Goal: Task Accomplishment & Management: Complete application form

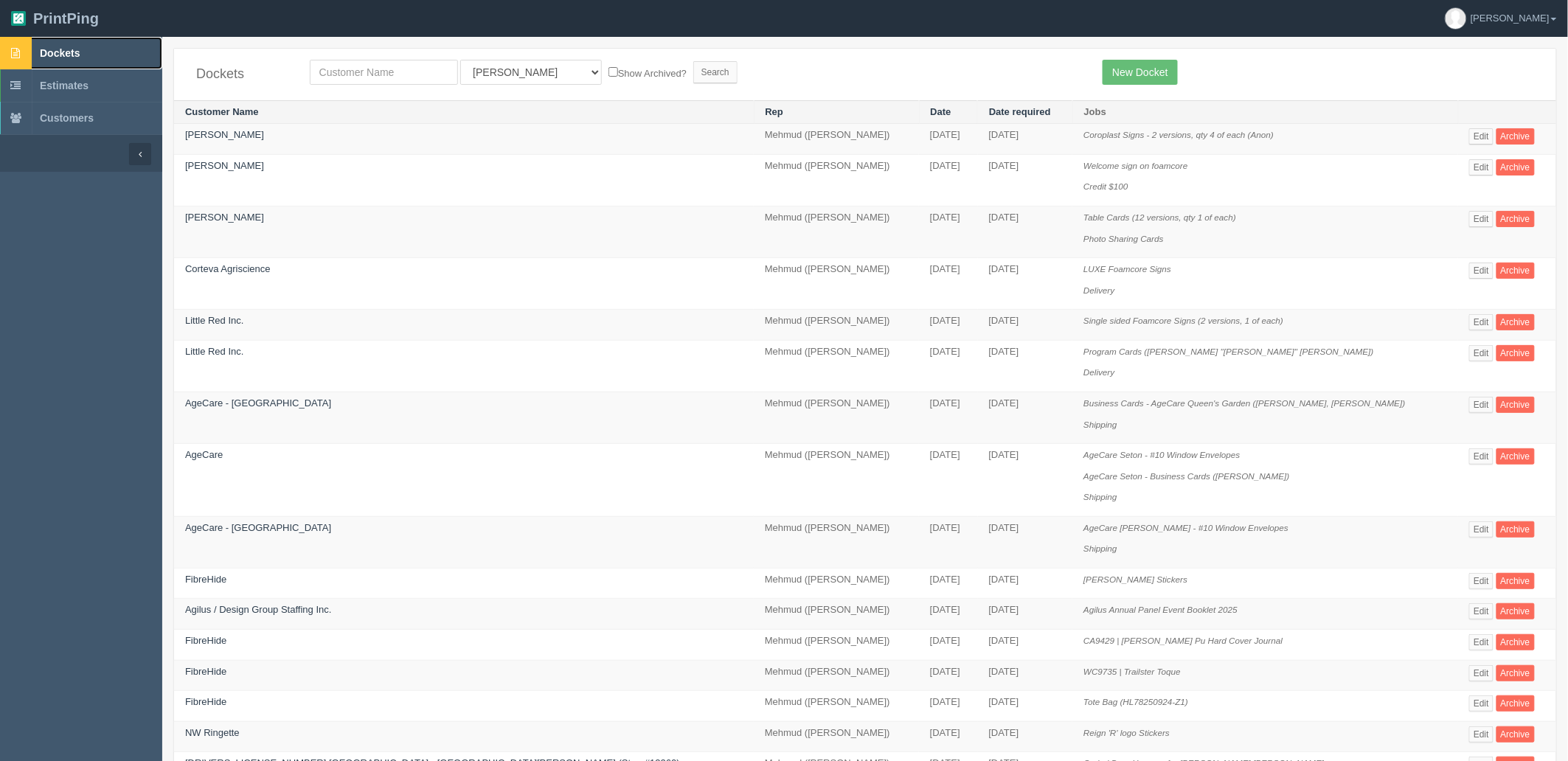
click at [112, 49] on link "Dockets" at bounding box center [81, 53] width 162 height 32
click at [383, 64] on input "text" at bounding box center [384, 72] width 148 height 25
click at [386, 69] on input "text" at bounding box center [384, 72] width 148 height 25
type input "falltech"
click at [693, 61] on input "Search" at bounding box center [715, 72] width 44 height 23
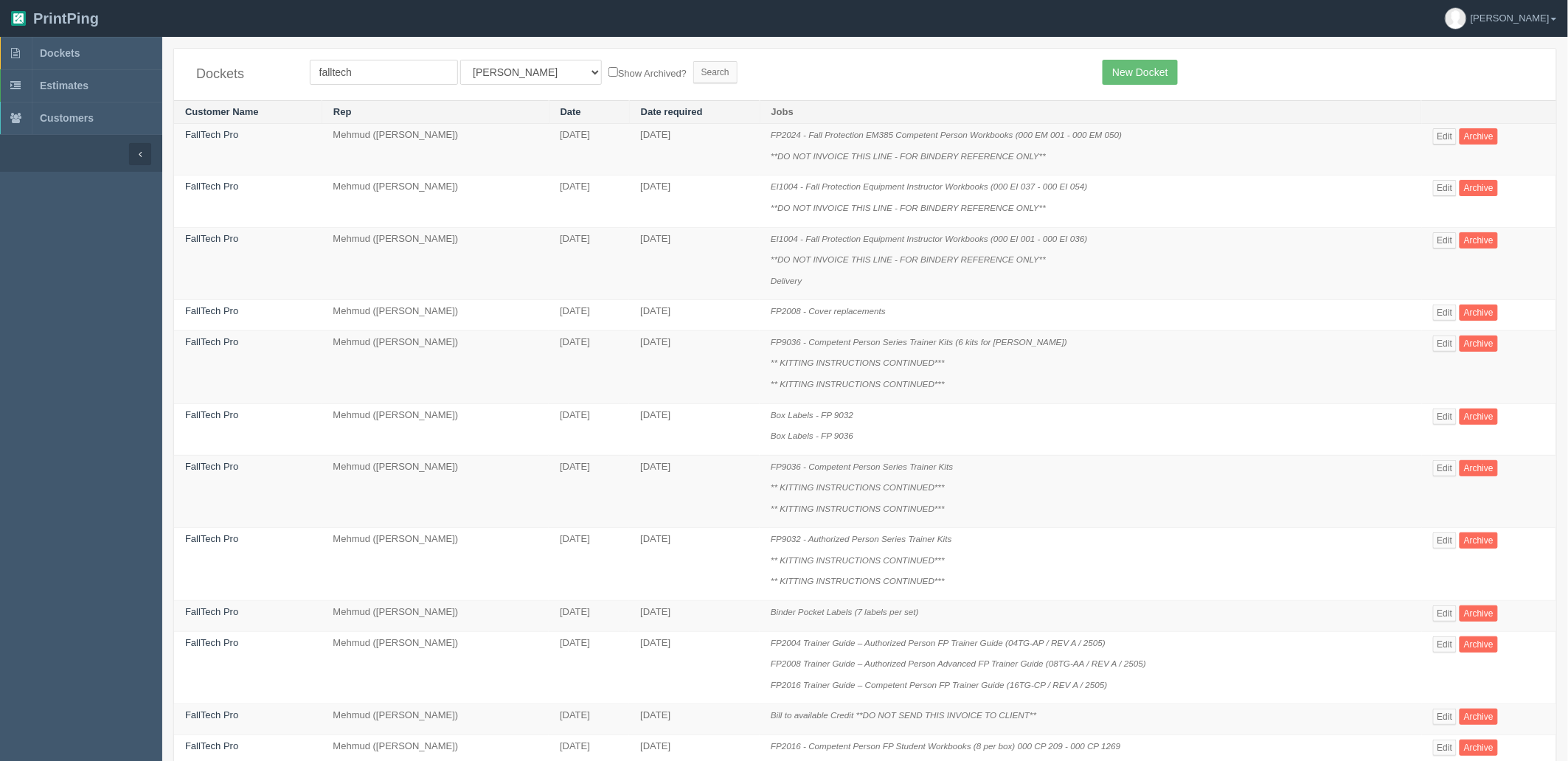
scroll to position [720, 0]
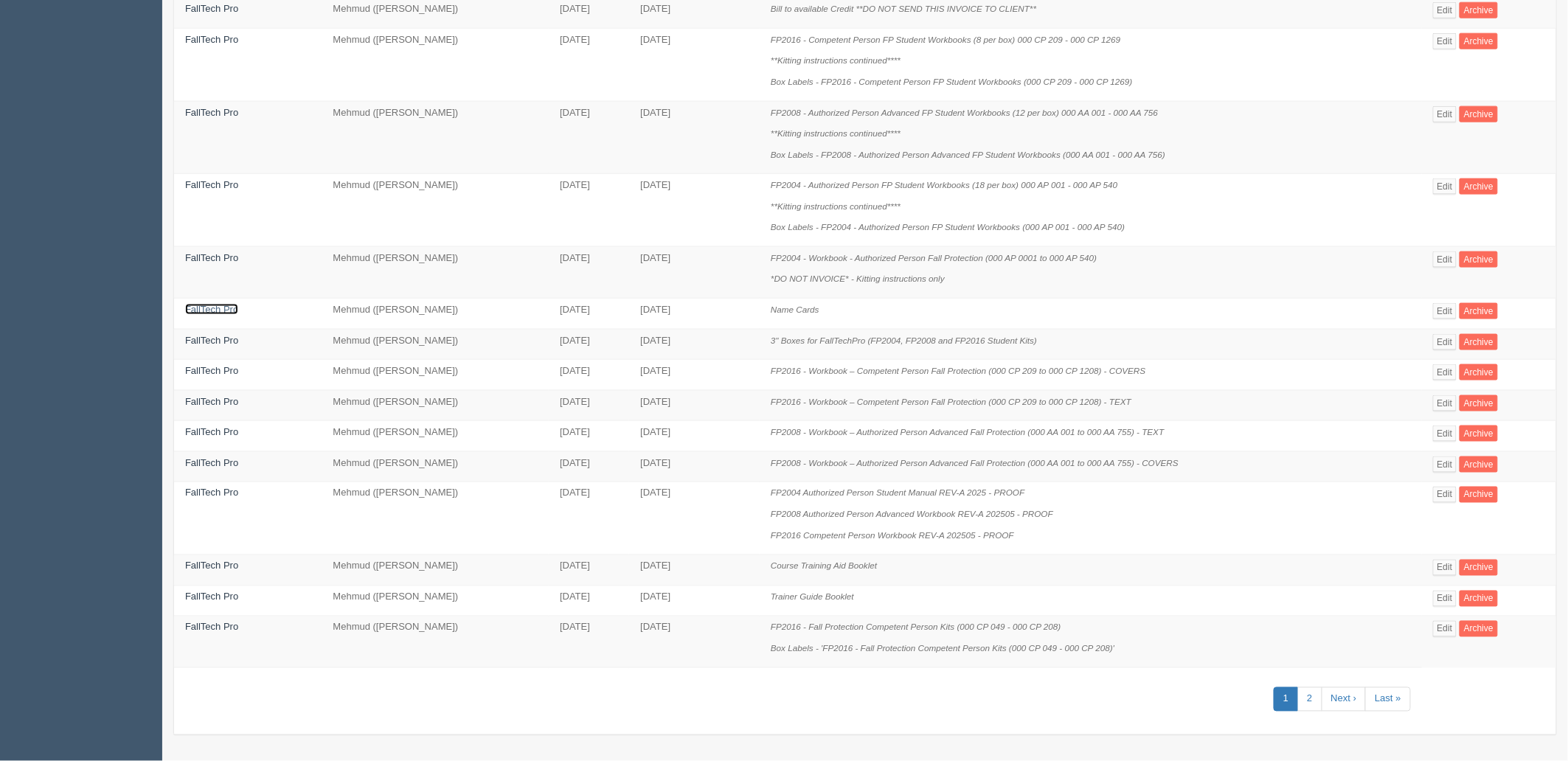
click at [225, 308] on link "FallTech Pro" at bounding box center [211, 309] width 53 height 11
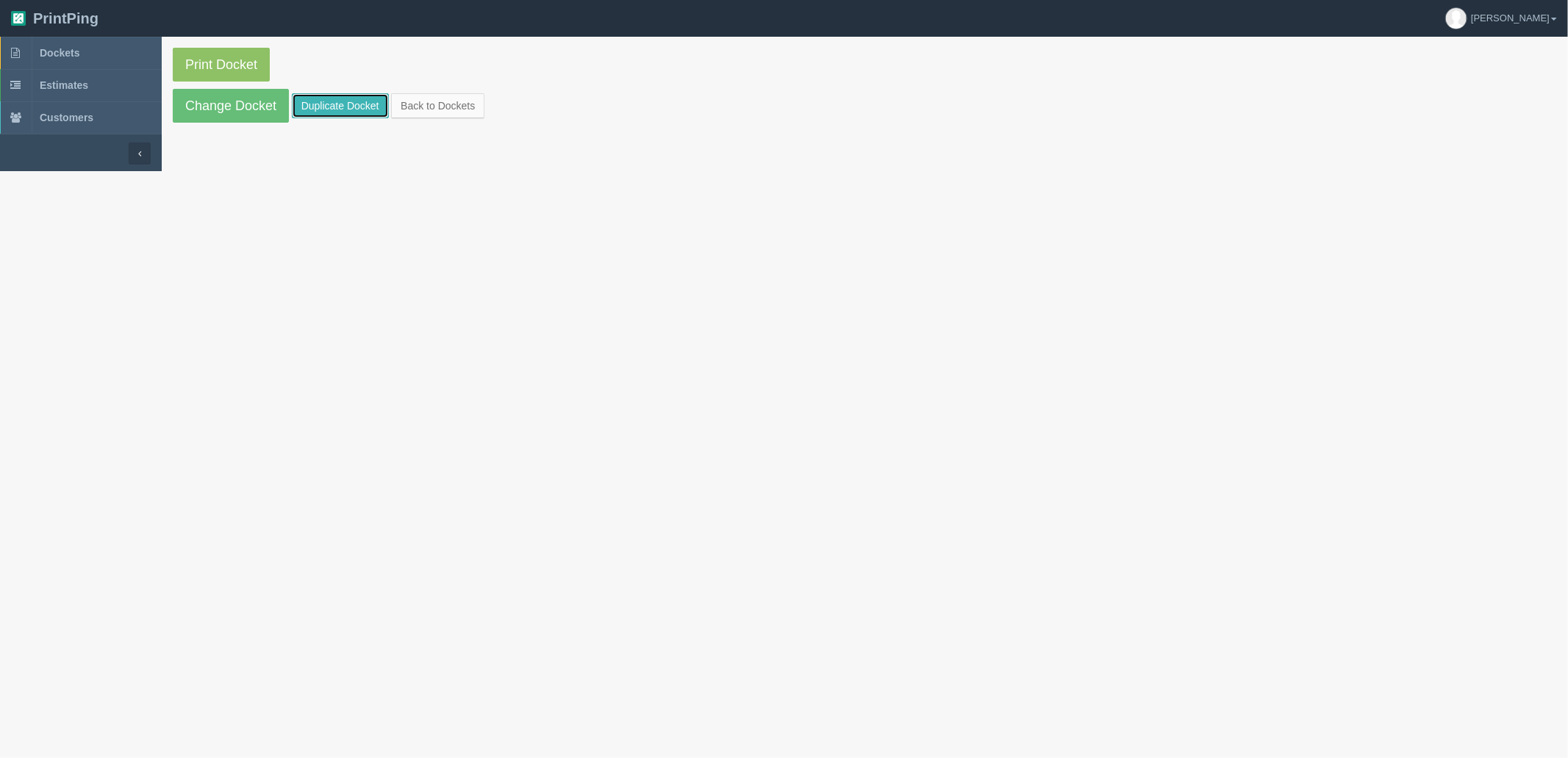
click at [332, 105] on link "Duplicate Docket" at bounding box center [341, 106] width 97 height 25
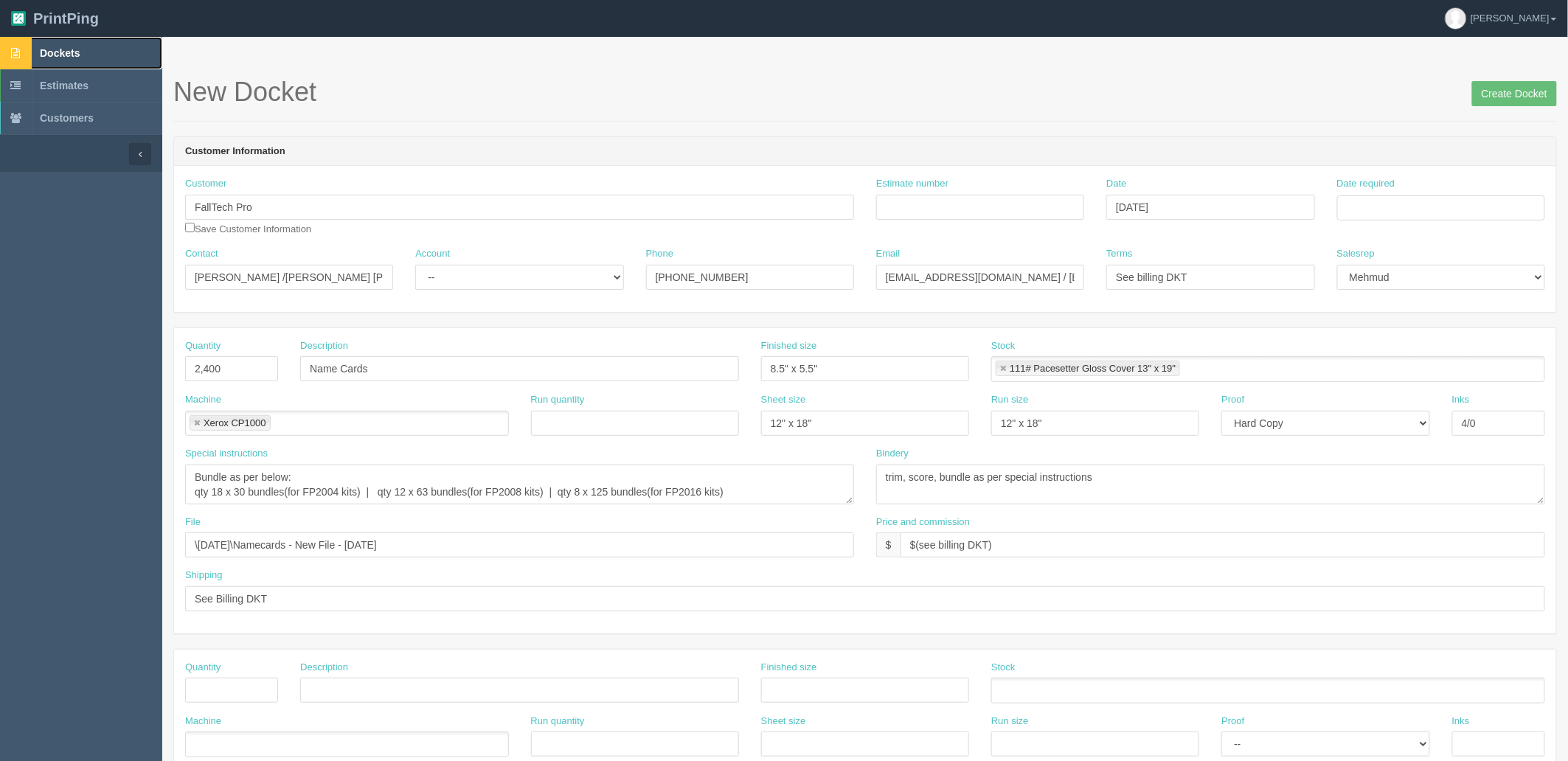
click at [118, 41] on link "Dockets" at bounding box center [81, 53] width 162 height 32
drag, startPoint x: 237, startPoint y: 360, endPoint x: 64, endPoint y: 362, distance: 173.0
click at [64, 362] on section "Dockets Estimates Customers" at bounding box center [784, 688] width 1568 height 1303
type input "190"
click at [218, 485] on textarea "Bundle as per below: qty 18 x 30 bundles(for FP2004 kits) | qty 12 x 63 bundles…" at bounding box center [519, 484] width 669 height 40
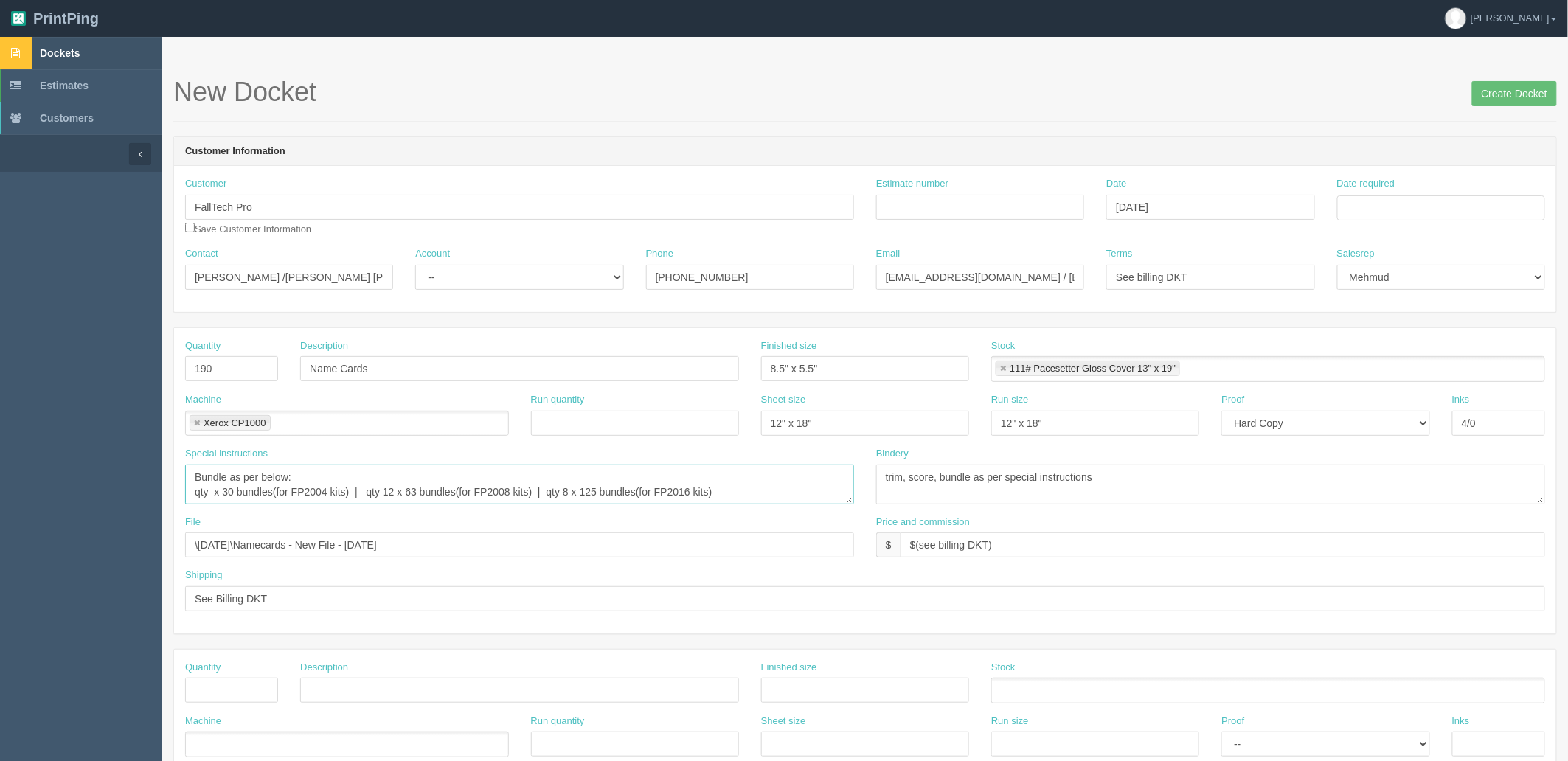
click at [810, 497] on textarea "Bundle as per below: qty 18 x 30 bundles(for FP2004 kits) | qty 12 x 63 bundles…" at bounding box center [519, 484] width 669 height 40
click at [747, 494] on textarea "Bundle as per below: qty 18 x 30 bundles(for FP2004 kits) | qty 12 x 63 bundles…" at bounding box center [519, 484] width 669 height 40
type textarea "5 x"
drag, startPoint x: 979, startPoint y: 480, endPoint x: 1802, endPoint y: 452, distance: 823.5
click at [1568, 452] on html "PrintPing Zack Edit account ( zack@allrush.ca ) Logout Dockets Estimates" at bounding box center [784, 670] width 1568 height 1340
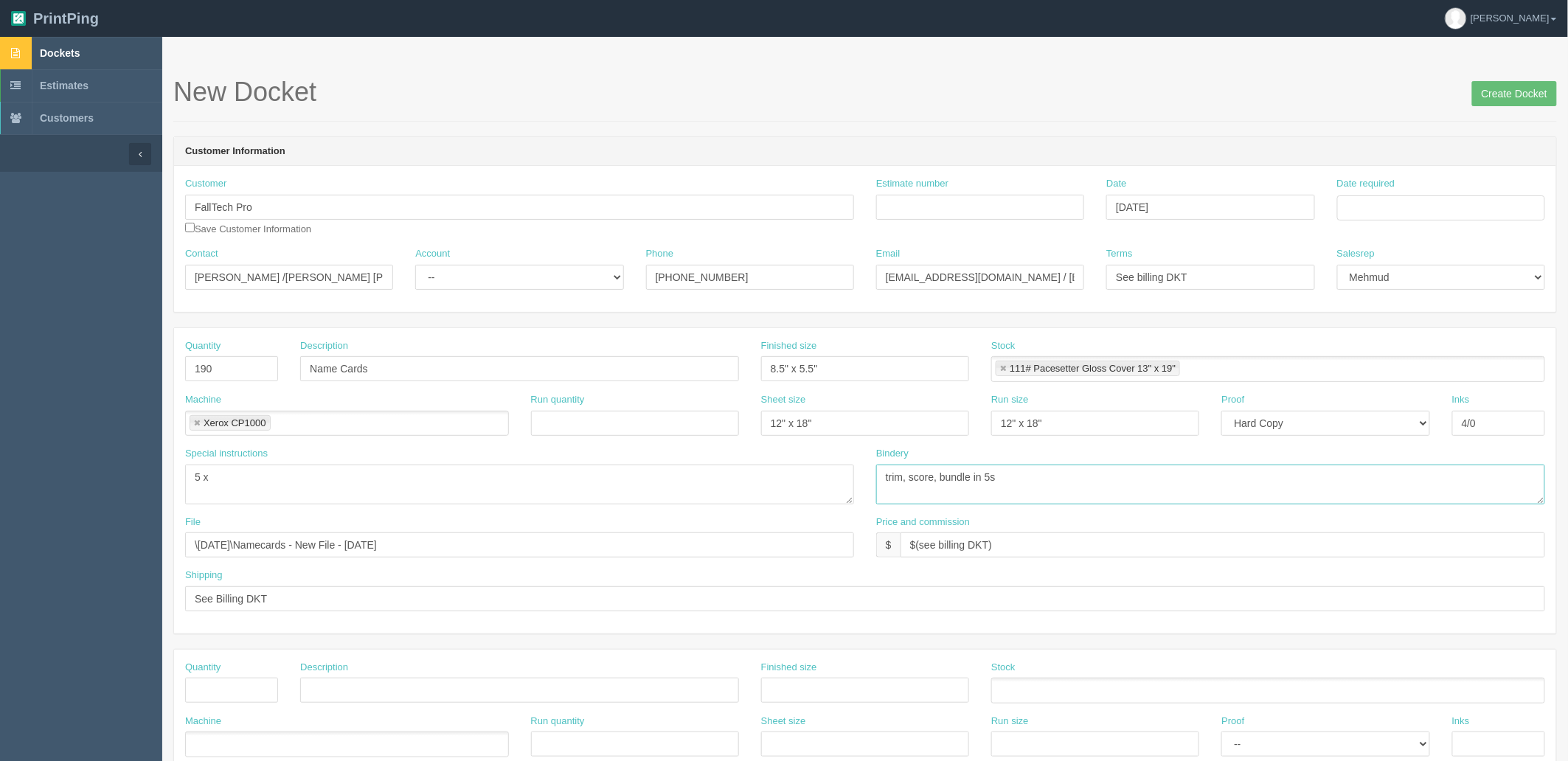
type textarea "trim, score, bundle in 5s"
drag, startPoint x: 336, startPoint y: 483, endPoint x: 0, endPoint y: 476, distance: 336.1
click at [0, 476] on section "Dockets Estimates Customers" at bounding box center [784, 688] width 1568 height 1303
click at [1002, 364] on link at bounding box center [1004, 369] width 9 height 10
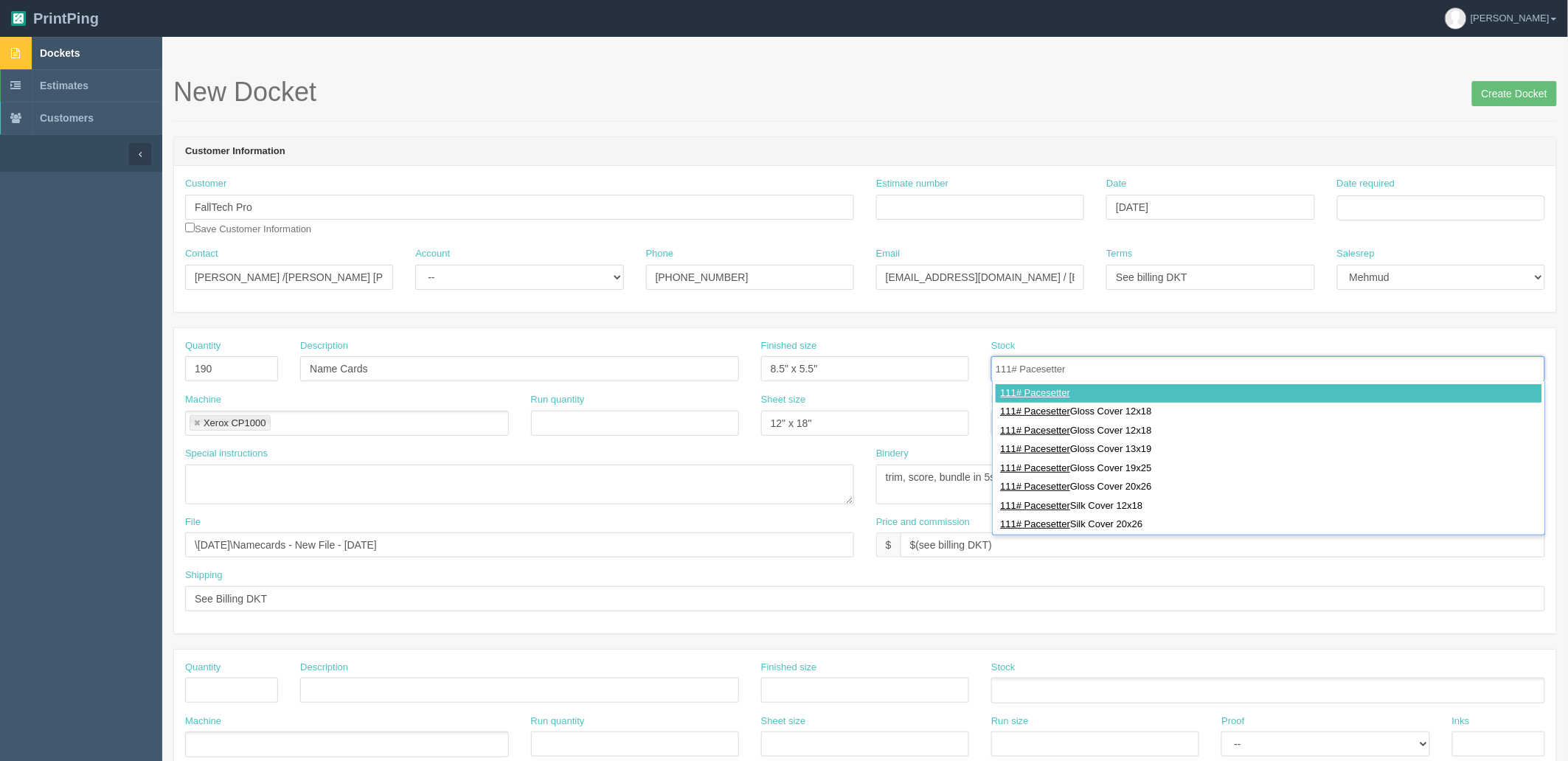
type input "111# Pacesetter"
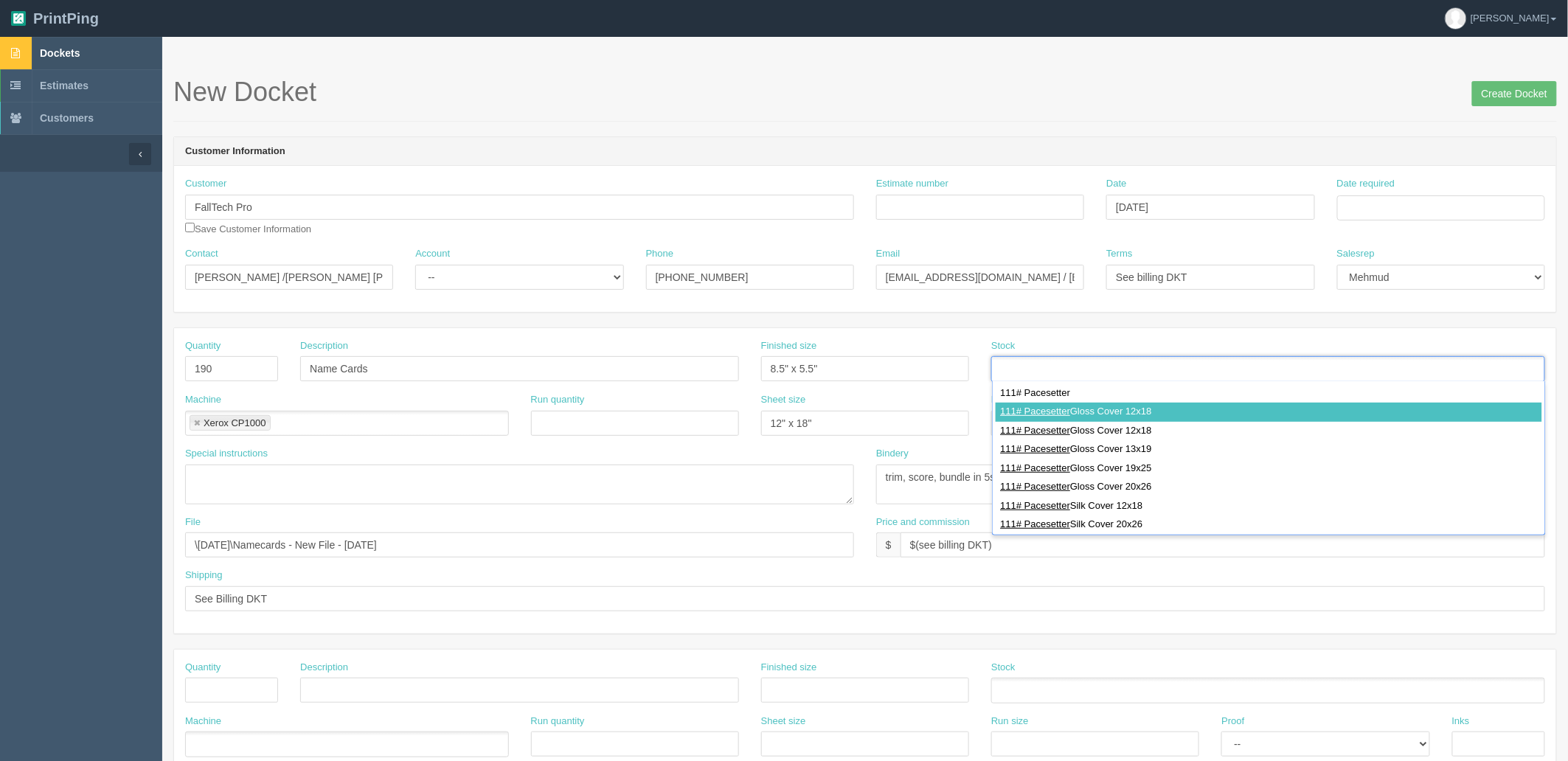
type input "111# Pacesetter Gloss Cover 12x18"
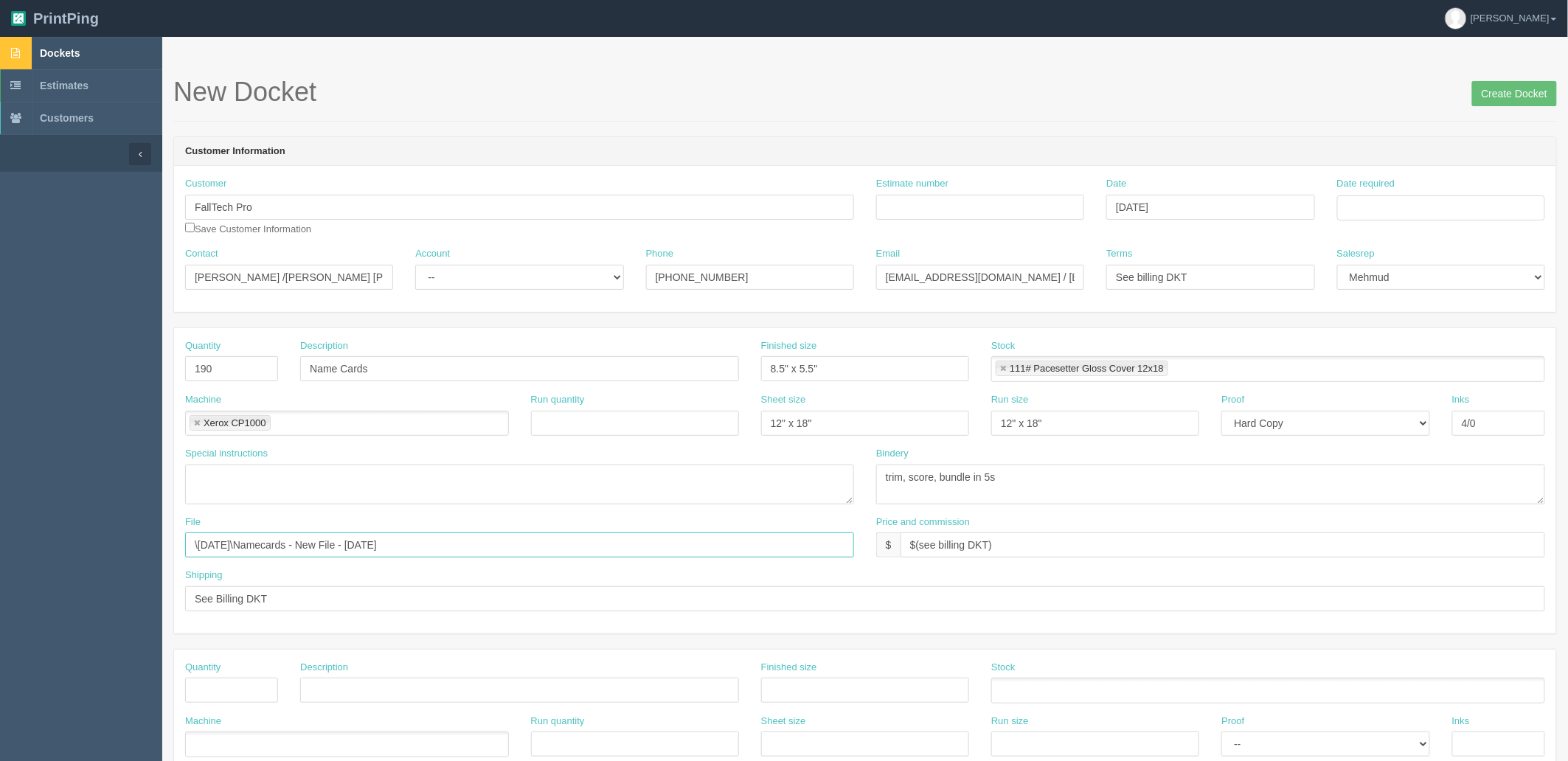
drag, startPoint x: 470, startPoint y: 542, endPoint x: 0, endPoint y: 518, distance: 470.6
click at [0, 518] on section "Dockets Estimates Customers" at bounding box center [784, 688] width 1568 height 1303
click at [259, 540] on input "text" at bounding box center [519, 546] width 669 height 25
paste input "Z:\F\FallTech Pro\2025\October 2025"
drag, startPoint x: 274, startPoint y: 546, endPoint x: 0, endPoint y: 518, distance: 275.4
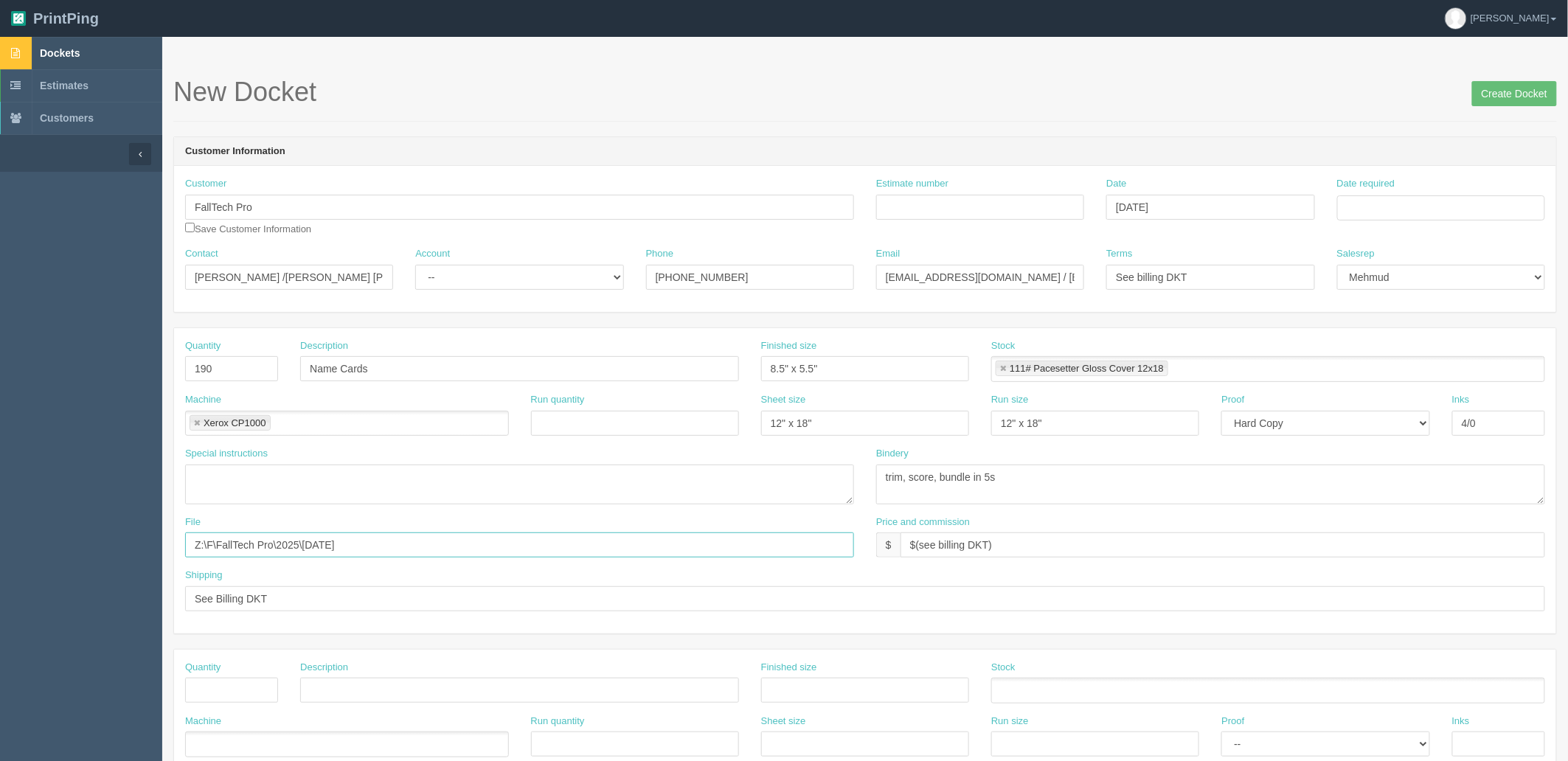
click at [0, 518] on section "Dockets Estimates Customers" at bounding box center [784, 688] width 1568 height 1303
type input "\2025\[DATE]"
click at [491, 271] on select "-- Existing Client Allrush Client Rep Client" at bounding box center [519, 278] width 208 height 25
select select "Rep Client"
click at [416, 265] on select "-- Existing Client Allrush Client Rep Client" at bounding box center [519, 278] width 208 height 25
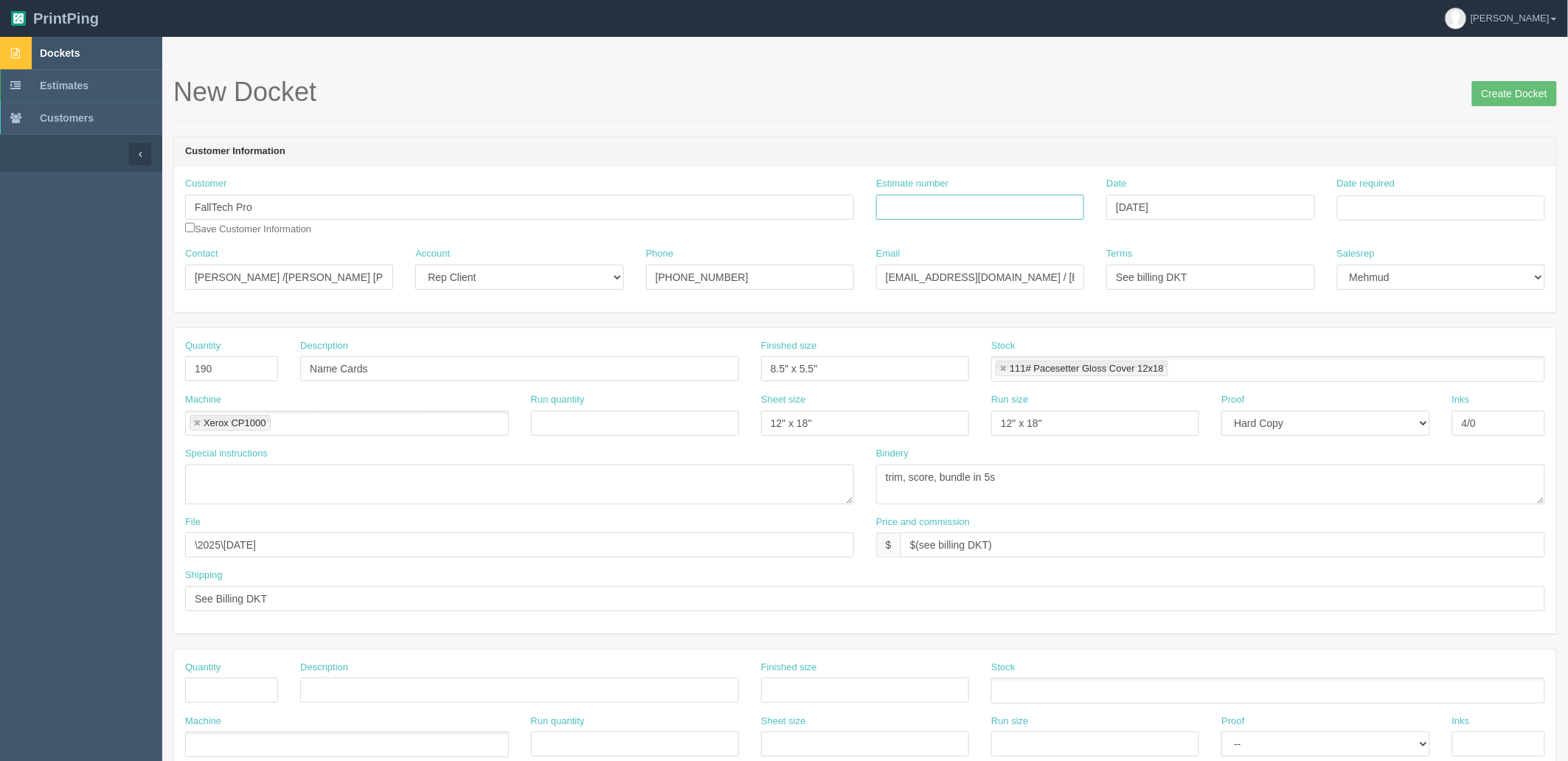
click at [1031, 207] on input "Estimate number" at bounding box center [980, 207] width 208 height 25
type input "091054"
click at [1434, 388] on td "9" at bounding box center [1431, 391] width 19 height 22
type input "[DATE]"
click at [1219, 190] on div "Date September 29, 2025" at bounding box center [1210, 197] width 208 height 42
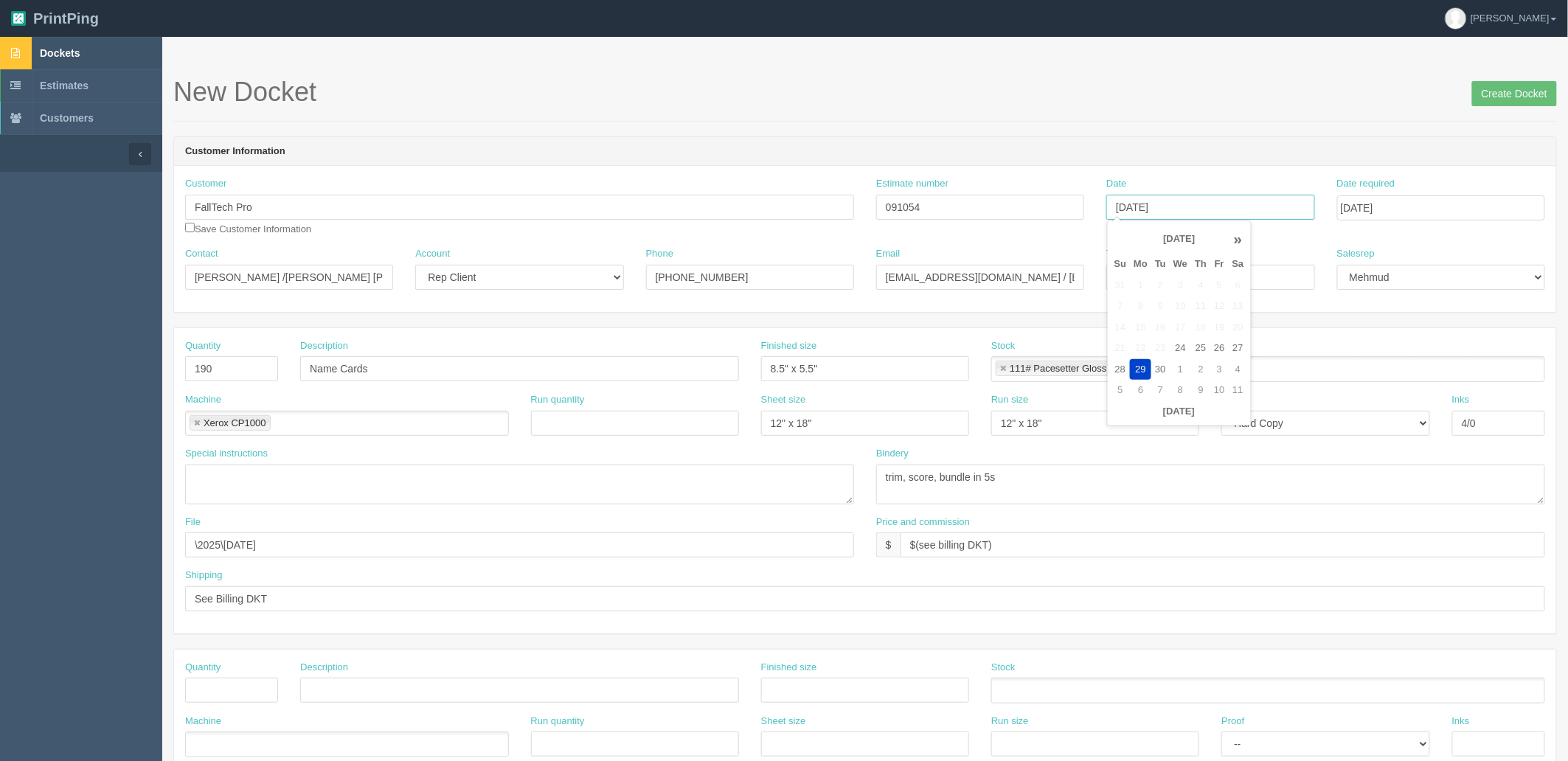
click at [1222, 213] on input "[DATE]" at bounding box center [1210, 207] width 208 height 25
click at [1161, 370] on td "30" at bounding box center [1160, 370] width 18 height 22
type input "[DATE]"
click at [1068, 119] on div "New Docket Create Docket" at bounding box center [865, 99] width 1384 height 44
drag, startPoint x: 57, startPoint y: 600, endPoint x: 0, endPoint y: 602, distance: 57.0
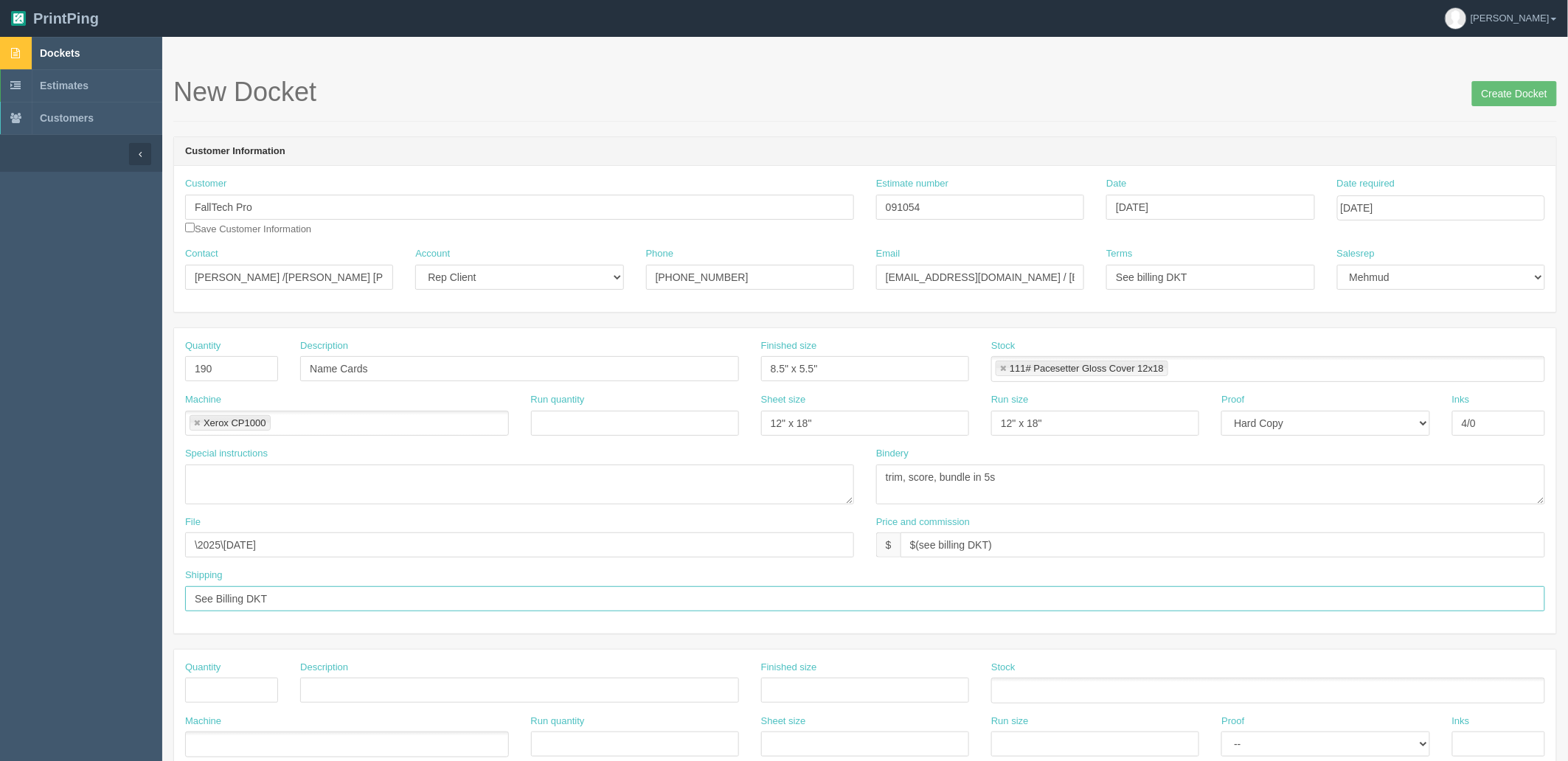
click at [0, 602] on section "Dockets Estimates Customers" at bounding box center [784, 688] width 1568 height 1303
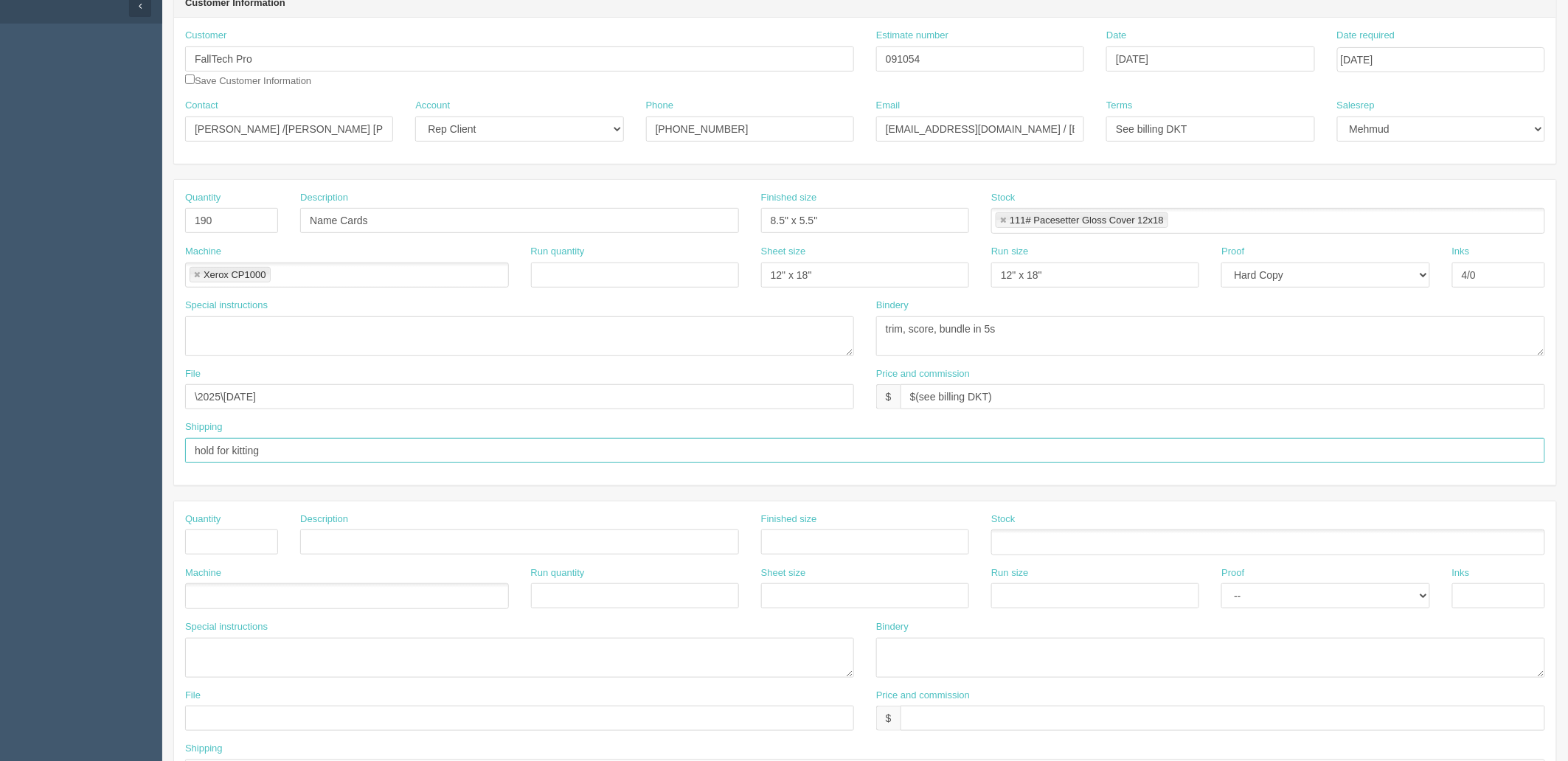
scroll to position [245, 0]
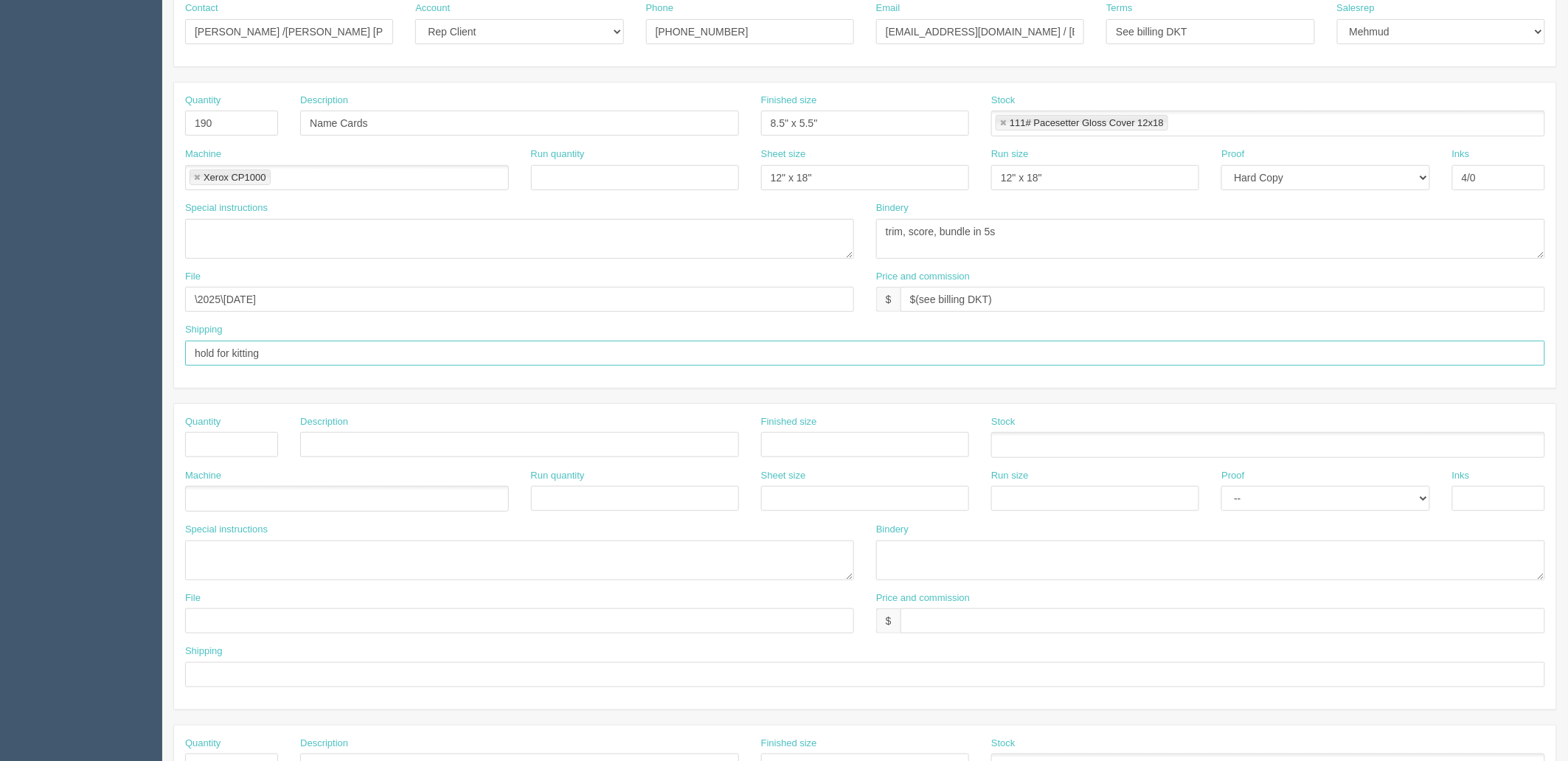
type input "hold for kitting"
click at [351, 448] on input "text" at bounding box center [519, 445] width 439 height 25
paste input "Trainer Guide – Equipment Inspector"
click at [513, 438] on input "Trainer Guide – Equipment Inspector" at bounding box center [519, 445] width 439 height 25
paste input "04TG-EI"
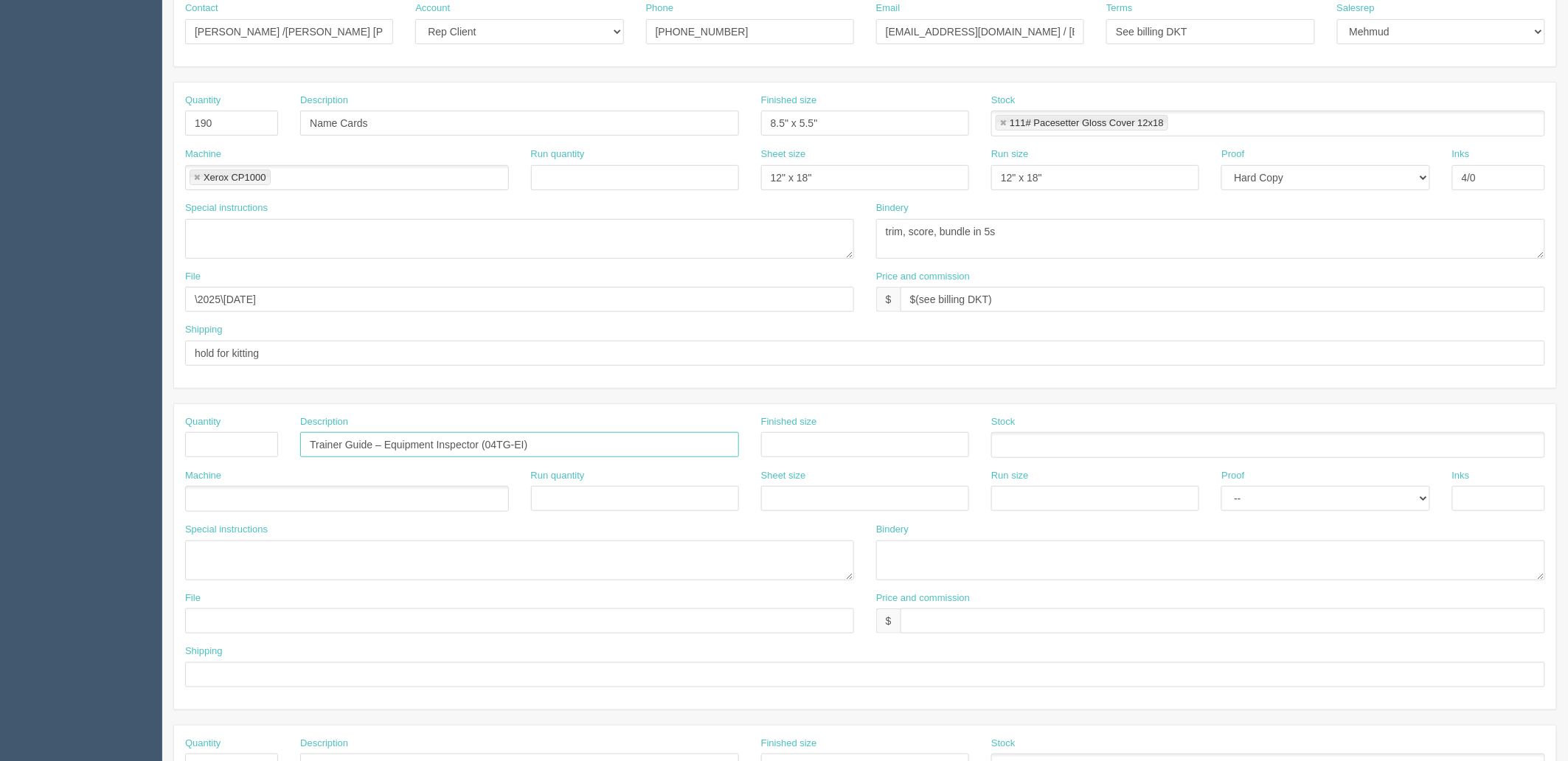
type input "Trainer Guide – Equipment Inspector (04TG-EI)"
click at [237, 440] on input "text" at bounding box center [231, 445] width 93 height 25
type input "58"
type input "8.5" x 11""
click at [544, 441] on input "Trainer Guide – Equipment Inspector (04TG-EI)" at bounding box center [519, 445] width 439 height 25
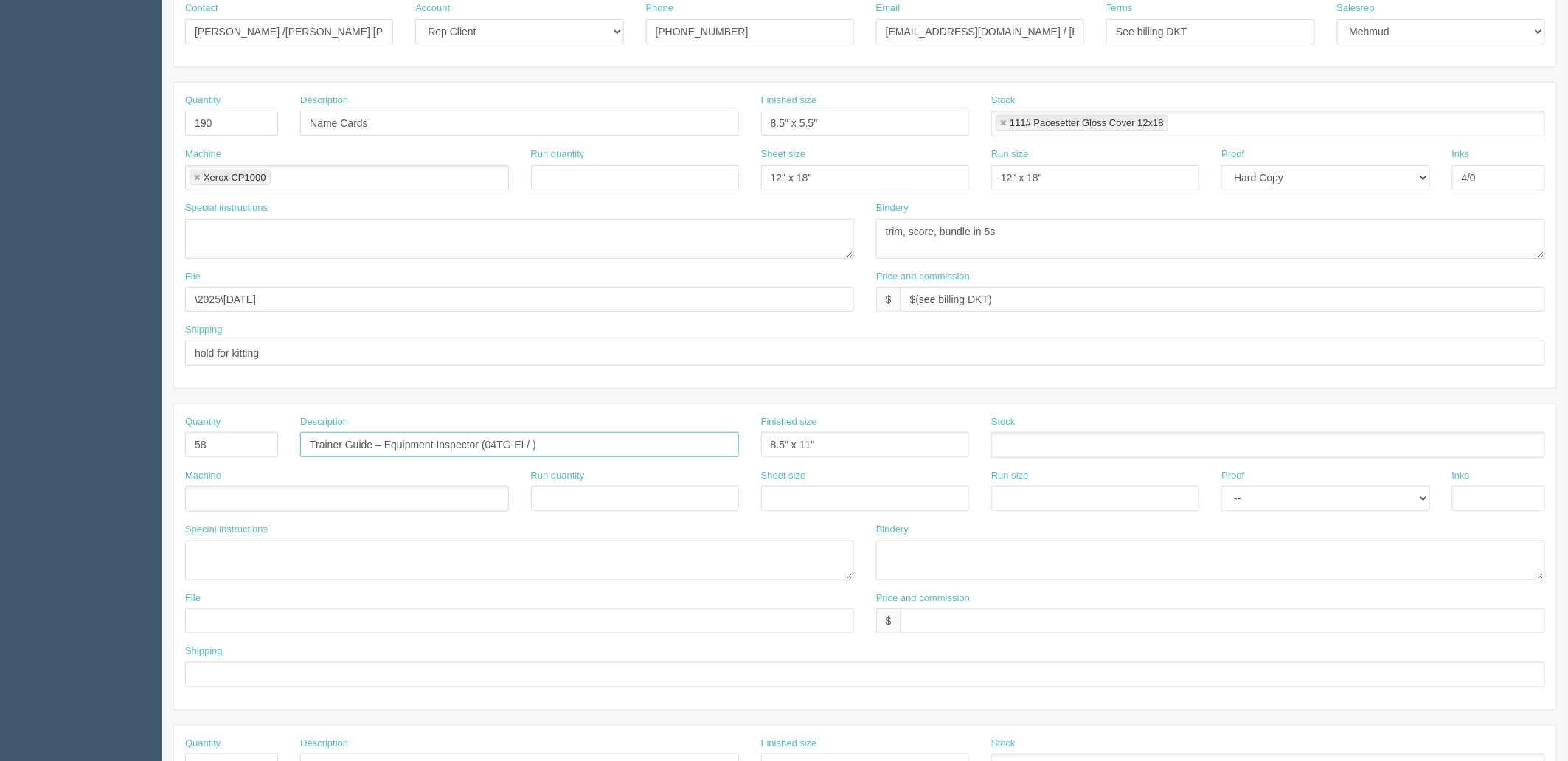
paste input "REV A / 2505"
type input "Trainer Guide – Equipment Inspector (04TG-EI / REV A / 2505)"
drag, startPoint x: 1130, startPoint y: 445, endPoint x: 1119, endPoint y: 417, distance: 30.1
click at [1127, 445] on ul at bounding box center [1269, 445] width 554 height 26
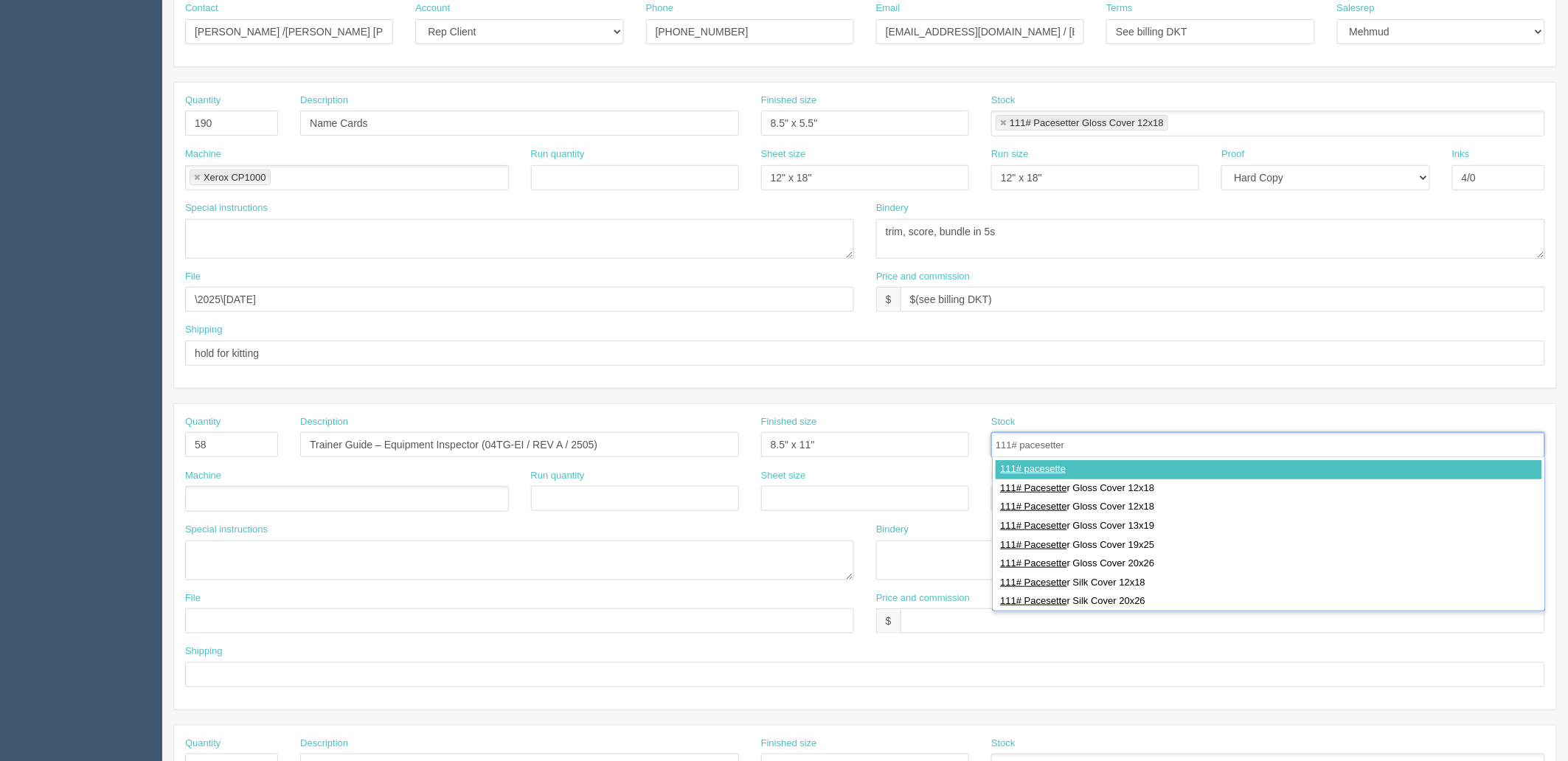
type input "111# pacesetter"
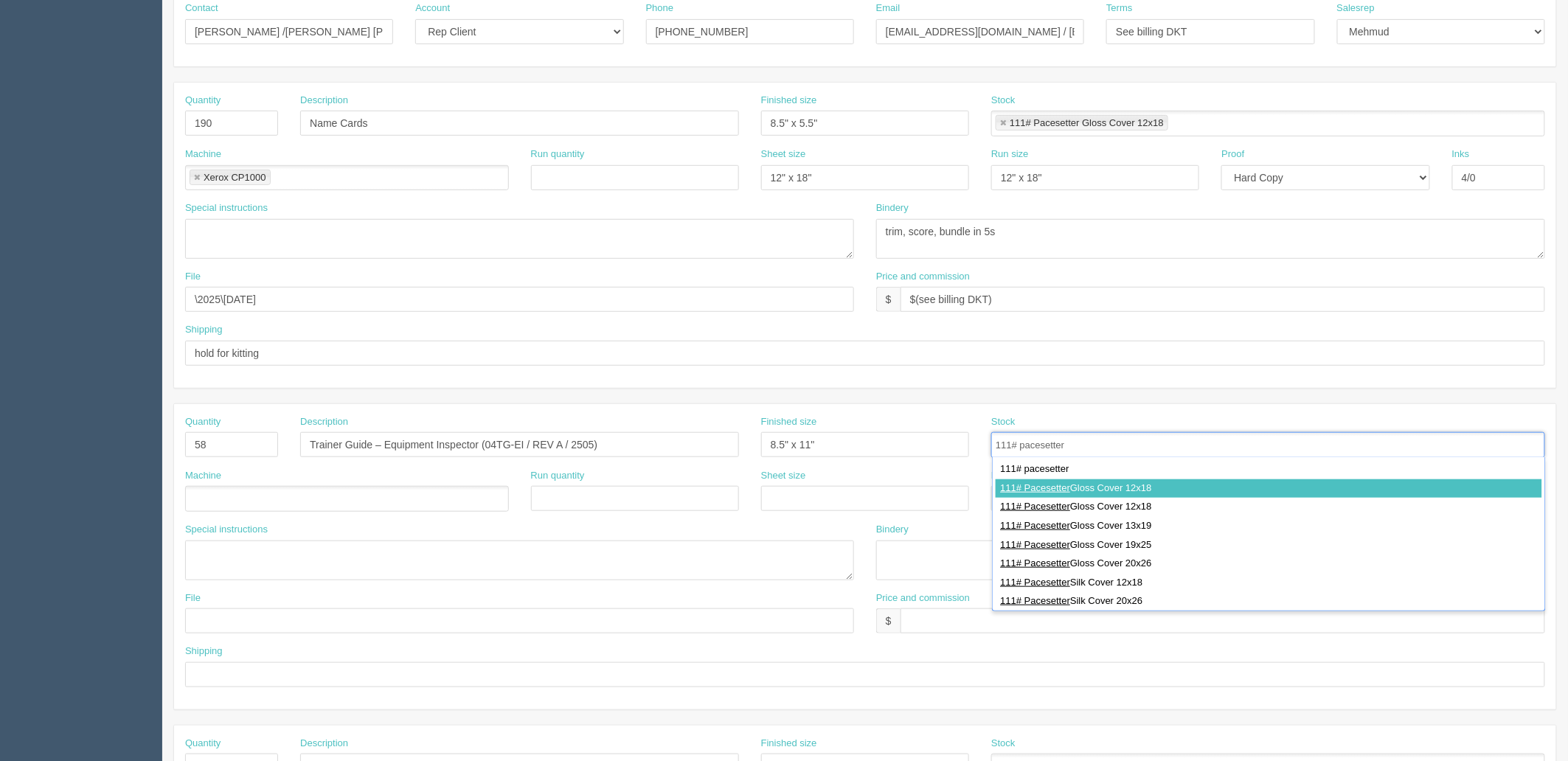
type input "111# Pacesetter Gloss Cover 12x18"
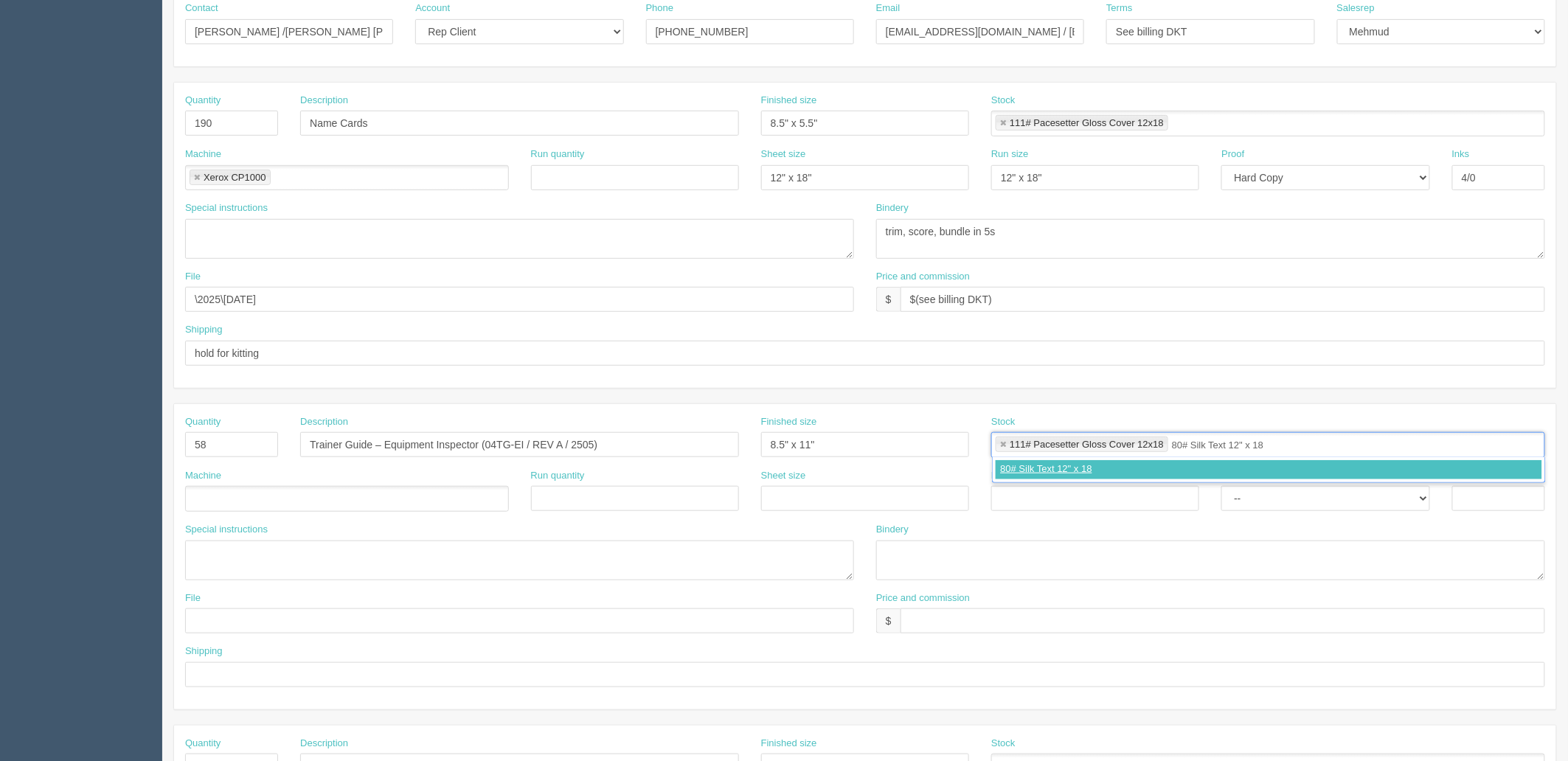
type input "80# Silk Text 12" x 18""
type input "111# Pacesetter Gloss Cover 12x18,80# Silk Text 12" x 18""
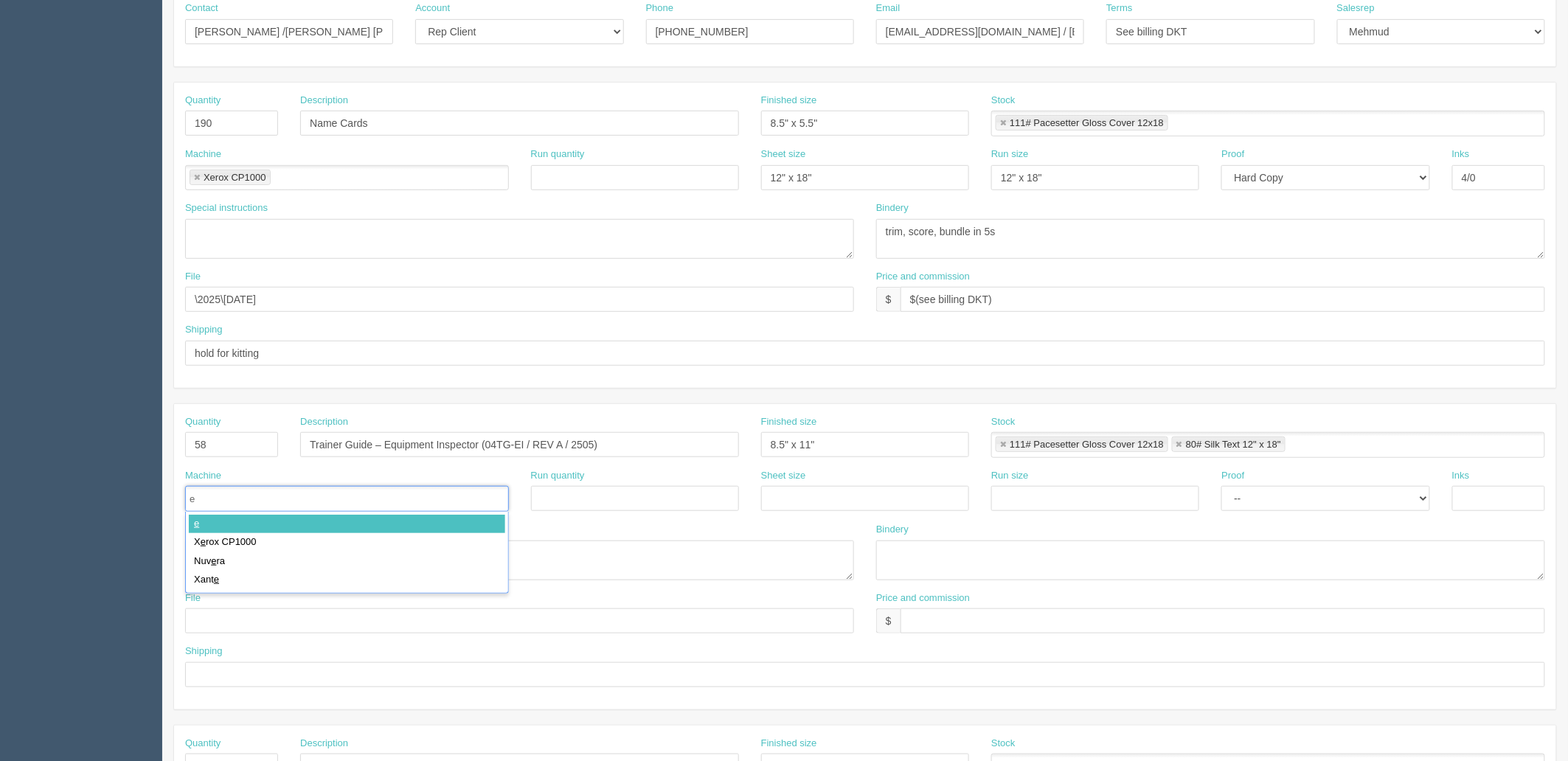
type input "er"
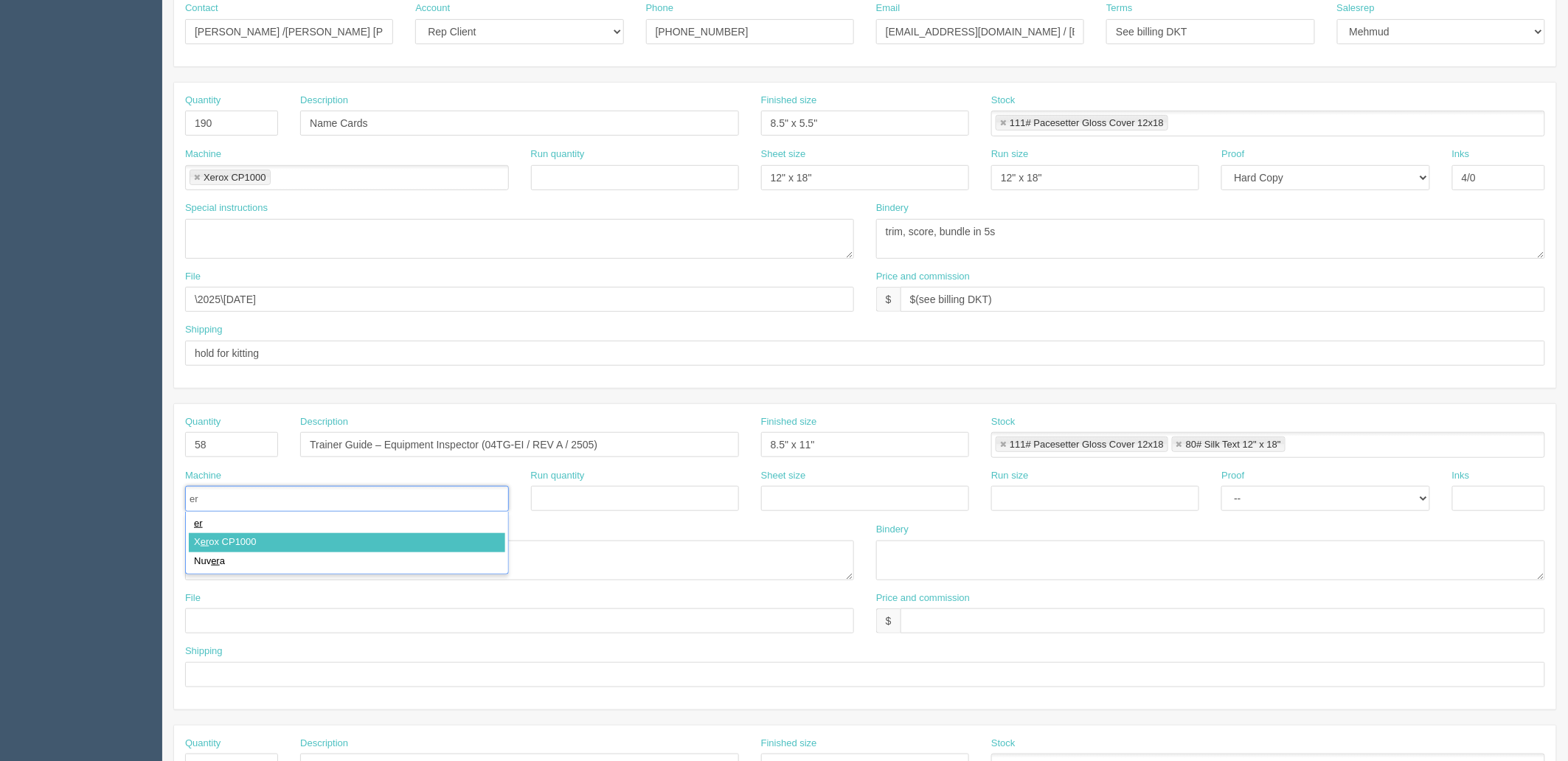
type input "Xerox CP1000"
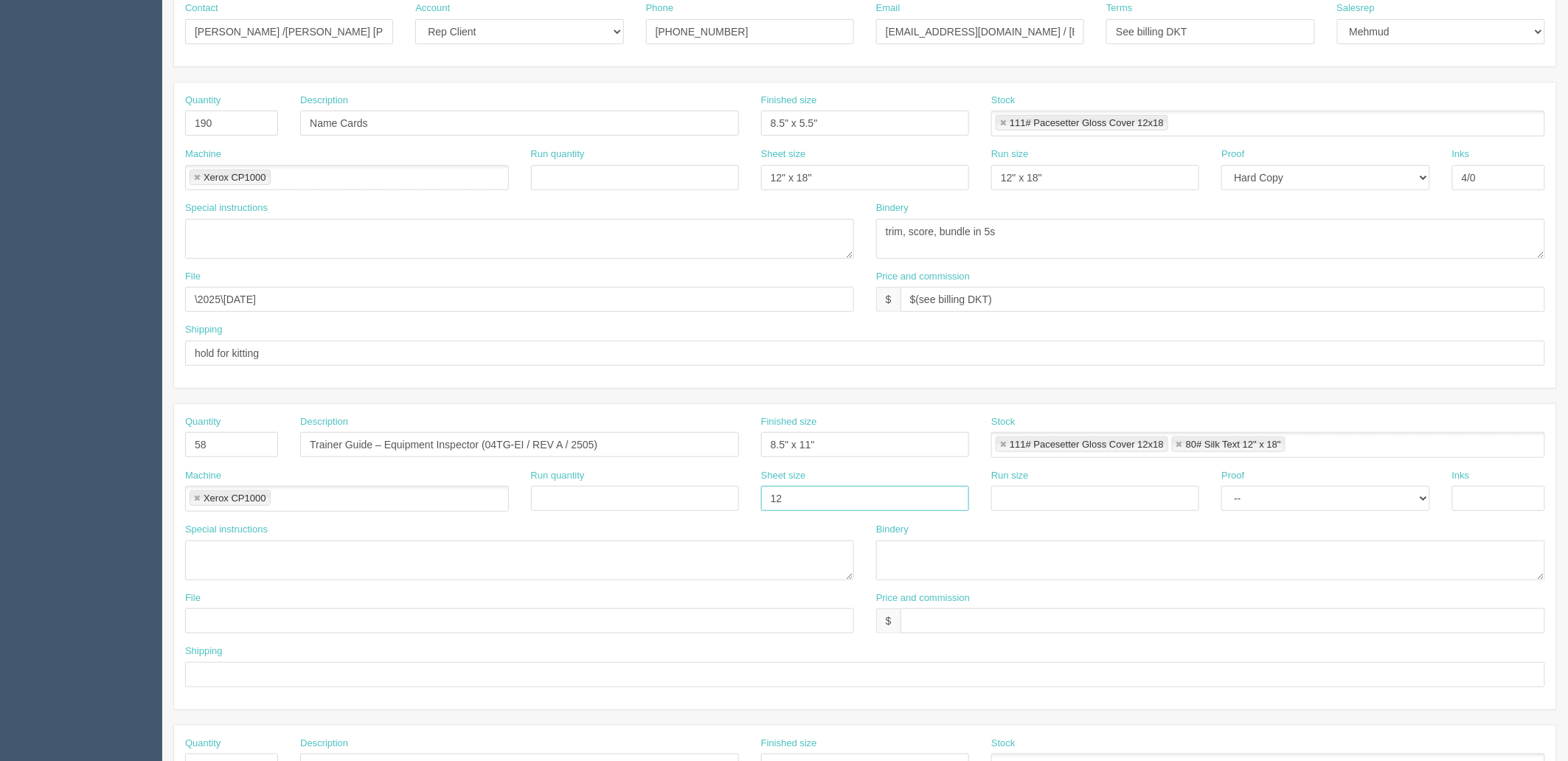
type input "12" x 18""
paste input "12" x 18""
type input "12" x 18""
select select "Hard Copy"
click at [1222, 486] on select "-- Email Hard Copy" at bounding box center [1325, 499] width 208 height 25
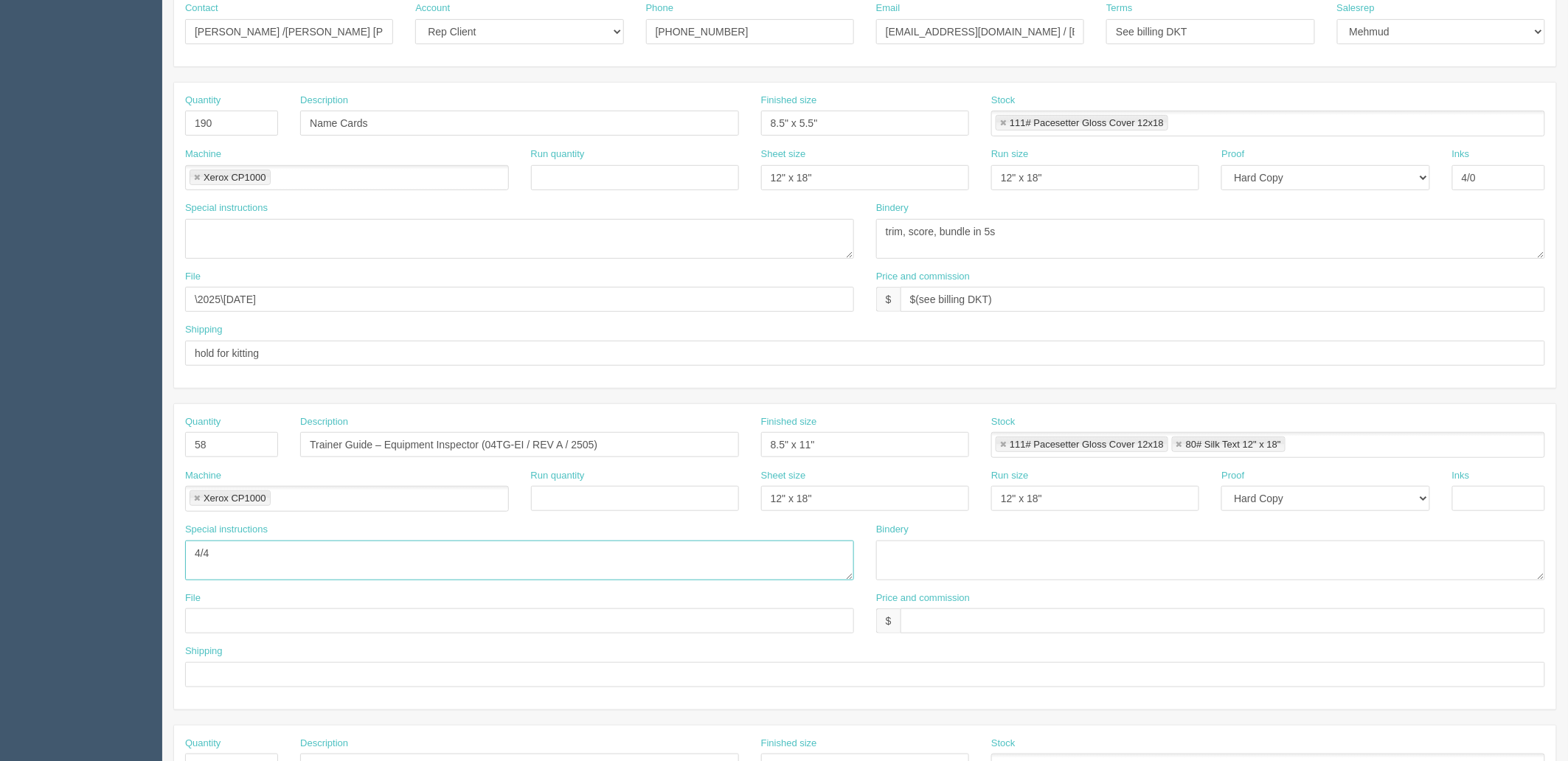
type textarea "4/4"
click at [1507, 499] on input "text" at bounding box center [1499, 499] width 93 height 25
type input "4/4"
click at [325, 546] on textarea at bounding box center [519, 561] width 669 height 40
click at [344, 541] on textarea "84 pages + covers | cost: $" at bounding box center [519, 561] width 669 height 40
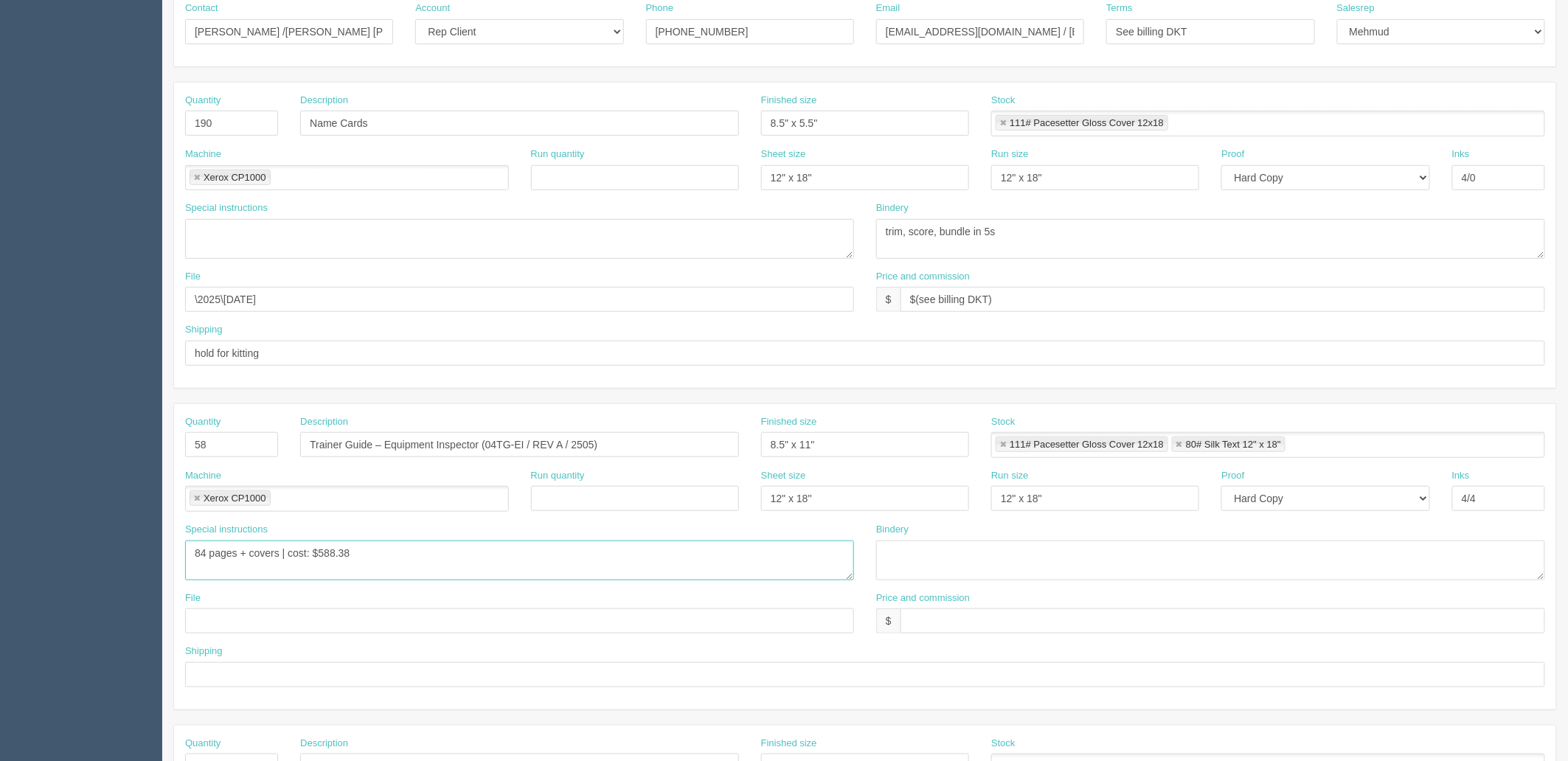
type textarea "84 pages + covers | cost: $588.38"
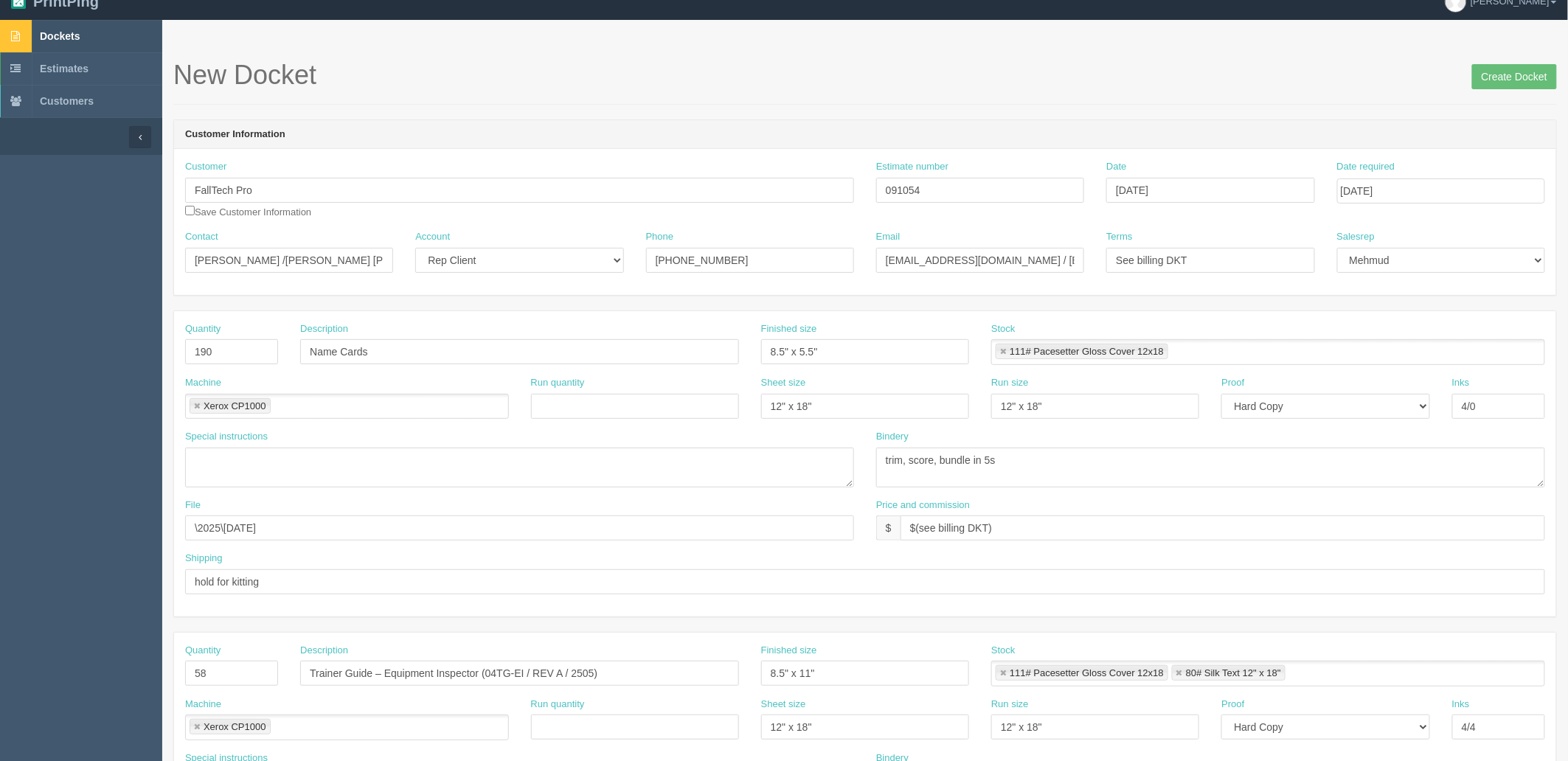
scroll to position [0, 0]
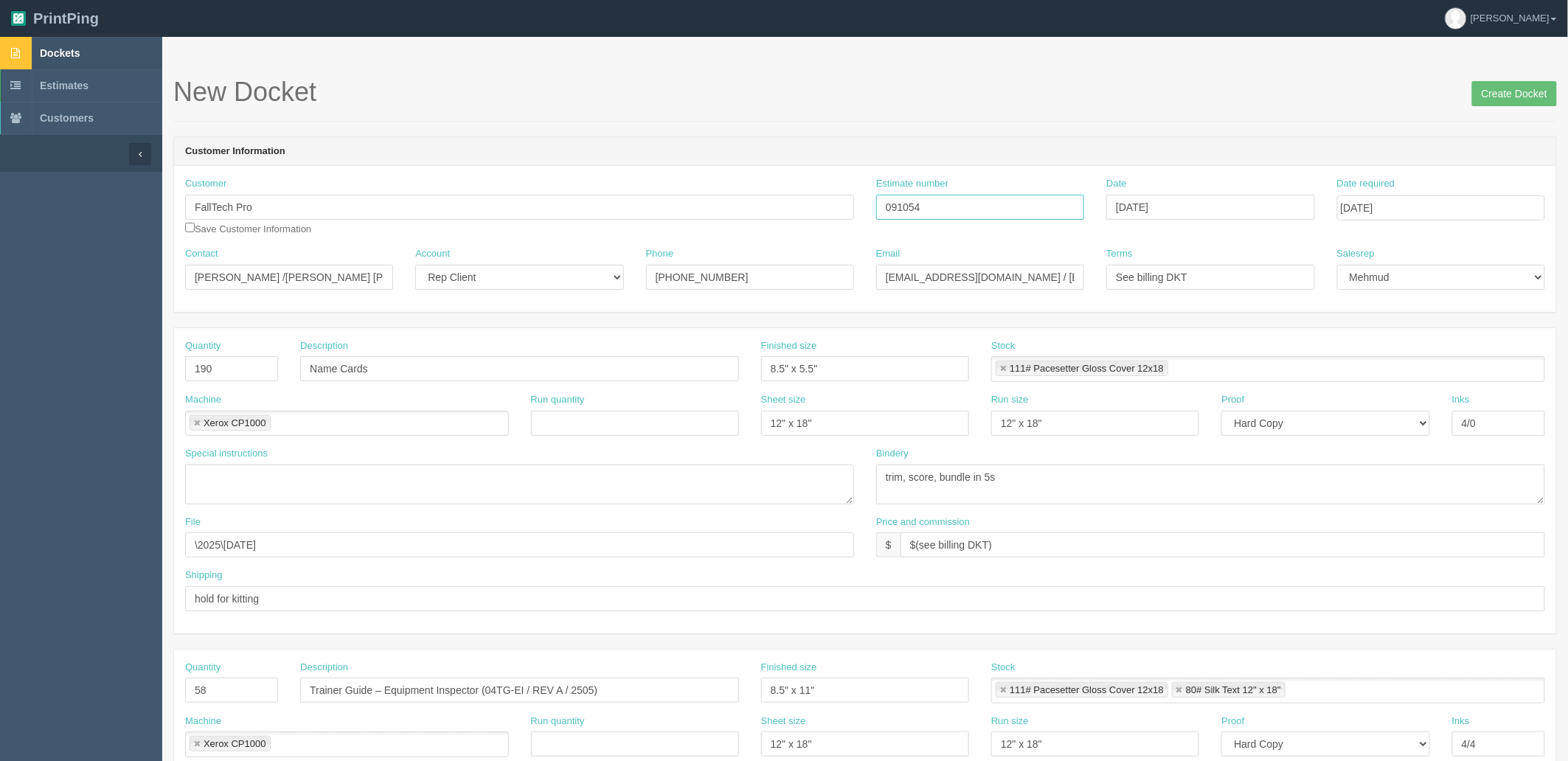
click at [935, 209] on input "091054" at bounding box center [980, 207] width 208 height 25
click at [1059, 209] on input "091054 / 092452 /" at bounding box center [980, 207] width 208 height 25
paste input "91055"
drag, startPoint x: 976, startPoint y: 205, endPoint x: 1086, endPoint y: 209, distance: 110.1
click at [1086, 209] on div "Estimate number 091054 / 092452 / 091055" at bounding box center [980, 204] width 230 height 54
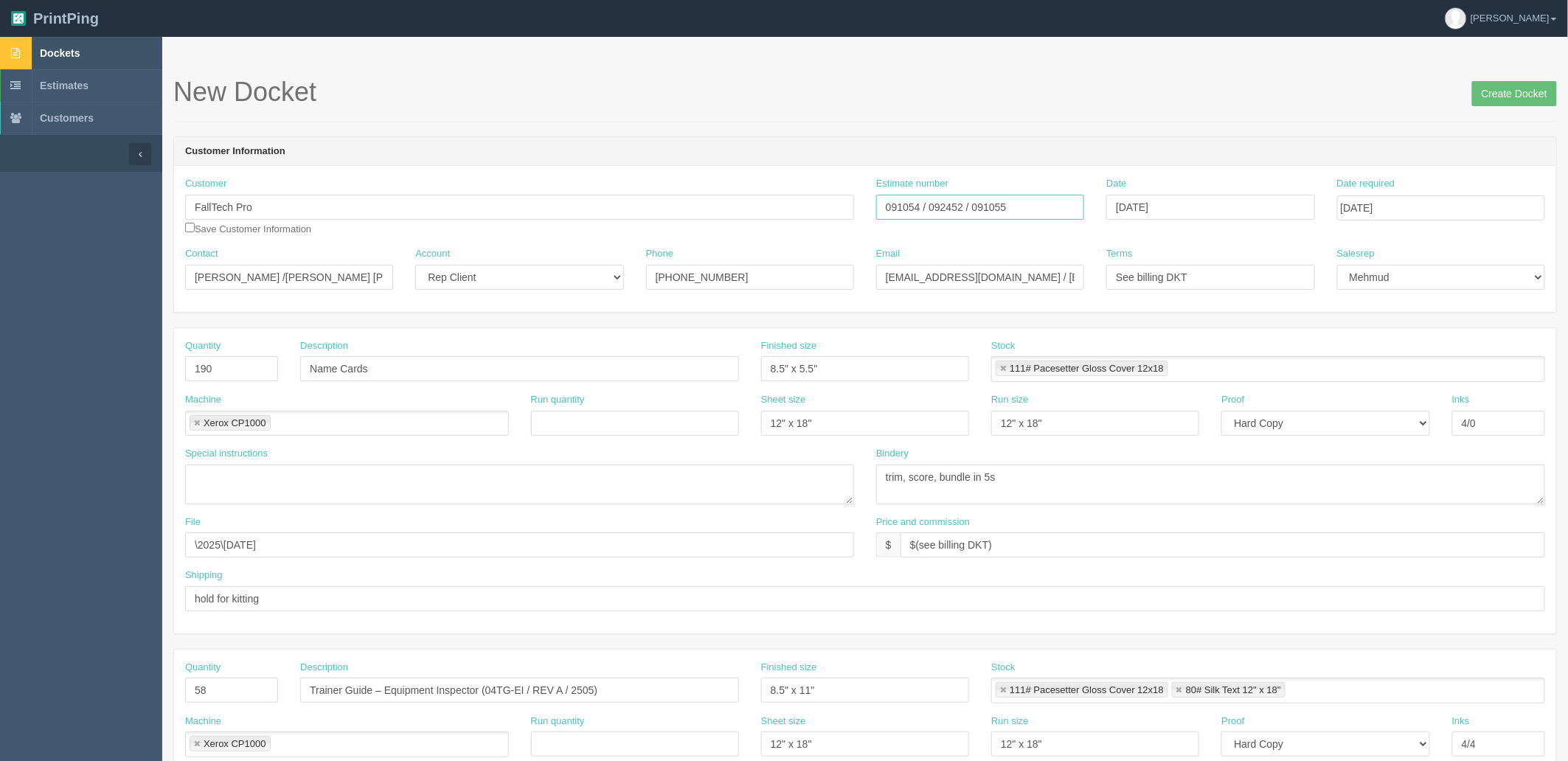
type input "091054 / 092452 / 091055"
click at [391, 365] on input "Name Cards" at bounding box center [519, 369] width 439 height 25
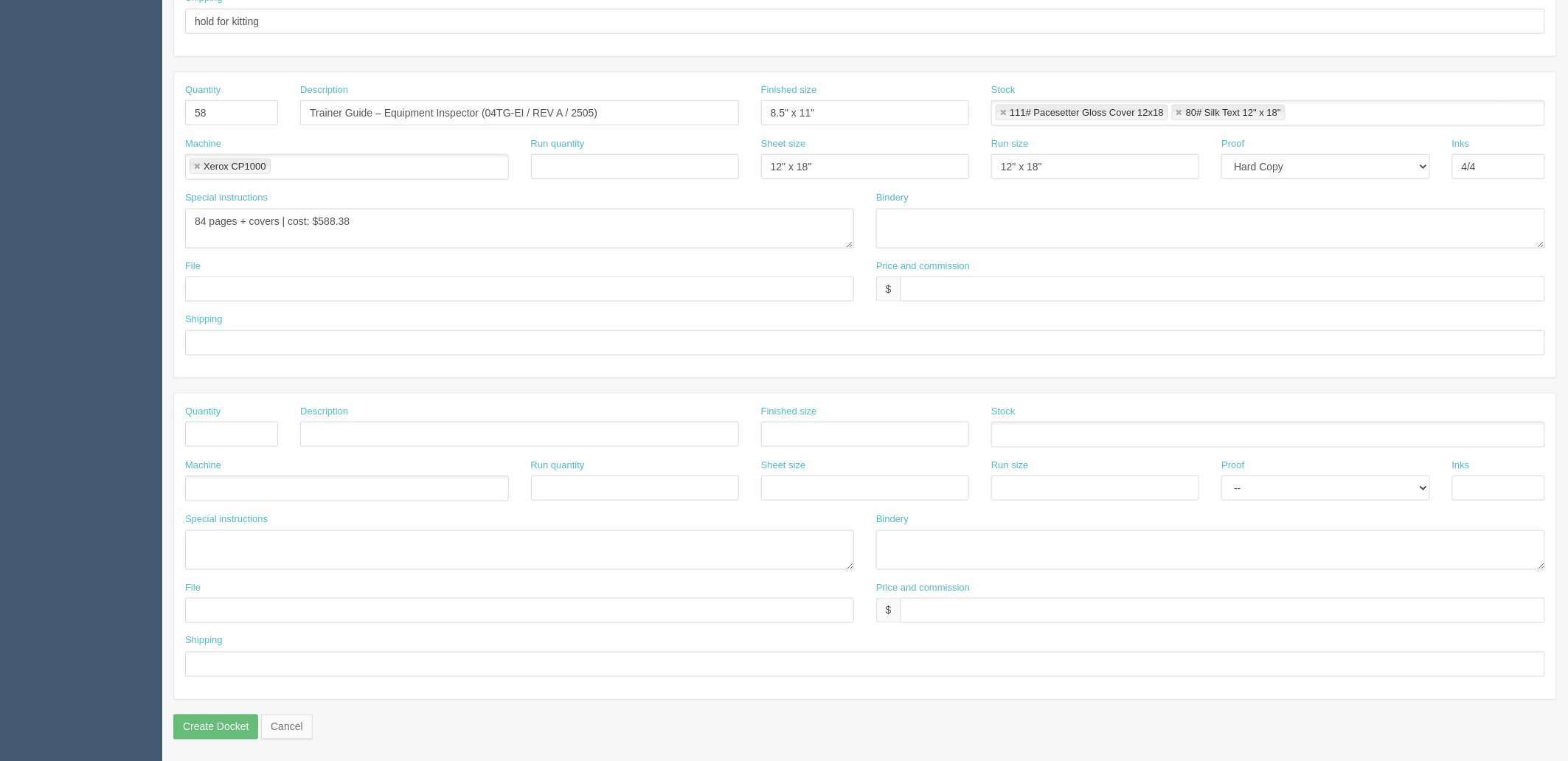
scroll to position [579, 0]
type input "Name Cards (06NC)"
drag, startPoint x: 388, startPoint y: 428, endPoint x: 388, endPoint y: 436, distance: 8.0
click at [388, 428] on input "text" at bounding box center [519, 434] width 439 height 25
paste input "Training Program Policies Handbook"
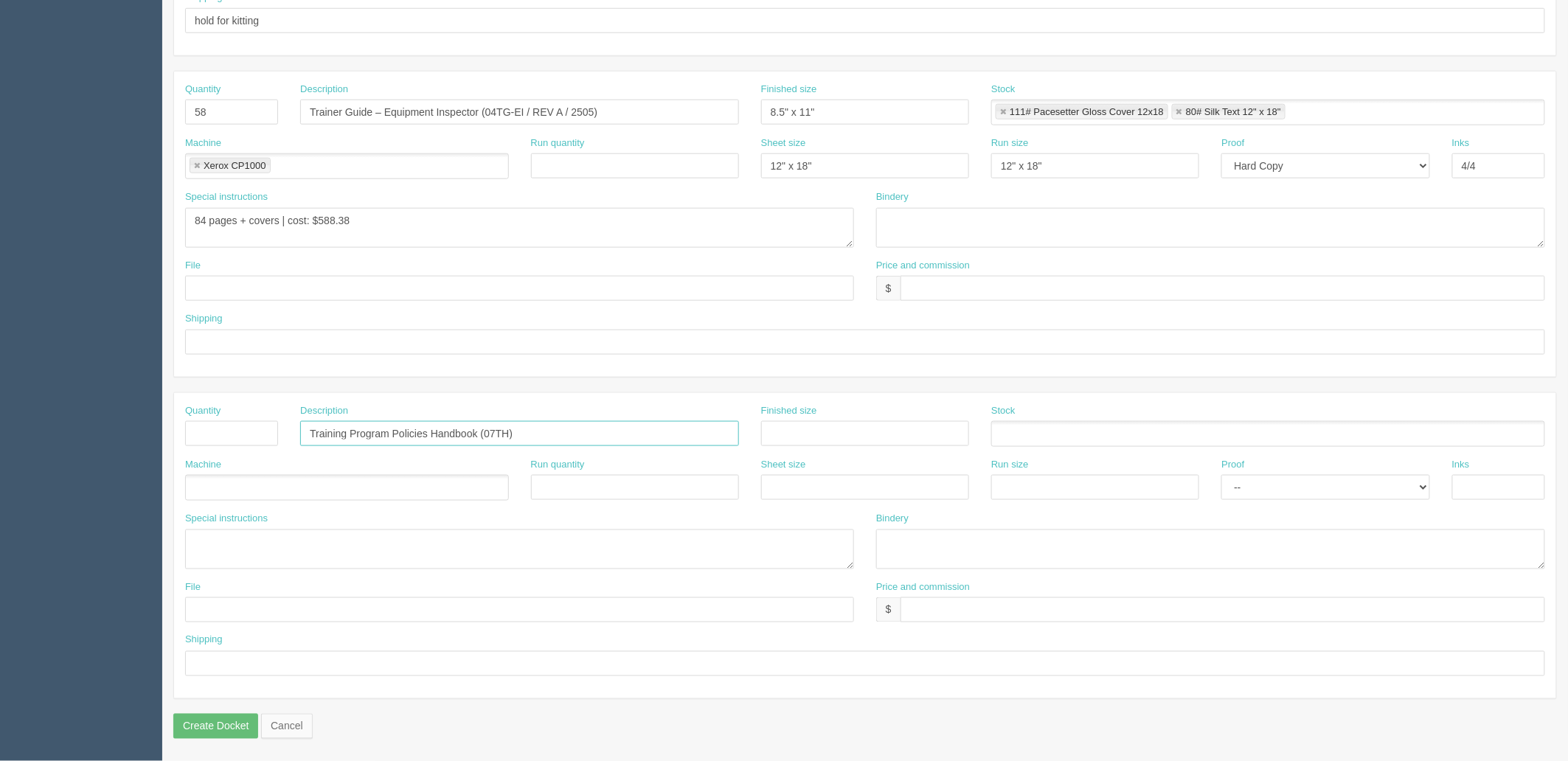
type input "Training Program Policies Handbook (07TH)"
click at [246, 433] on input "text" at bounding box center [231, 434] width 93 height 25
type input "38"
type input "8.5" x 11""
click at [1122, 436] on ul at bounding box center [1269, 434] width 554 height 26
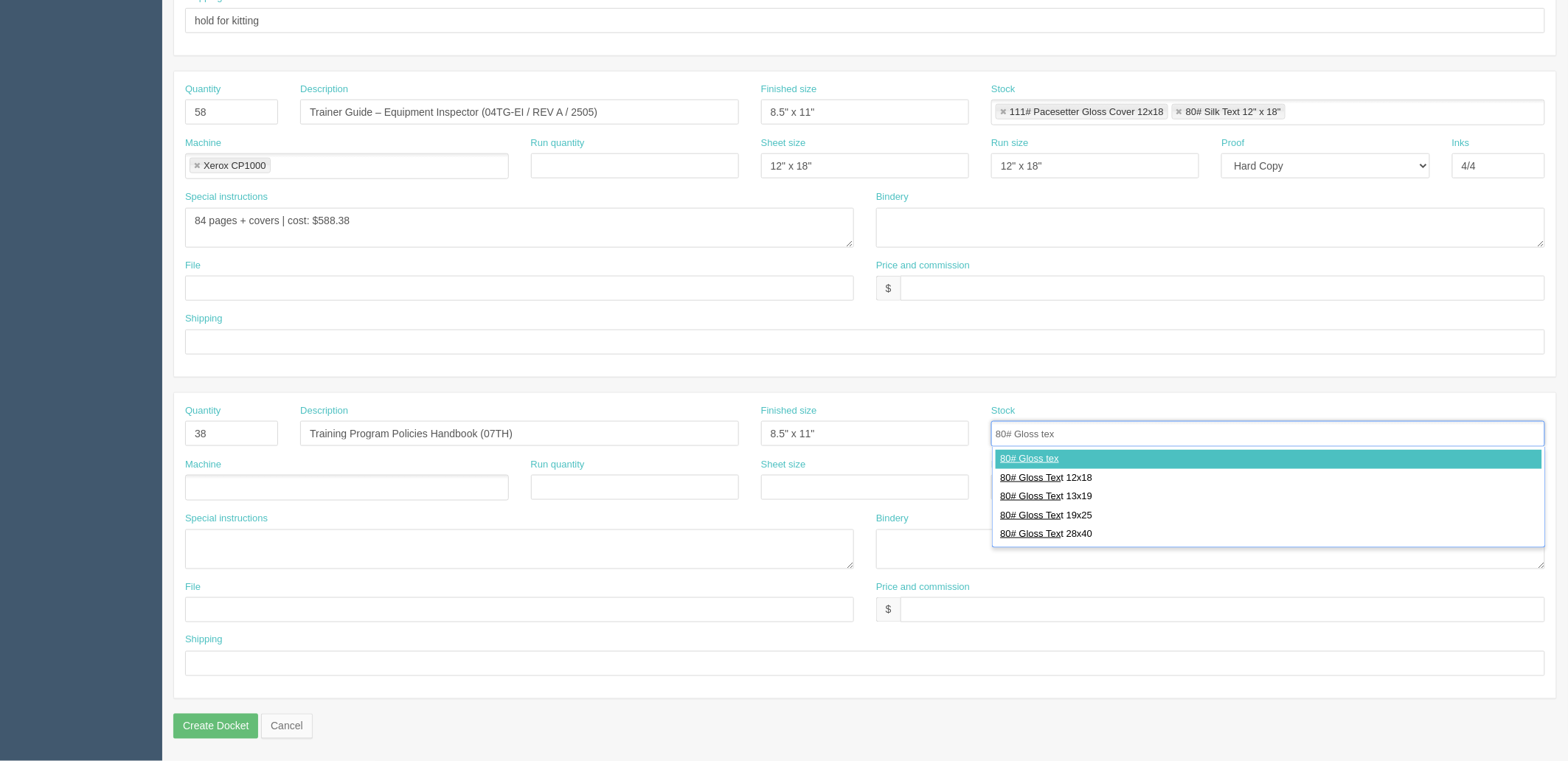
type input "80# Gloss text"
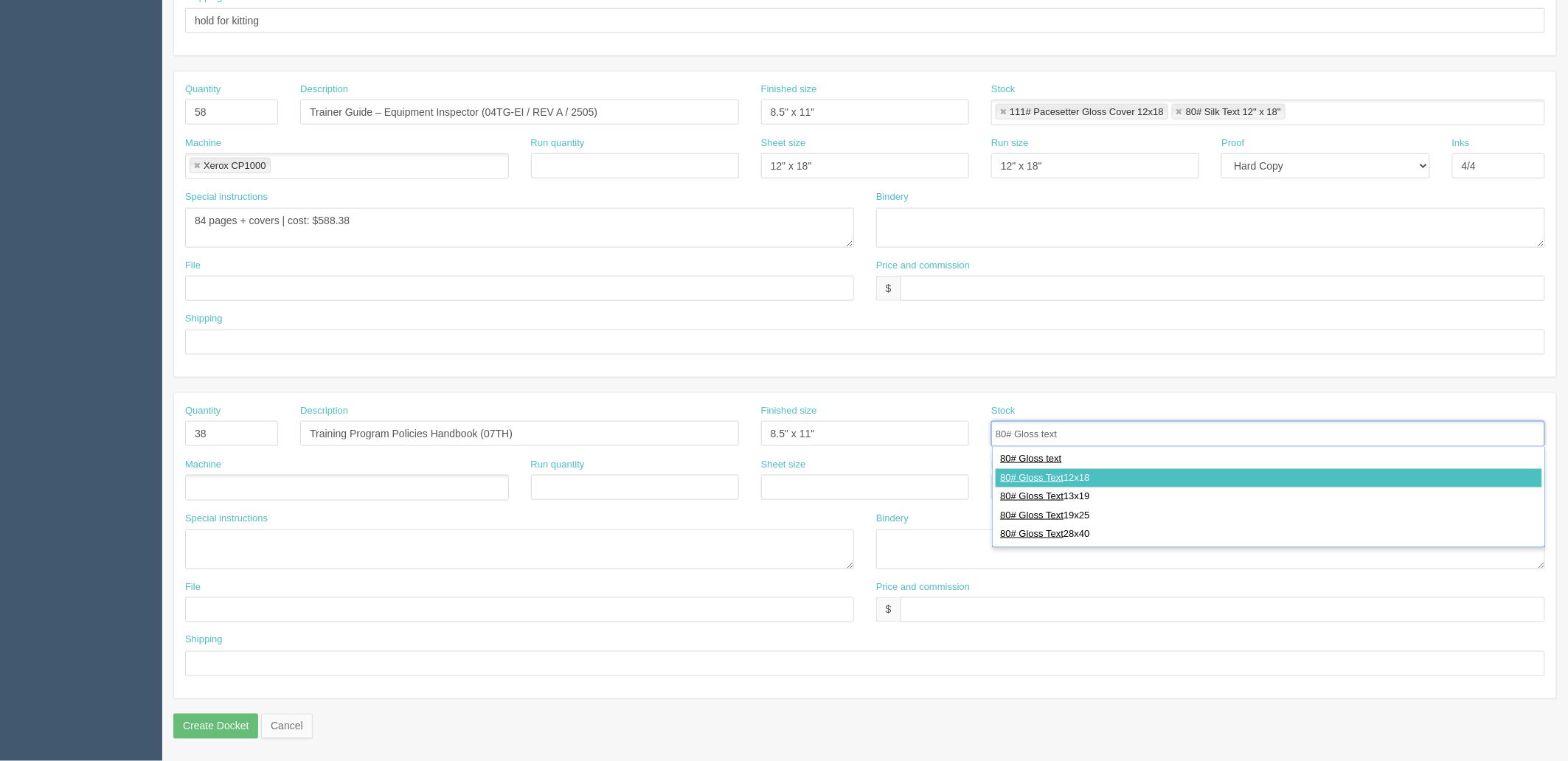
type input "80# Gloss Text 12x18"
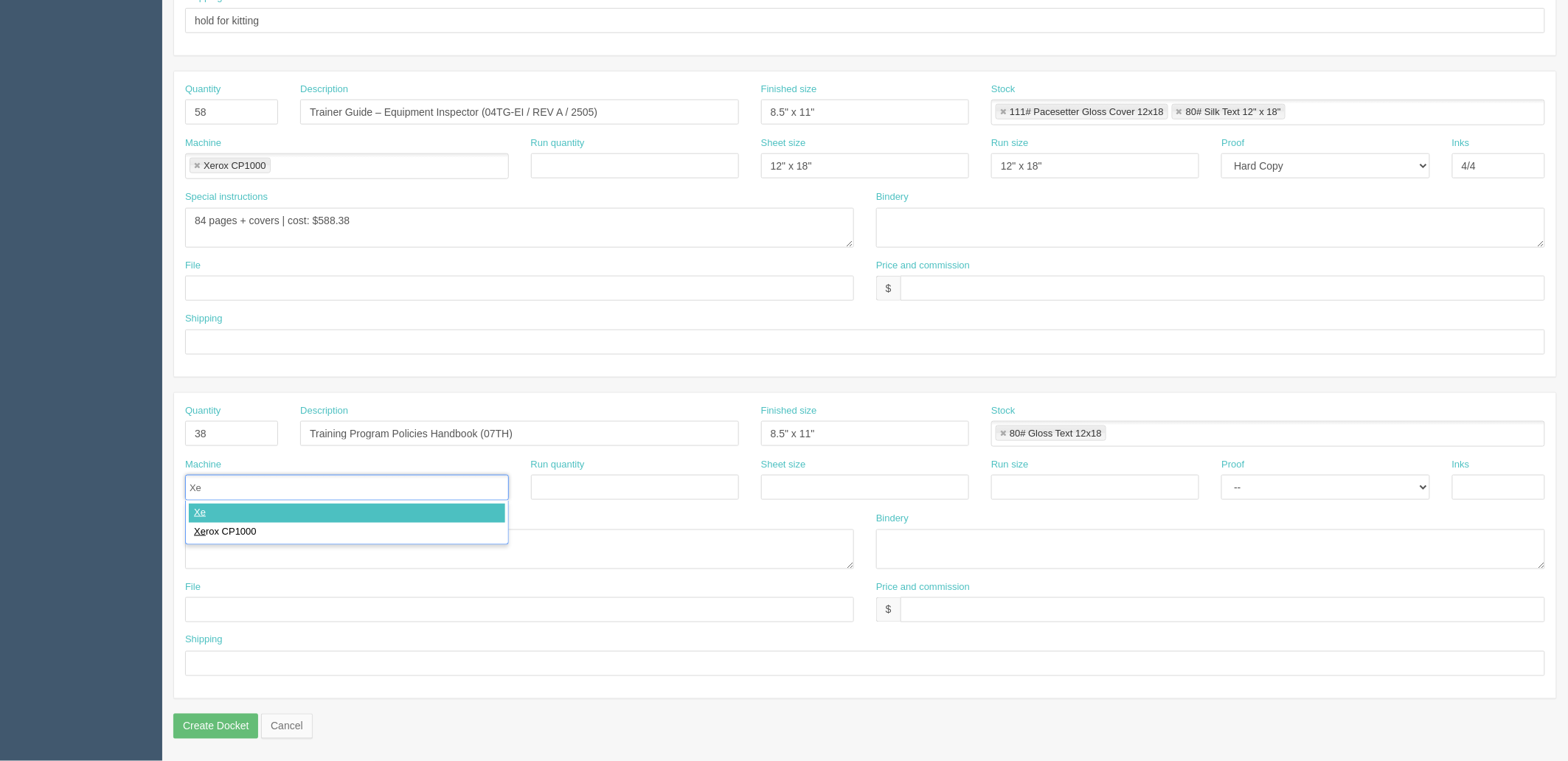
type input "Xer"
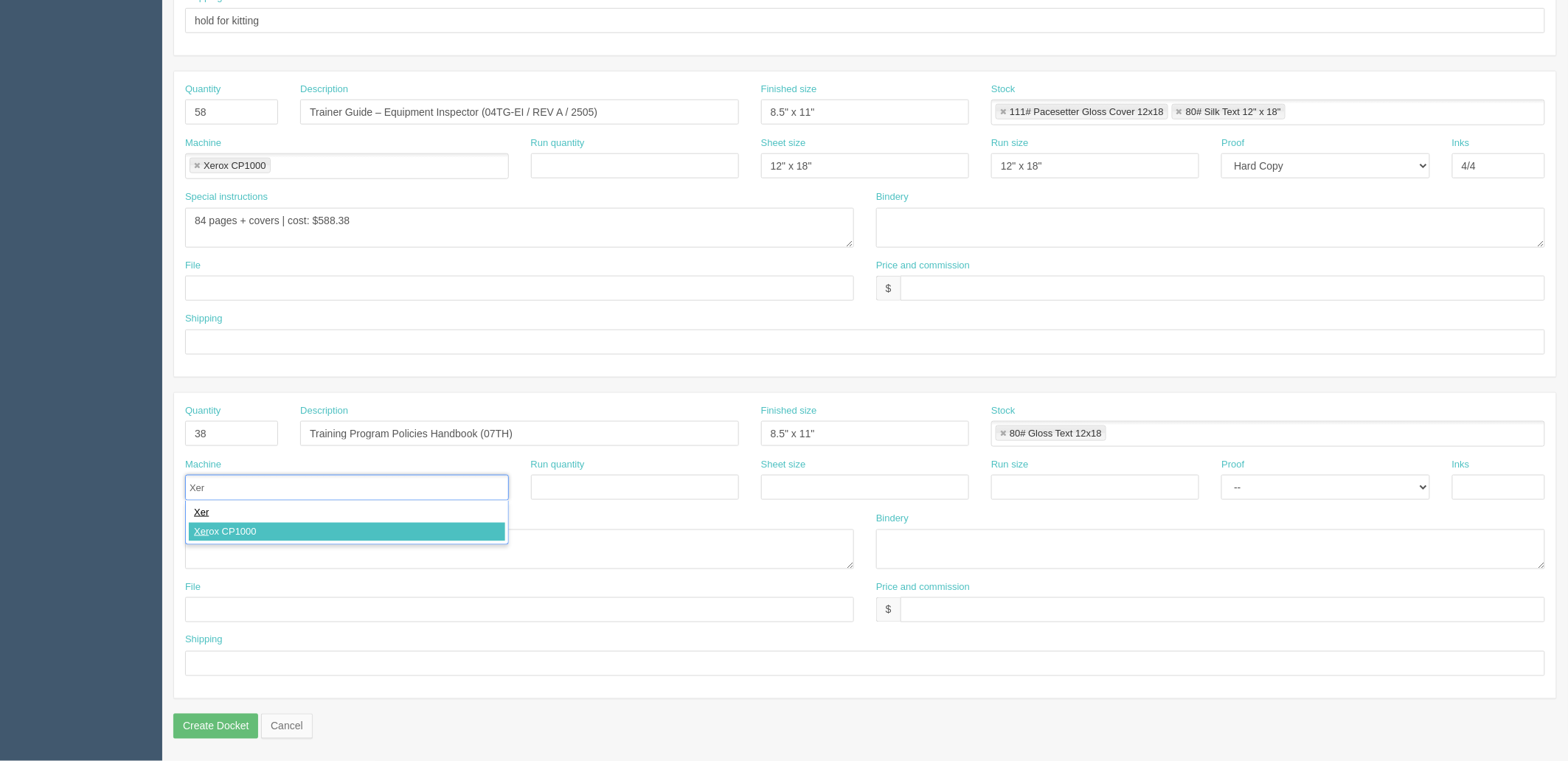
type input "Xerox CP1000"
type input "12" x 18""
paste input "12" x 18""
type input "12" x 18""
select select "Hard Copy"
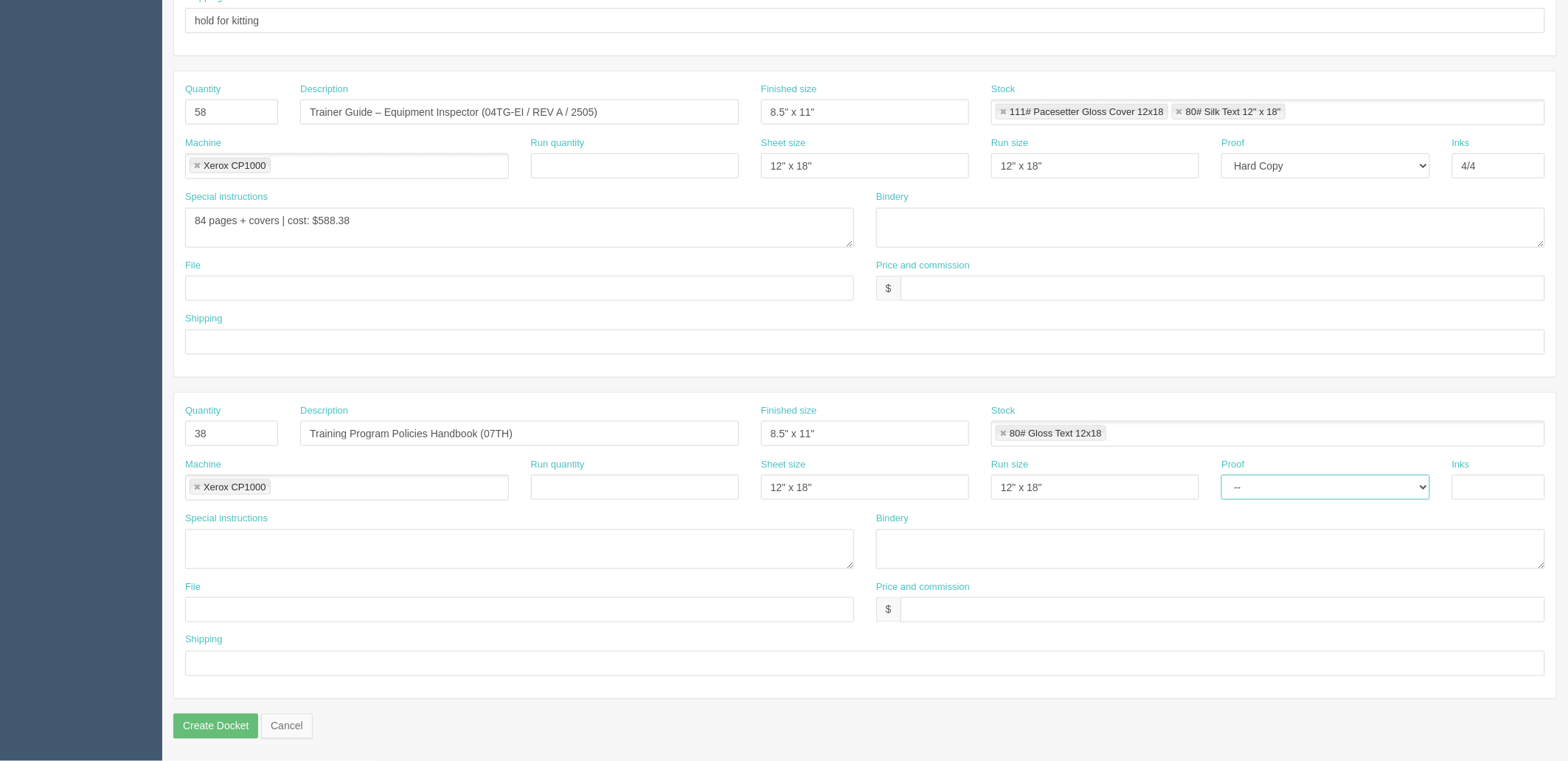
click at [1222, 475] on select "-- Email Hard Copy" at bounding box center [1325, 488] width 208 height 25
type input "4/4"
click at [210, 540] on textarea at bounding box center [519, 549] width 669 height 40
type textarea "24 pager self cover"
click at [918, 546] on textarea at bounding box center [1211, 549] width 669 height 40
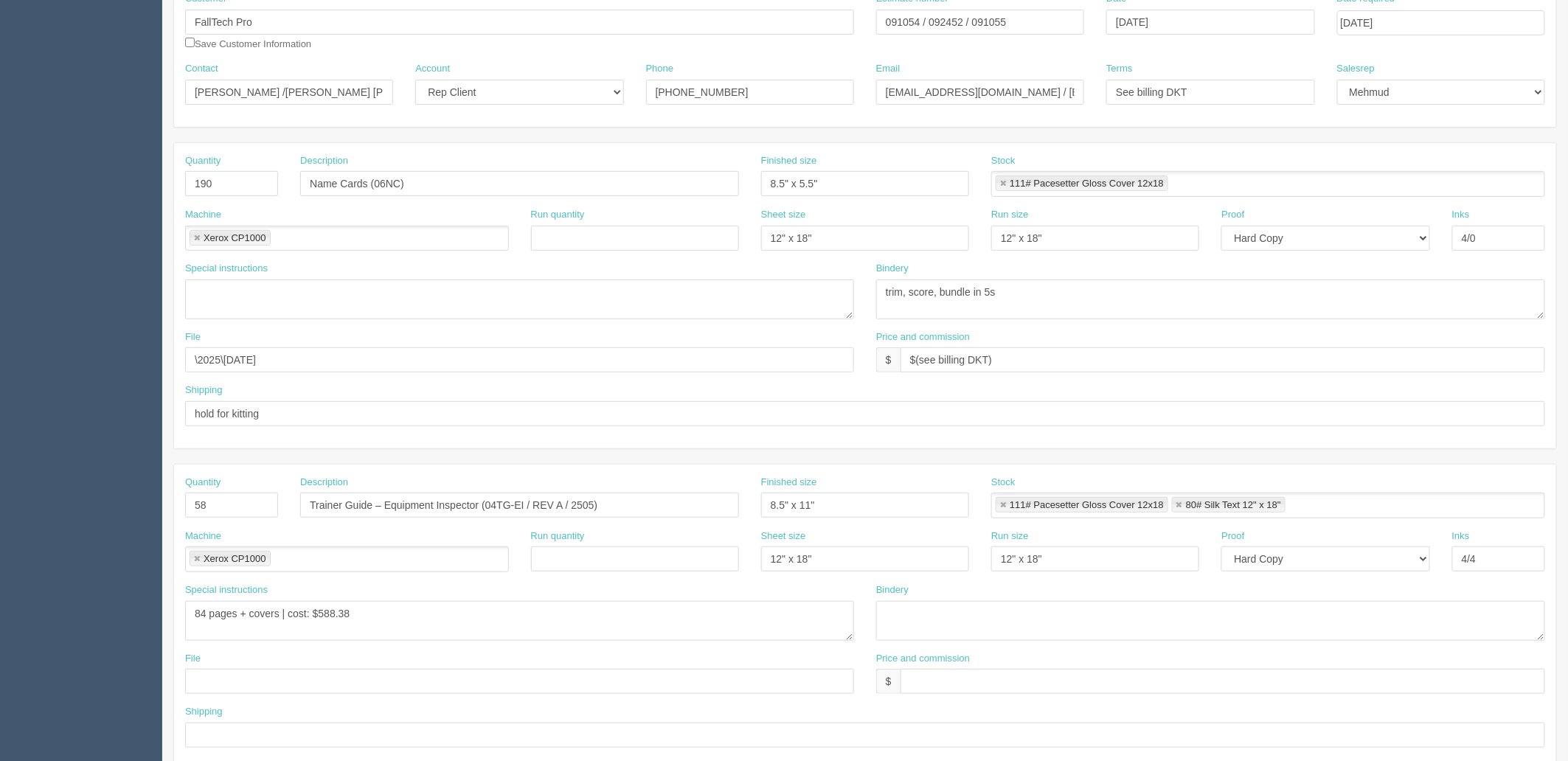
scroll to position [170, 0]
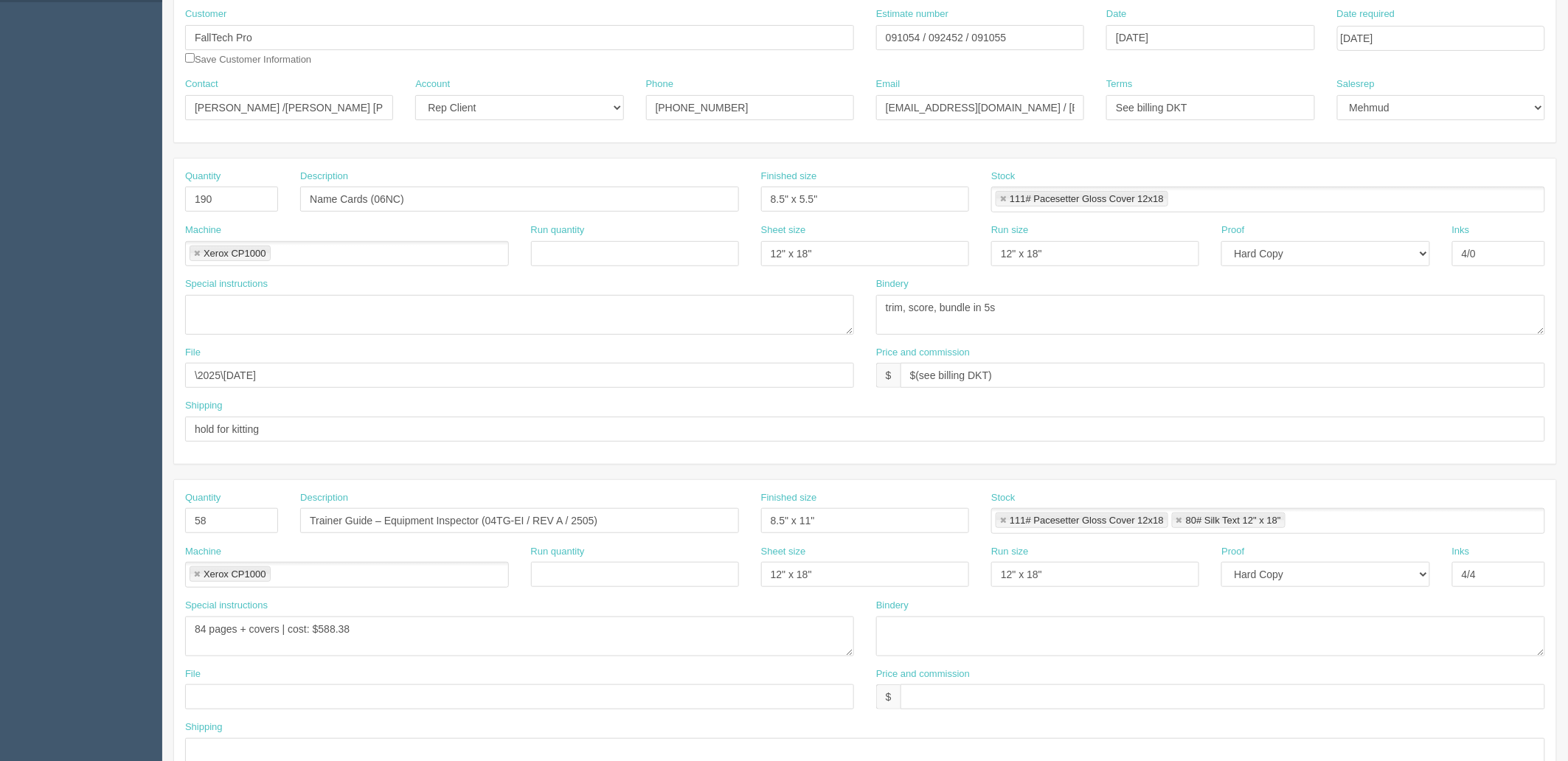
type textarea "trim, saddle stitch"
drag, startPoint x: 327, startPoint y: 376, endPoint x: 0, endPoint y: 376, distance: 327.0
click at [0, 376] on section "Dockets Estimates Customers" at bounding box center [784, 518] width 1568 height 1303
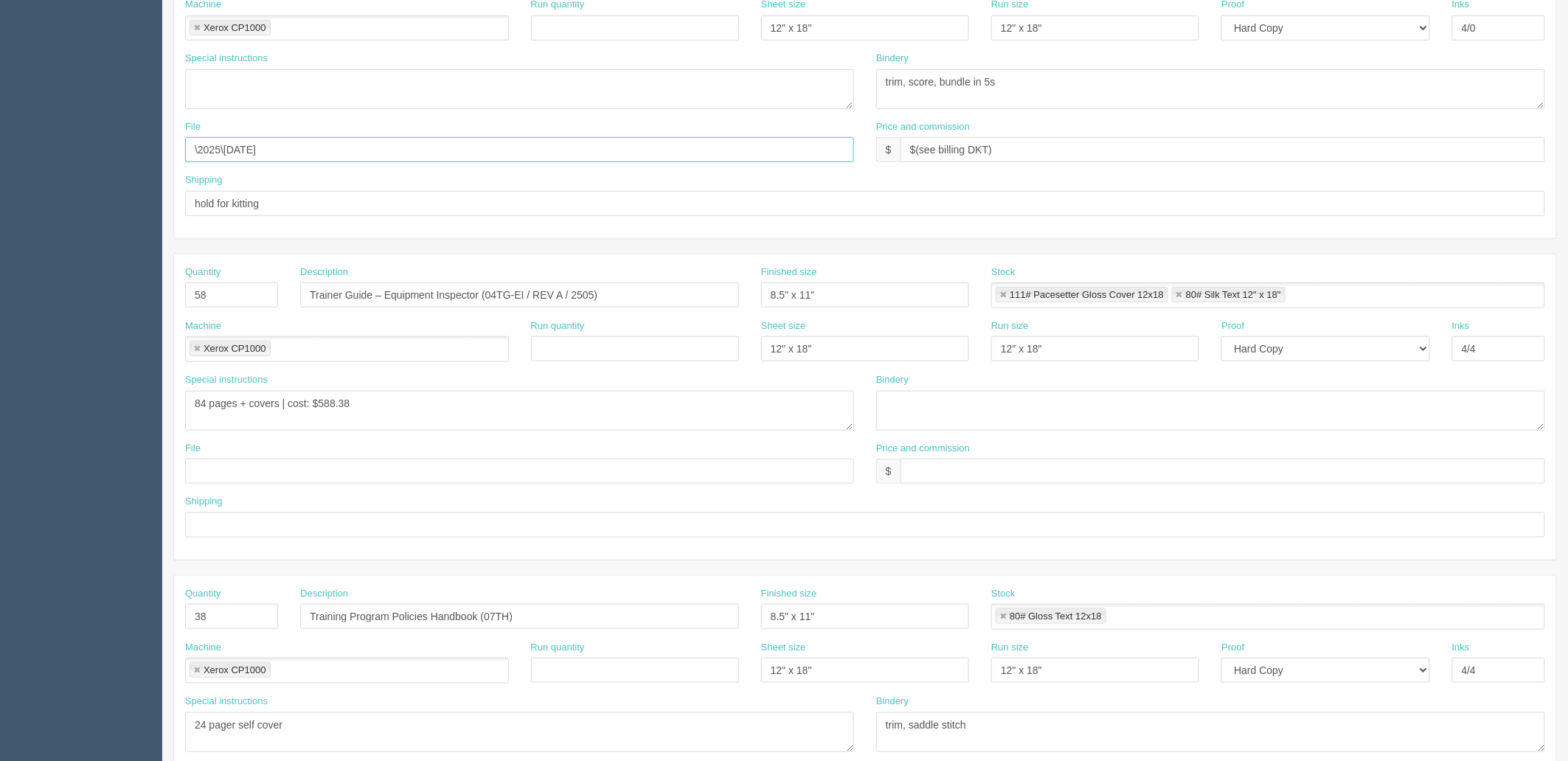
scroll to position [416, 0]
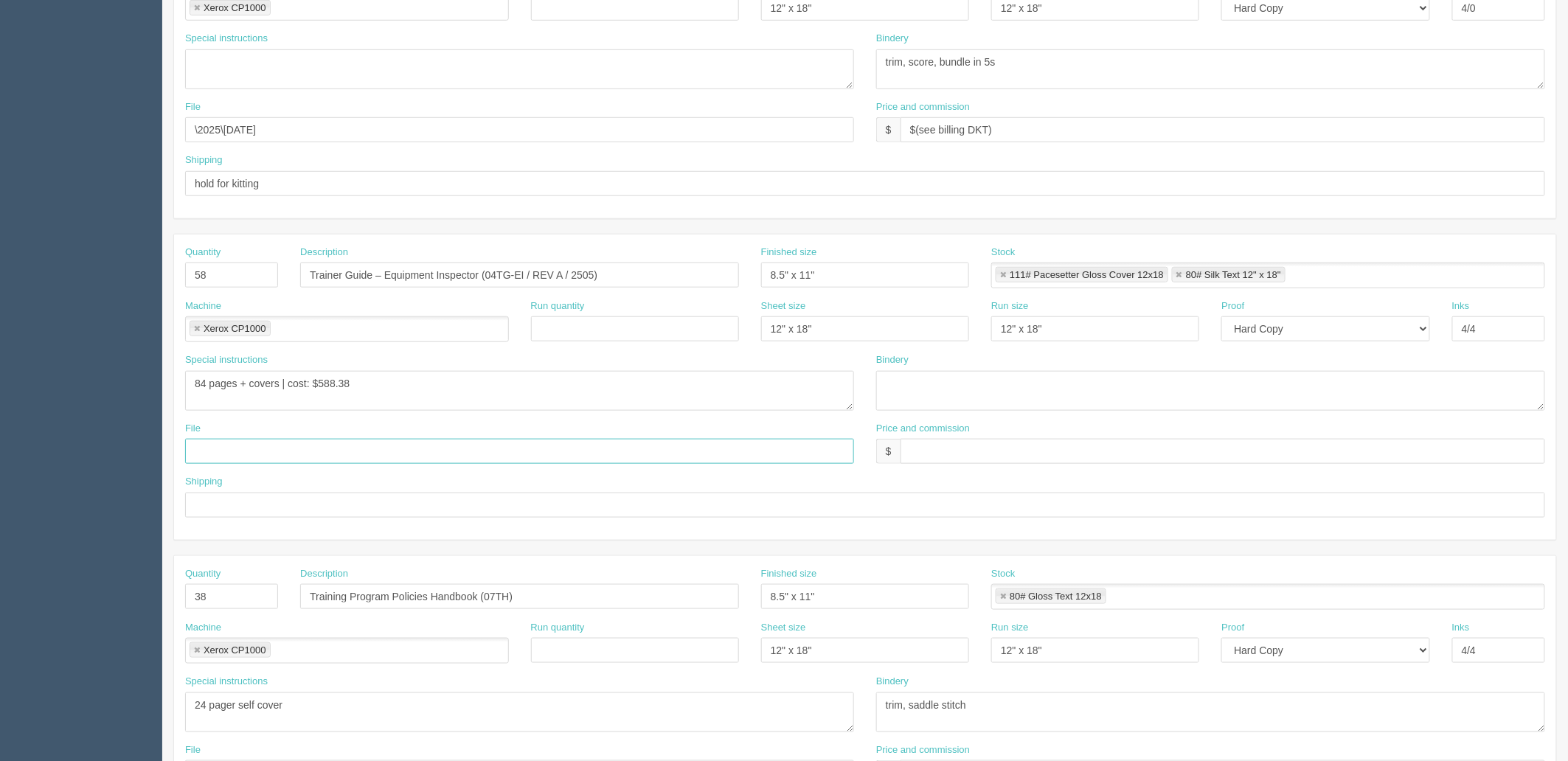
click at [245, 452] on input "text" at bounding box center [519, 452] width 669 height 25
paste input "\2025\October 2025"
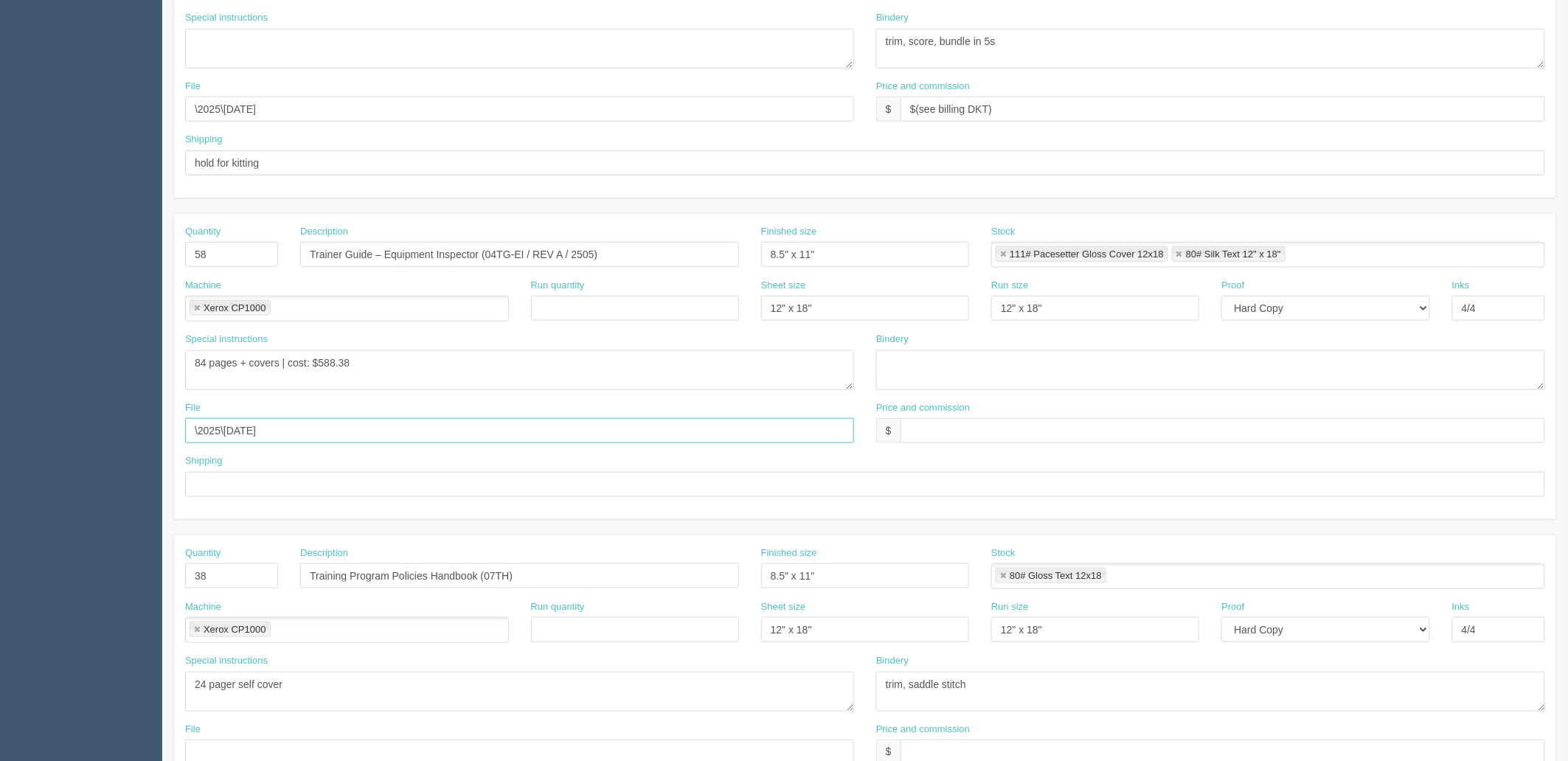
scroll to position [579, 0]
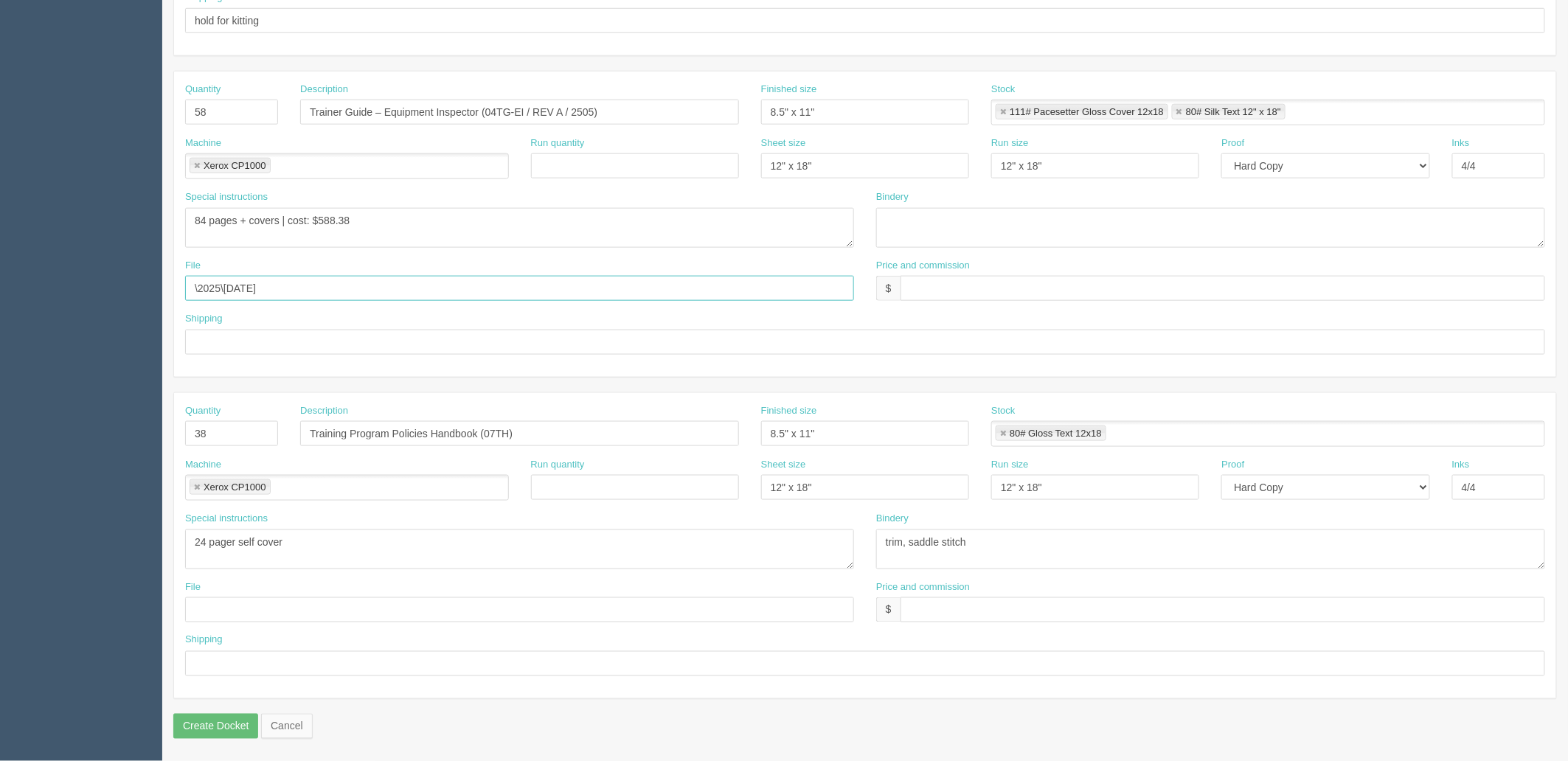
type input "\2025\October 2025"
drag, startPoint x: 234, startPoint y: 610, endPoint x: 236, endPoint y: 591, distance: 19.1
click at [234, 610] on input "text" at bounding box center [519, 610] width 669 height 25
paste input "\2025\October 2025"
type input "\2025\October 2025"
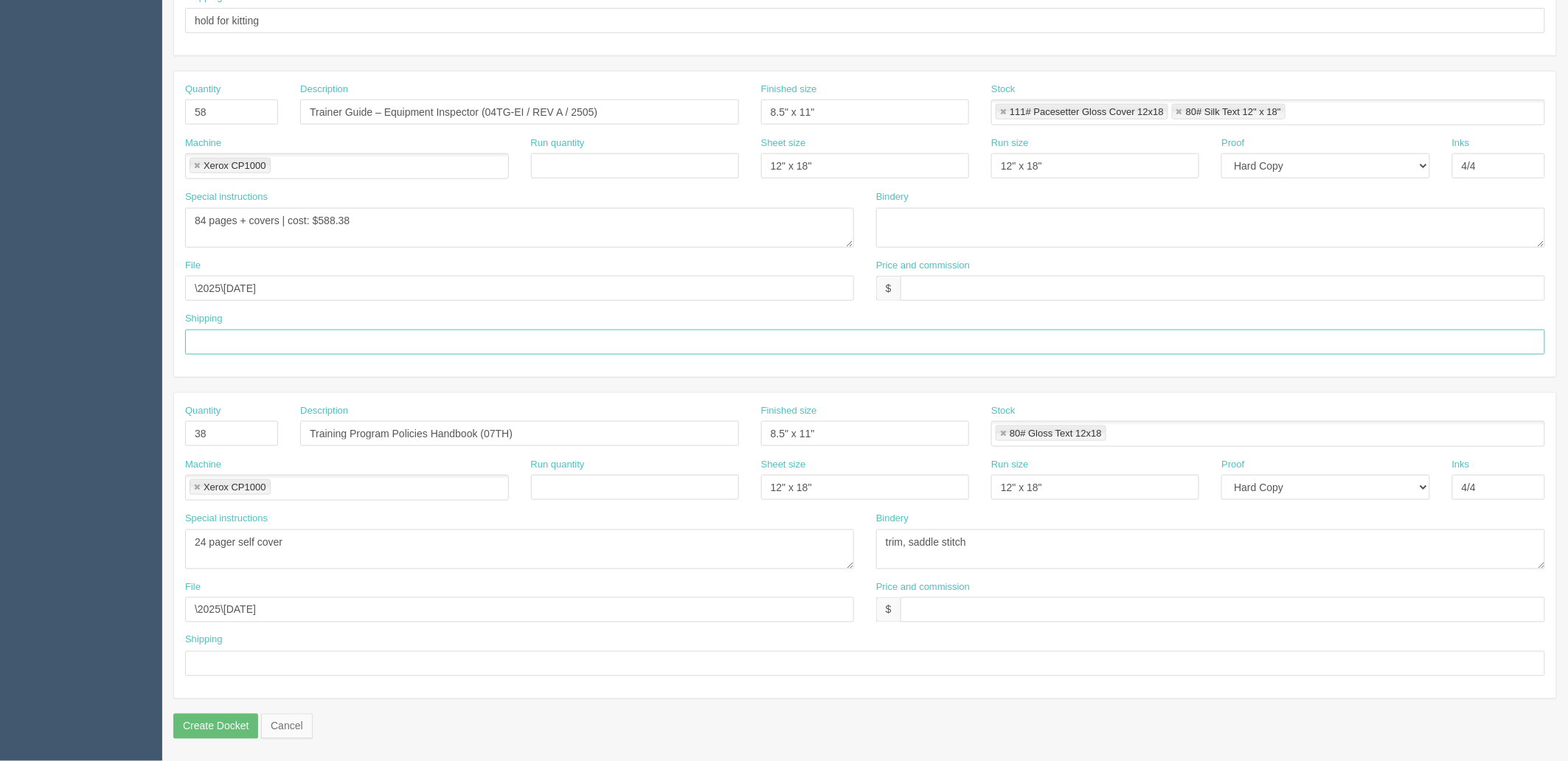
drag, startPoint x: 245, startPoint y: 341, endPoint x: 242, endPoint y: 325, distance: 16.3
click at [245, 341] on input "text" at bounding box center [865, 343] width 1361 height 25
type input "hold for kitting"
click at [266, 664] on input "text" at bounding box center [865, 664] width 1361 height 25
paste input "hold for kitting"
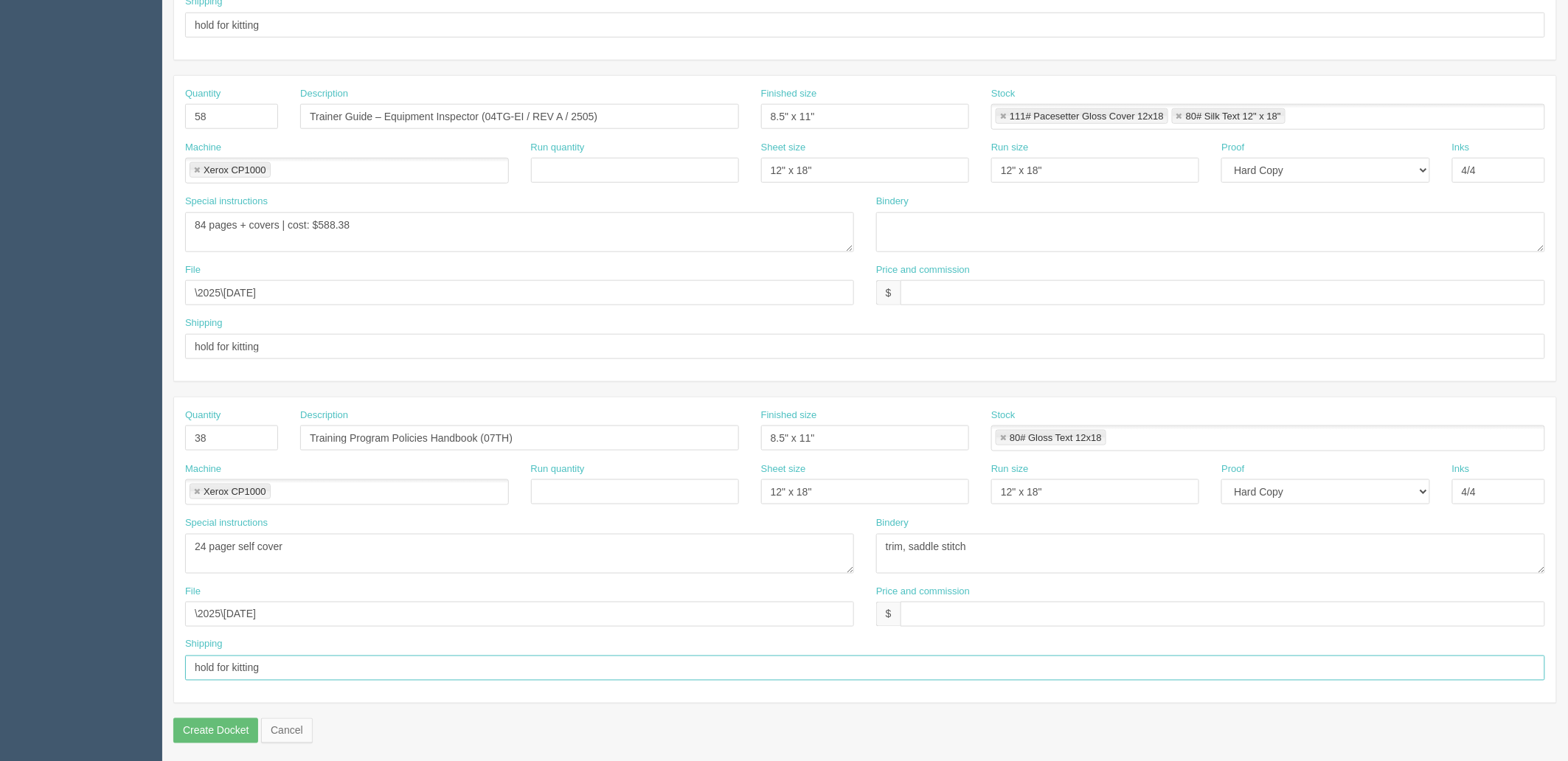
scroll to position [334, 0]
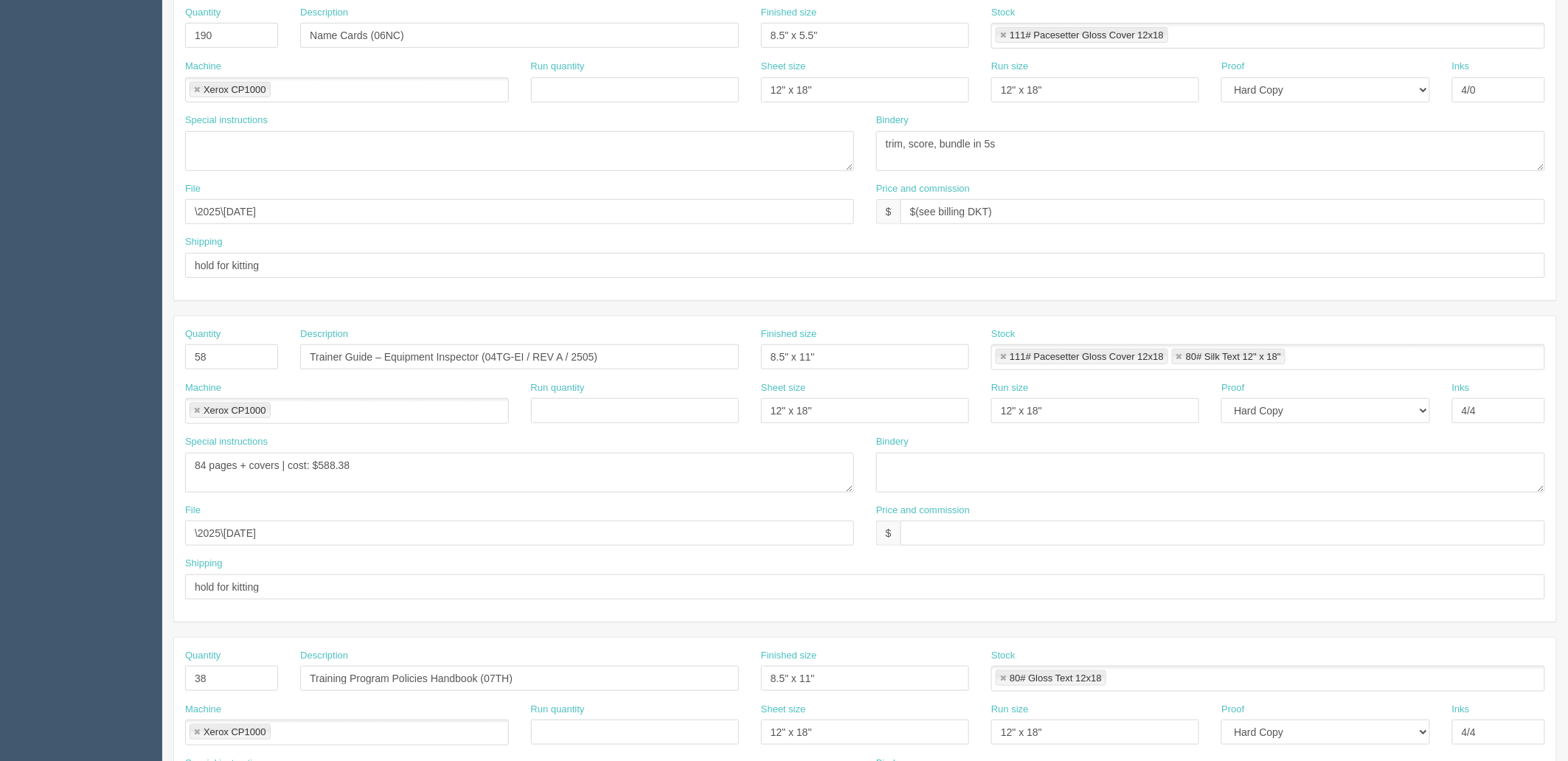
type input "hold for kitting"
drag, startPoint x: 845, startPoint y: 211, endPoint x: 729, endPoint y: 211, distance: 116.0
click at [729, 211] on div "File \2025\October 2025 Price and commission $ $(see billing DKT)" at bounding box center [865, 209] width 1382 height 54
click at [967, 535] on input "text" at bounding box center [1223, 534] width 645 height 25
paste input "$(see billing DKT)"
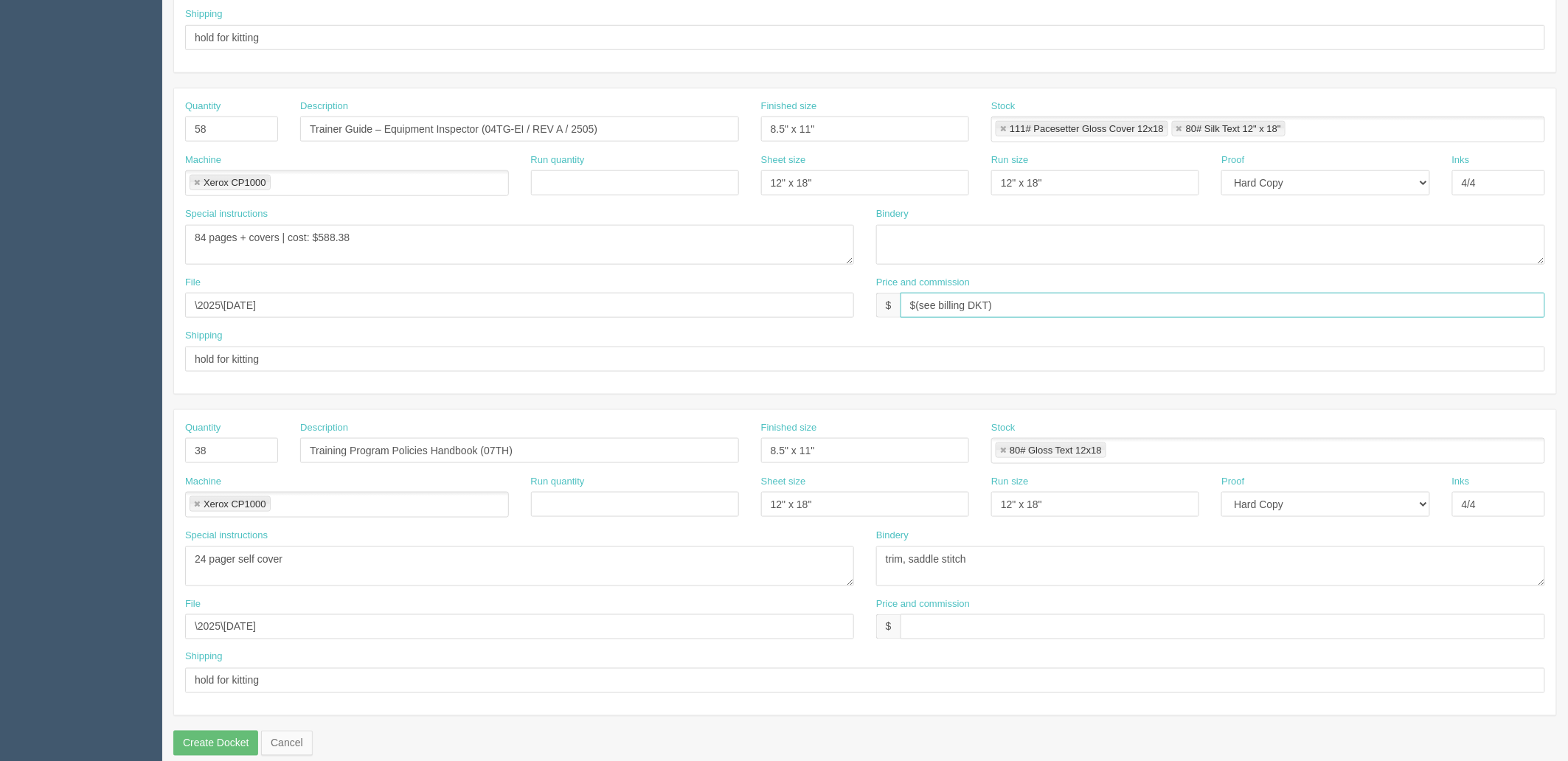
scroll to position [579, 0]
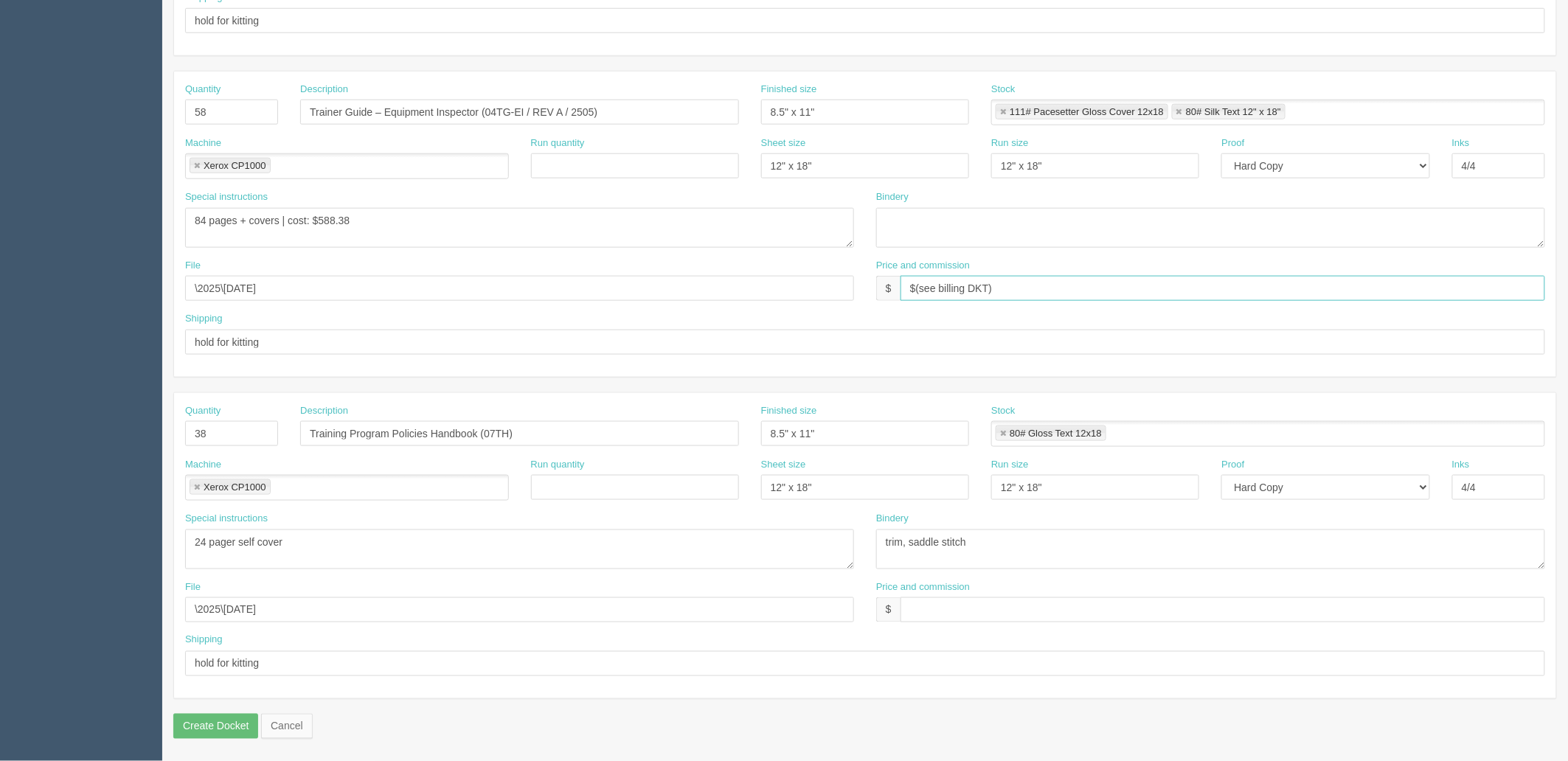
type input "$(see billing DKT)"
click at [959, 613] on input "text" at bounding box center [1223, 610] width 645 height 25
paste input "$(see billing DKT)"
type input "$(see billing DKT)"
click at [307, 539] on textarea "24 pager self cover" at bounding box center [519, 549] width 669 height 40
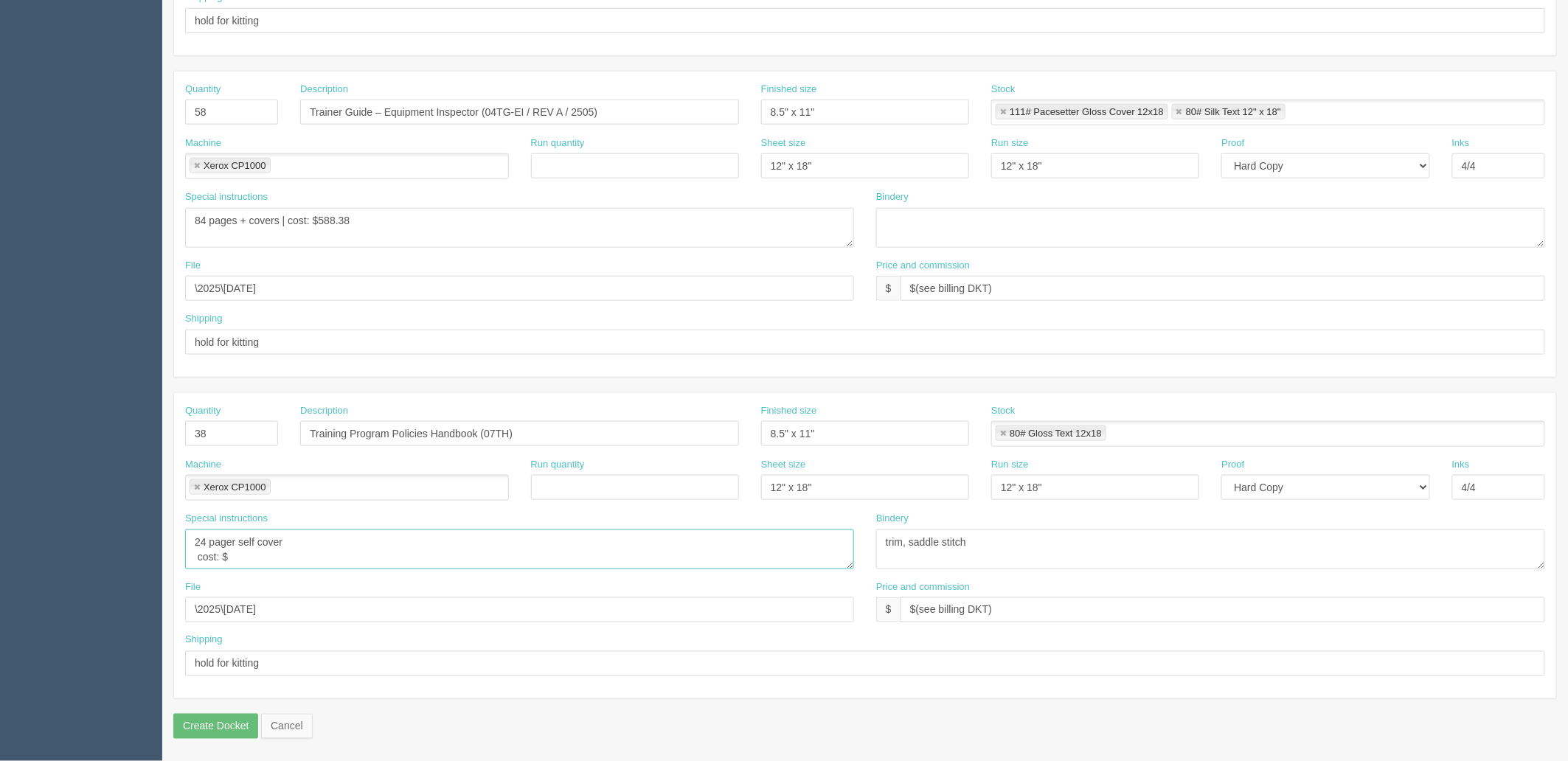
click at [387, 529] on textarea "24 pager self cover cost: $" at bounding box center [519, 549] width 669 height 40
click at [355, 542] on textarea "24 pager self cover | cost: $" at bounding box center [519, 549] width 669 height 40
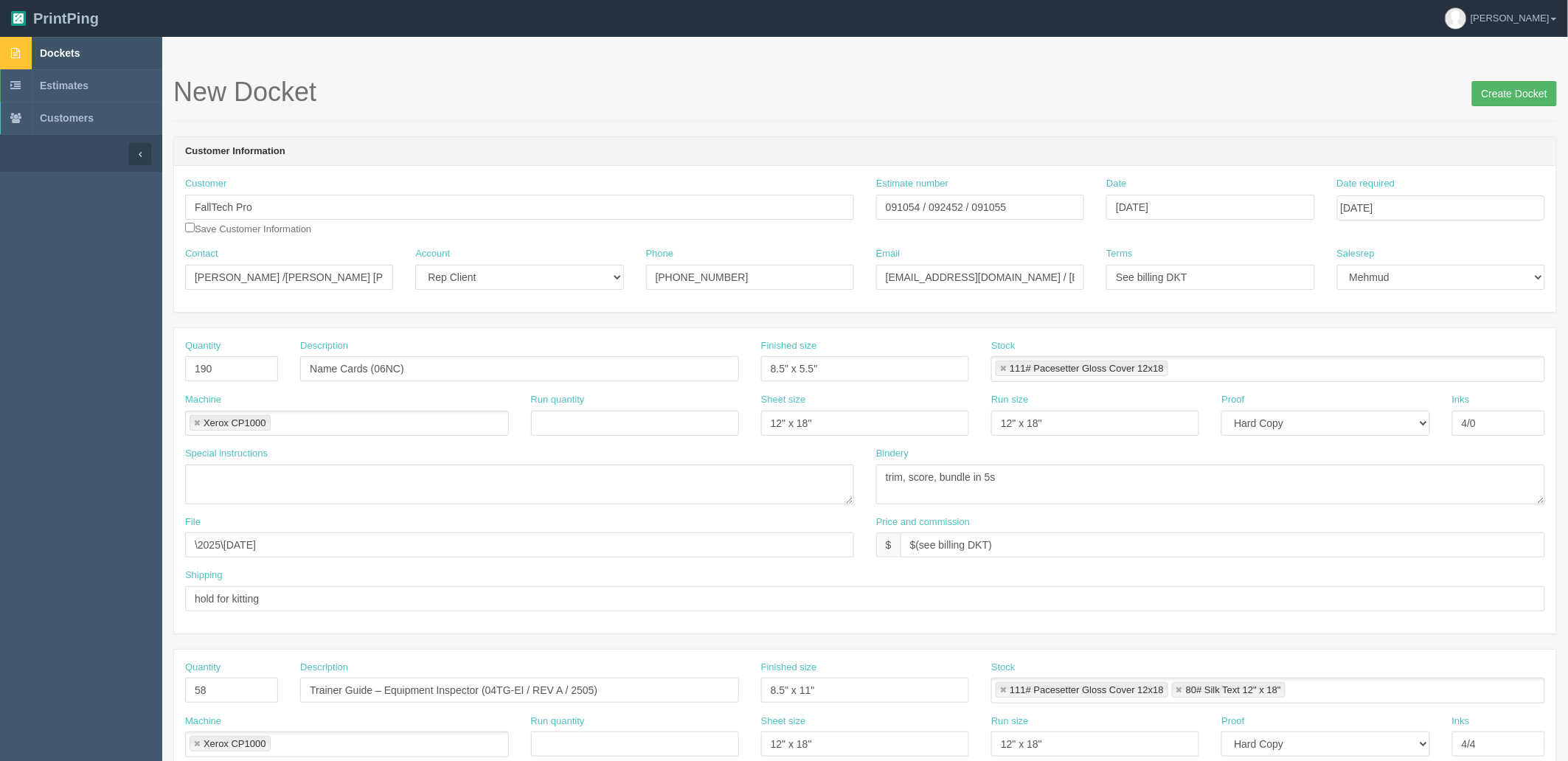
type textarea "24 pager self cover | cost: $175.70"
click at [1505, 97] on input "Create Docket" at bounding box center [1515, 94] width 85 height 25
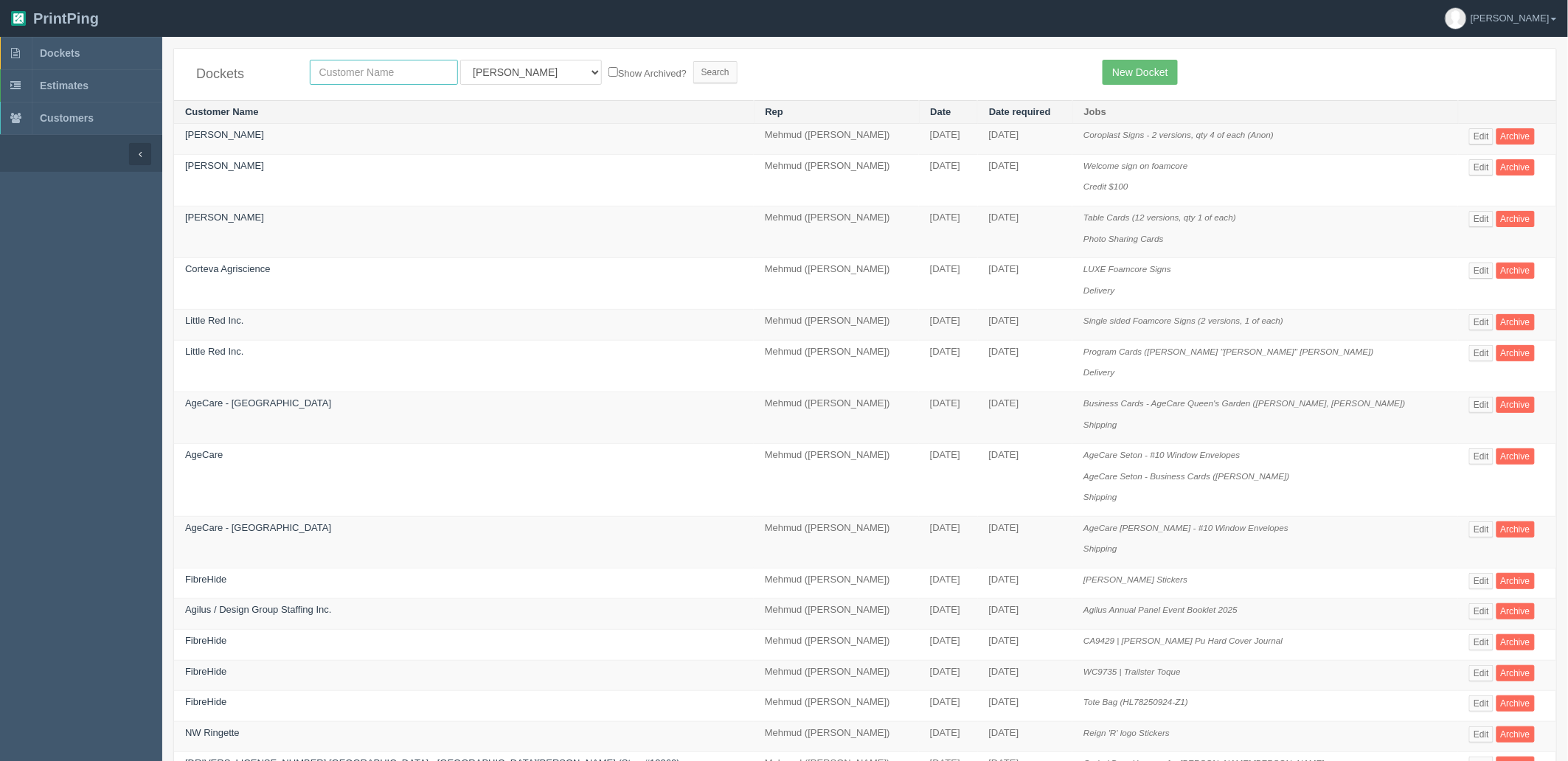
click at [416, 75] on input "text" at bounding box center [384, 72] width 148 height 25
type input "falltech"
click at [693, 61] on input "Search" at bounding box center [715, 72] width 44 height 23
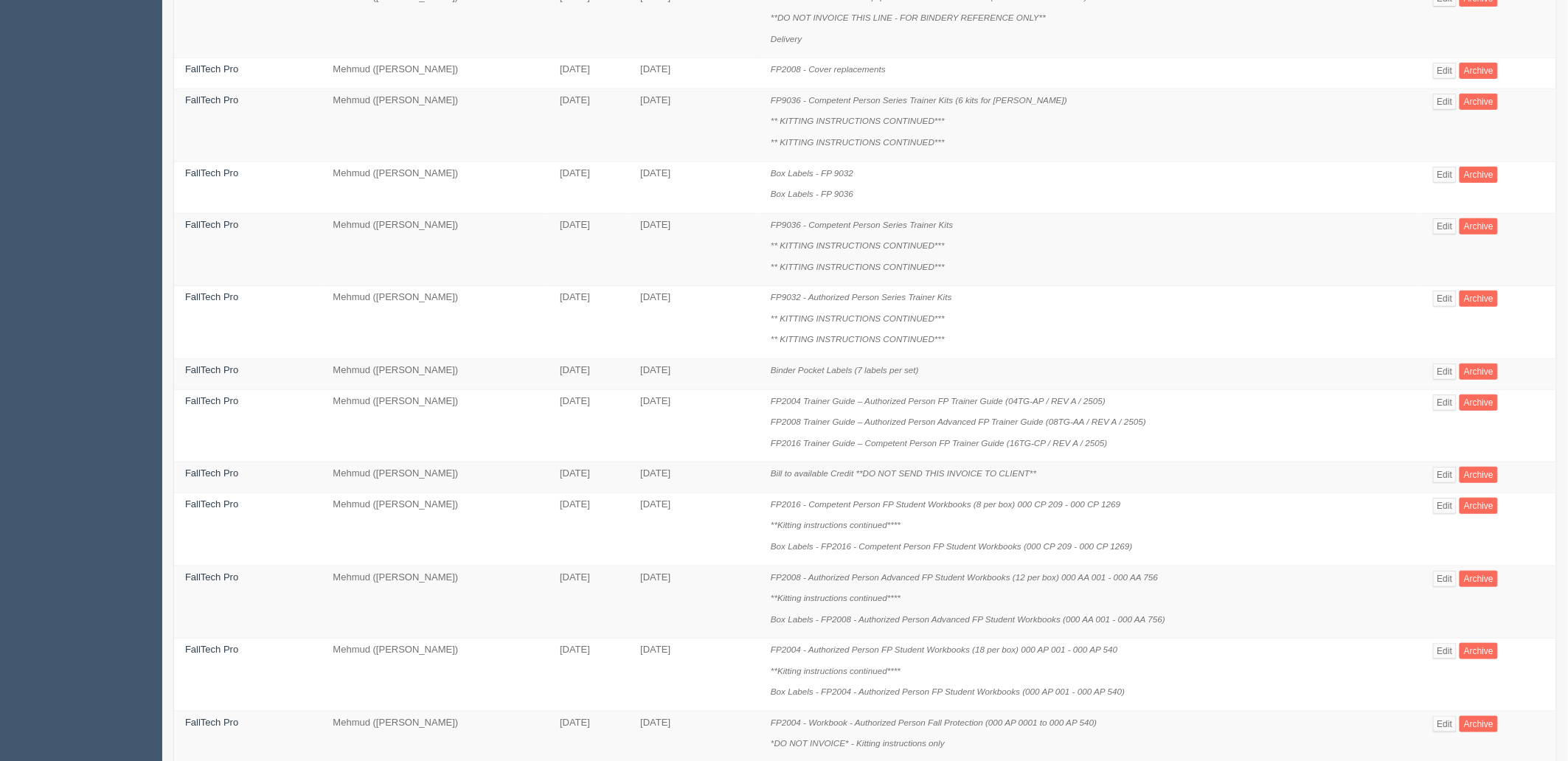
scroll to position [245, 0]
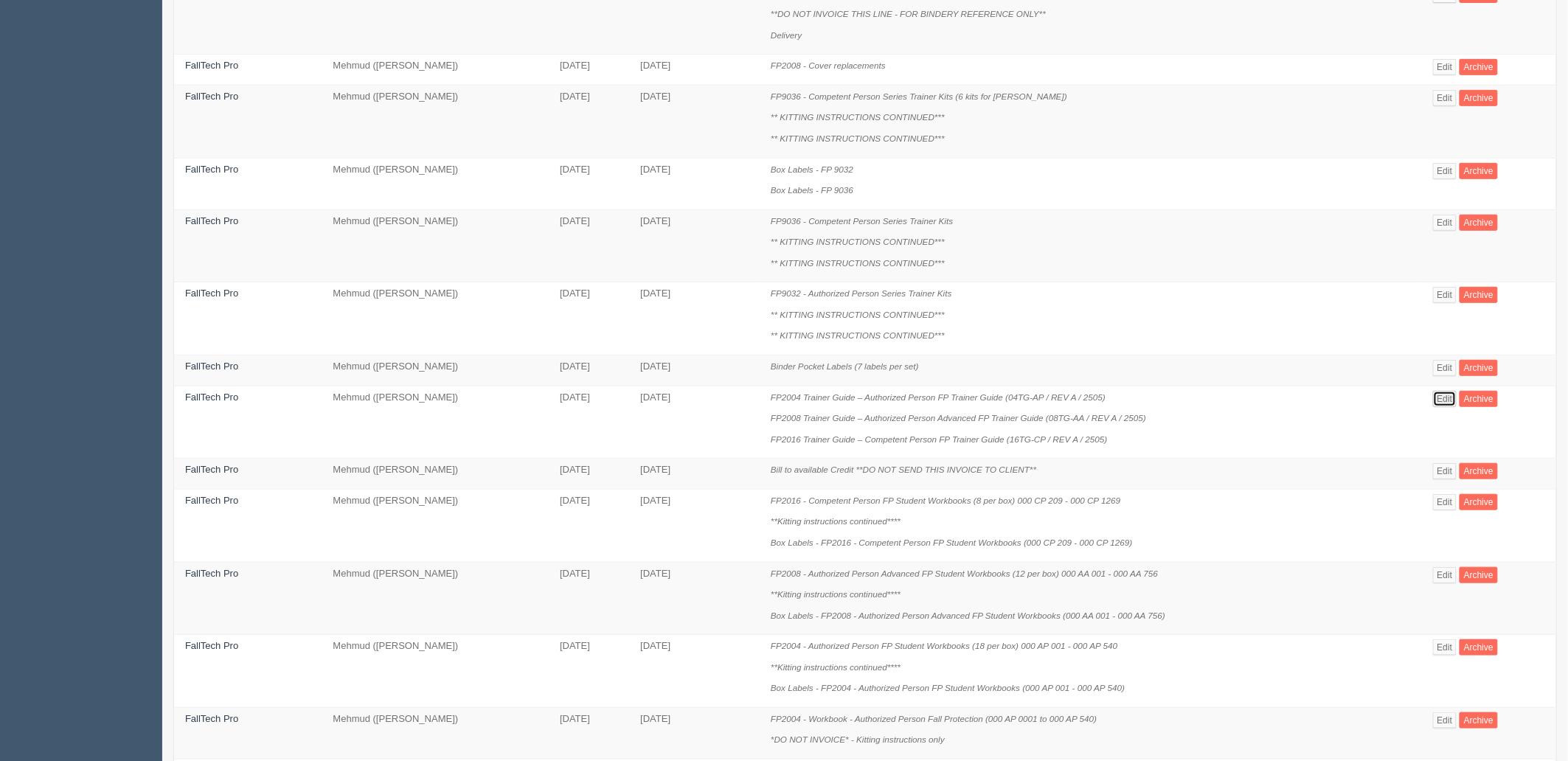
click at [1452, 402] on link "Edit" at bounding box center [1445, 399] width 24 height 16
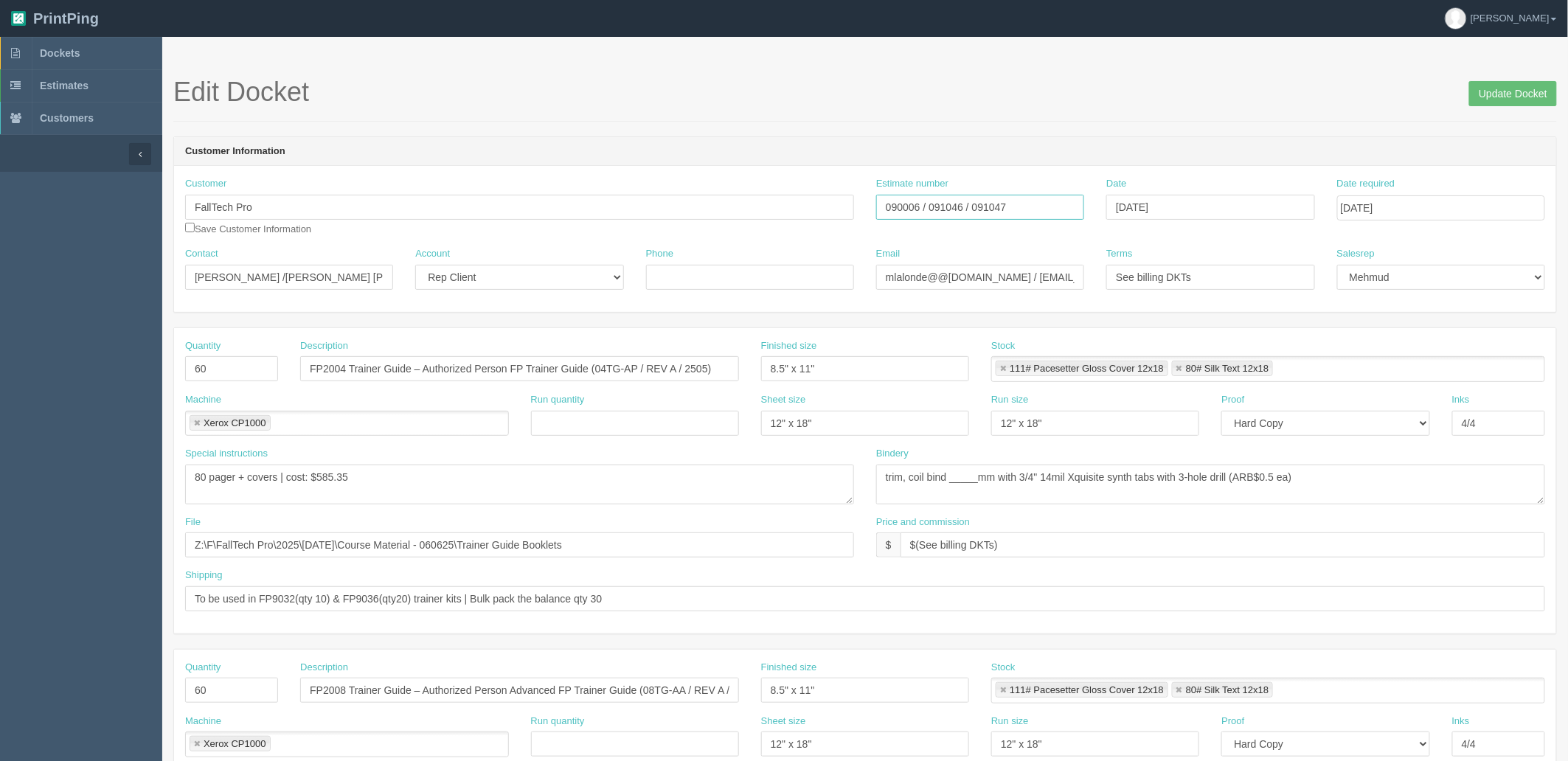
drag, startPoint x: 925, startPoint y: 197, endPoint x: 724, endPoint y: 193, distance: 201.0
click at [724, 193] on div "Customer FallTech Pro Save Customer Information Estimate number 090006 / 091046…" at bounding box center [865, 212] width 1382 height 70
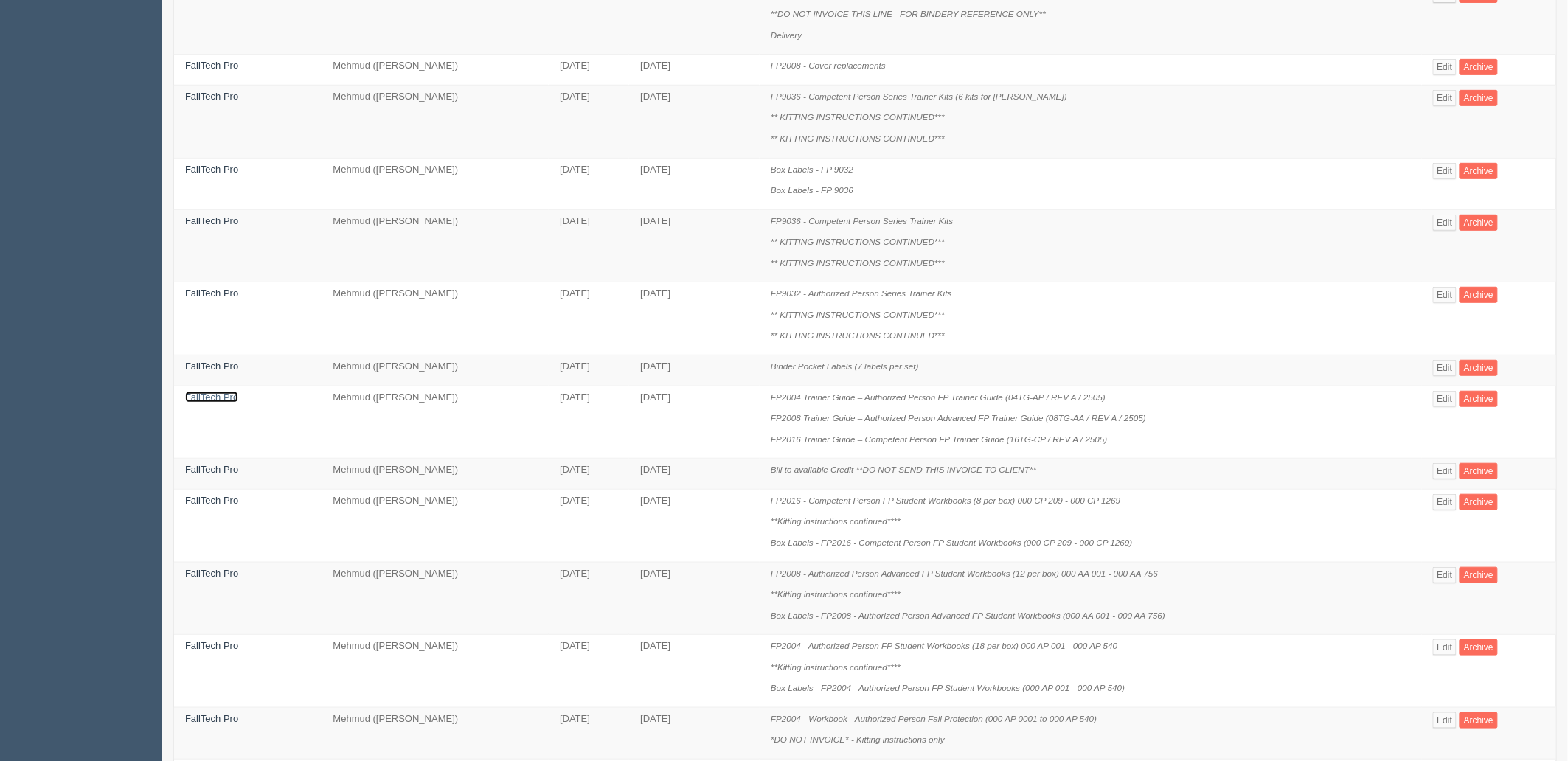
click at [221, 400] on link "FallTech Pro" at bounding box center [211, 397] width 53 height 11
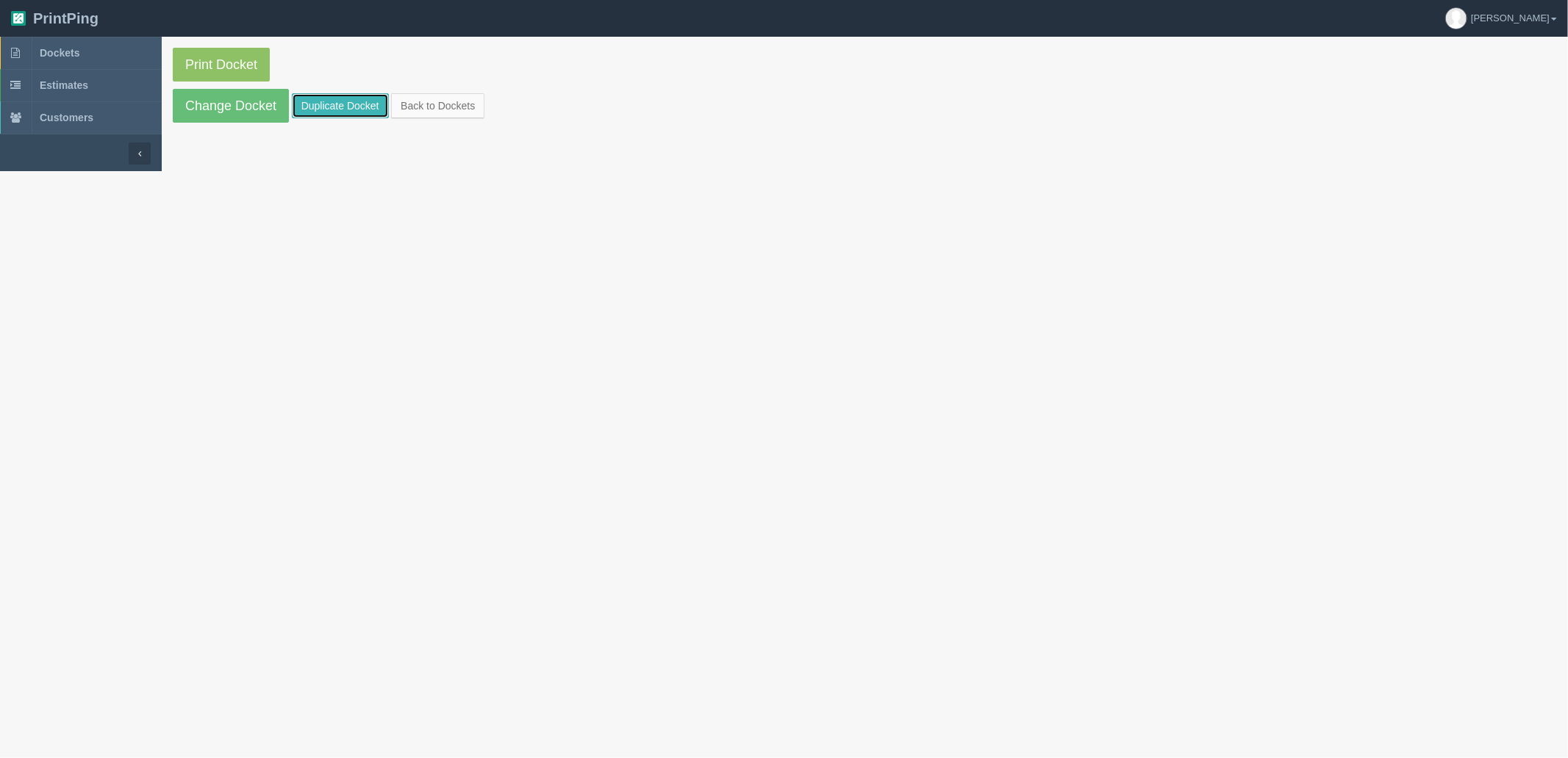
click at [362, 106] on link "Duplicate Docket" at bounding box center [341, 106] width 97 height 25
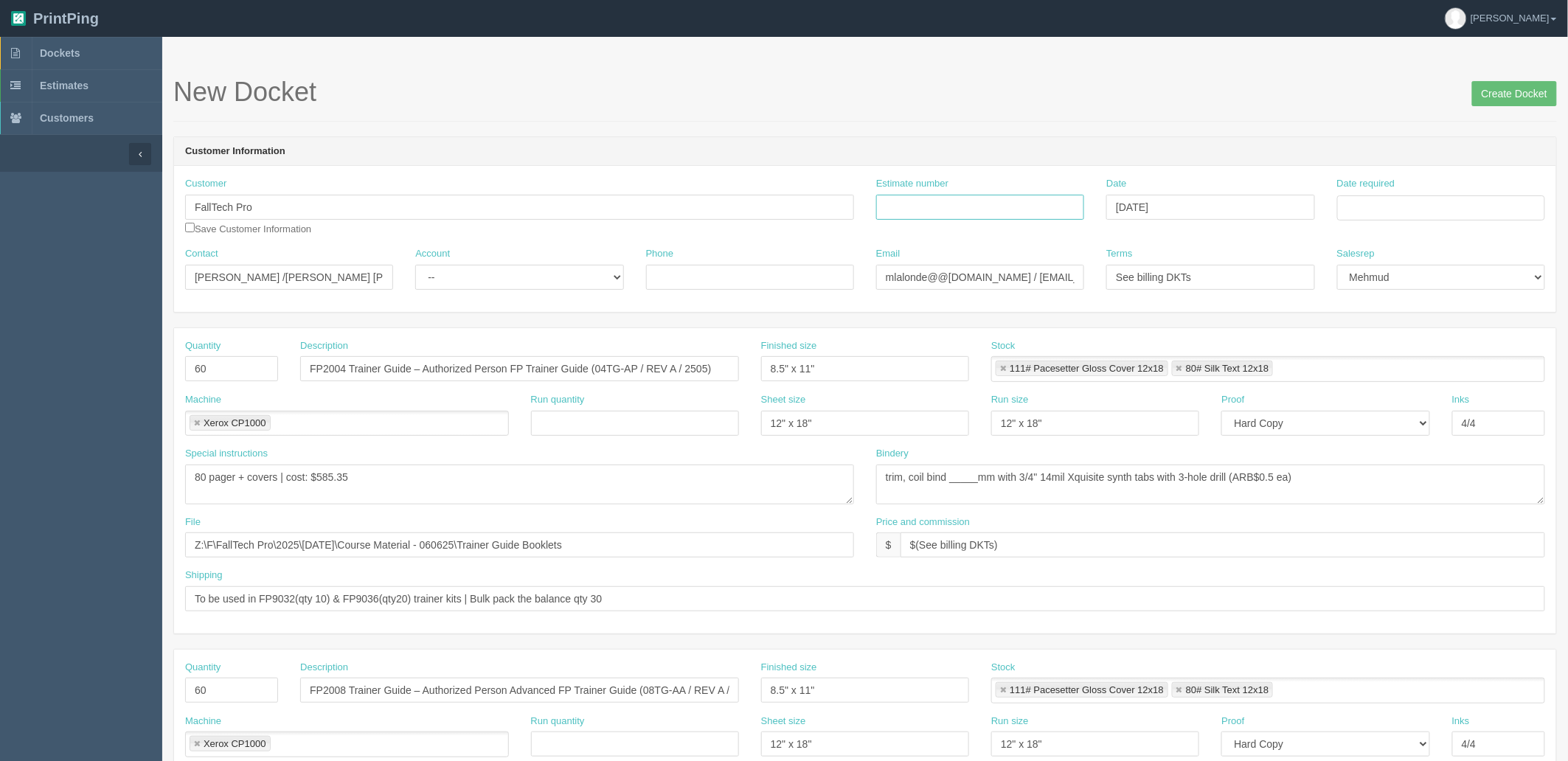
drag, startPoint x: 910, startPoint y: 203, endPoint x: 933, endPoint y: 211, distance: 24.4
click at [910, 203] on input "Estimate number" at bounding box center [980, 207] width 208 height 25
paste input "090006 / 091046 / 091047"
type input "090006 / 091046 / 091047"
click at [1381, 203] on input "Date required" at bounding box center [1441, 208] width 208 height 25
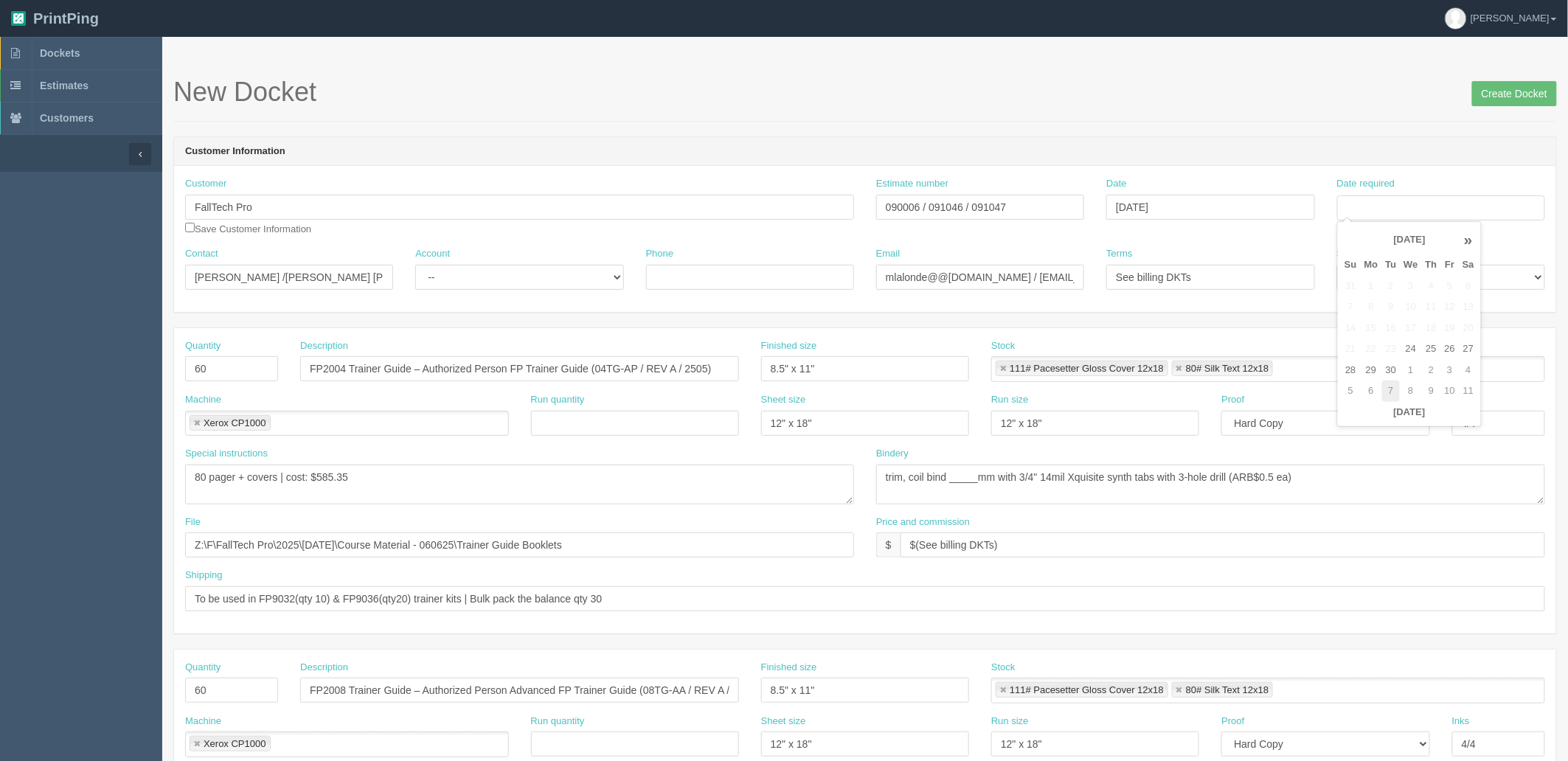
click at [1391, 385] on td "7" at bounding box center [1391, 391] width 18 height 22
click at [1410, 306] on td "8" at bounding box center [1411, 307] width 22 height 22
type input "October 8, 2025"
click at [881, 104] on h1 "New Docket Create Docket" at bounding box center [865, 92] width 1384 height 30
drag, startPoint x: 129, startPoint y: 364, endPoint x: 107, endPoint y: 362, distance: 22.1
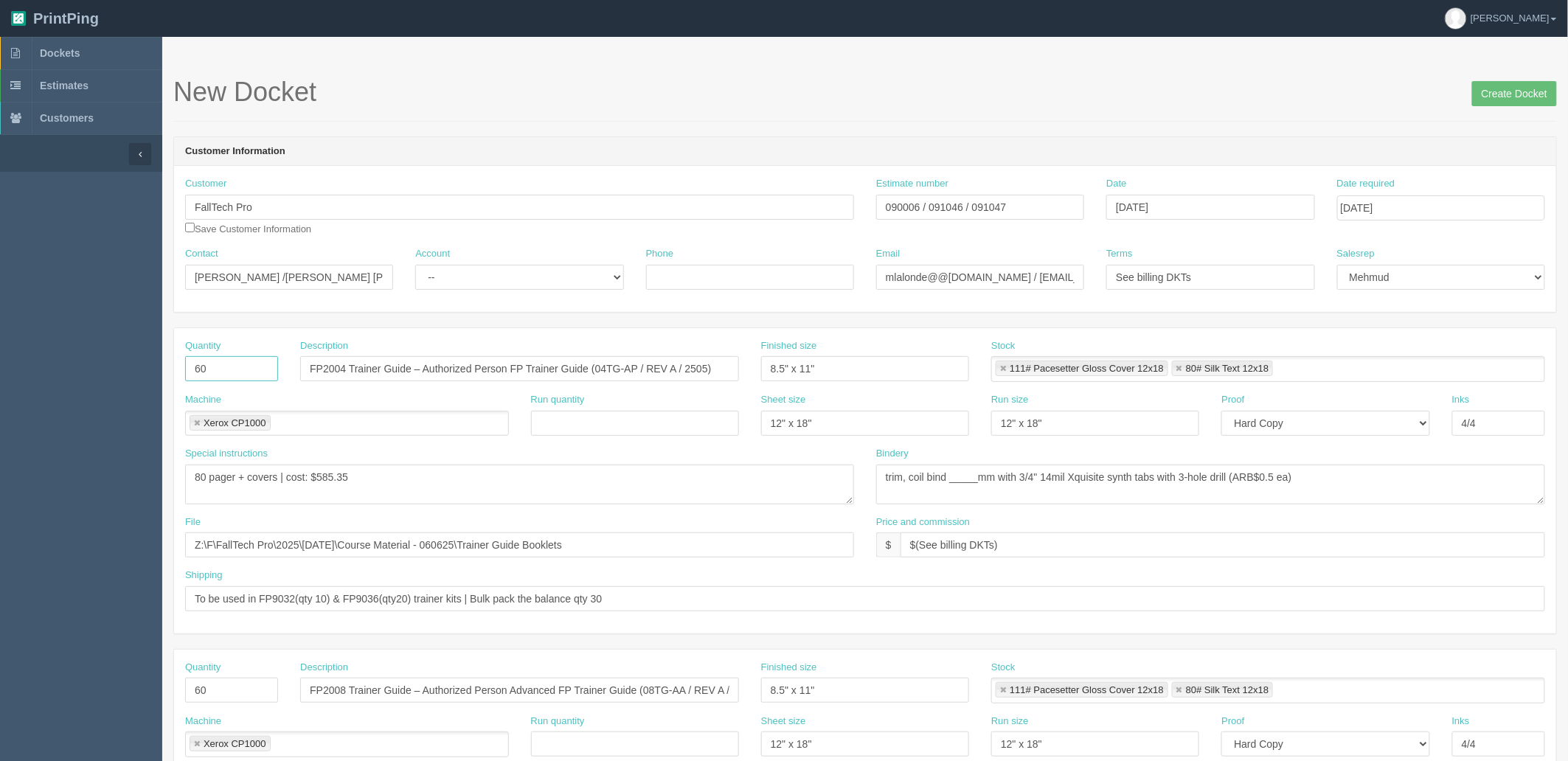
click at [109, 363] on section "Dockets Estimates Customers" at bounding box center [784, 688] width 1568 height 1303
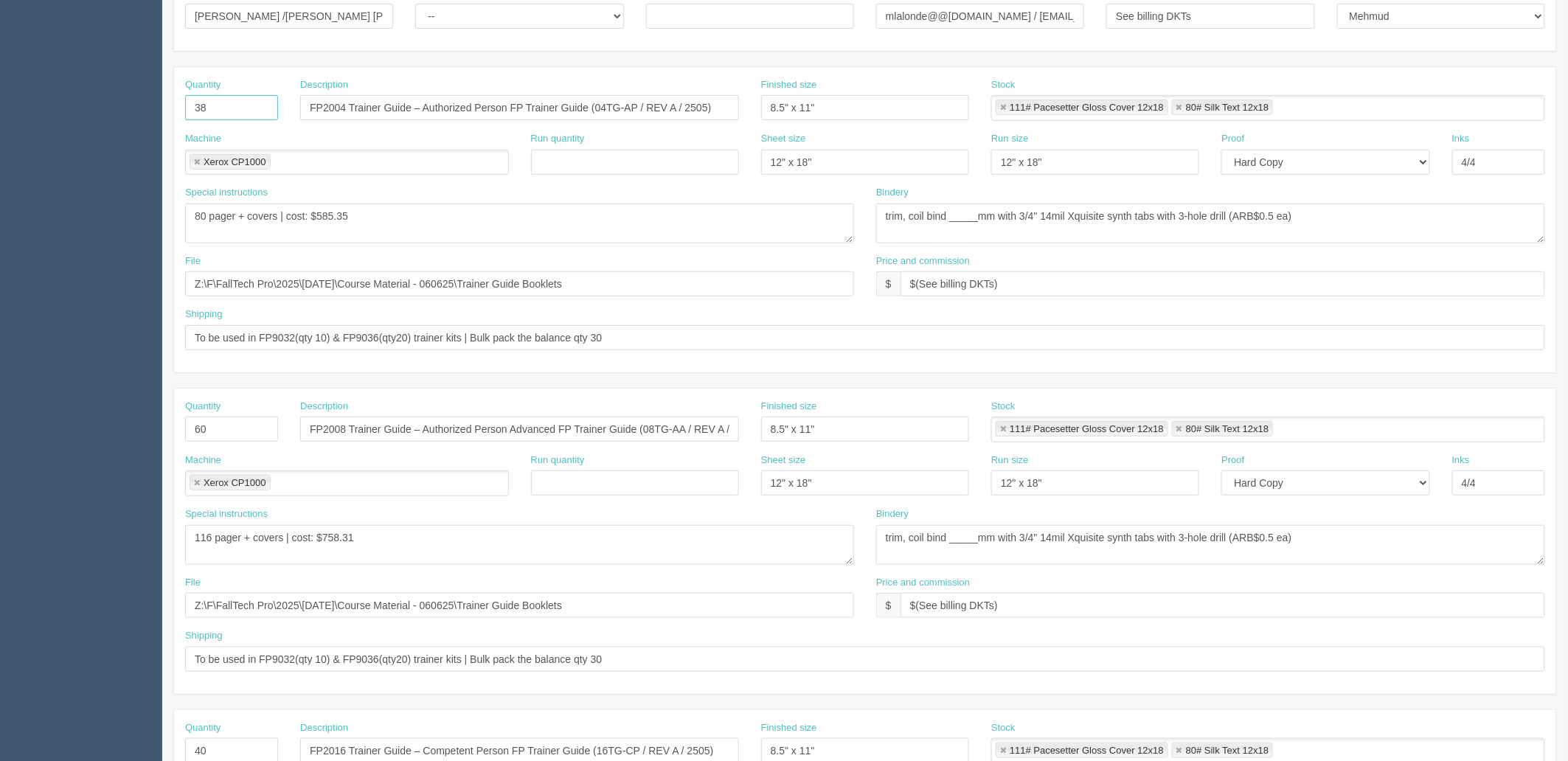
scroll to position [327, 0]
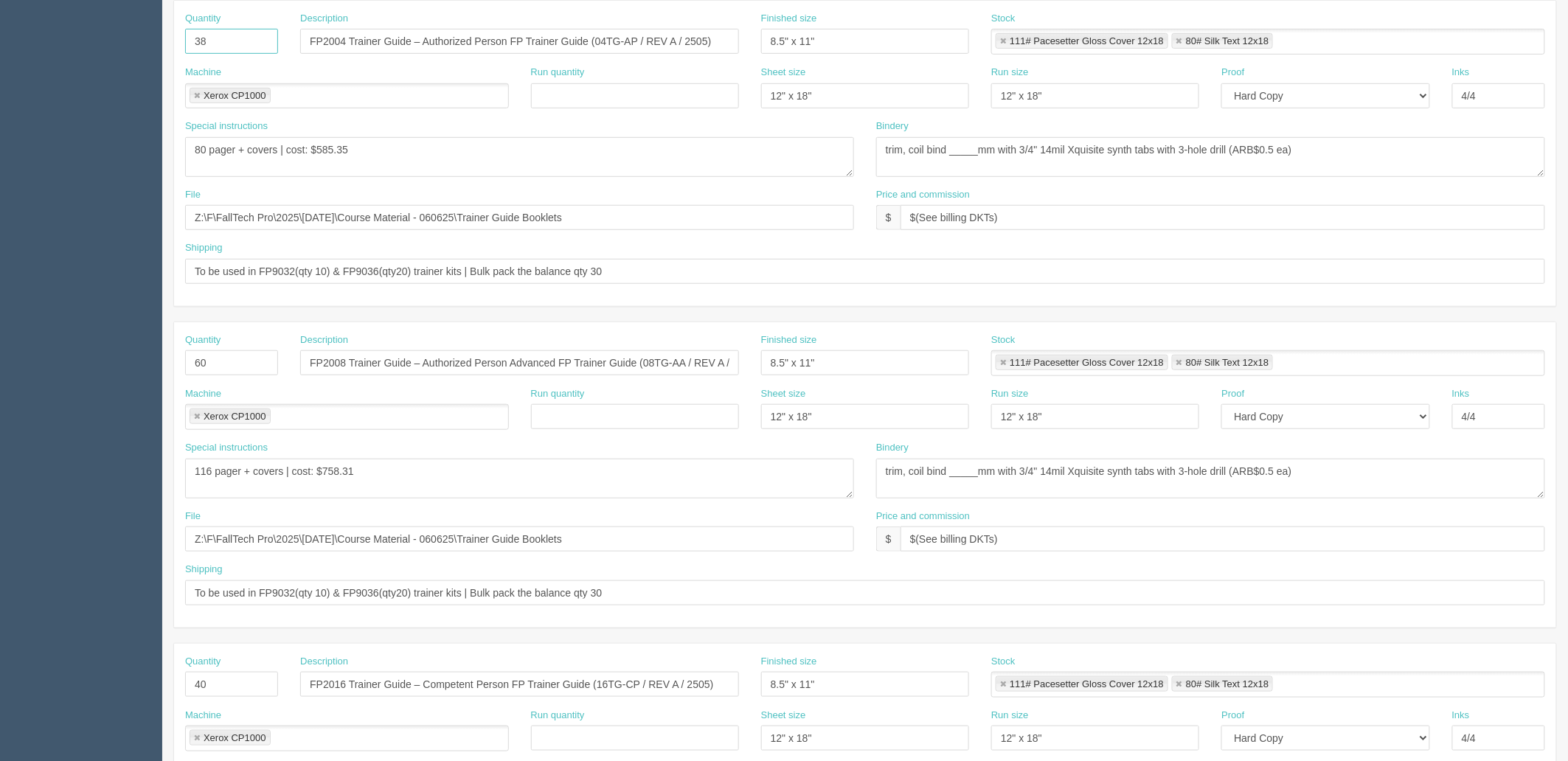
type input "38"
drag, startPoint x: 41, startPoint y: 355, endPoint x: 0, endPoint y: 318, distance: 55.2
click at [17, 344] on section "Dockets Estimates Customers" at bounding box center [784, 361] width 1568 height 1303
type input "38"
drag, startPoint x: 220, startPoint y: 688, endPoint x: 104, endPoint y: 663, distance: 118.7
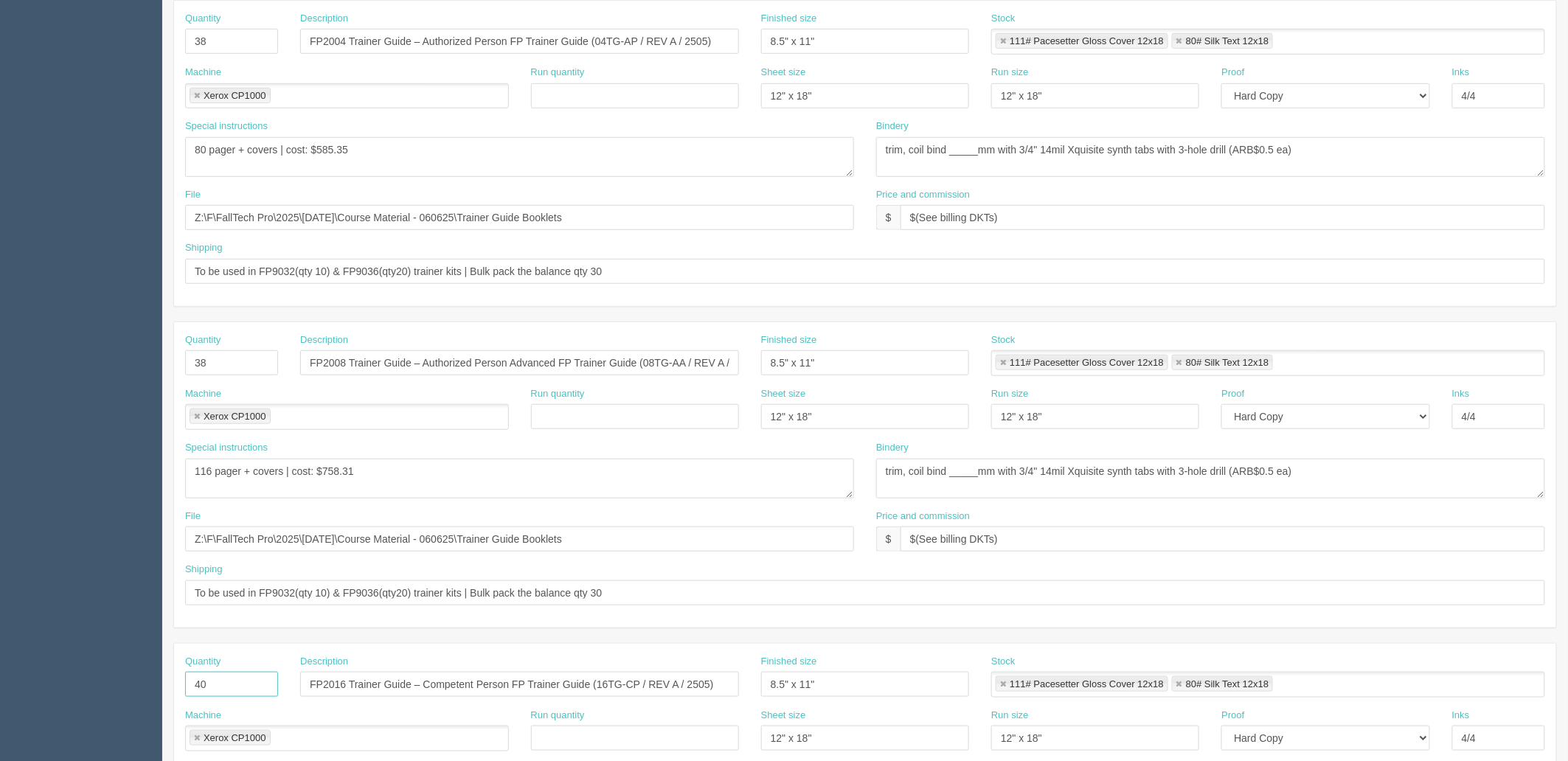
click at [104, 666] on section "Dockets Estimates Customers" at bounding box center [784, 361] width 1568 height 1303
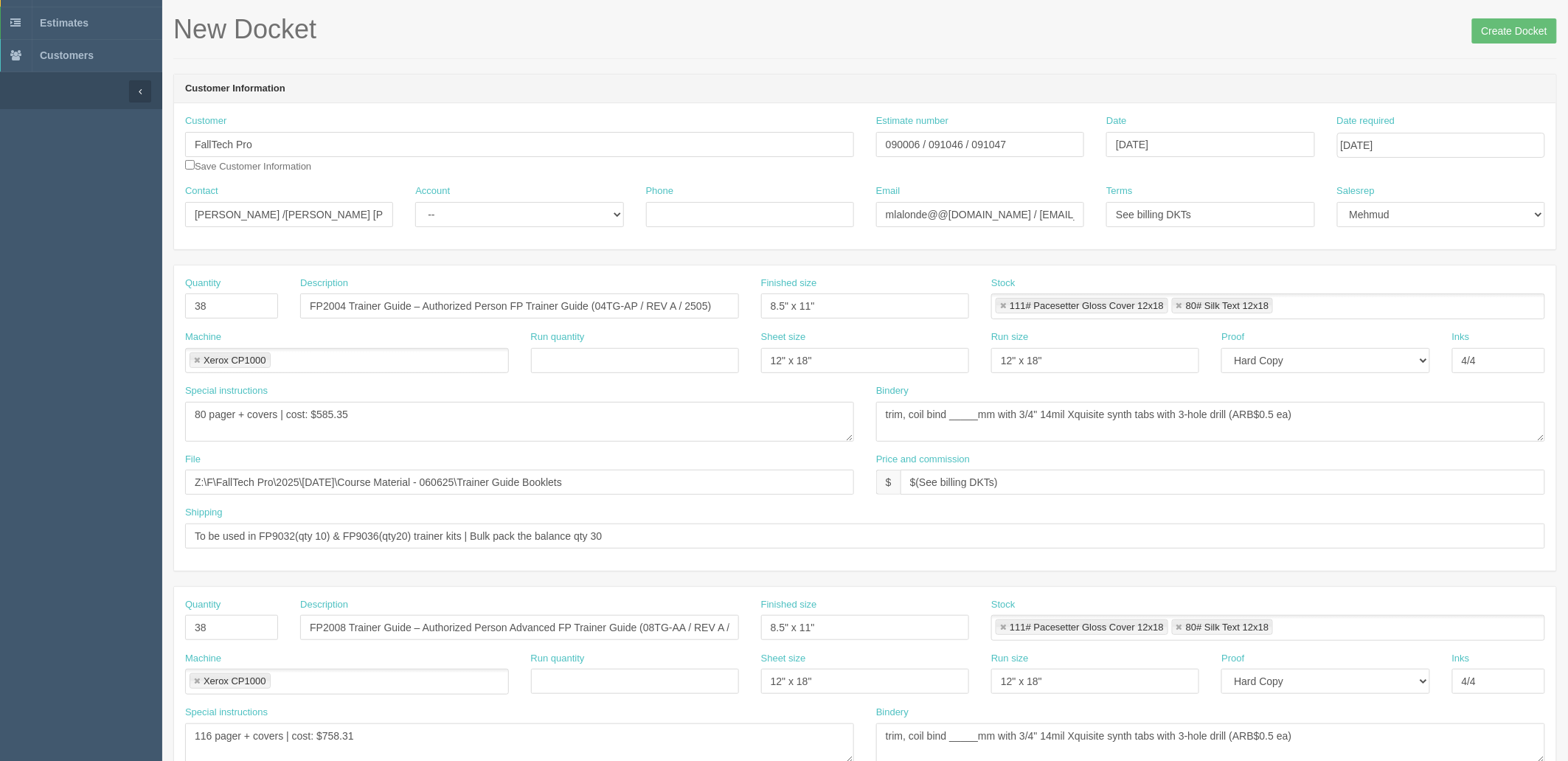
scroll to position [0, 0]
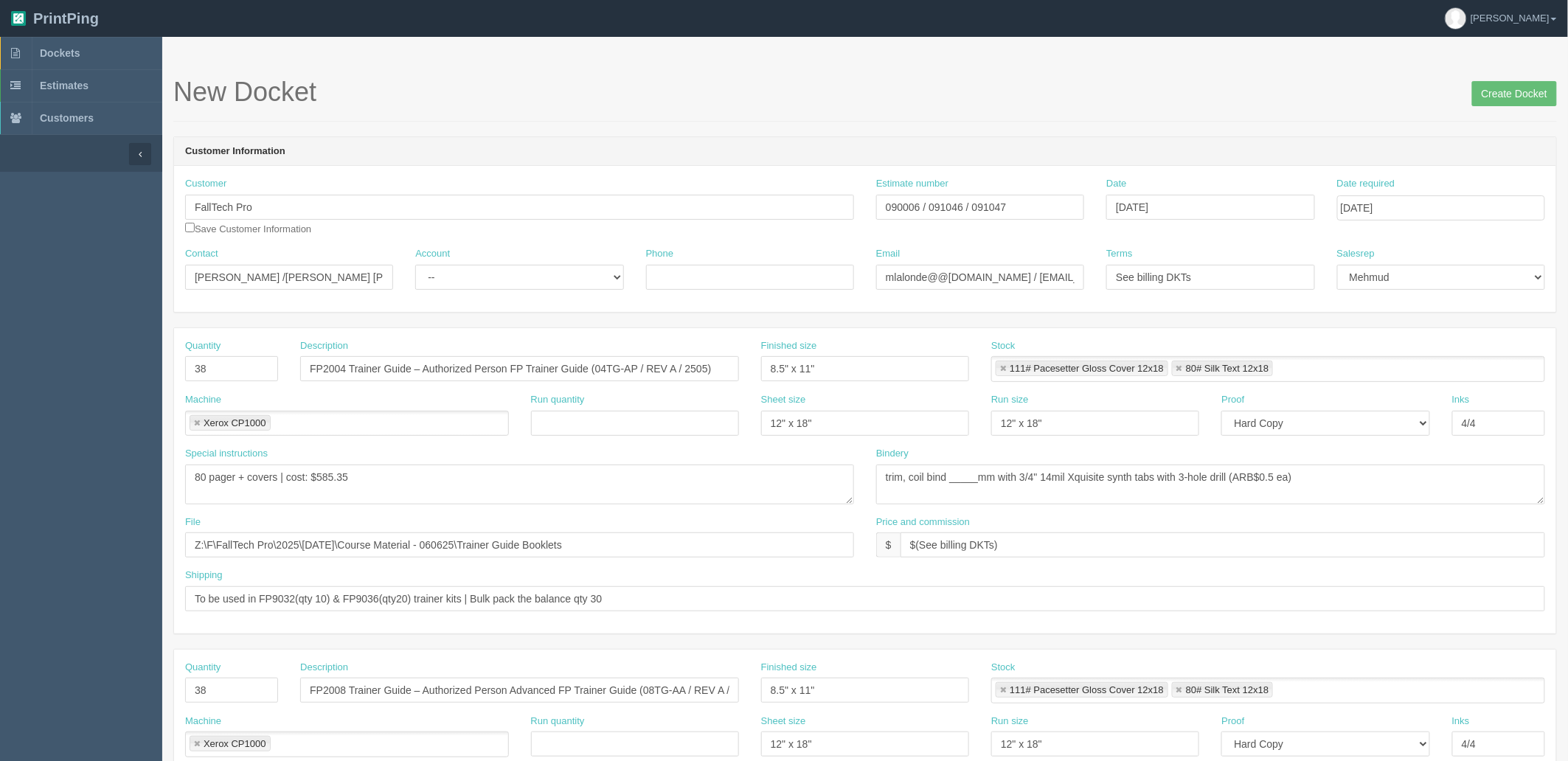
type input "58"
click at [518, 292] on div "Account -- Existing Client Allrush Client Rep Client" at bounding box center [518, 274] width 230 height 54
drag, startPoint x: 505, startPoint y: 271, endPoint x: 502, endPoint y: 289, distance: 18.2
click at [505, 271] on select "-- Existing Client Allrush Client Rep Client" at bounding box center [519, 278] width 208 height 25
select select "Allrush Client"
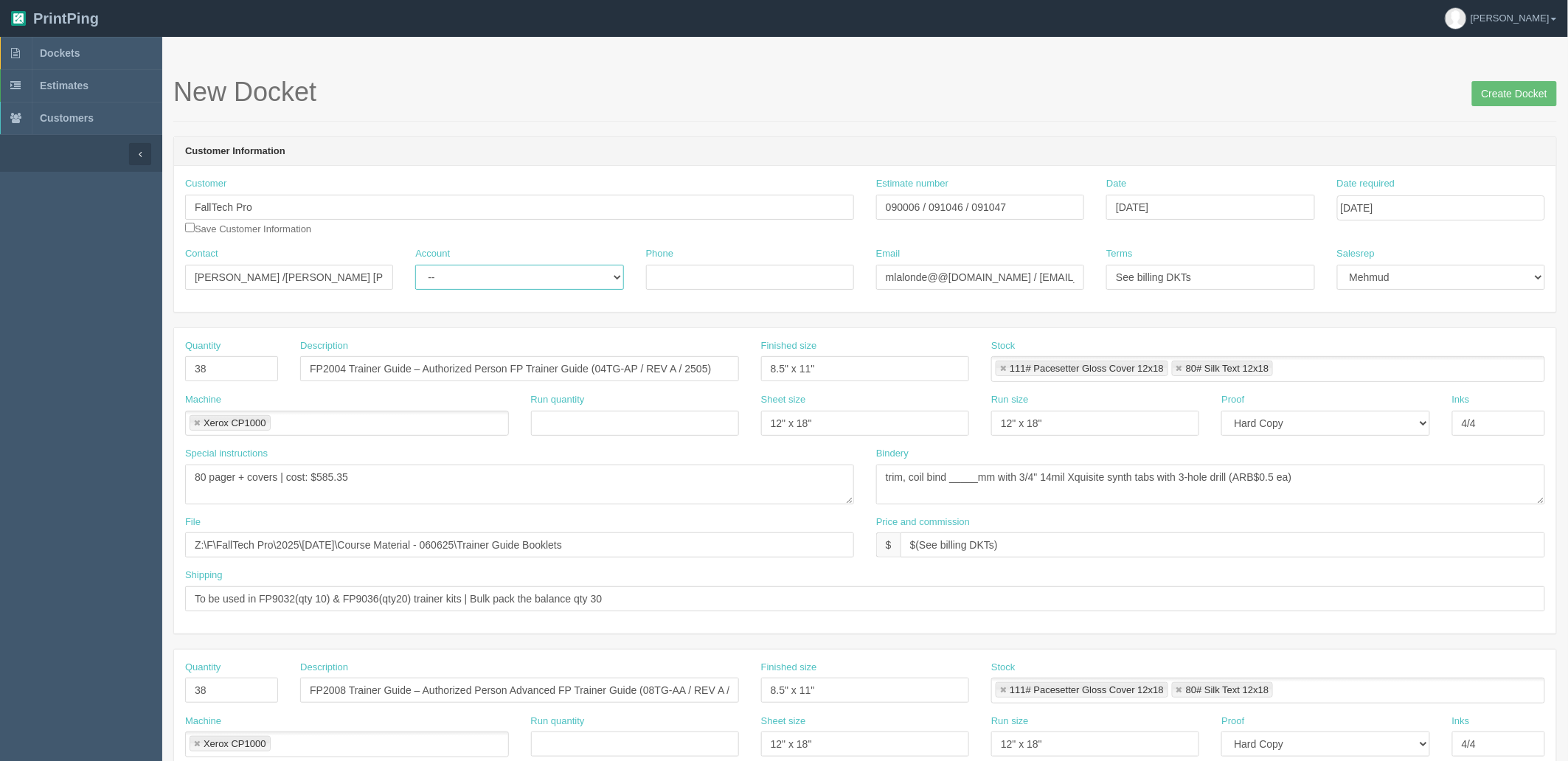
click at [416, 265] on select "-- Existing Client Allrush Client Rep Client" at bounding box center [519, 278] width 208 height 25
click at [898, 203] on input "090006 / 091046 / 091047" at bounding box center [980, 207] width 208 height 25
drag, startPoint x: 323, startPoint y: 472, endPoint x: 792, endPoint y: 496, distance: 469.6
click at [792, 496] on textarea "80 pager + covers | cost: $585.35" at bounding box center [519, 484] width 669 height 40
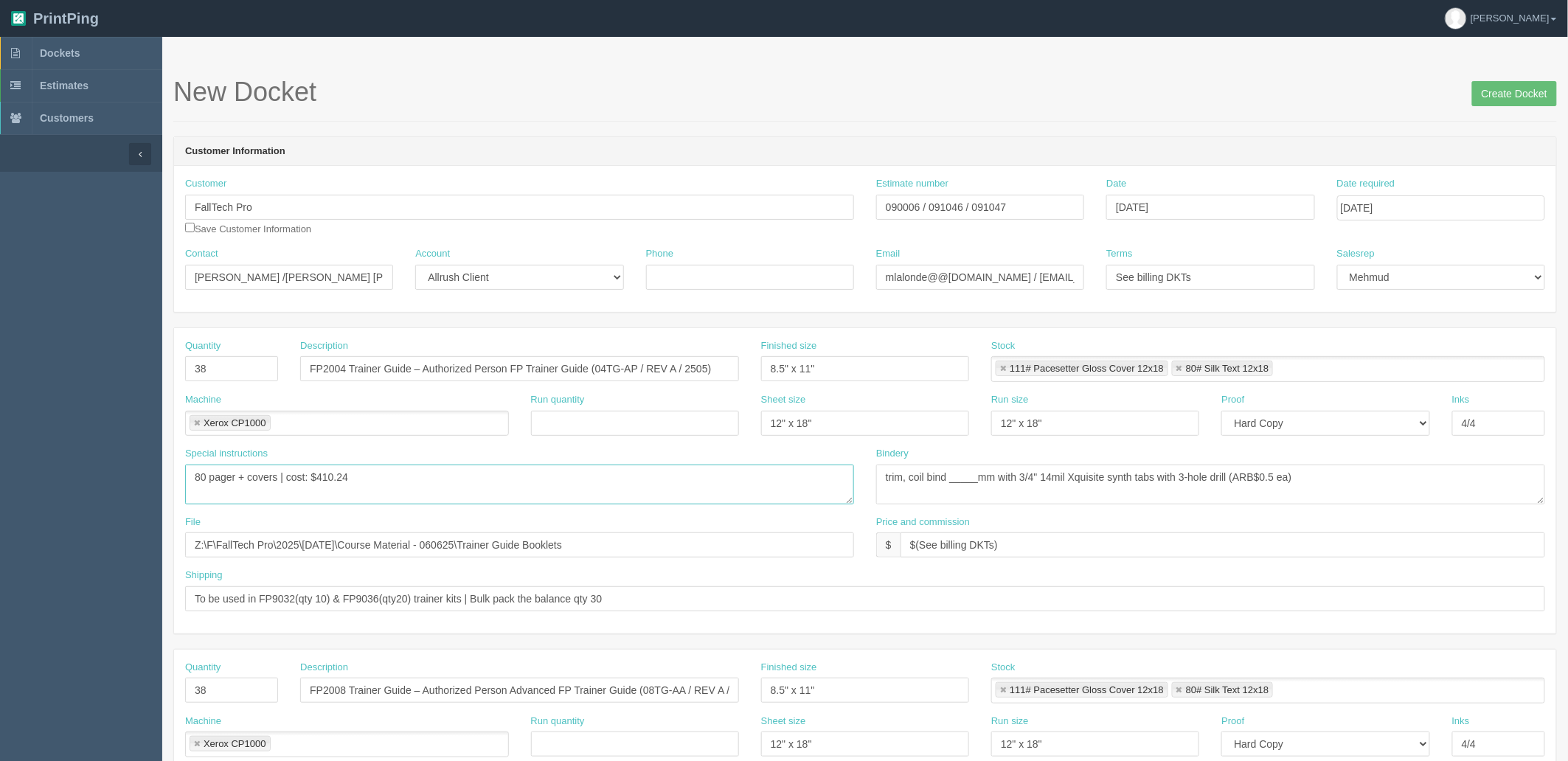
type textarea "80 pager + covers | cost: $410.24"
click at [408, 485] on textarea "80 pager + covers | cost: $585.35" at bounding box center [519, 484] width 669 height 40
click at [1004, 124] on form "New Docket Create Docket Customer Information Customer FallTech Pro Save Custom…" at bounding box center [865, 697] width 1384 height 1240
click at [954, 209] on input "090006 / 091046 / 091047" at bounding box center [980, 207] width 208 height 25
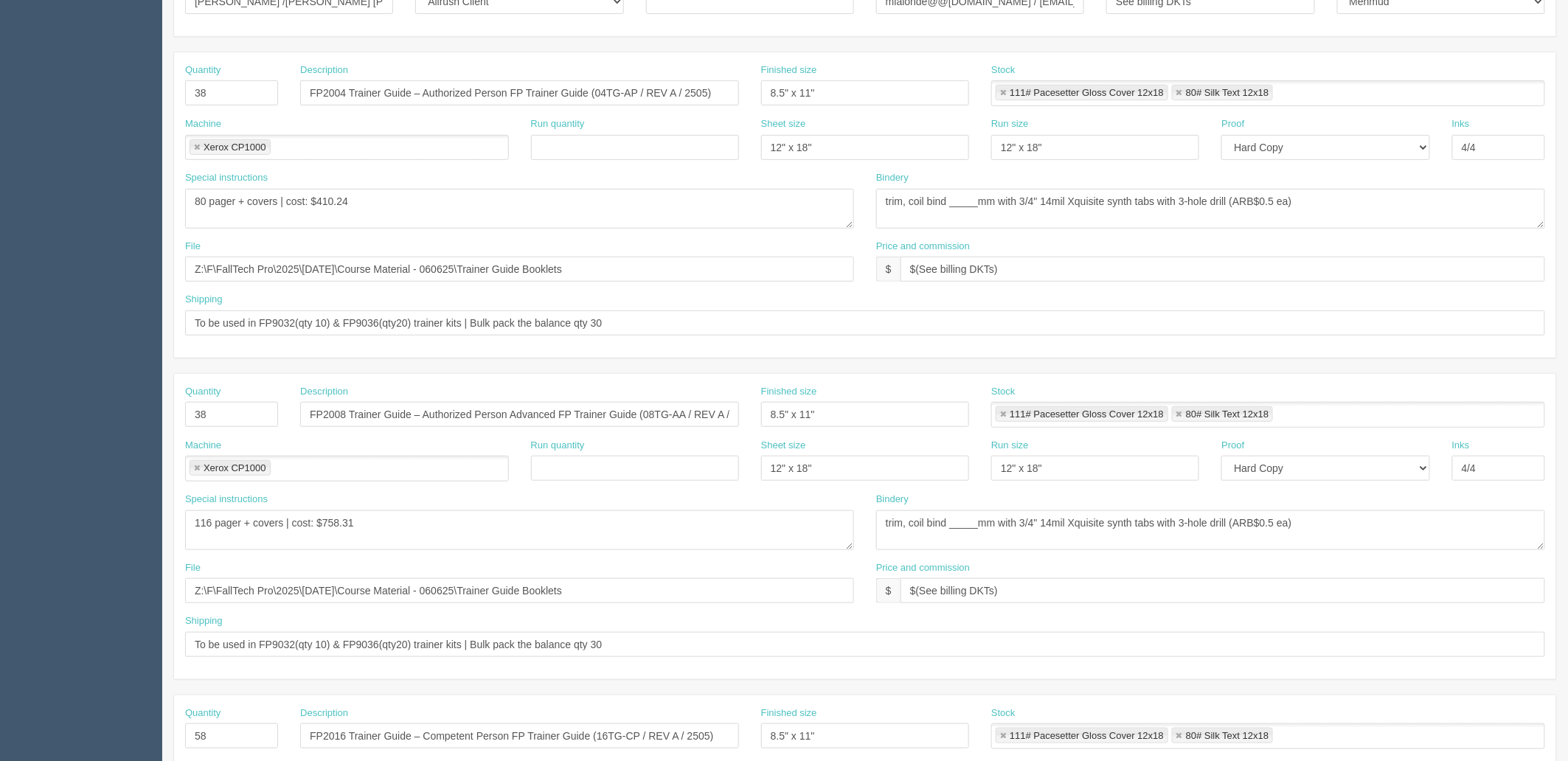
scroll to position [327, 0]
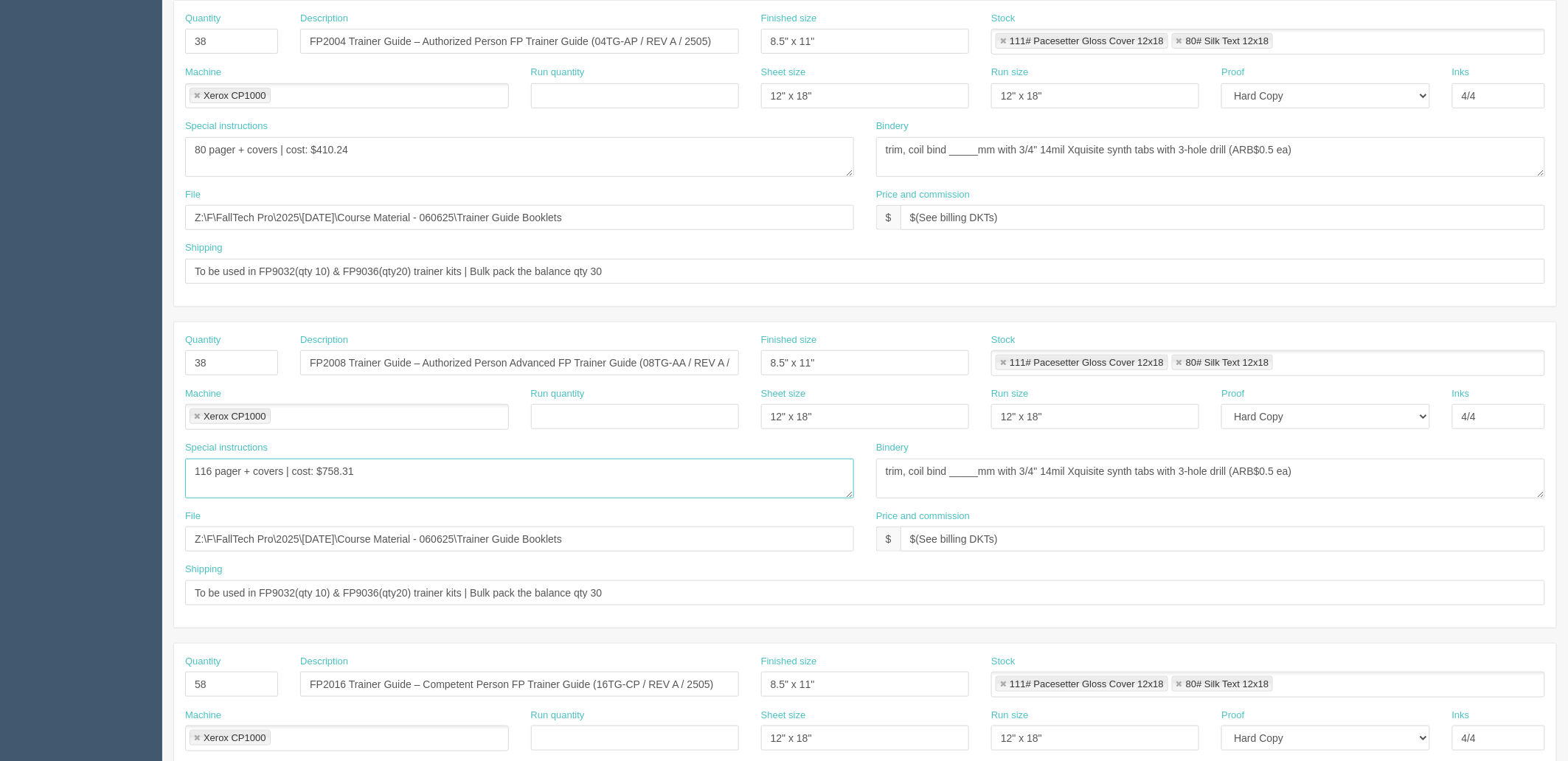
drag, startPoint x: 327, startPoint y: 472, endPoint x: 831, endPoint y: 428, distance: 505.9
click at [831, 428] on div "Quantity 38 Description FP2008 Trainer Guide – Authorized Person Advanced FP Tr…" at bounding box center [865, 475] width 1382 height 306
type textarea "116 pager + covers | cost: $522.08"
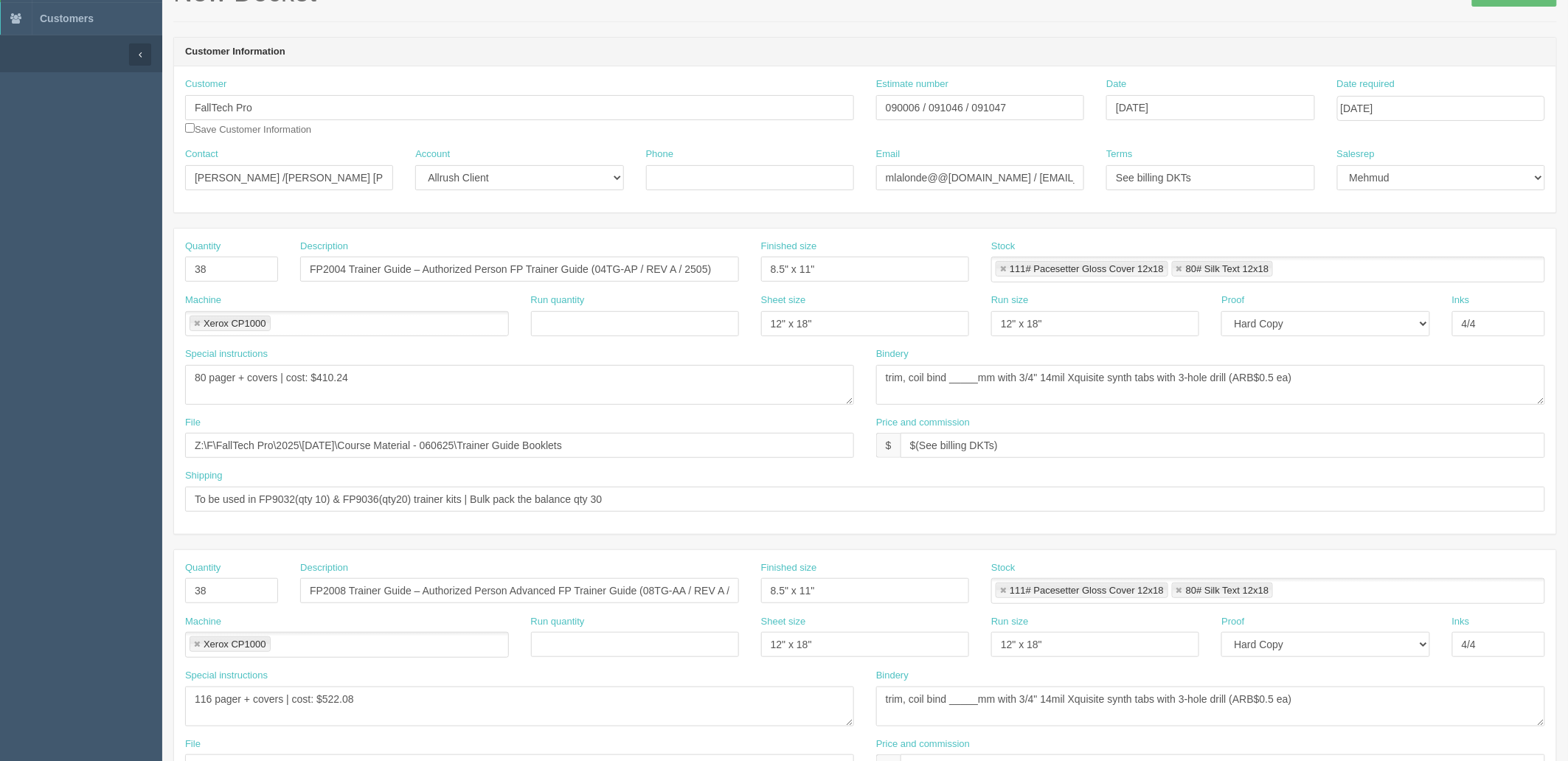
scroll to position [0, 0]
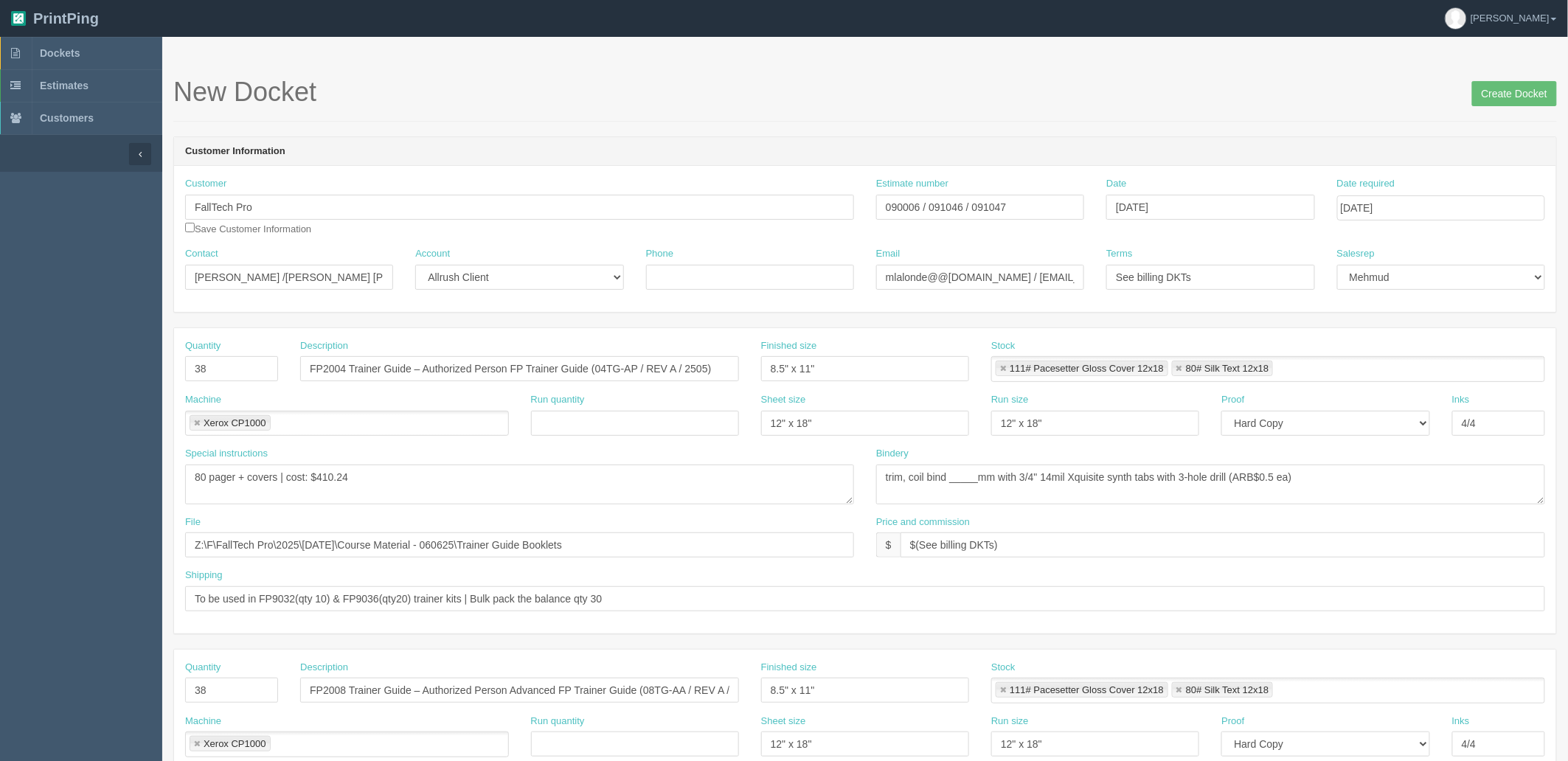
click at [1036, 123] on form "New Docket Create Docket Customer Information Customer FallTech Pro Save Custom…" at bounding box center [865, 697] width 1384 height 1240
click at [997, 203] on input "090006 / 091046 / 091047" at bounding box center [980, 207] width 208 height 25
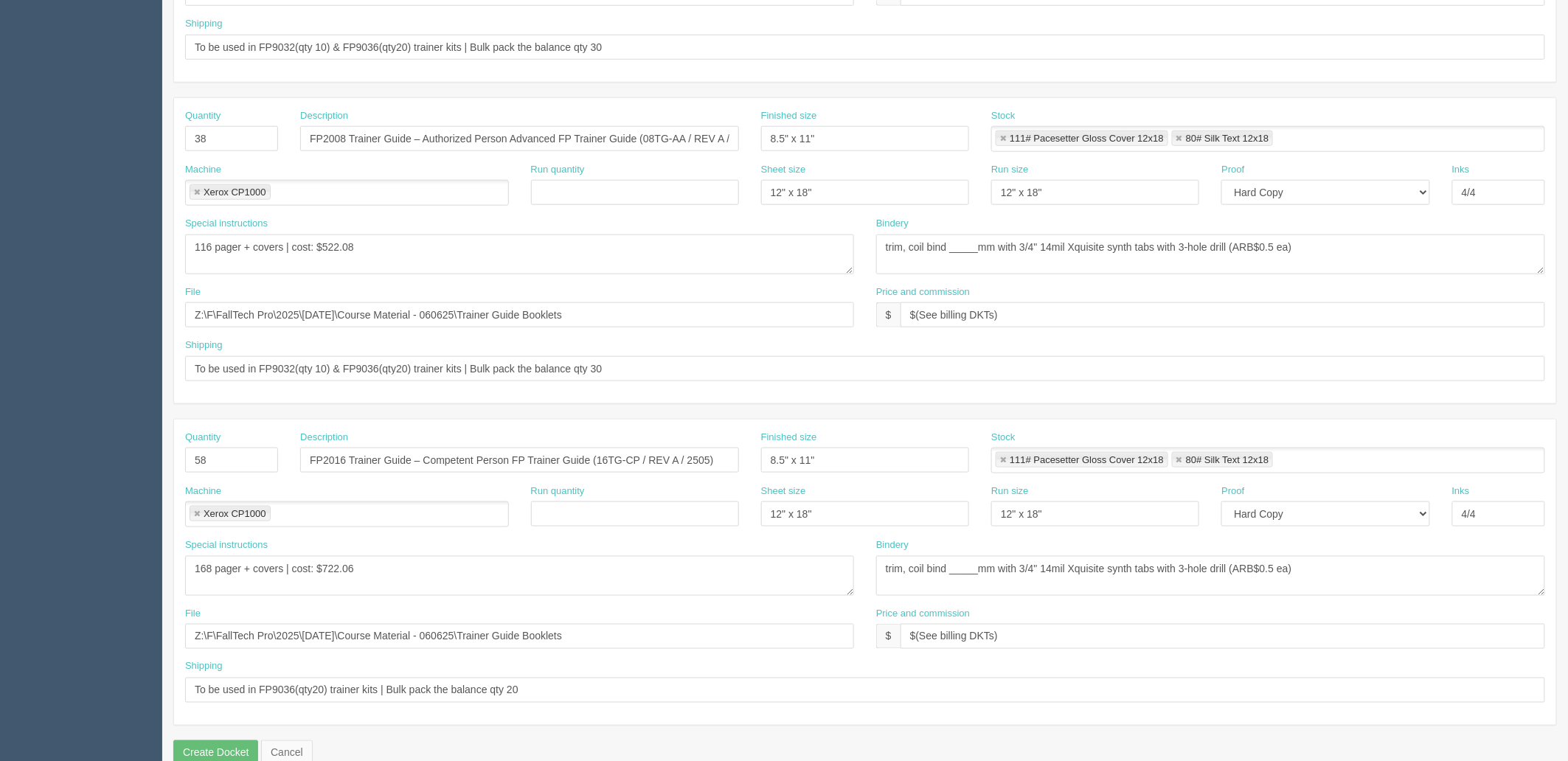
scroll to position [579, 0]
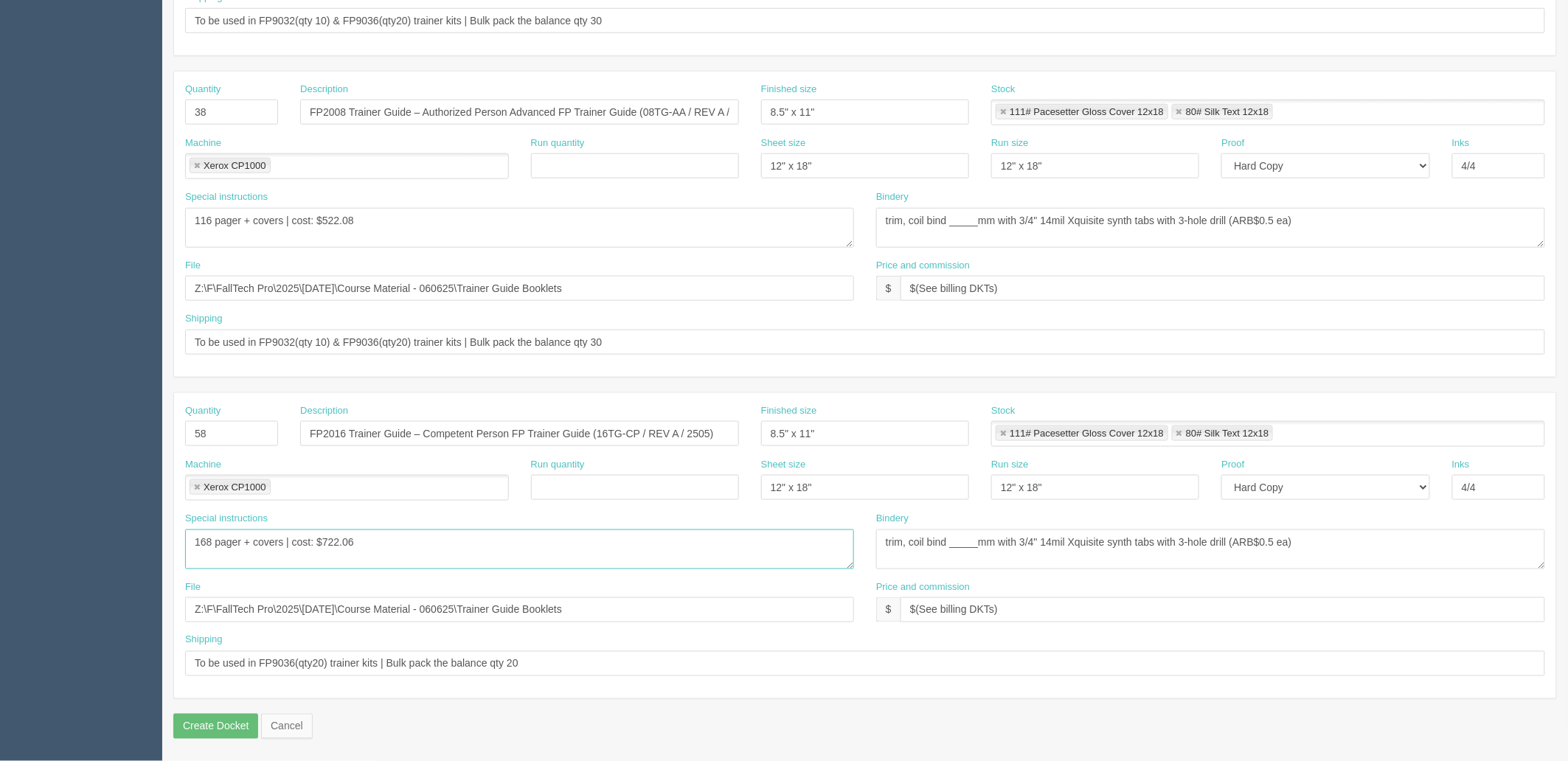
drag, startPoint x: 331, startPoint y: 542, endPoint x: 711, endPoint y: 518, distance: 380.8
click at [711, 518] on div "Special instructions 168 pager + covers | cost: $722.06" at bounding box center [519, 541] width 669 height 58
type textarea "168 pager + covers | cost: $989.81"
click at [1146, 550] on textarea "trim, coil bind _____mm with 3/4" 14mil Xquisite synth tabs with 3-hole drill (…" at bounding box center [1211, 549] width 669 height 40
click at [318, 288] on input "Z:\F\FallTech Pro\2025\June 2025\Course Material - 060625\Trainer Guide Booklets" at bounding box center [519, 289] width 669 height 25
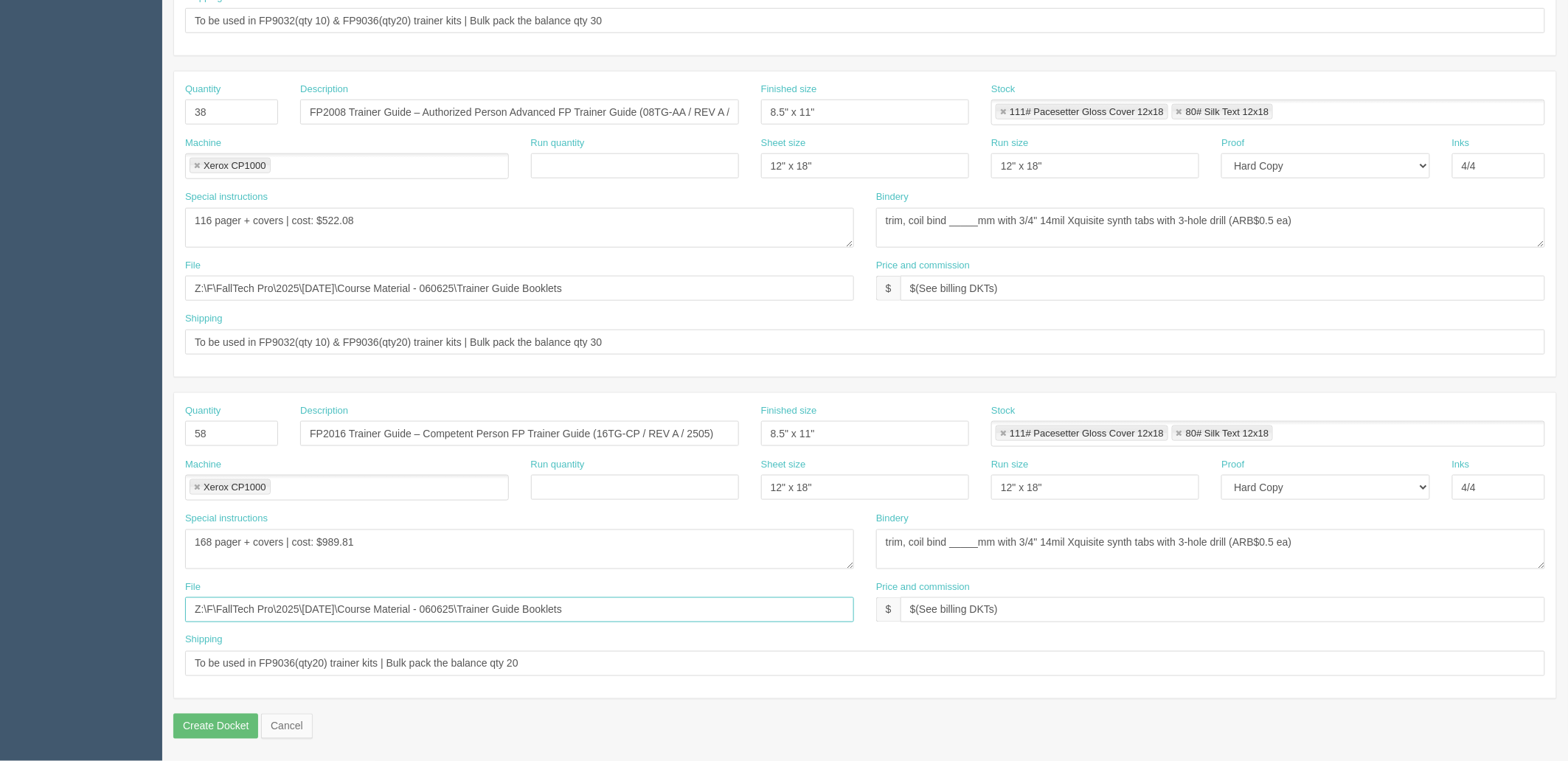
drag, startPoint x: 623, startPoint y: 609, endPoint x: 0, endPoint y: 547, distance: 626.1
click at [0, 544] on section "Dockets Estimates Customers" at bounding box center [784, 109] width 1568 height 1303
paste input "[DATE]"
drag, startPoint x: 271, startPoint y: 610, endPoint x: 10, endPoint y: 609, distance: 261.0
click at [10, 609] on section "Dockets Estimates Customers" at bounding box center [784, 109] width 1568 height 1303
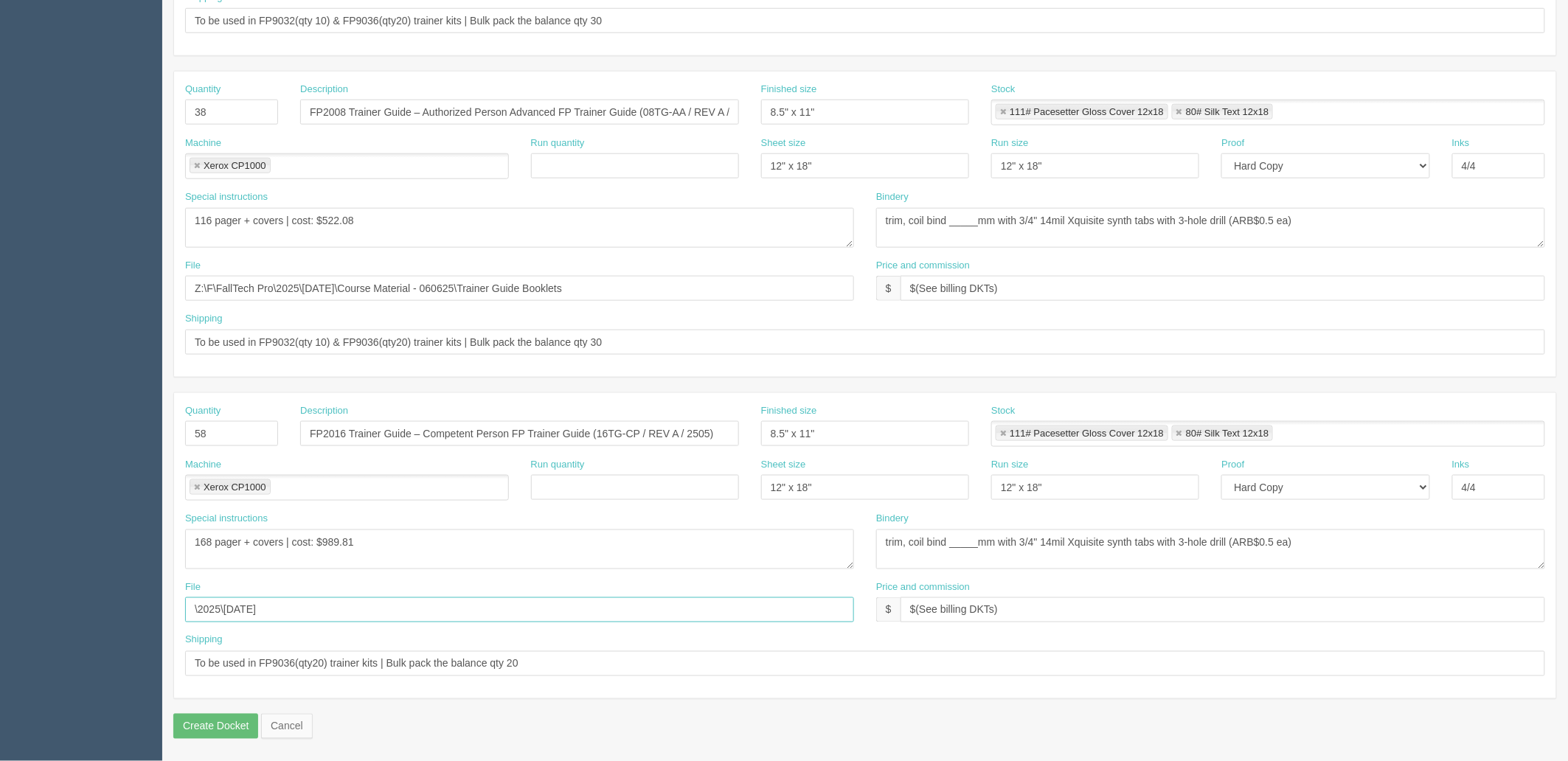
type input "\2025\[DATE]"
drag, startPoint x: 603, startPoint y: 289, endPoint x: 0, endPoint y: 307, distance: 603.3
click at [0, 307] on section "Dockets Estimates Customers" at bounding box center [784, 109] width 1568 height 1303
paste input "\2025\[DATE]"
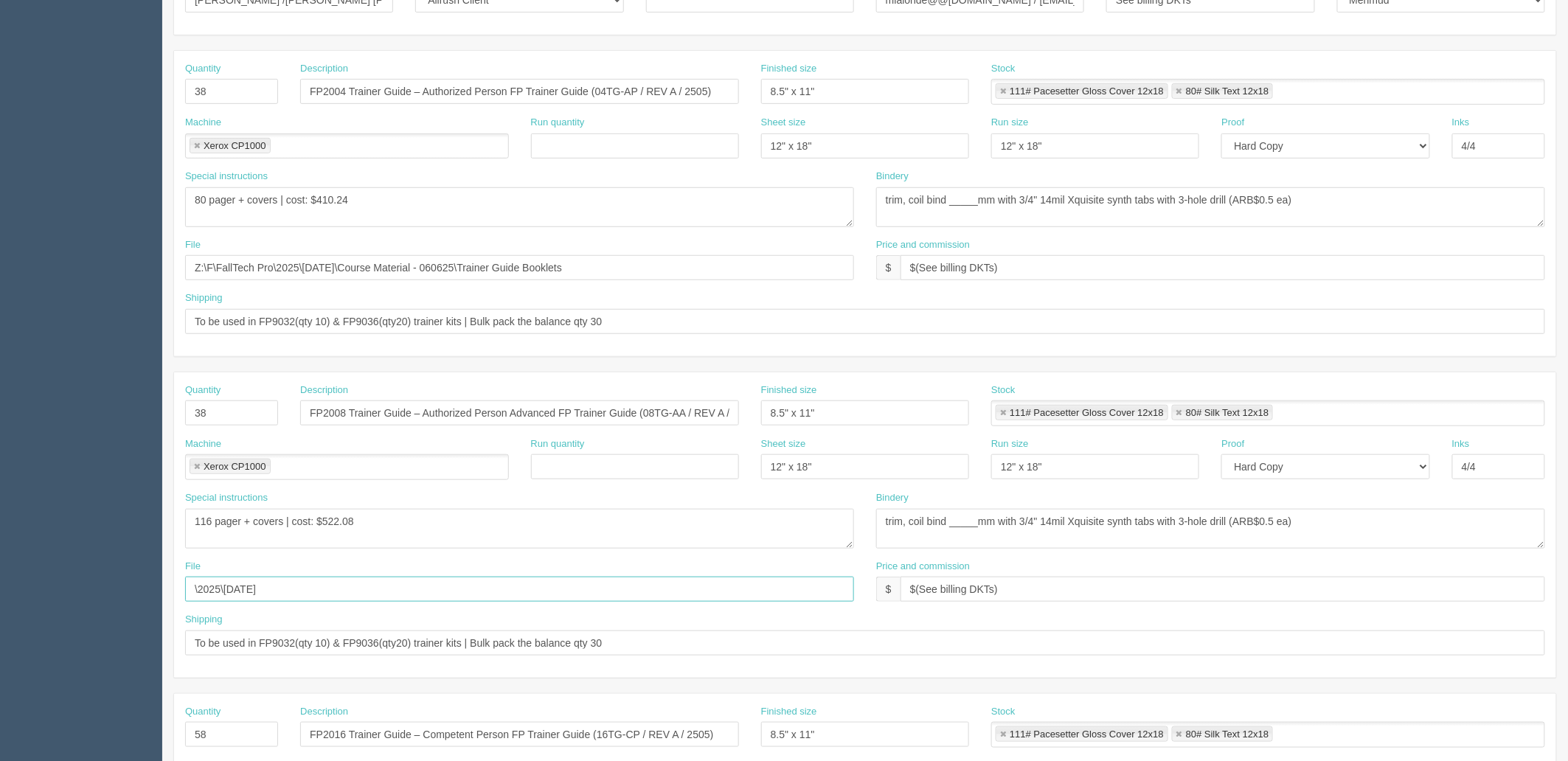
scroll to position [252, 0]
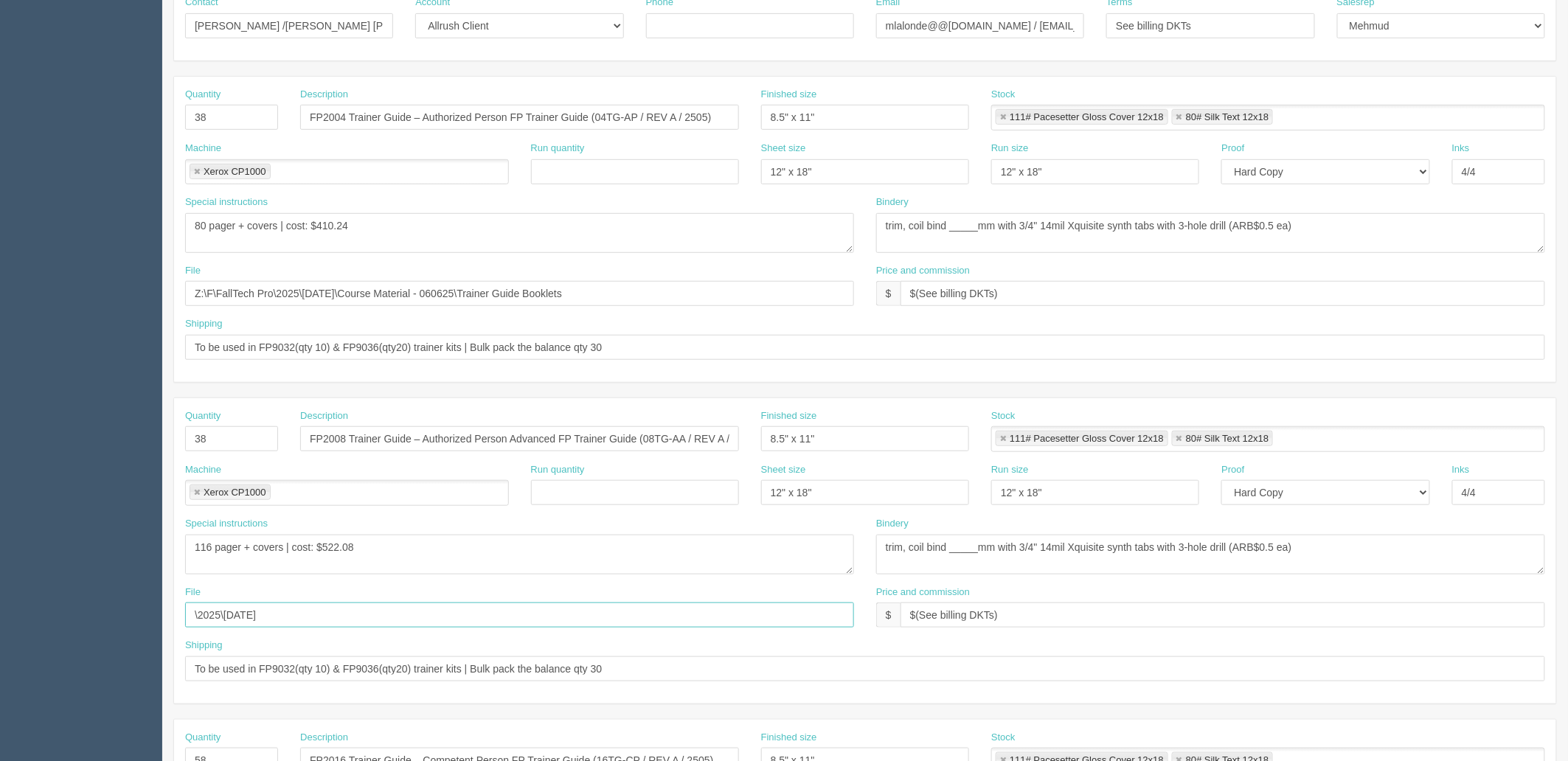
type input "\2025\[DATE]"
drag, startPoint x: 629, startPoint y: 292, endPoint x: 0, endPoint y: 321, distance: 629.7
click at [0, 321] on section "Dockets Estimates Customers" at bounding box center [784, 436] width 1568 height 1303
paste input "\2025\[DATE]"
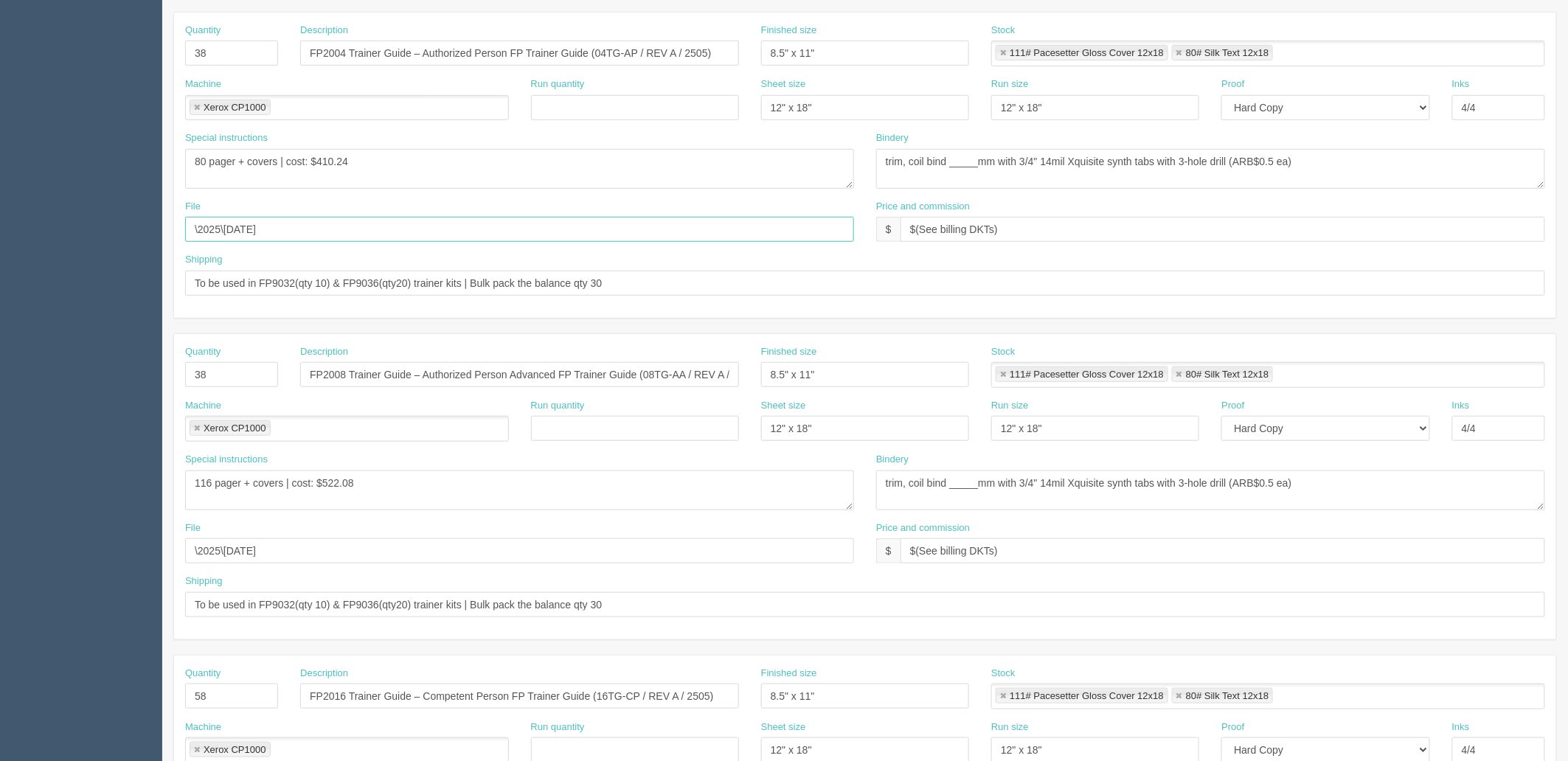
scroll to position [0, 0]
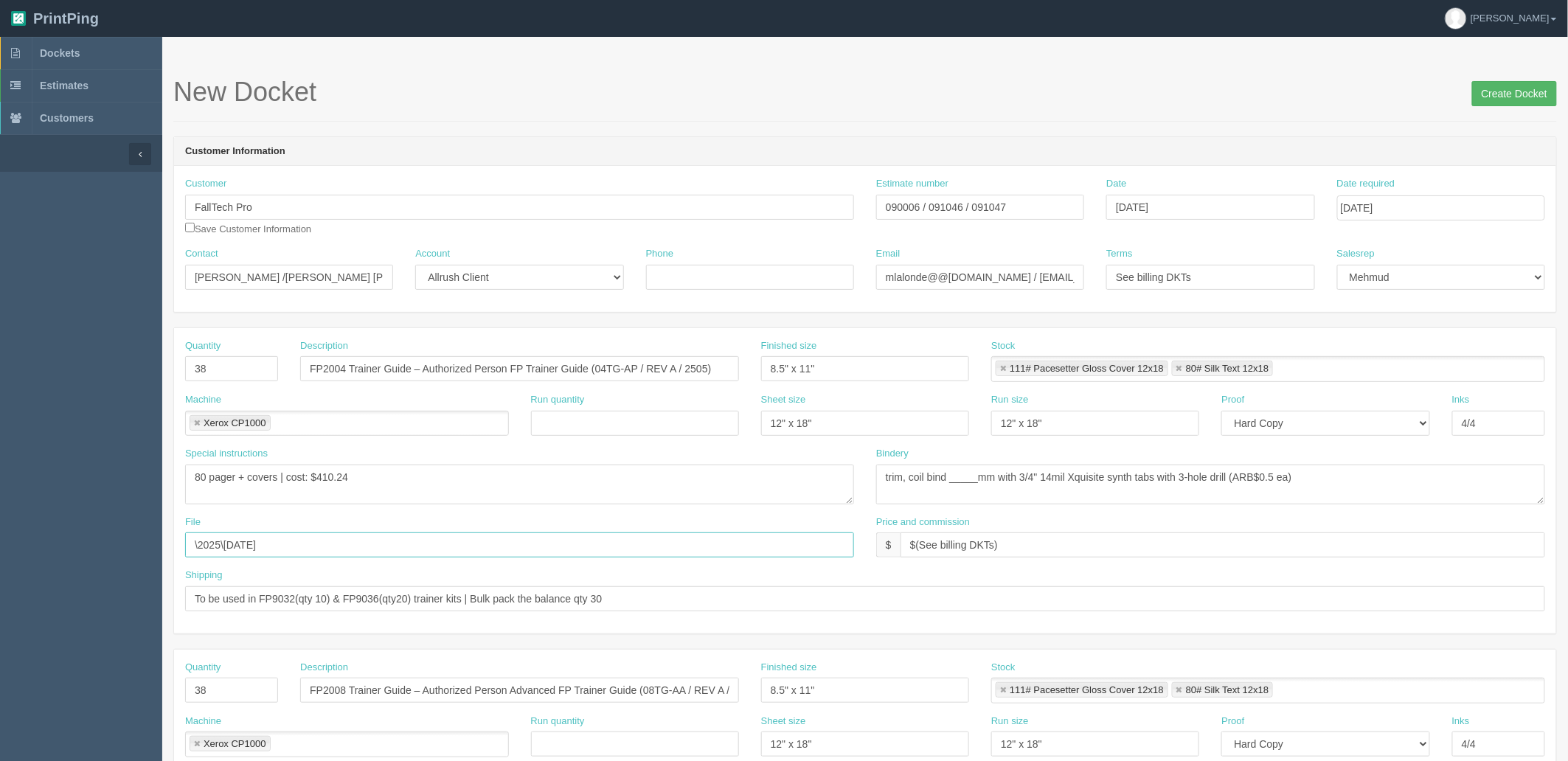
type input "\2025\[DATE]"
click at [1507, 95] on input "Create Docket" at bounding box center [1515, 94] width 85 height 25
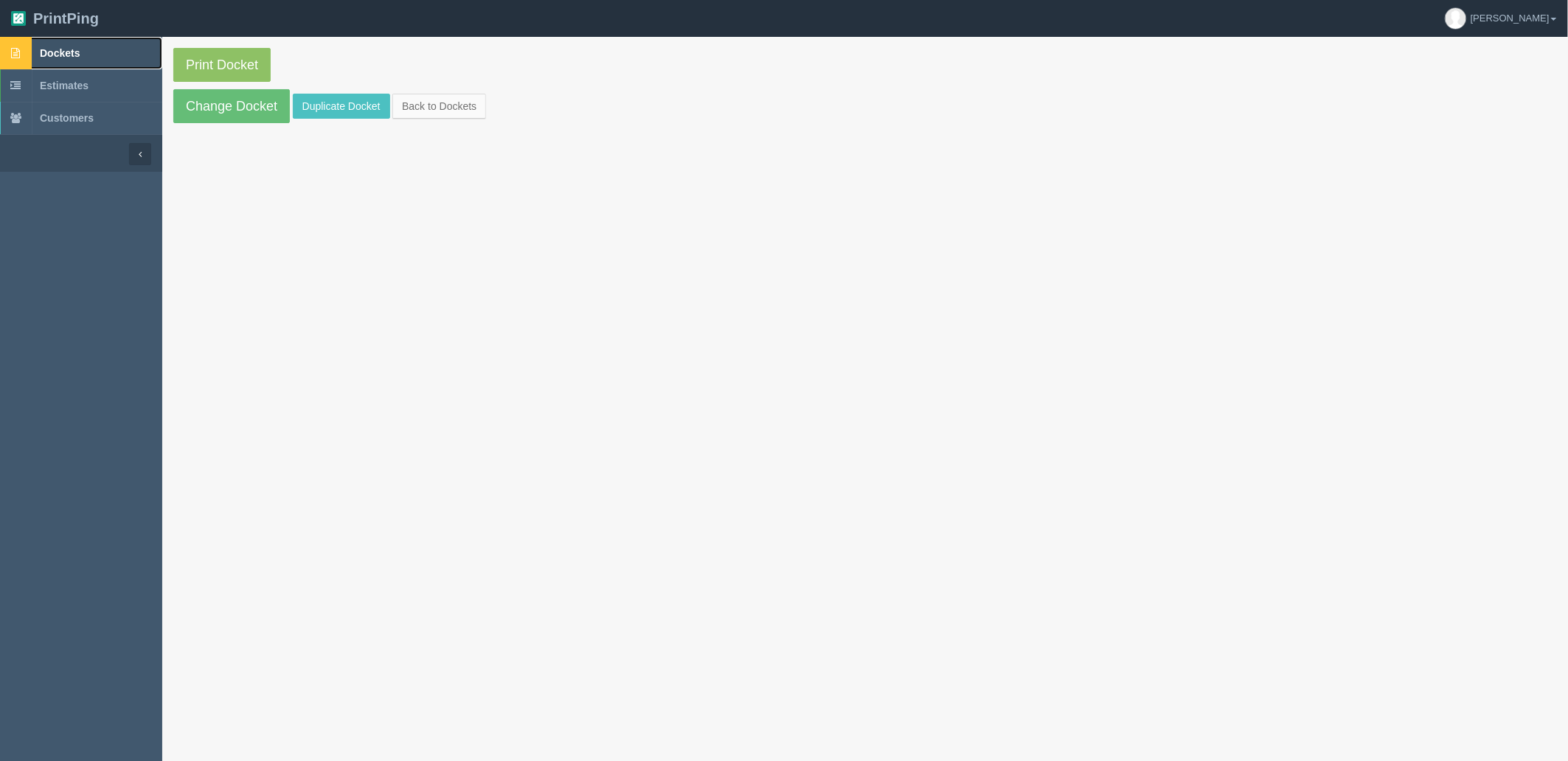
click at [116, 59] on link "Dockets" at bounding box center [81, 53] width 162 height 32
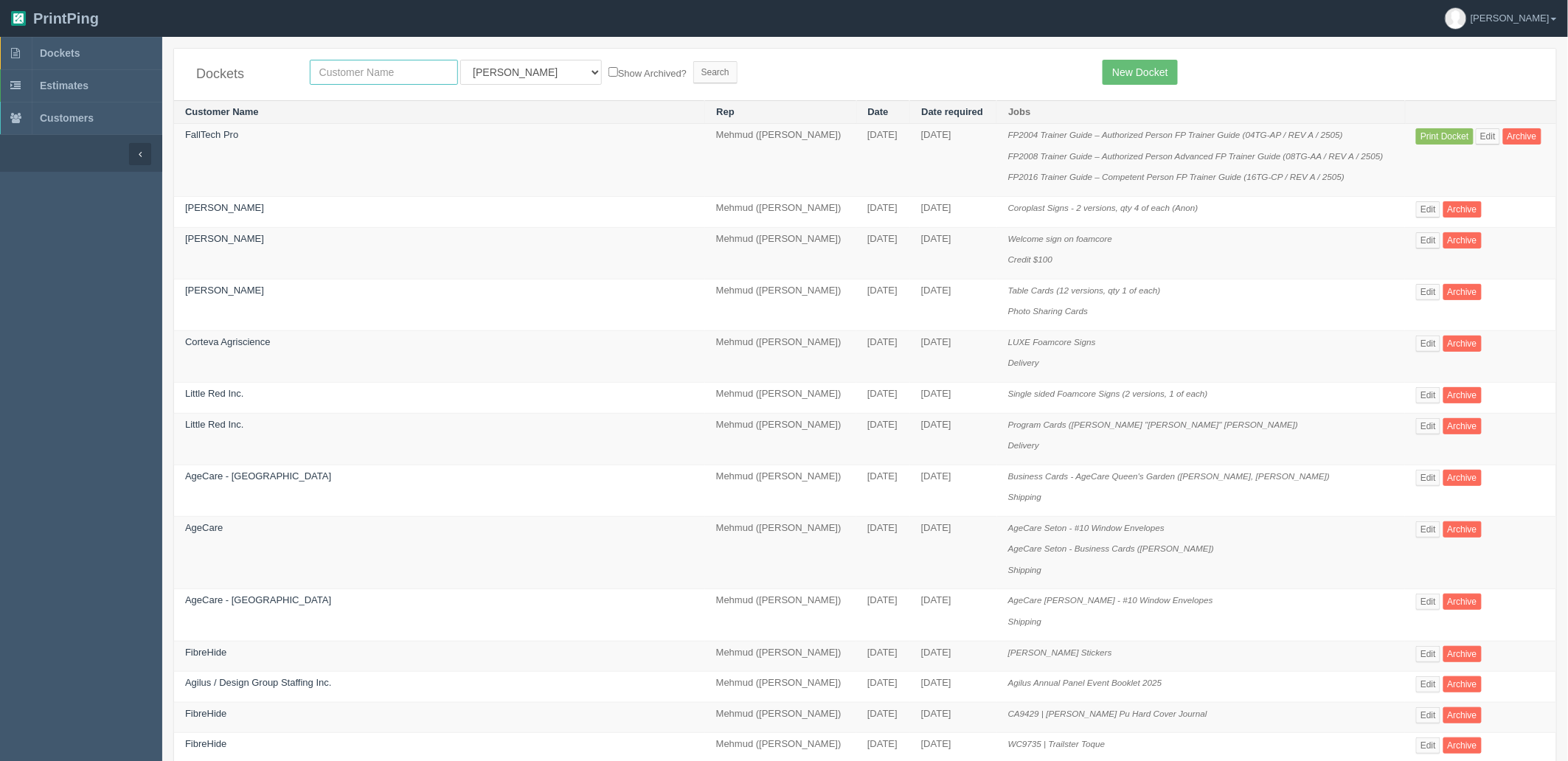
click at [406, 79] on input "text" at bounding box center [384, 72] width 148 height 25
type input "falltech"
click at [693, 61] on input "Search" at bounding box center [715, 72] width 44 height 23
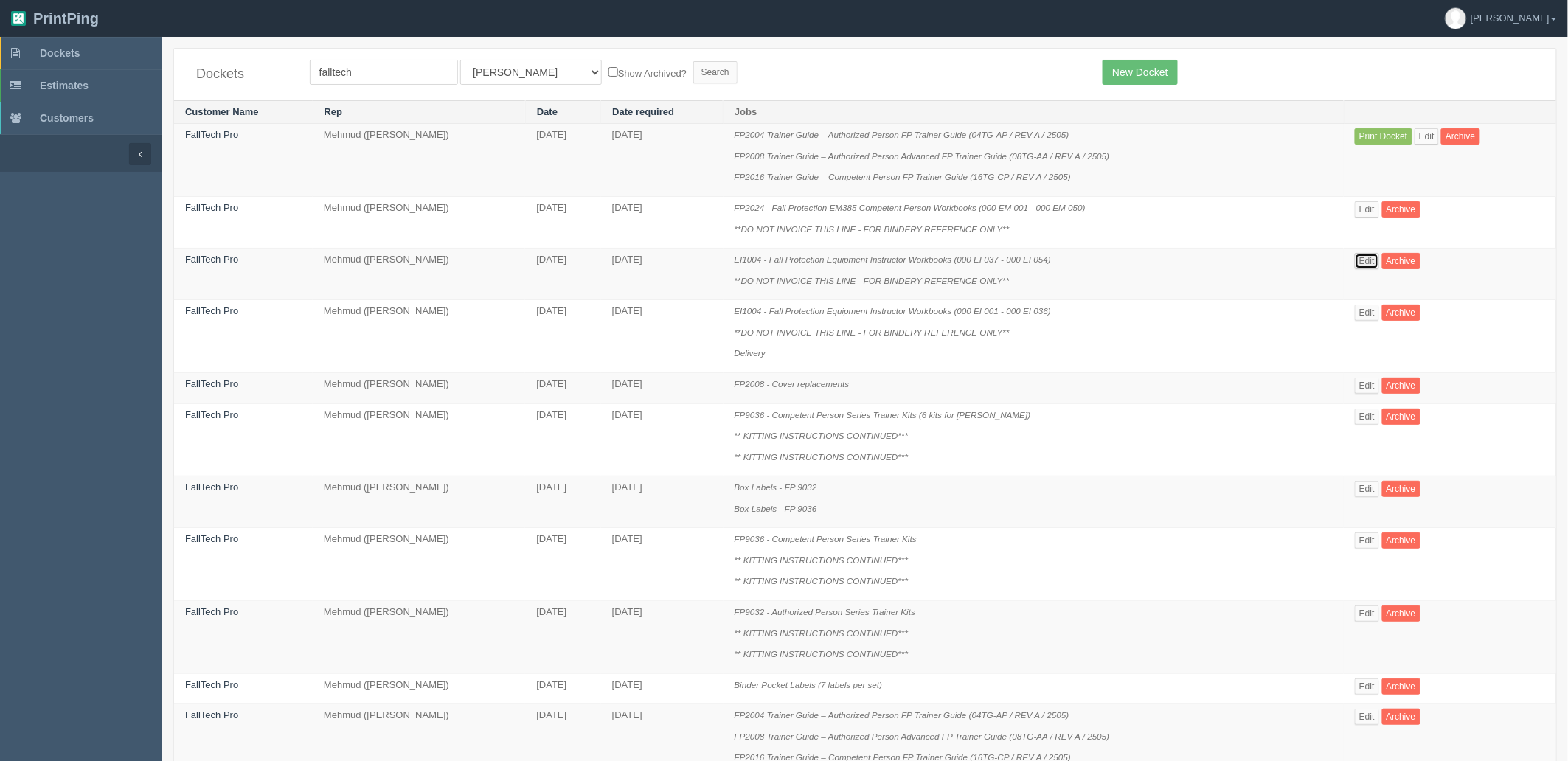
click at [1367, 257] on link "Edit" at bounding box center [1367, 261] width 24 height 16
click at [1425, 138] on link "Edit" at bounding box center [1426, 136] width 24 height 16
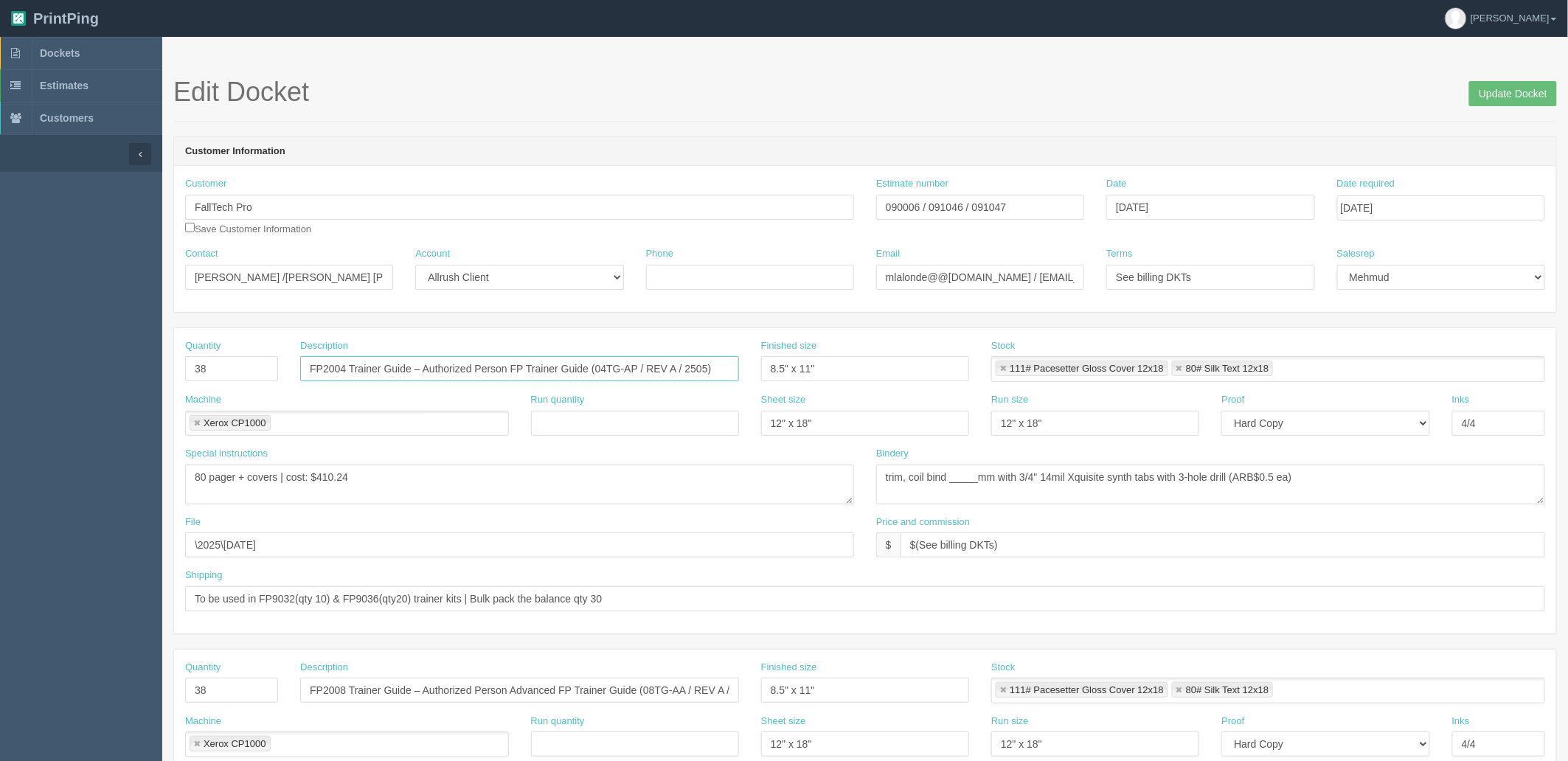
drag, startPoint x: 654, startPoint y: 363, endPoint x: 711, endPoint y: 362, distance: 57.0
click at [711, 362] on input "FP2004 Trainer Guide – Authorized Person FP Trainer Guide (04TG-AP / REV A / 25…" at bounding box center [519, 369] width 439 height 25
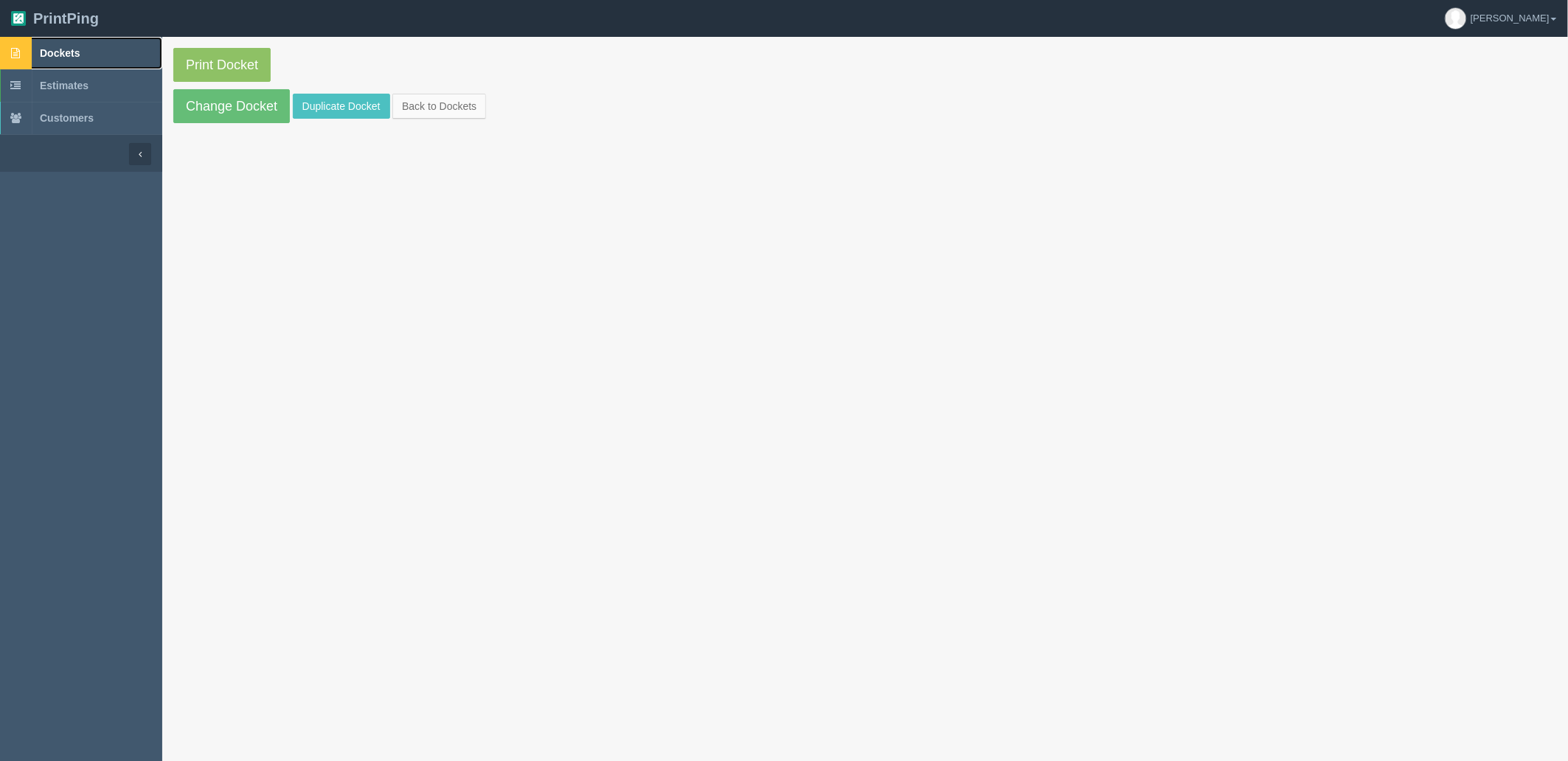
click at [87, 50] on link "Dockets" at bounding box center [81, 53] width 162 height 32
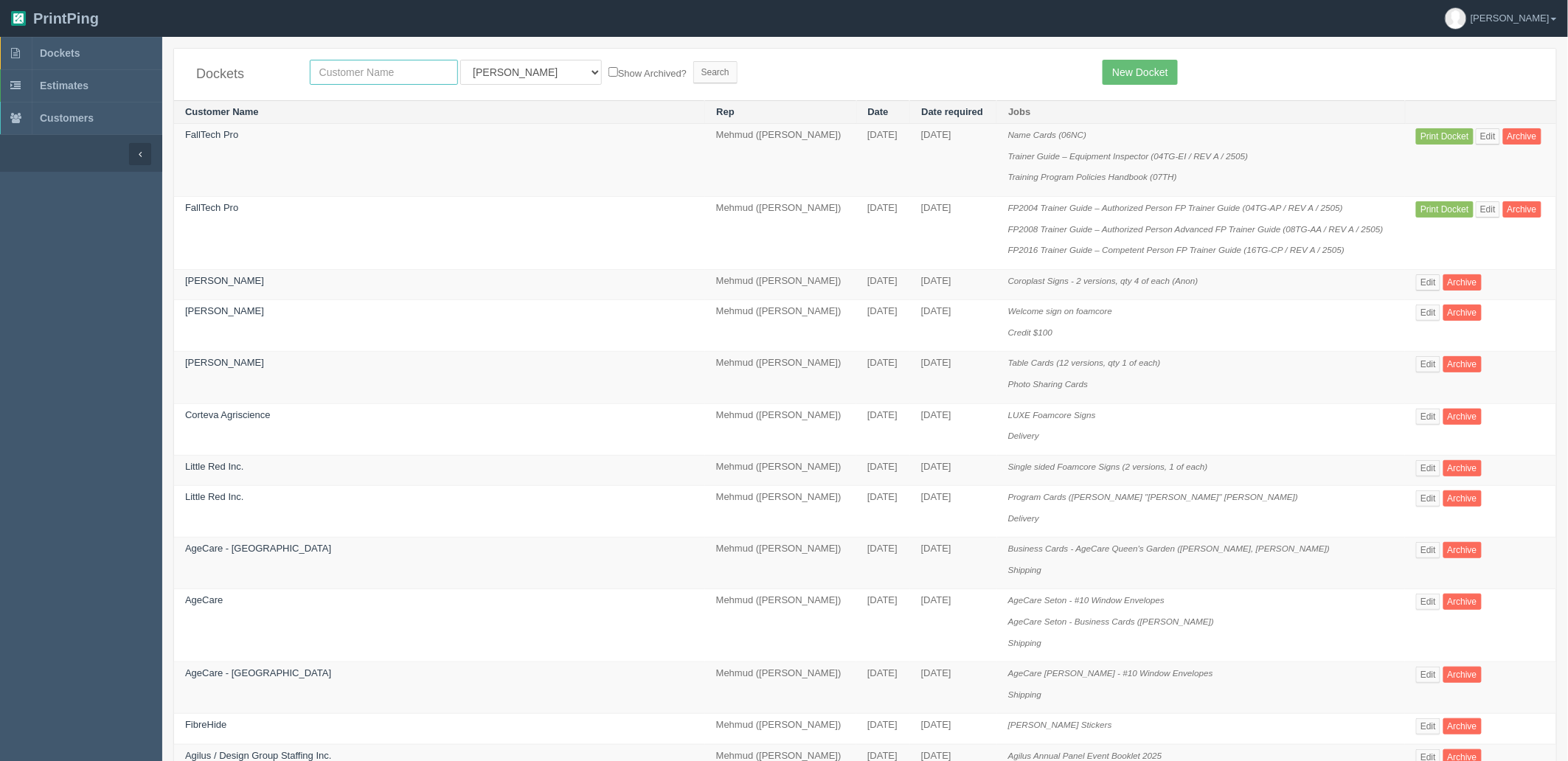
click at [370, 71] on input "text" at bounding box center [384, 72] width 148 height 25
type input "falltech"
click at [693, 61] on input "Search" at bounding box center [715, 72] width 44 height 23
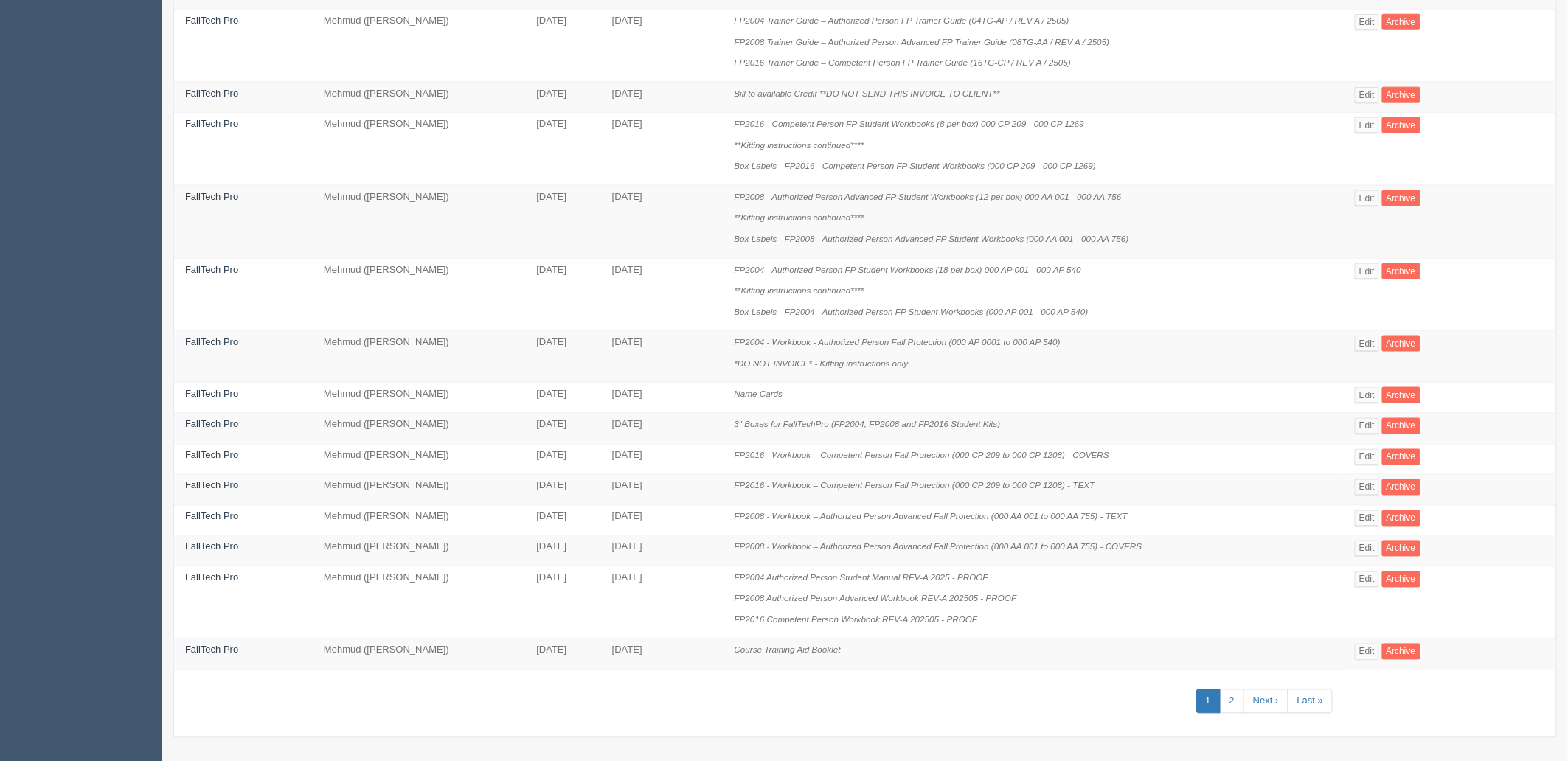
scroll to position [784, 0]
click at [1232, 692] on link "2" at bounding box center [1232, 700] width 24 height 24
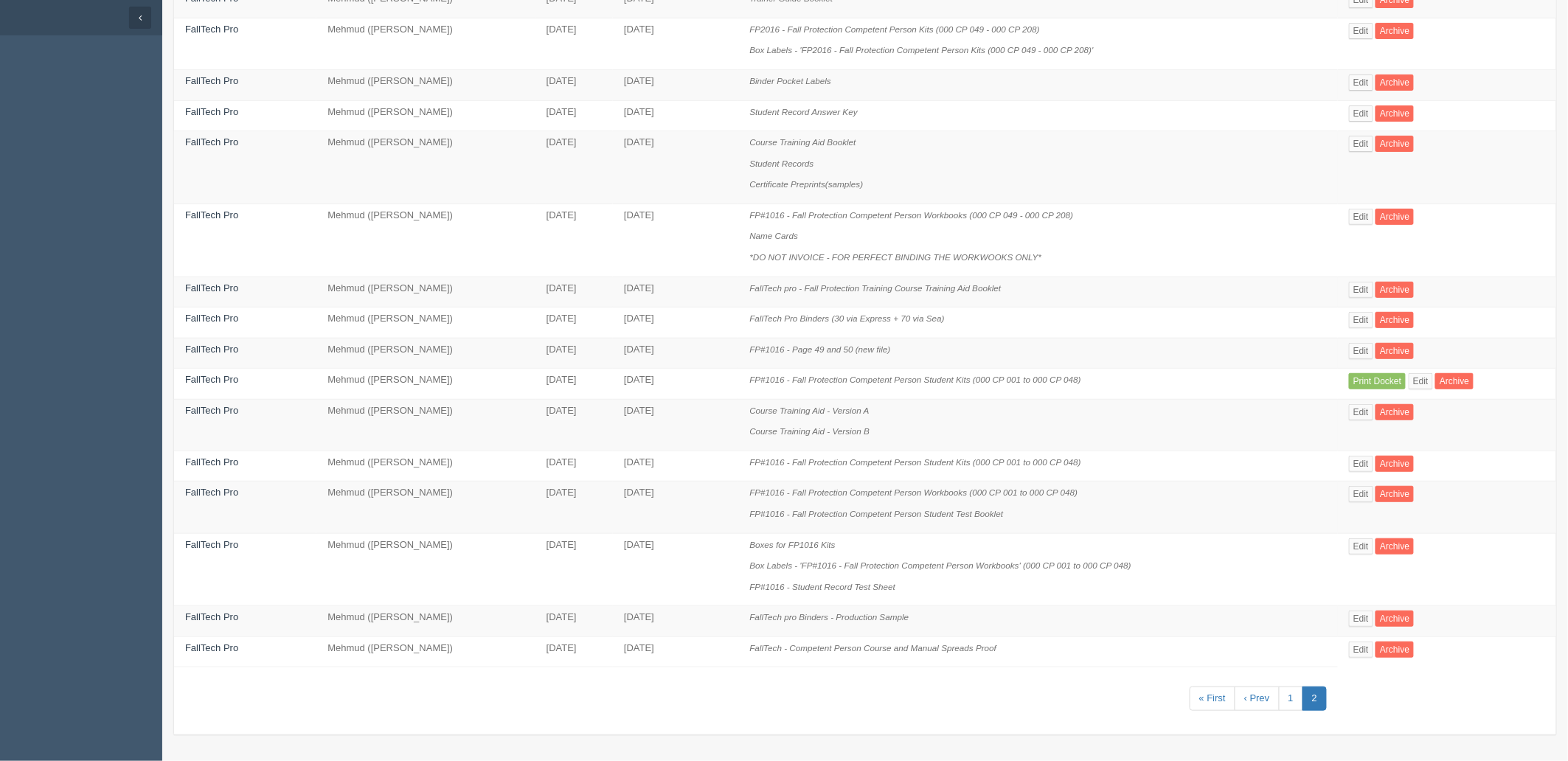
scroll to position [143, 0]
click at [1366, 542] on link "Edit" at bounding box center [1361, 546] width 24 height 16
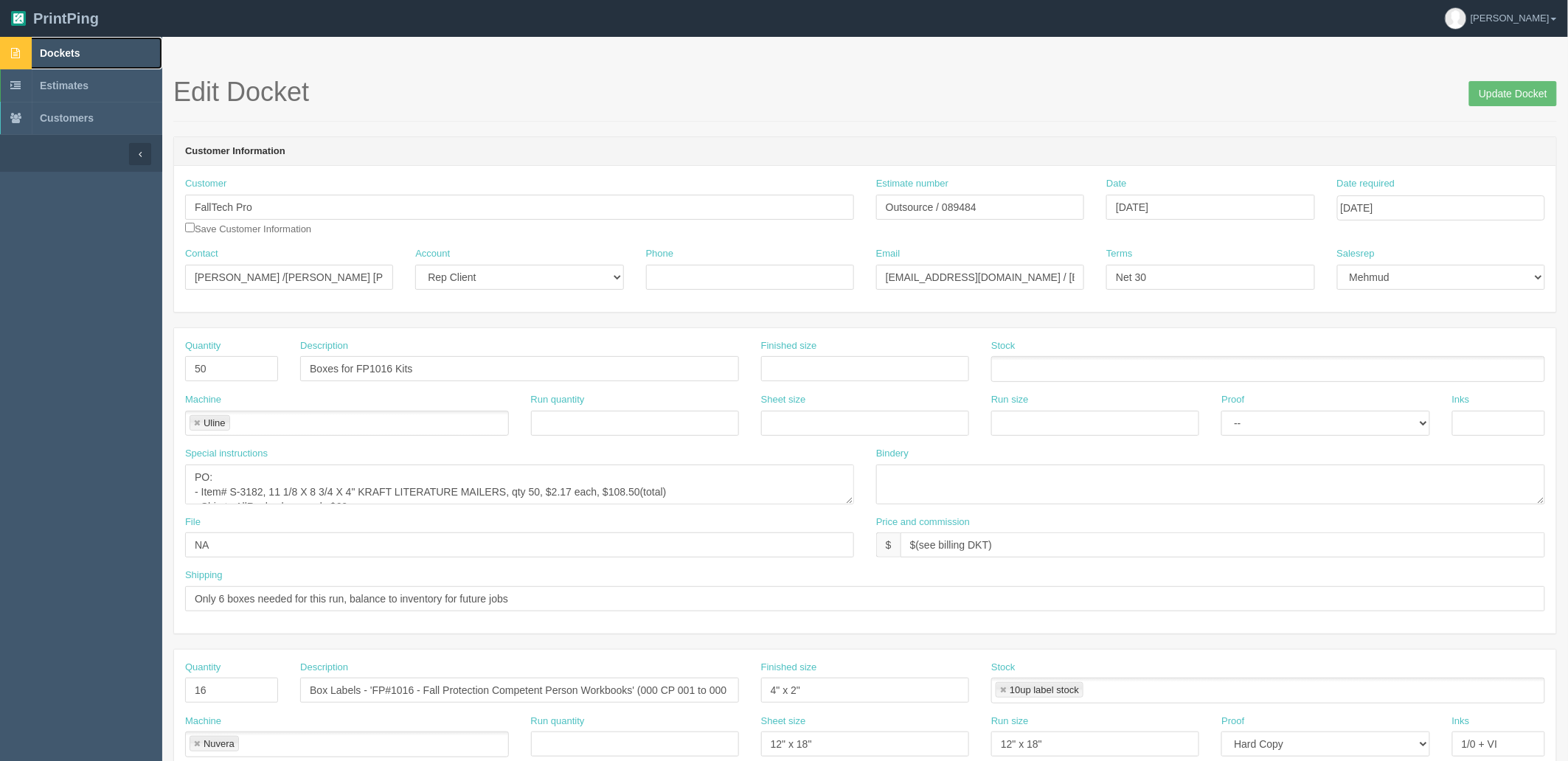
click at [100, 50] on link "Dockets" at bounding box center [81, 53] width 162 height 32
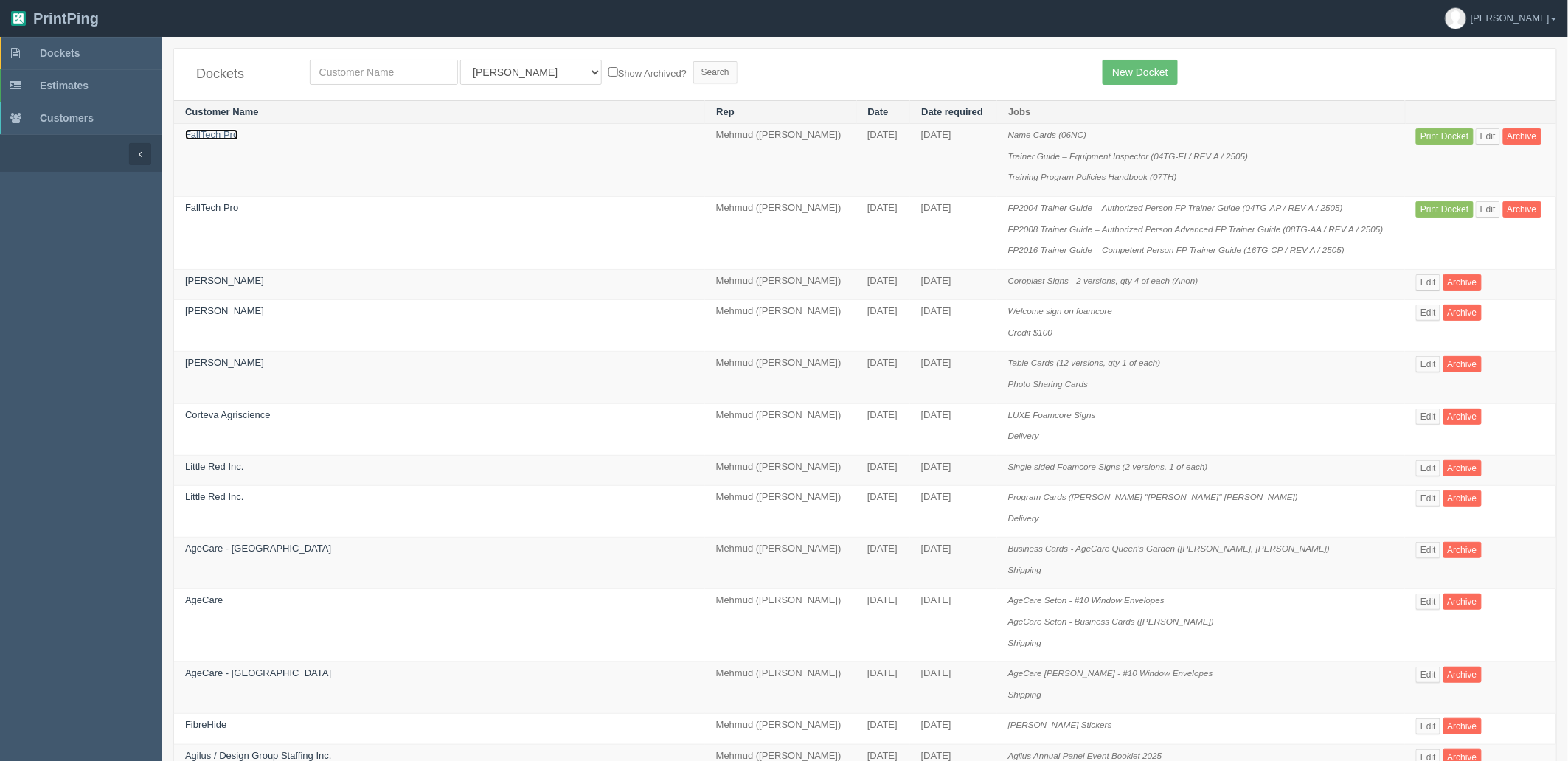
click at [215, 136] on link "FallTech Pro" at bounding box center [211, 134] width 53 height 11
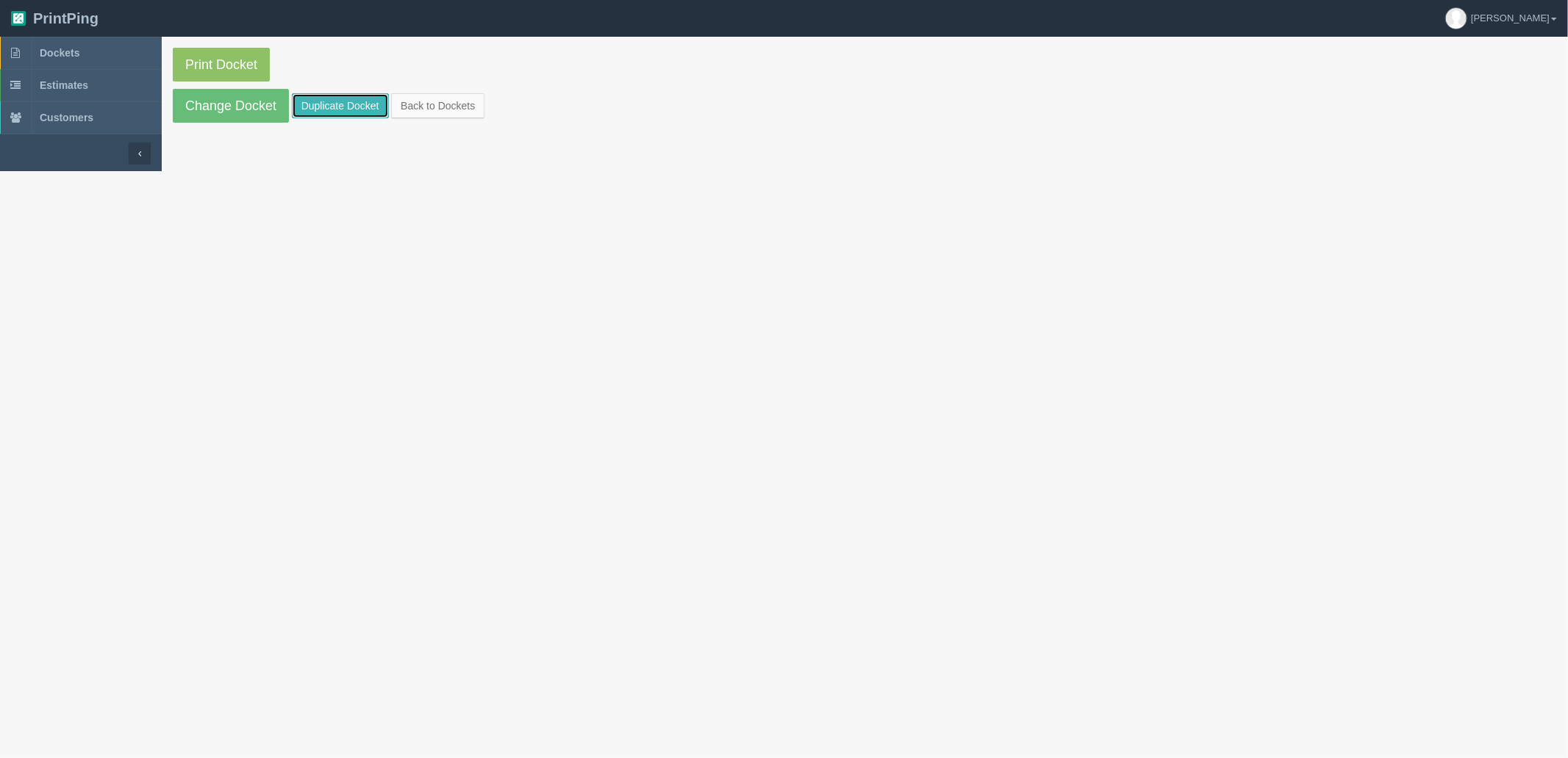
click at [319, 110] on link "Duplicate Docket" at bounding box center [341, 106] width 97 height 25
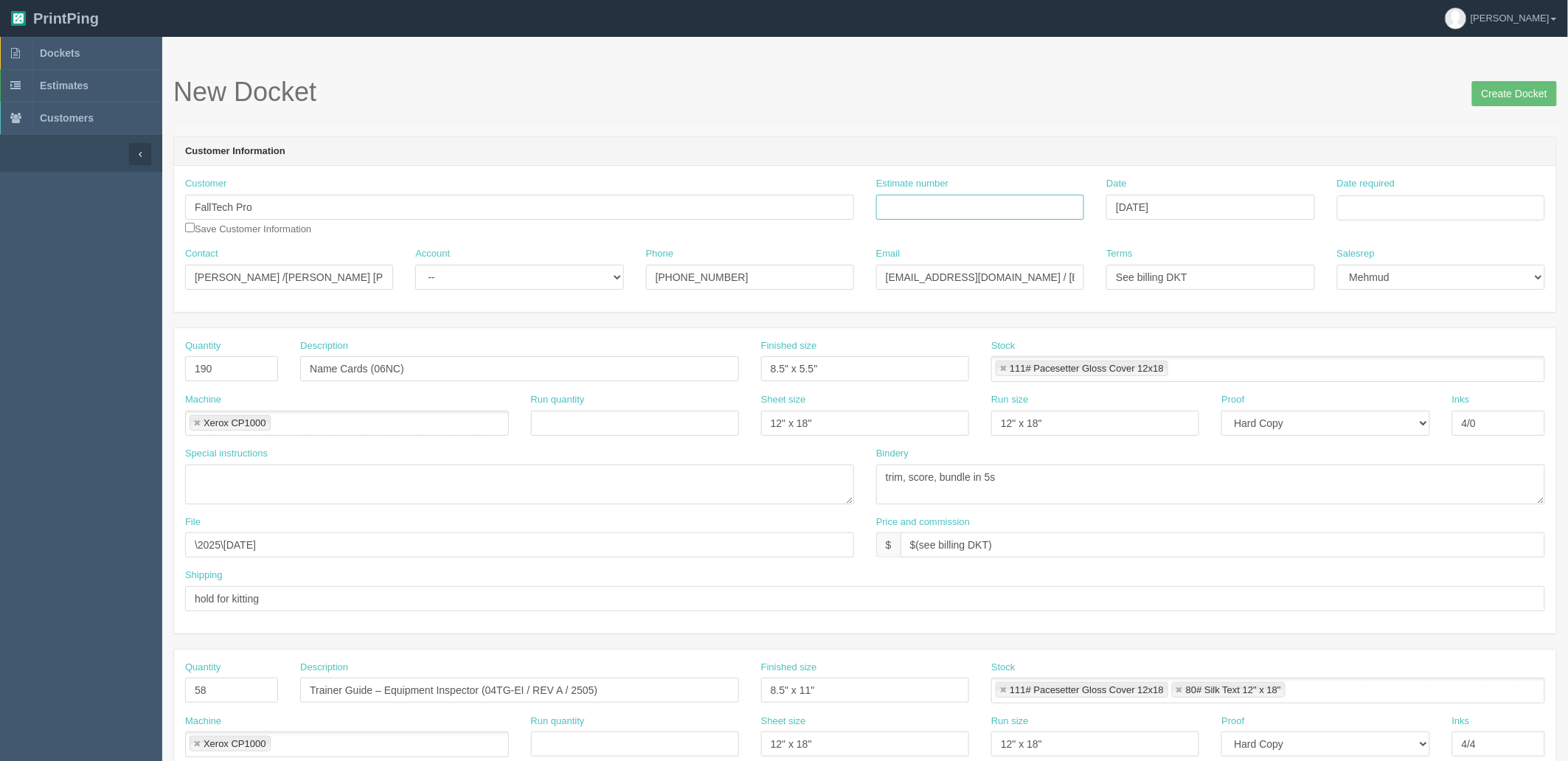
click at [911, 210] on input "Estimate number" at bounding box center [980, 207] width 208 height 25
paste input "91048"
type input "091048"
drag, startPoint x: 371, startPoint y: 369, endPoint x: 188, endPoint y: 369, distance: 183.0
click at [188, 369] on div "Quantity 190 Description Name Cards (06NC) Finished size 8.5" x 5.5" Stock 111#…" at bounding box center [865, 366] width 1382 height 54
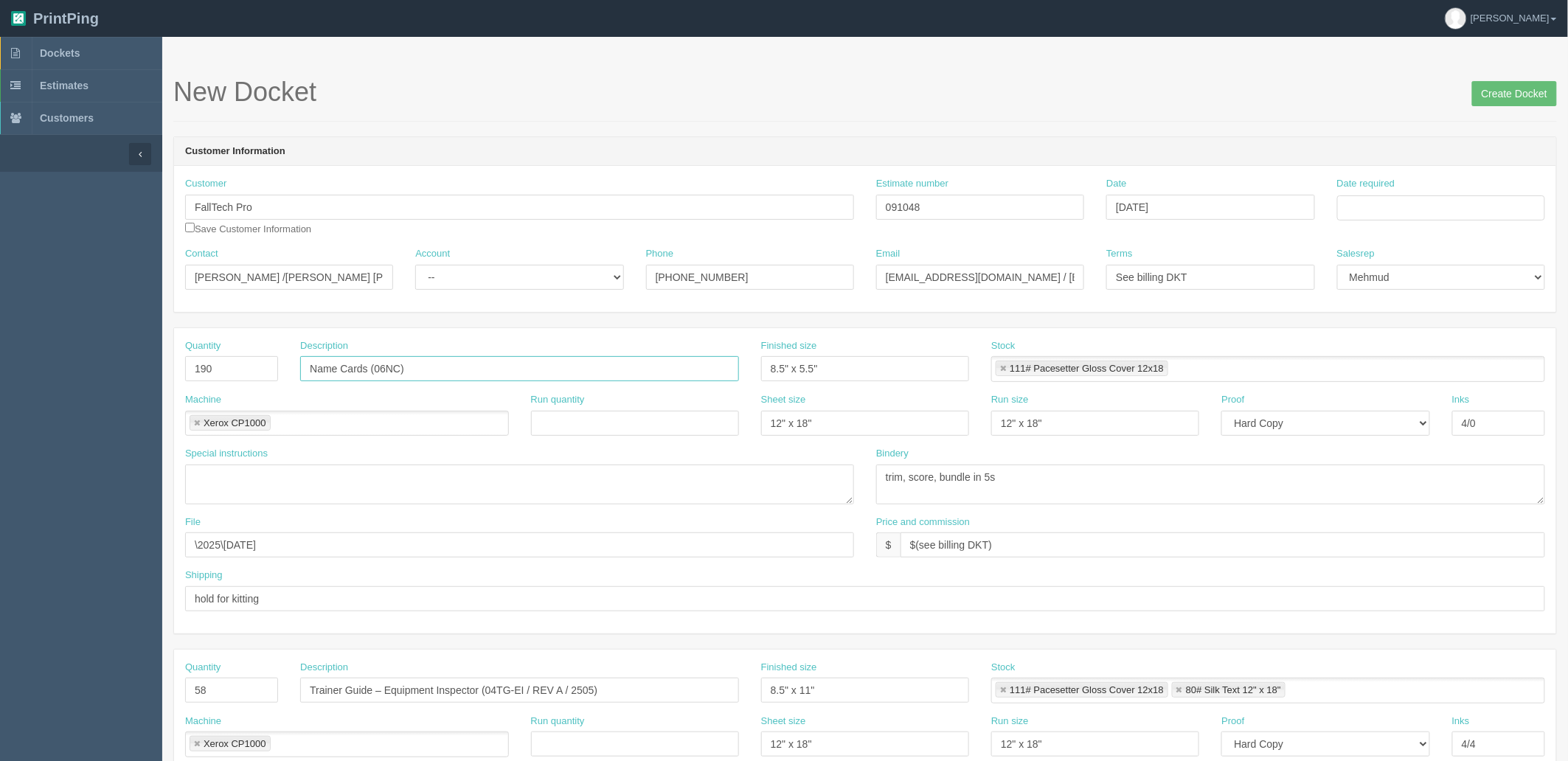
paste input "Student Record Sheet"
type input "Student Record Sheet"
drag, startPoint x: 245, startPoint y: 367, endPoint x: 0, endPoint y: 367, distance: 245.0
click at [0, 367] on section "Dockets Estimates Customers" at bounding box center [784, 688] width 1568 height 1303
click at [225, 369] on input "190" at bounding box center [231, 369] width 93 height 25
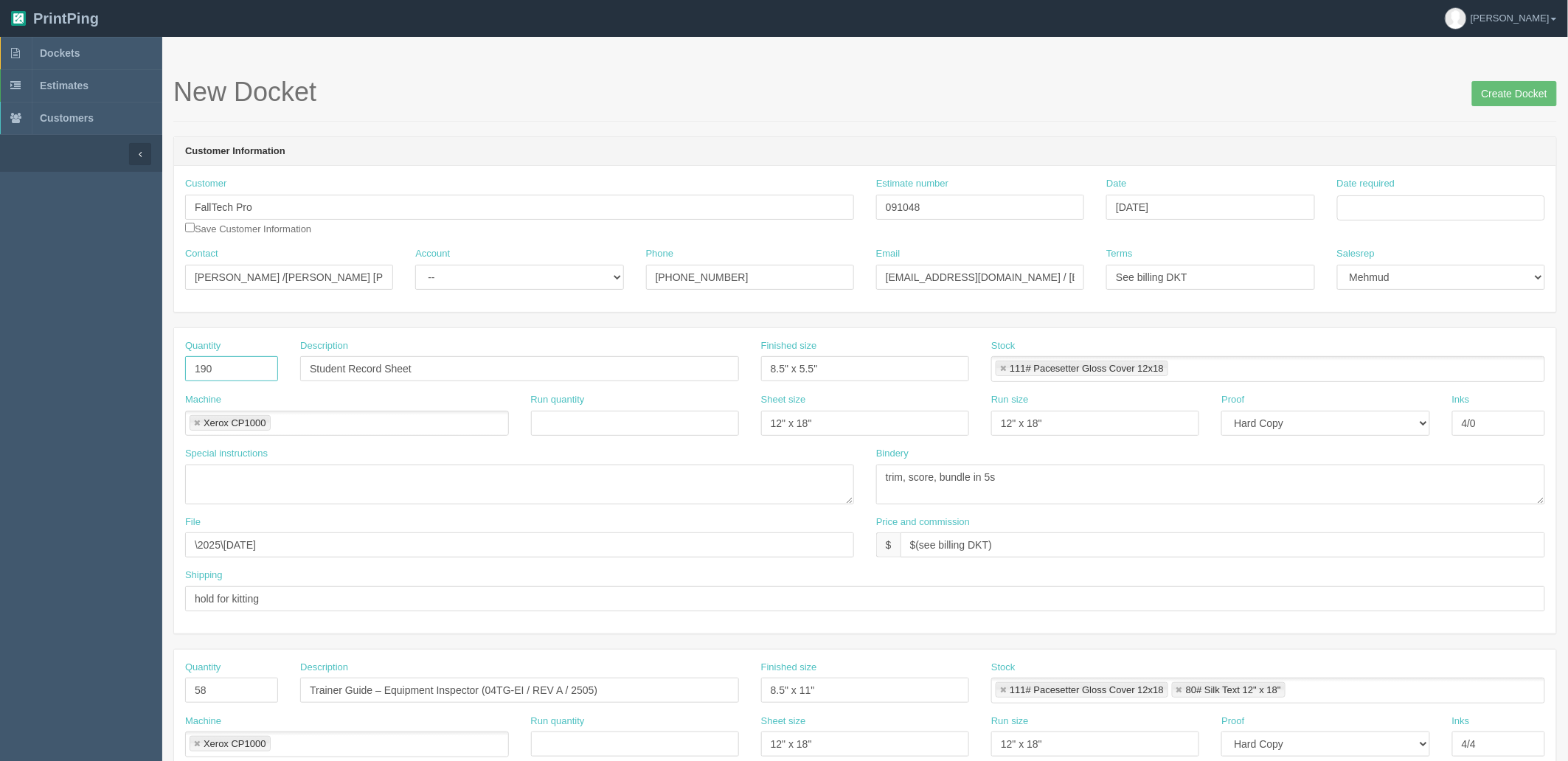
drag, startPoint x: 231, startPoint y: 369, endPoint x: 71, endPoint y: 376, distance: 160.2
click at [71, 376] on section "Dockets Estimates Customers" at bounding box center [784, 688] width 1568 height 1303
type input "390"
click at [628, 362] on input "Student Record Sheet" at bounding box center [519, 369] width 439 height 25
paste input "04STS"
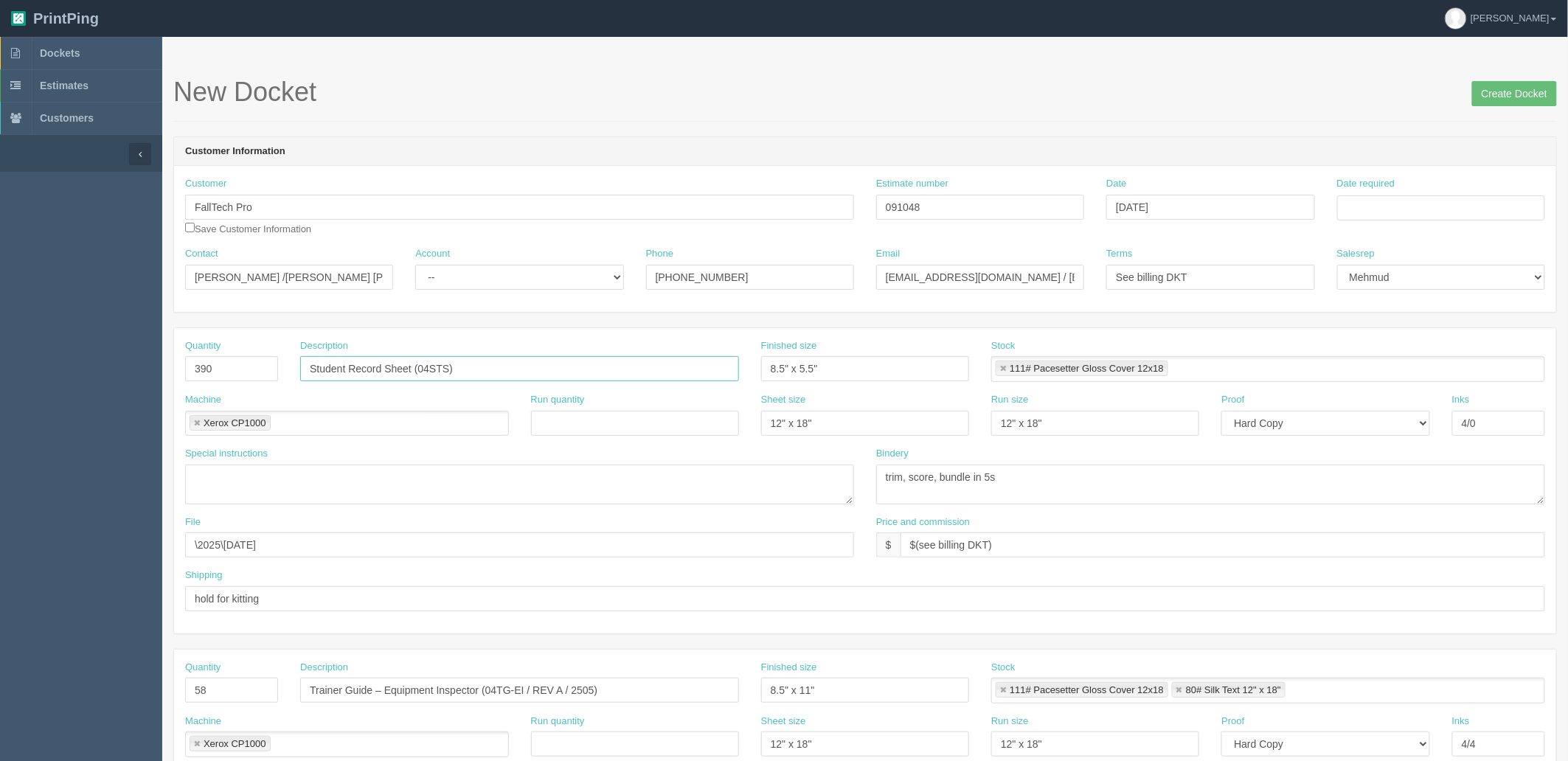
type input "Student Record Sheet (04STS)"
type input "8.5" x 11""
click at [1004, 367] on link at bounding box center [1004, 369] width 9 height 10
click at [1156, 365] on ul at bounding box center [1269, 369] width 554 height 26
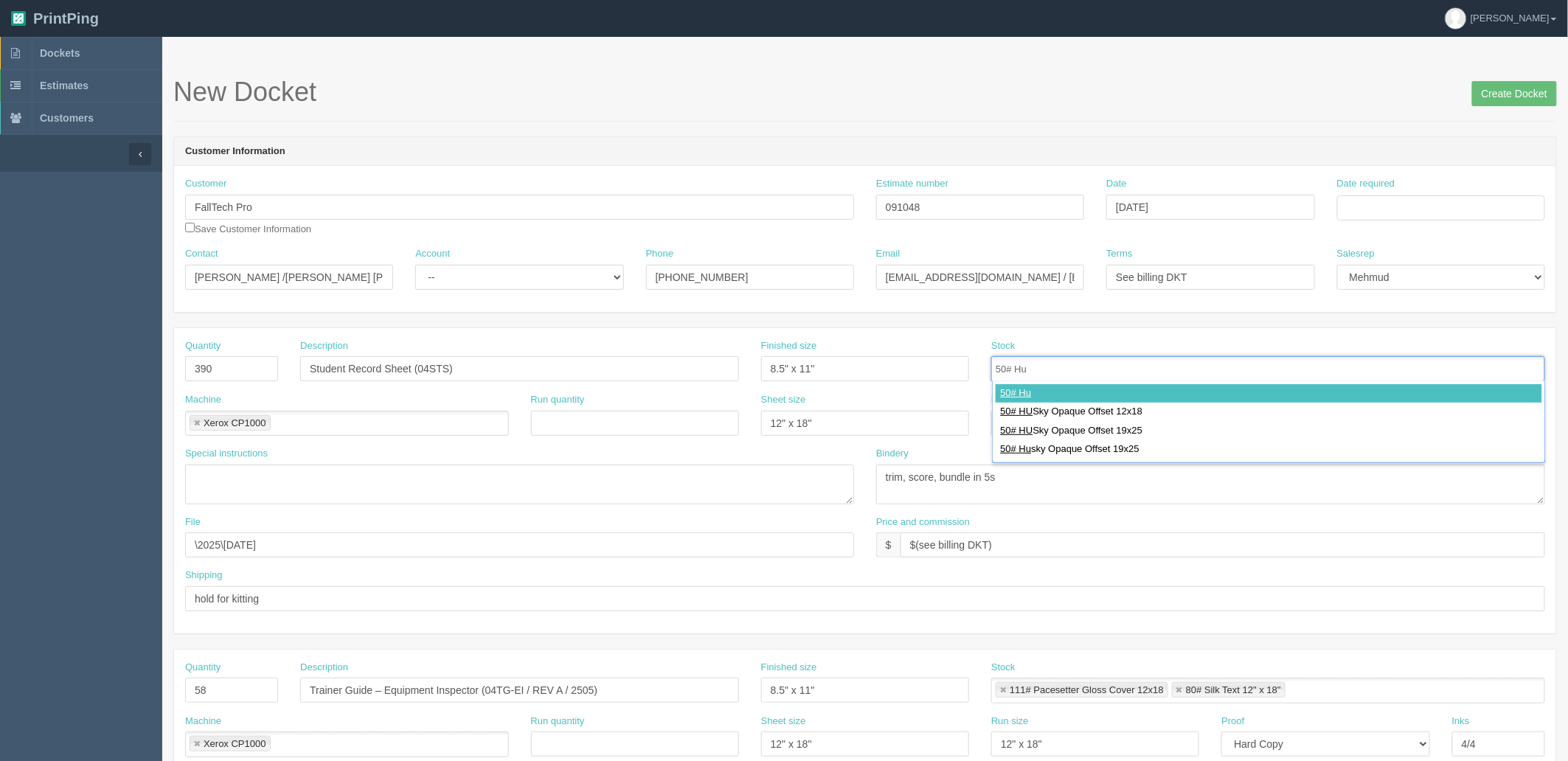
type input "50# Hus"
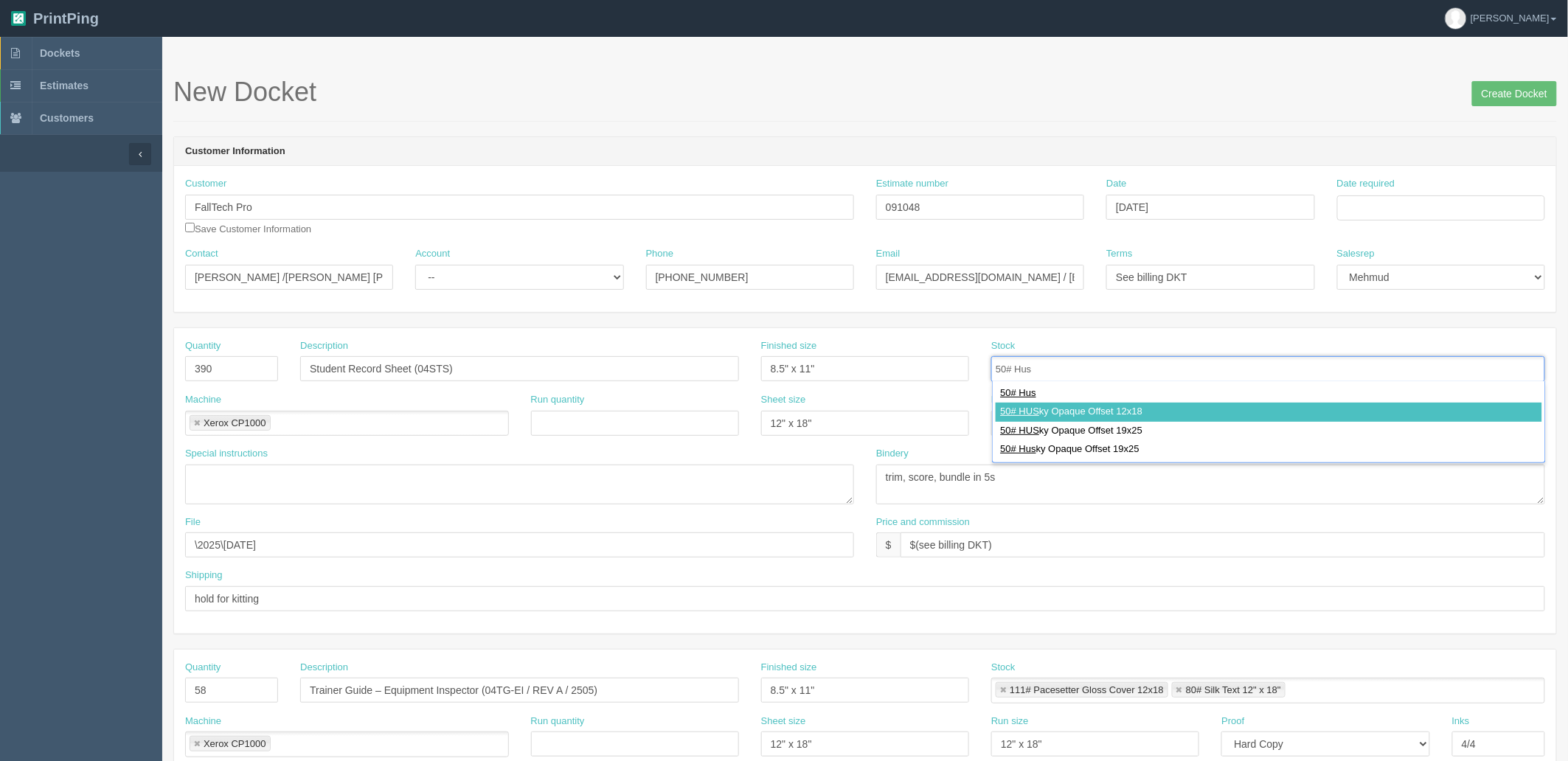
type input "50# HUSky Opaque Offset 12x18"
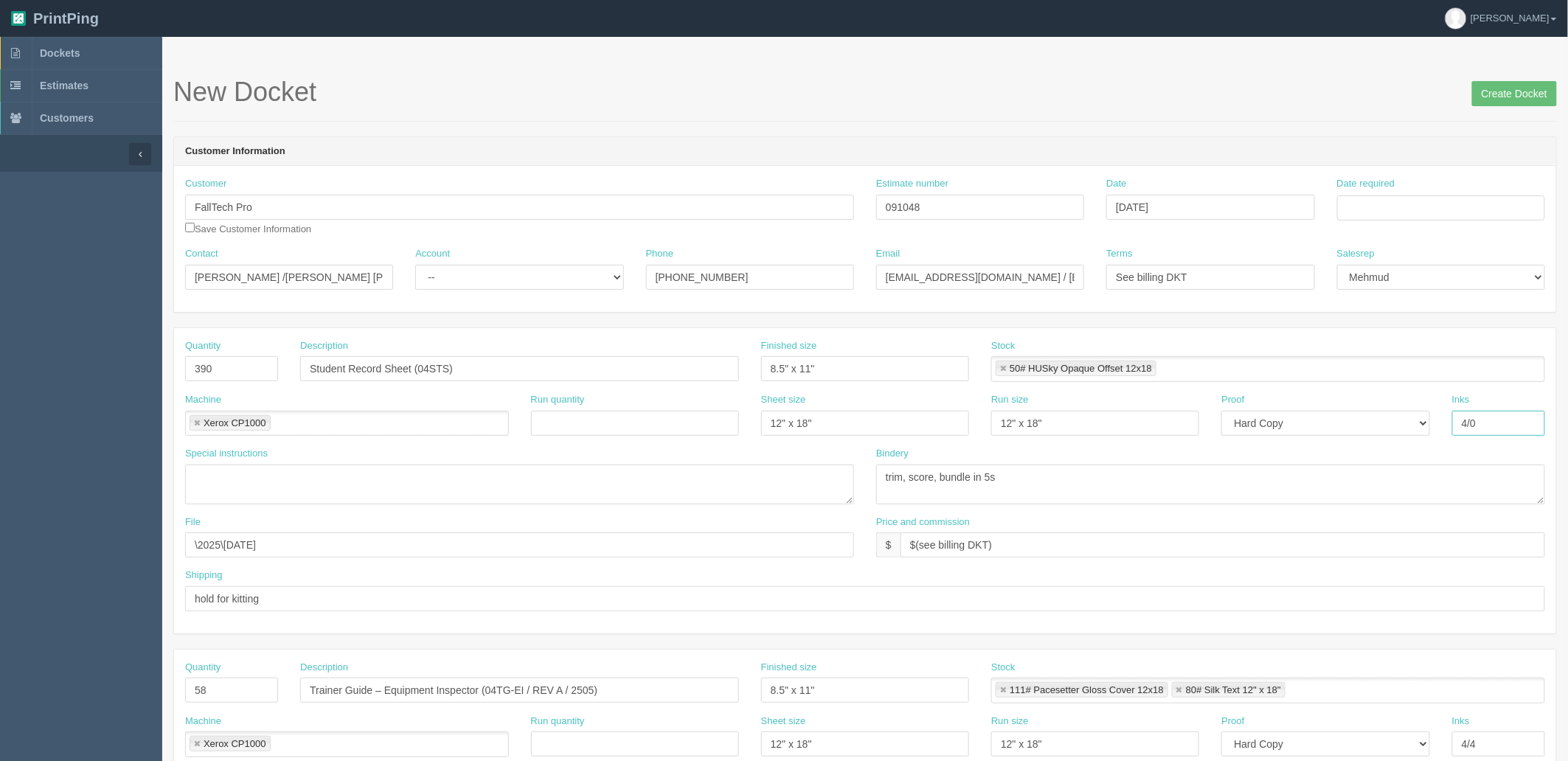
drag, startPoint x: 1325, startPoint y: 417, endPoint x: 1263, endPoint y: 399, distance: 64.6
click at [1291, 416] on div "Machine Xerox CP1000 Xerox CP1000 Run quantity Sheet size 12" x 18" Run size 12…" at bounding box center [865, 420] width 1382 height 54
type input "4/4"
click at [343, 481] on textarea "double sided | cost: $" at bounding box center [519, 484] width 669 height 40
type textarea "double sided | cost: $111.70"
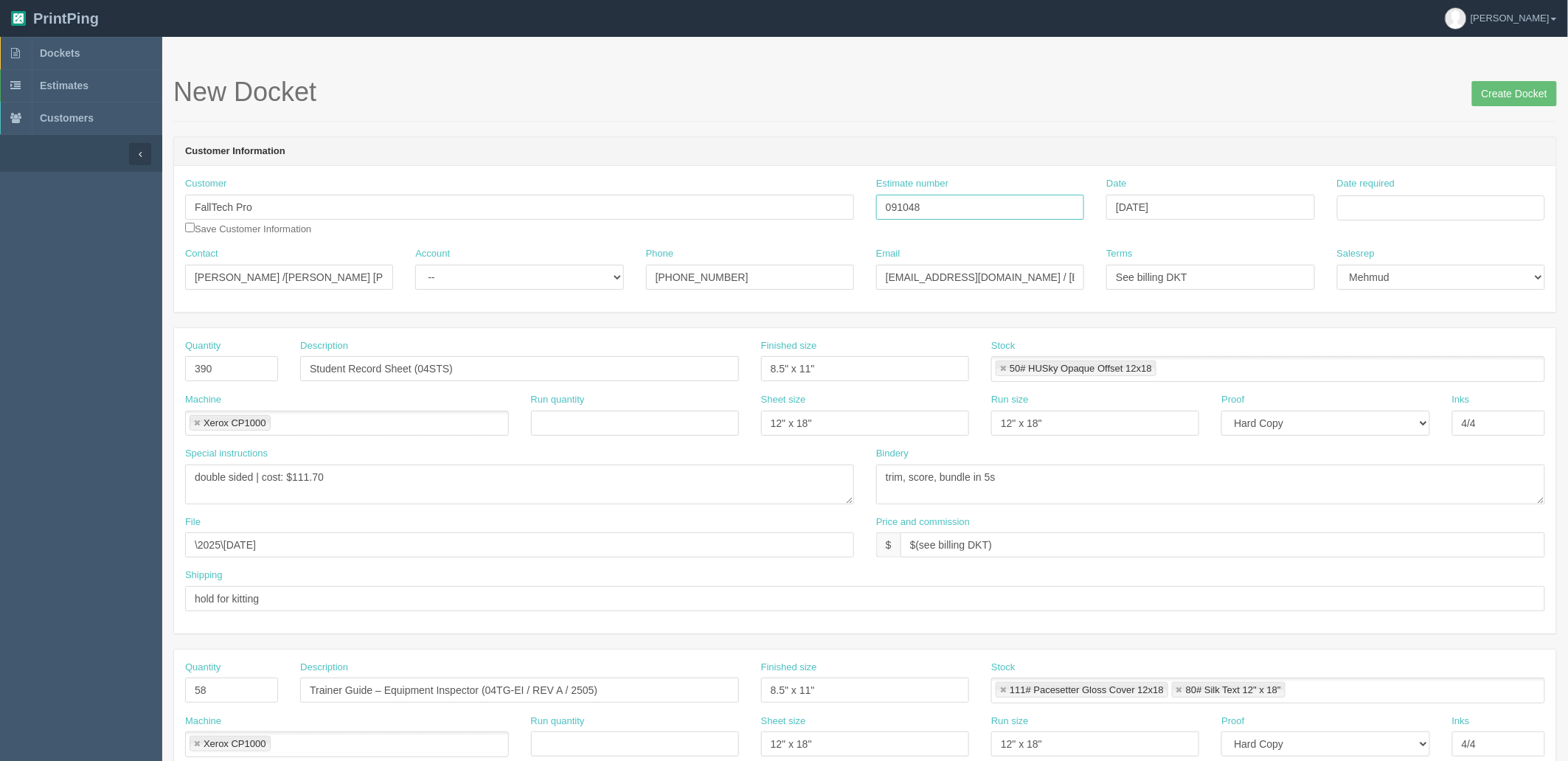
click at [967, 205] on input "091048" at bounding box center [980, 207] width 208 height 25
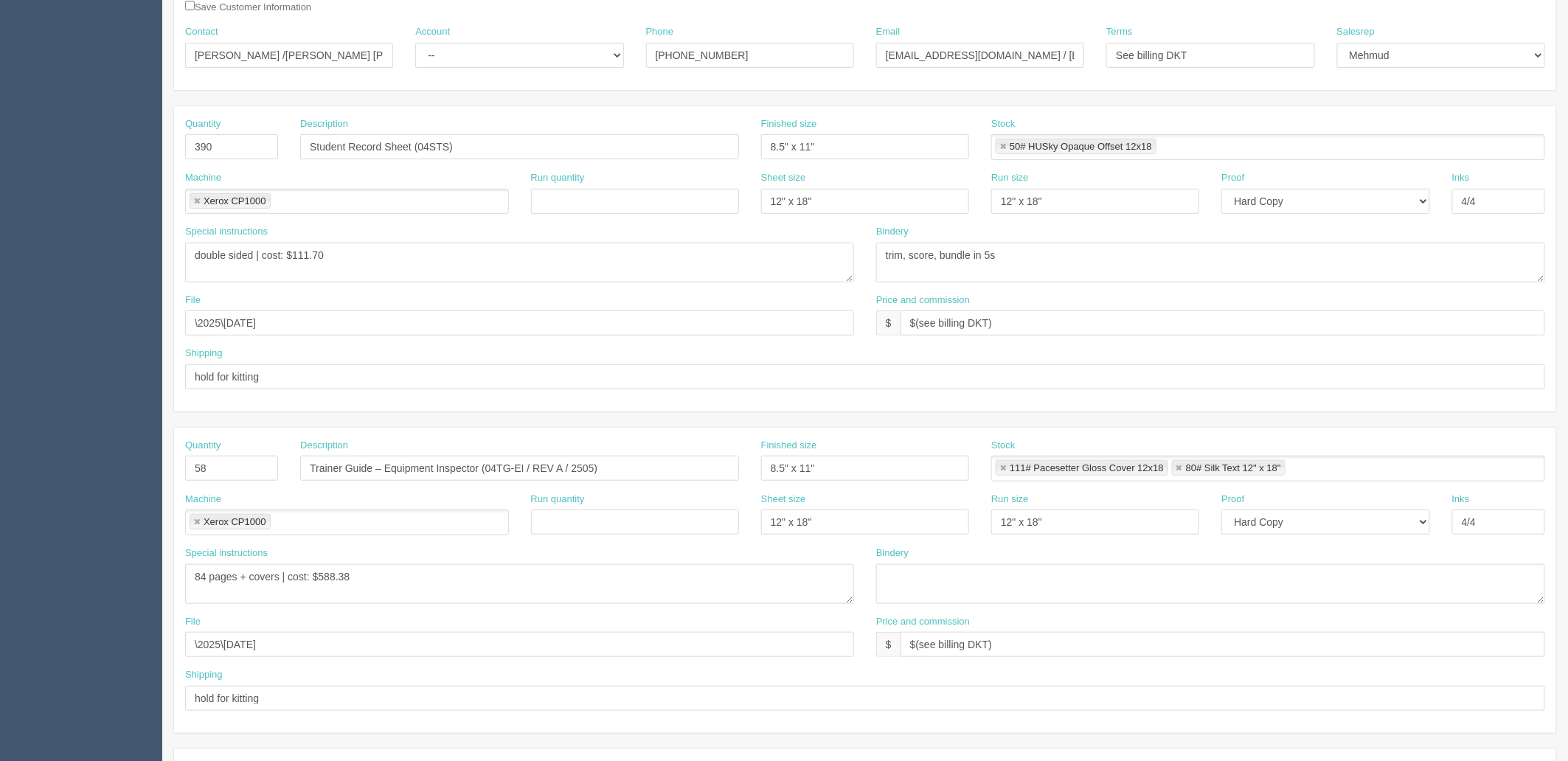
scroll to position [245, 0]
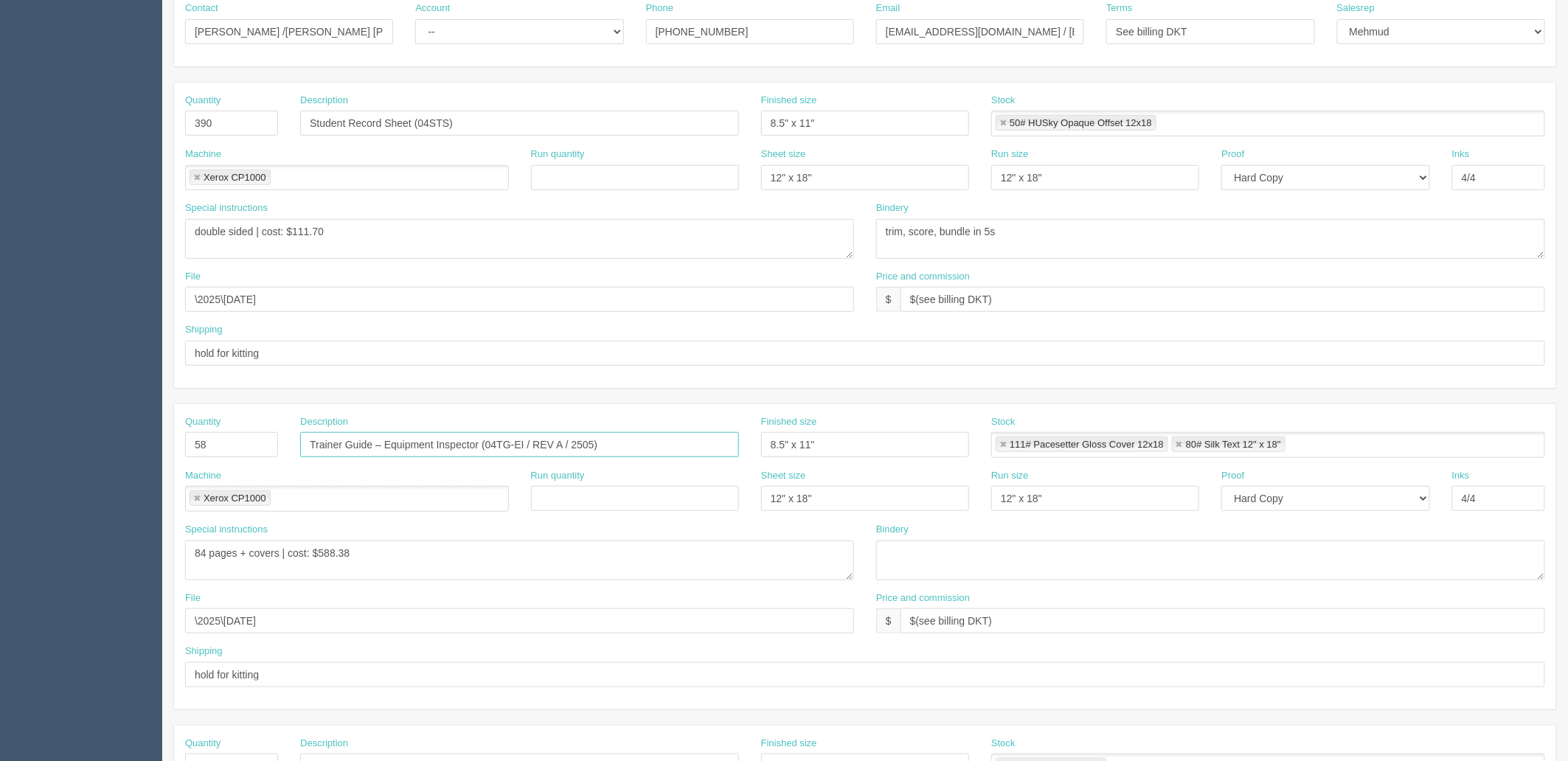
drag, startPoint x: 595, startPoint y: 437, endPoint x: 0, endPoint y: 432, distance: 595.0
click at [0, 432] on section "Dockets Estimates Customers" at bounding box center [784, 442] width 1568 height 1303
paste input "heory Test - Fall Protection"
click at [534, 450] on input "Theory Test - Fall Protection ()" at bounding box center [519, 445] width 439 height 25
paste input "01TT-FP"
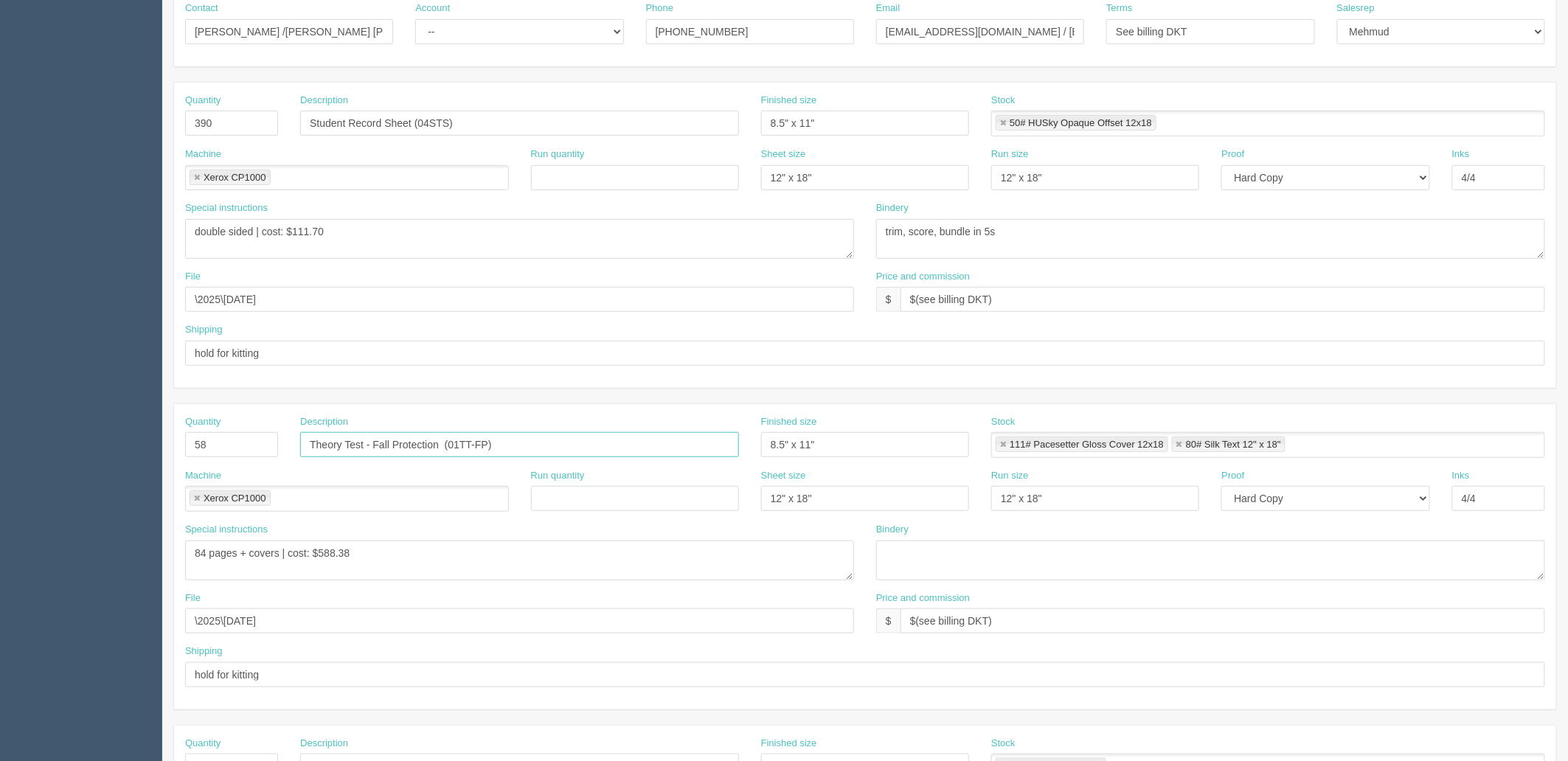
type input "Theory Test - Fall Protection (01TT-FP)"
drag, startPoint x: 205, startPoint y: 450, endPoint x: 107, endPoint y: 424, distance: 101.4
click at [107, 448] on section "Dockets Estimates Customers" at bounding box center [784, 442] width 1568 height 1303
type input "585"
click at [1025, 225] on textarea "trim, score, bundle in 5s" at bounding box center [1211, 239] width 669 height 40
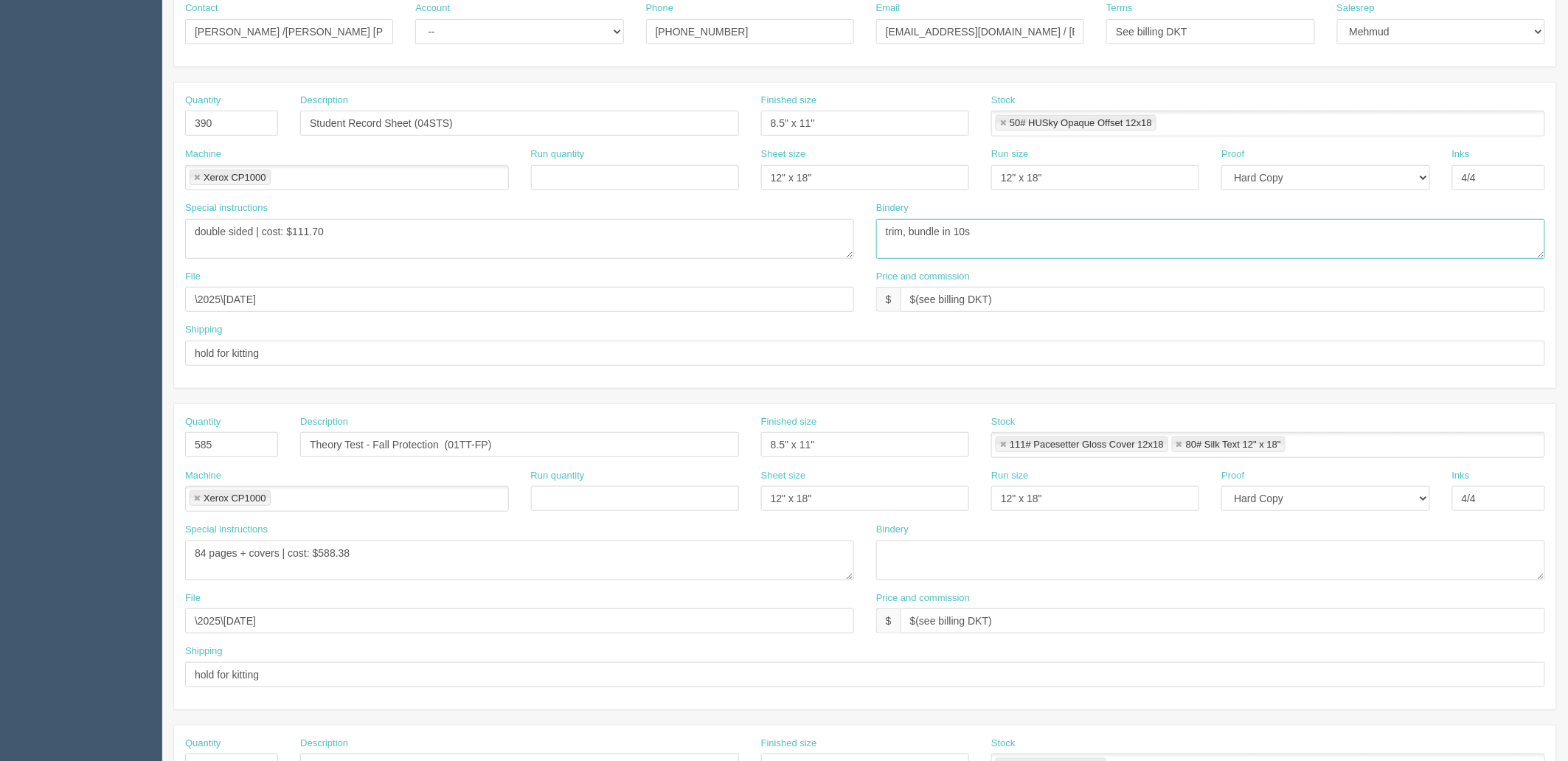
type textarea "trim, bundle in 10s"
click at [969, 554] on textarea at bounding box center [1211, 561] width 669 height 40
paste textarea "trim, bundle in 10s"
type textarea "trim, bundle in 10s"
click at [404, 250] on textarea "double sided | cost: $111.70" at bounding box center [519, 239] width 669 height 40
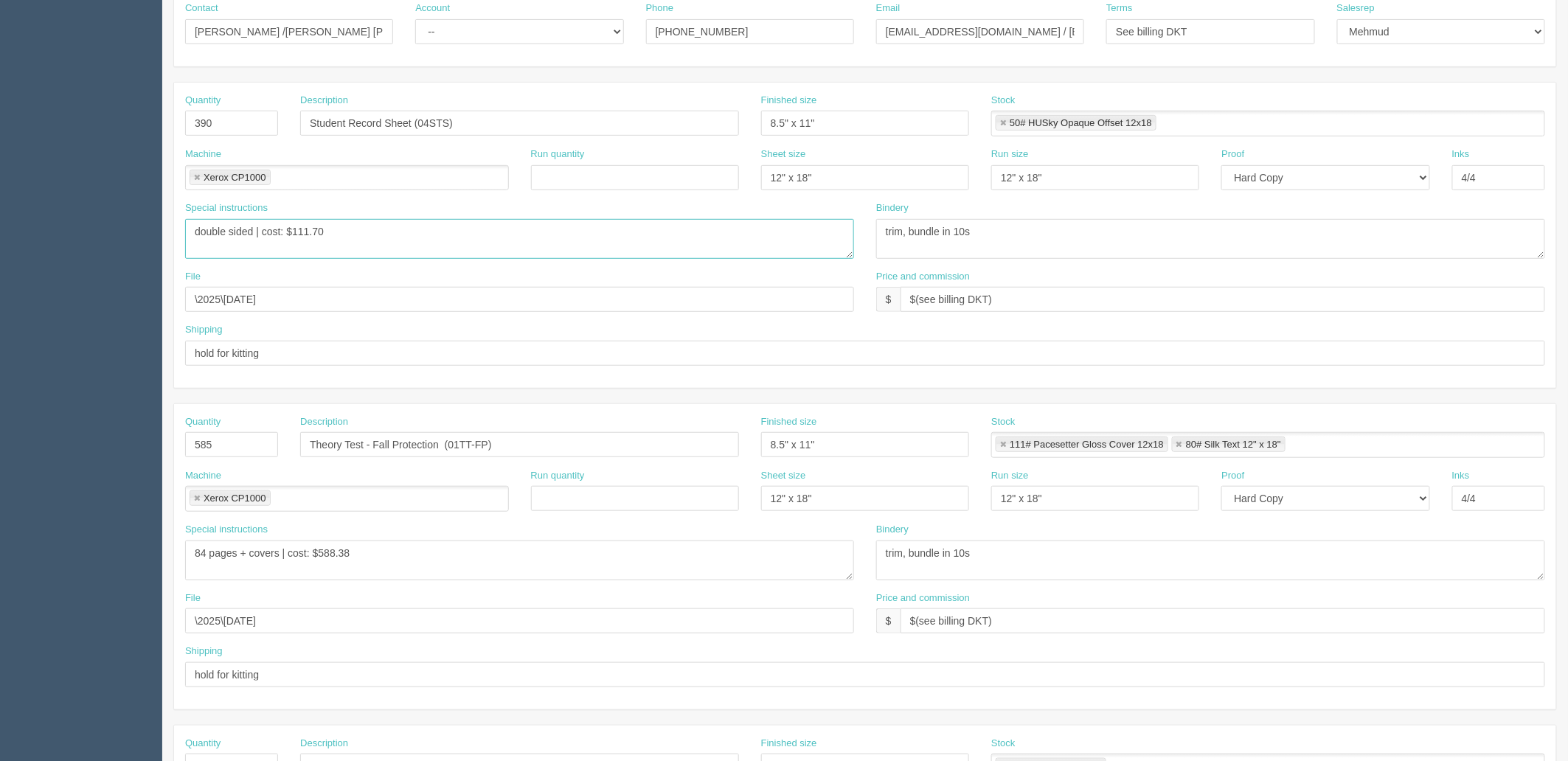
click at [194, 229] on textarea "double sided | cost: $111.70" at bounding box center [519, 239] width 669 height 40
type textarea "single sheet, double sided | cost: $111.70"
click at [488, 37] on select "-- Existing Client Allrush Client Rep Client" at bounding box center [519, 32] width 208 height 25
select select "Rep Client"
click at [416, 19] on select "-- Existing Client Allrush Client Rep Client" at bounding box center [519, 32] width 208 height 25
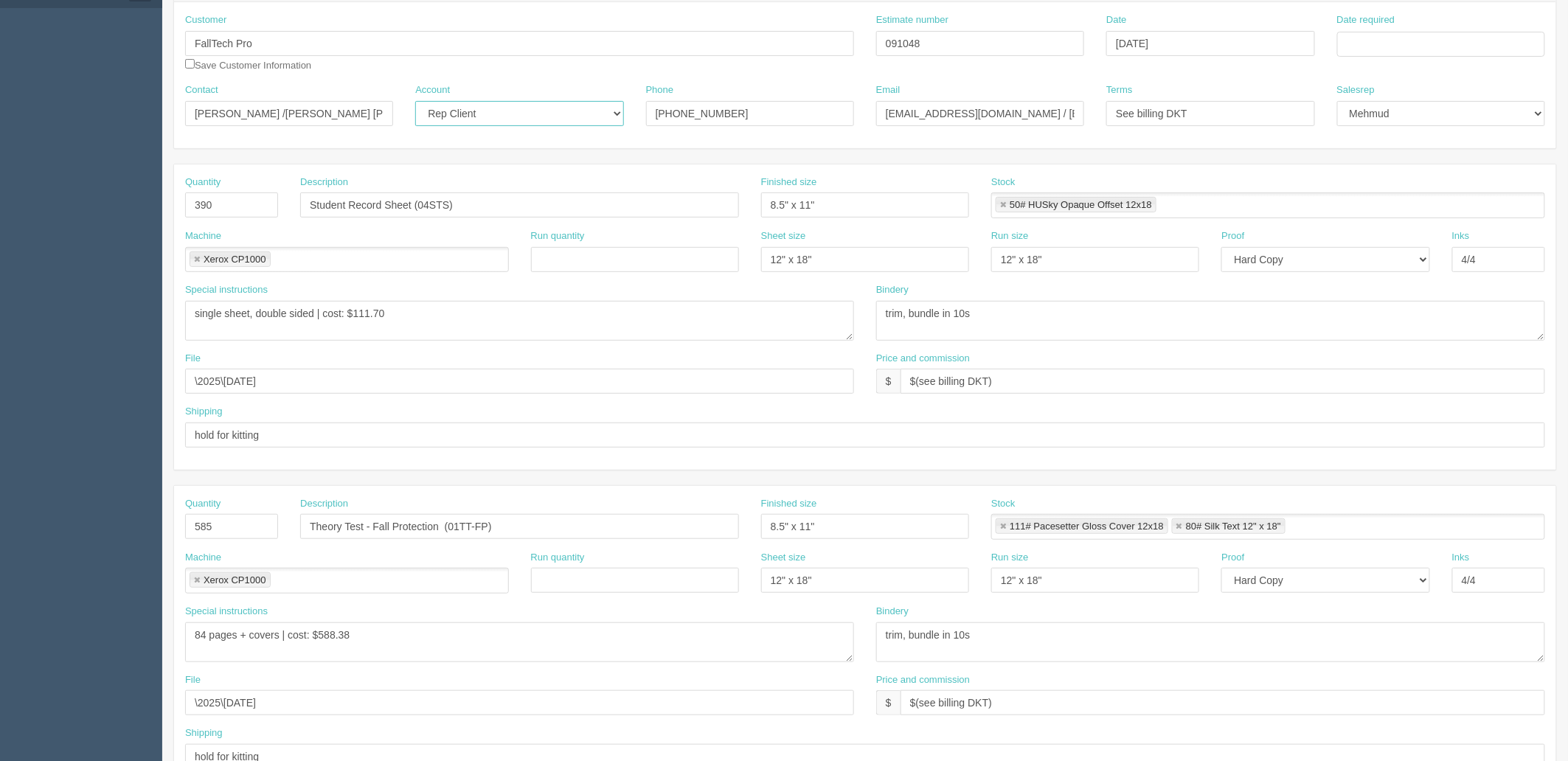
scroll to position [0, 0]
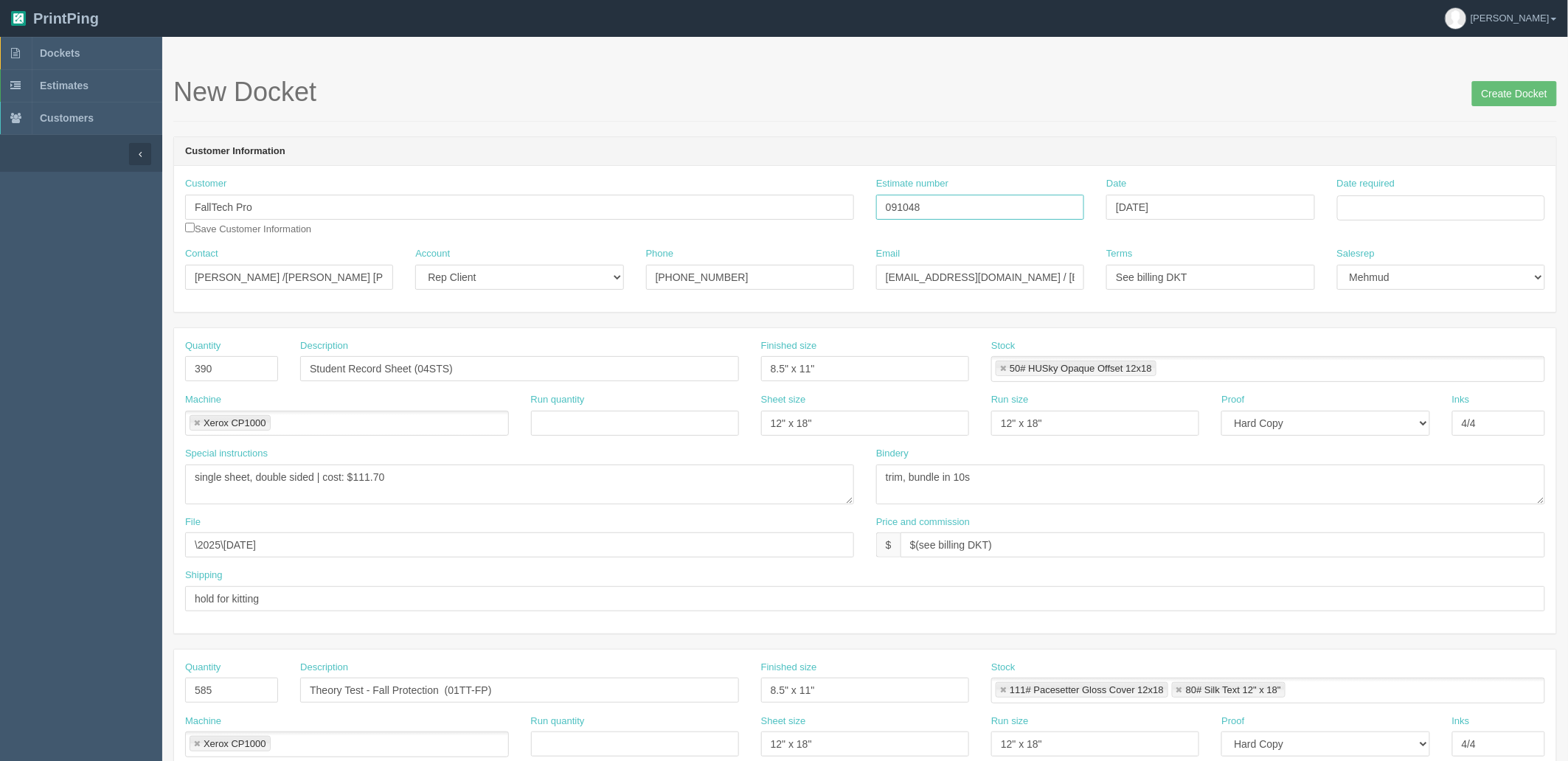
click at [944, 205] on input "091048" at bounding box center [980, 207] width 208 height 25
type input "091048 / 091050"
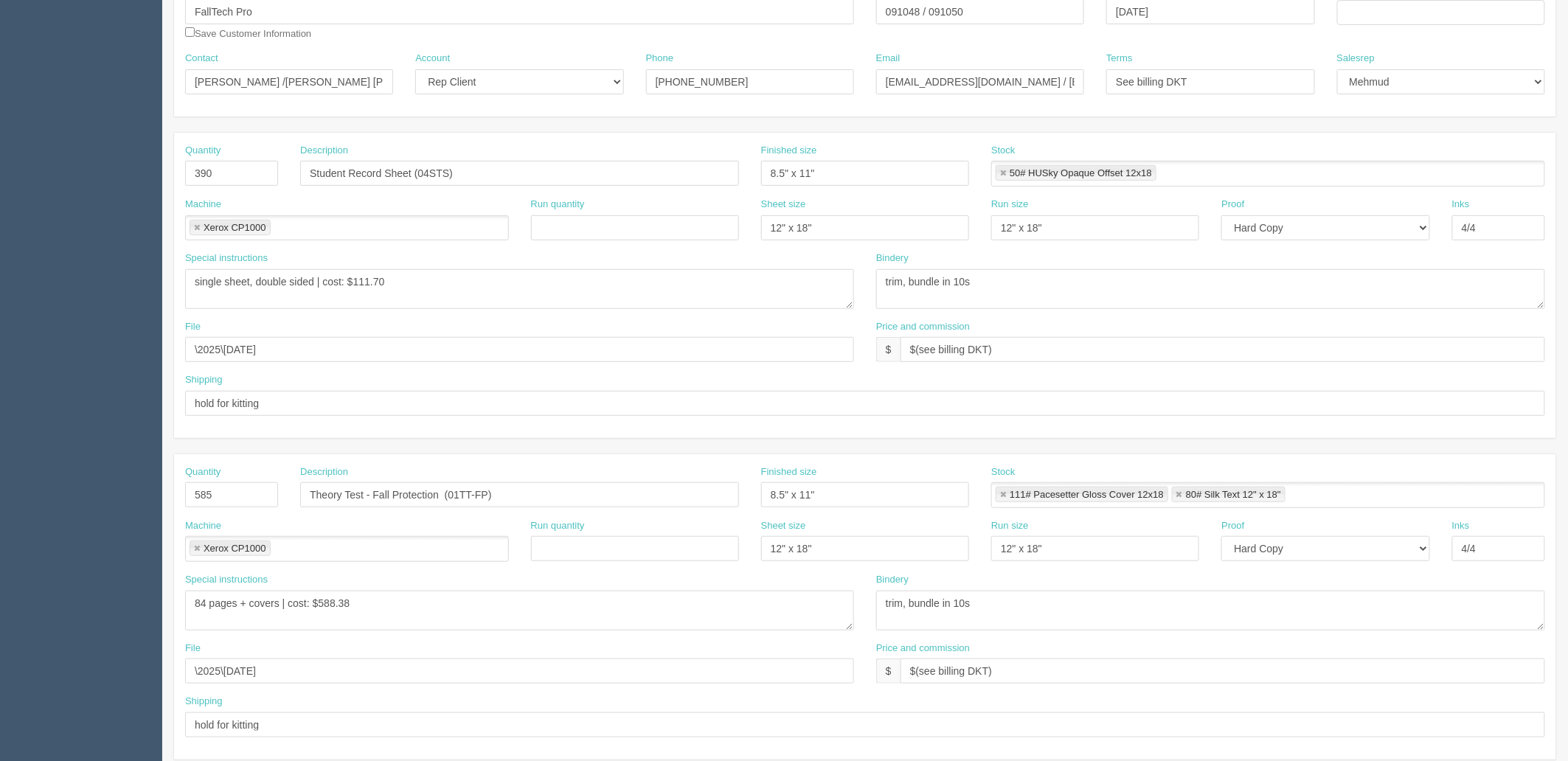
scroll to position [245, 0]
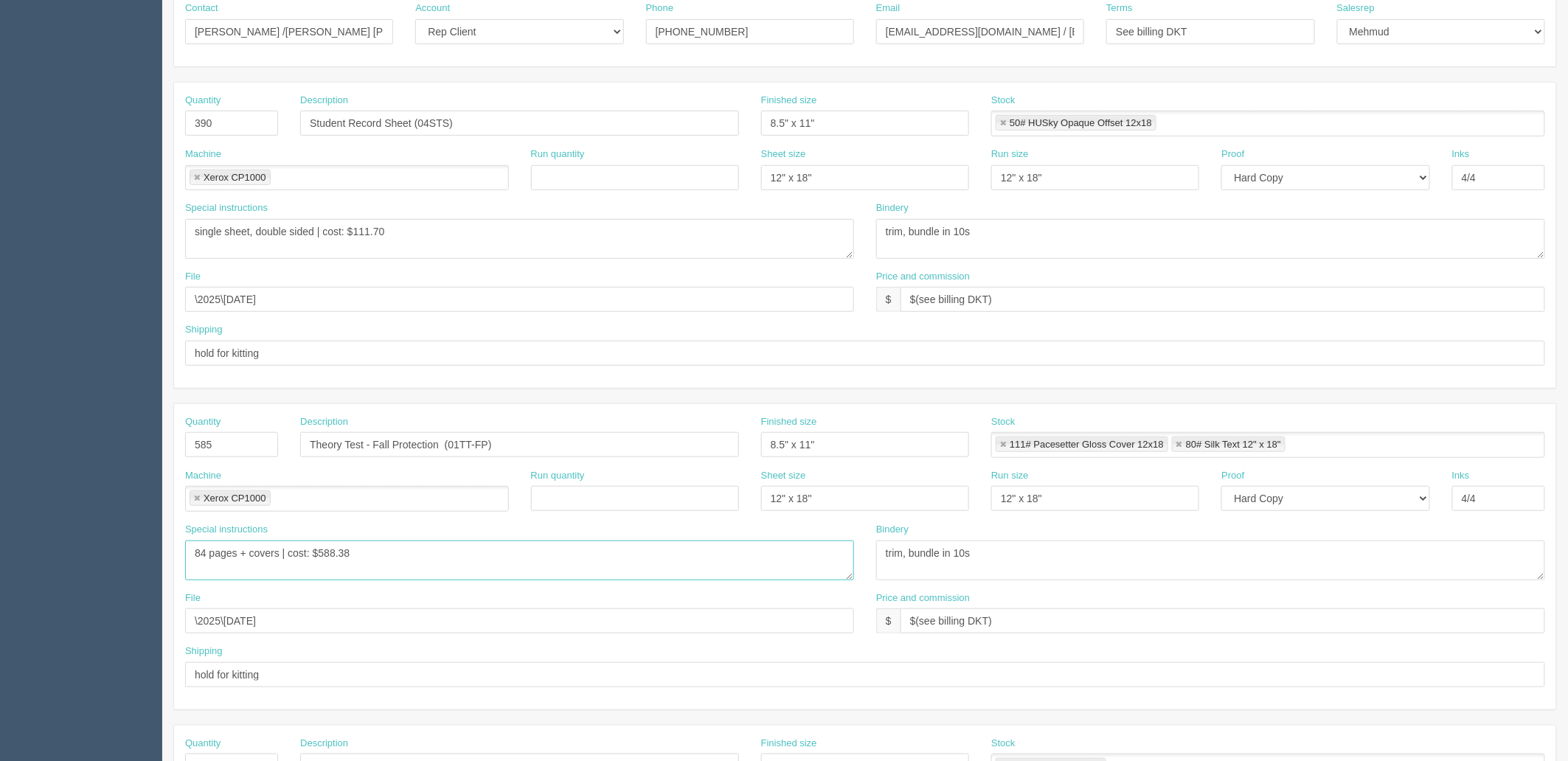
drag, startPoint x: 461, startPoint y: 549, endPoint x: 0, endPoint y: 543, distance: 461.0
click at [0, 543] on section "Dockets Estimates Customers" at bounding box center [784, 442] width 1568 height 1303
type textarea "4 pages | cost: $588.38"
click at [1004, 445] on link at bounding box center [1004, 445] width 9 height 10
type input "80# Silk Text 12" x 18""
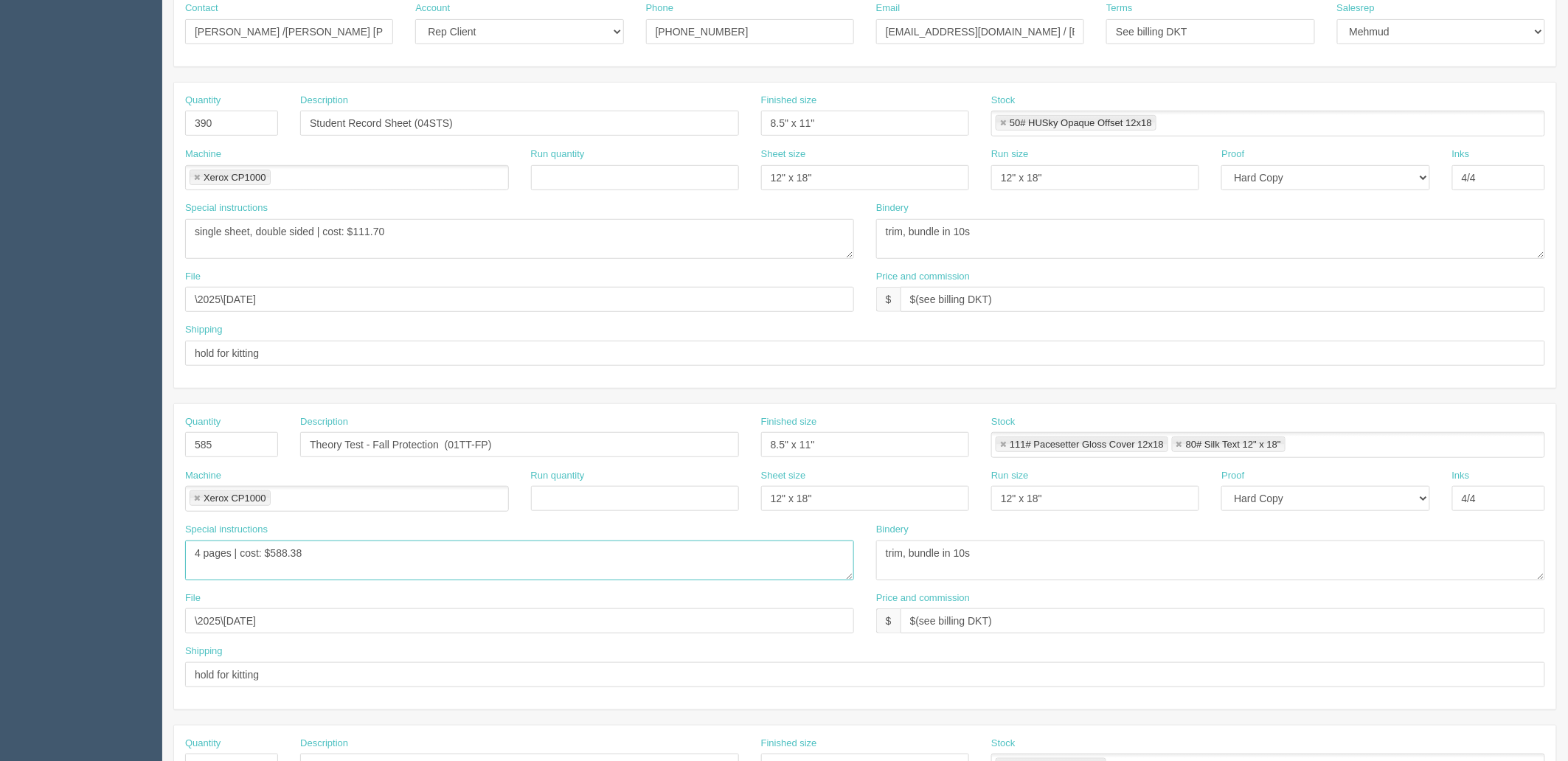
type textarea "4 pages | cost: $588.38"
click at [1004, 445] on link at bounding box center [1004, 445] width 9 height 10
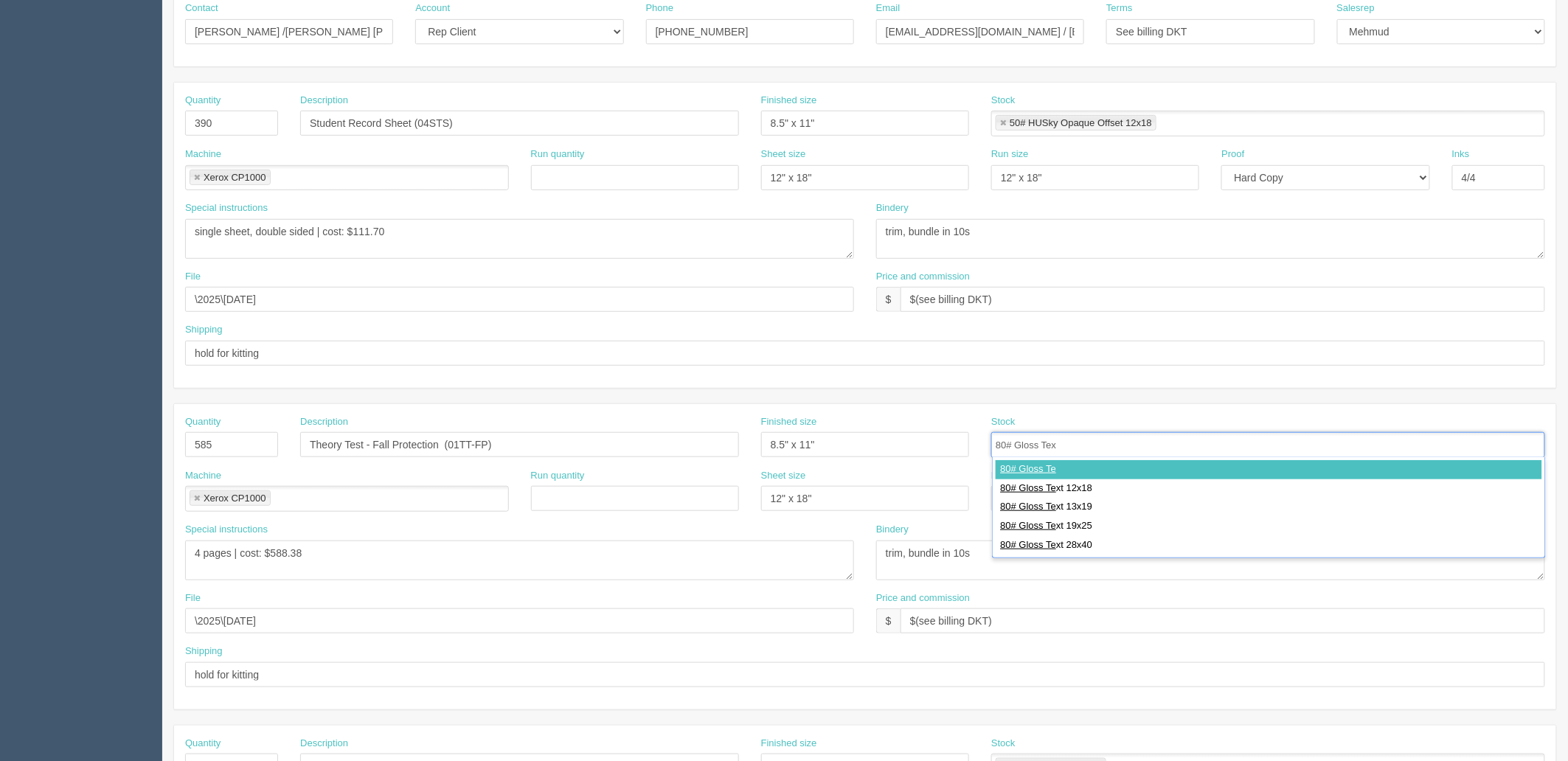
type input "80# Gloss Text"
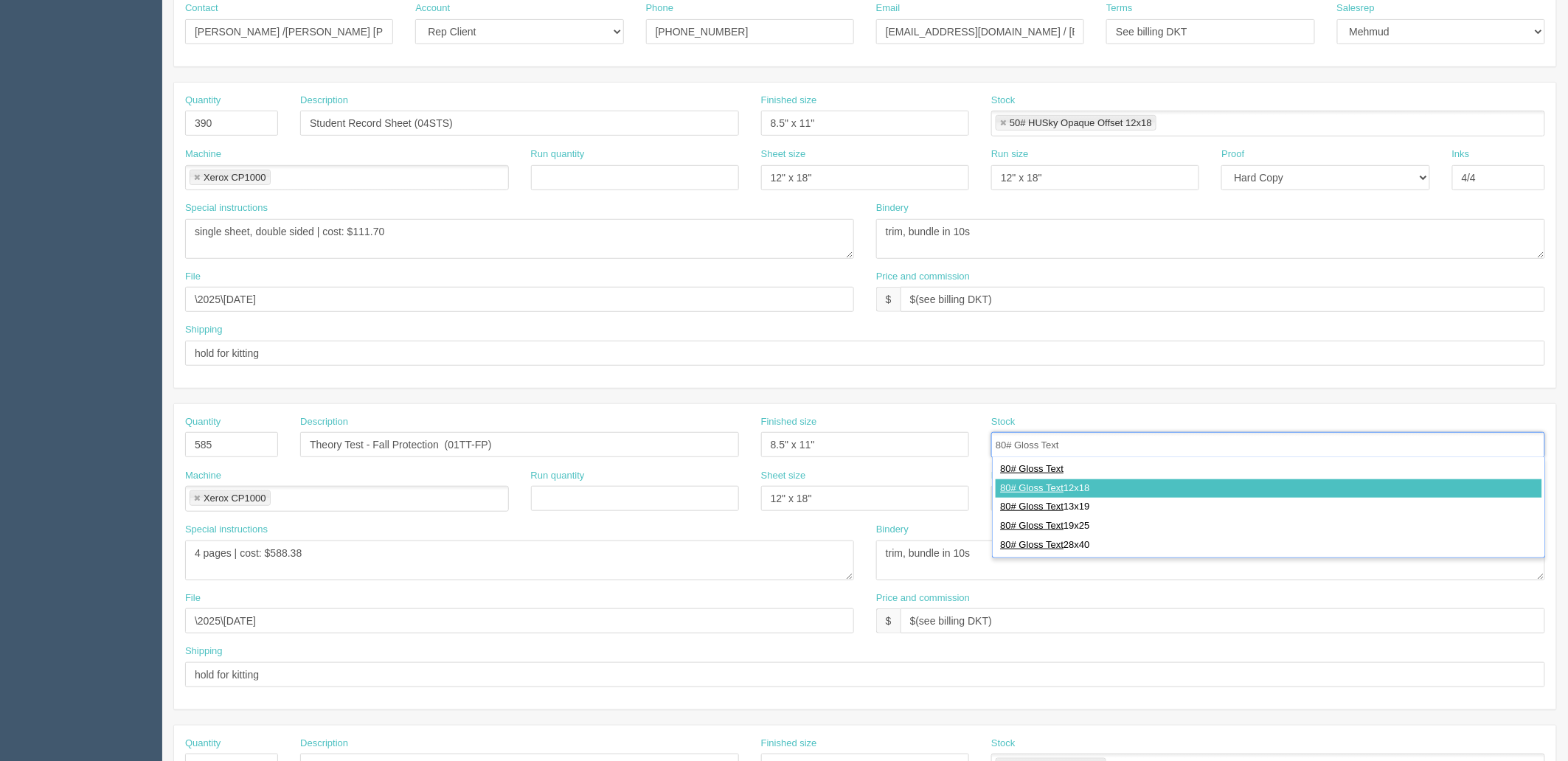
type input "80# Gloss Text 12x18"
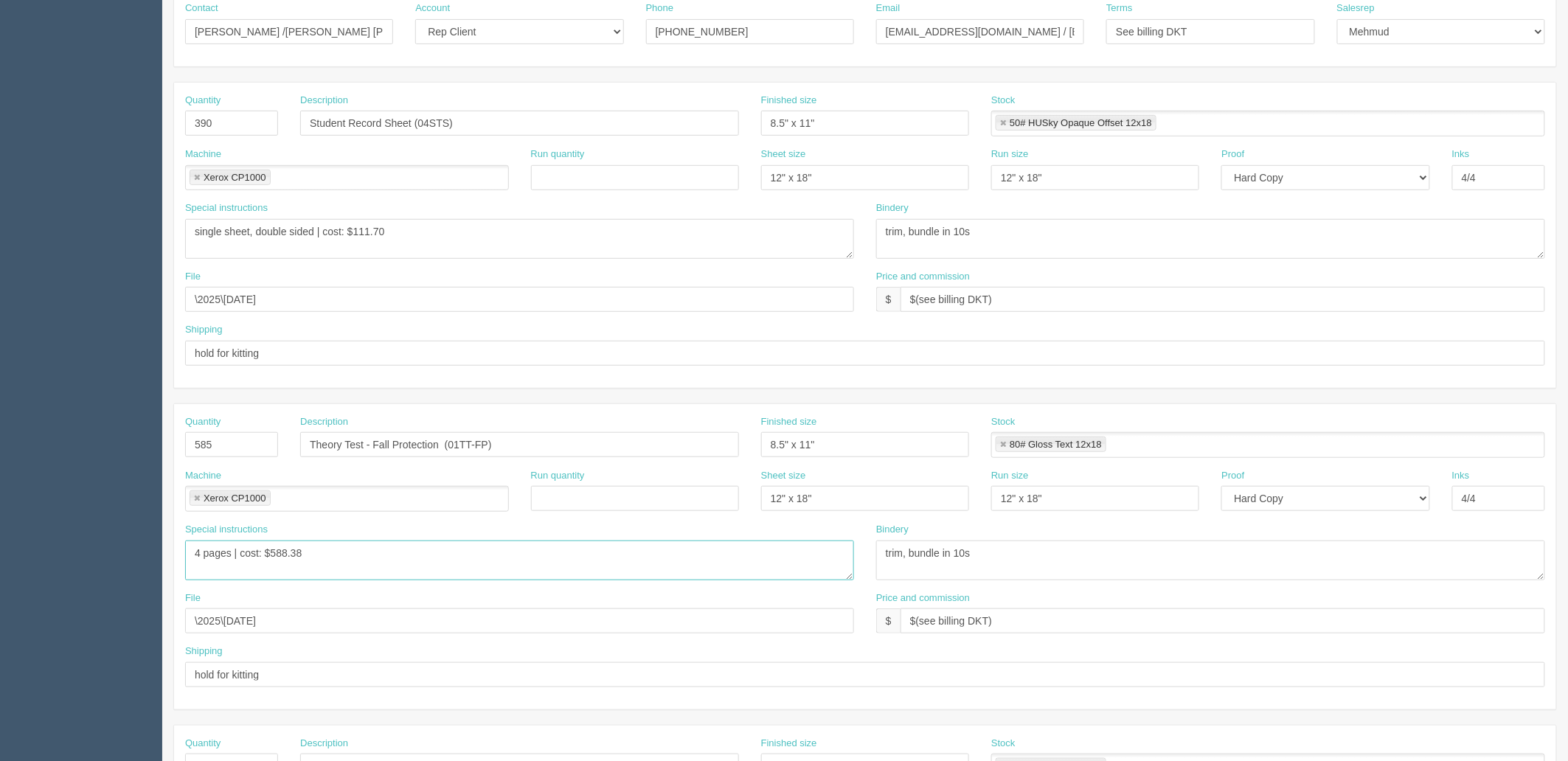
drag, startPoint x: 194, startPoint y: 556, endPoint x: 166, endPoint y: 558, distance: 28.1
click at [166, 558] on section "New Docket Create Docket Customer Information Customer FallTech Pro Save Custom…" at bounding box center [865, 442] width 1406 height 1303
drag, startPoint x: 275, startPoint y: 550, endPoint x: 1090, endPoint y: 550, distance: 815.0
click at [1088, 550] on div "Special instructions 84 pages + covers | cost: $588.38 Bindery trim, bundle in …" at bounding box center [865, 557] width 1382 height 69
type textarea "8 pages | cost: $491.58"
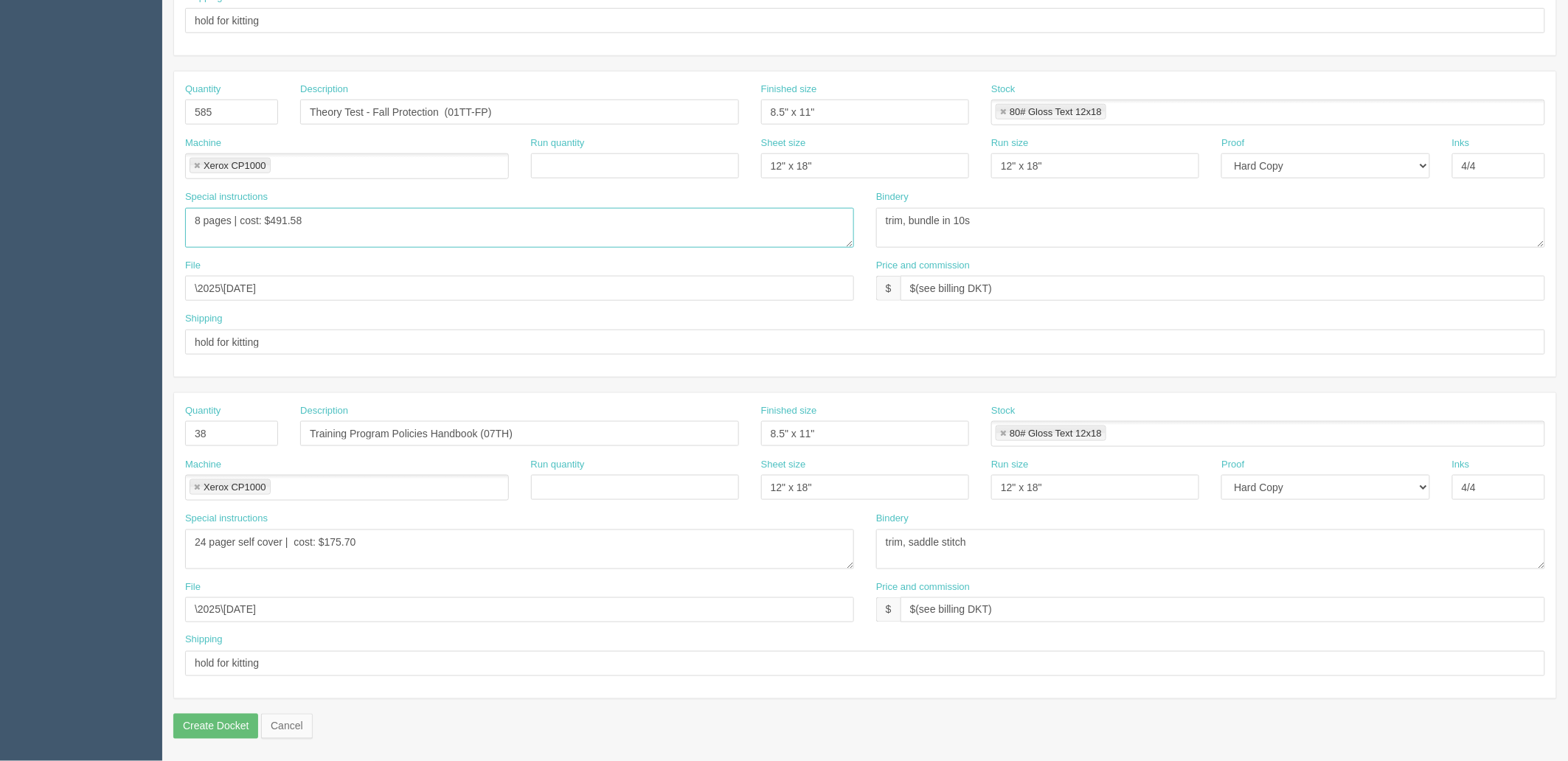
scroll to position [579, 0]
drag, startPoint x: 575, startPoint y: 431, endPoint x: 63, endPoint y: 424, distance: 512.0
click at [63, 423] on section "Dockets Estimates Customers" at bounding box center [784, 109] width 1568 height 1303
paste input "heory Test - Equipment Inspector need to confirm page count 4 pages"
drag, startPoint x: 484, startPoint y: 433, endPoint x: 1154, endPoint y: 432, distance: 670.0
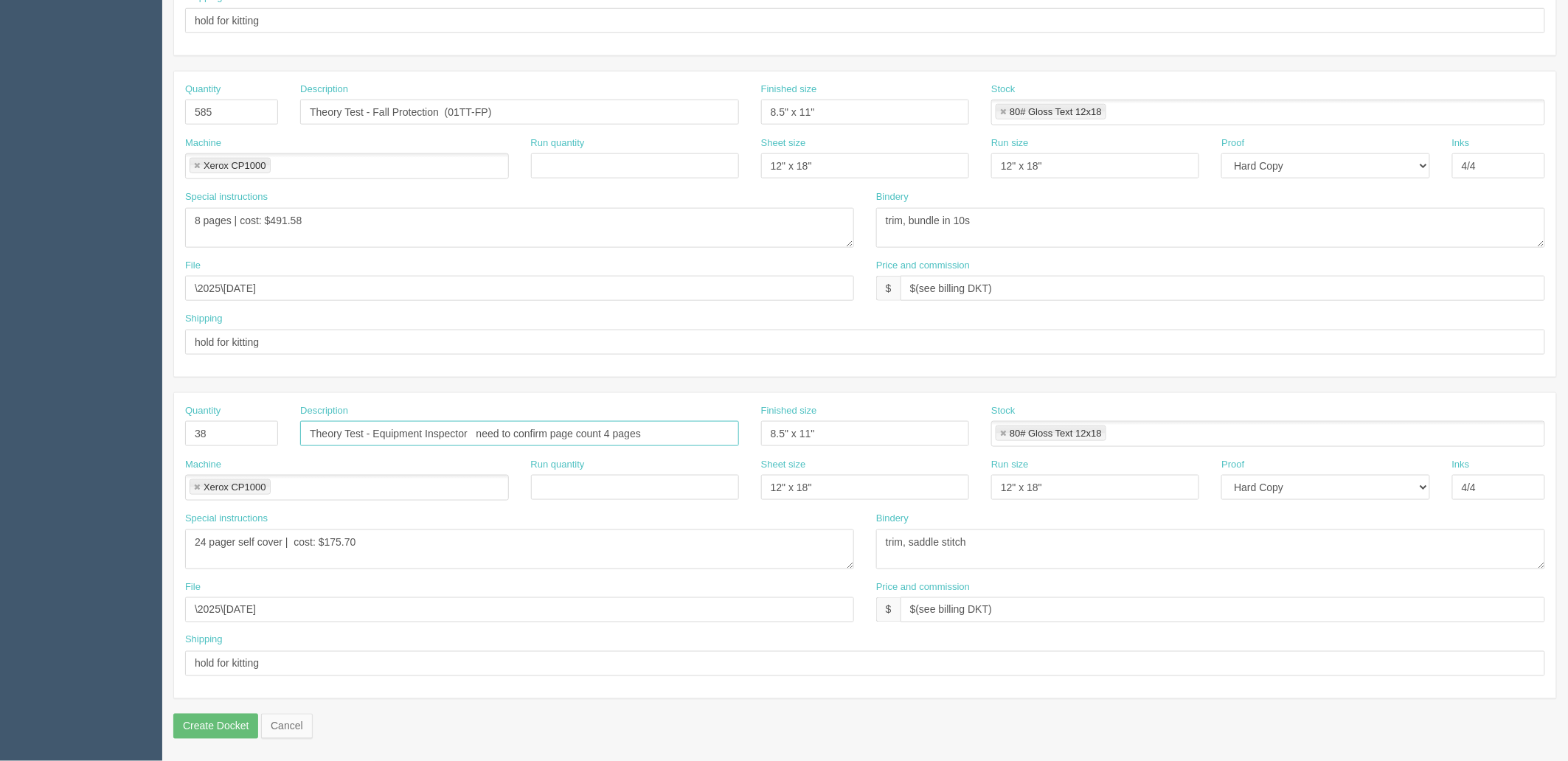
click at [1154, 432] on div "Quantity 38 Description Theory Test - Equipment Inspector need to confirm page …" at bounding box center [865, 431] width 1382 height 54
click at [536, 443] on input "Theory Test - Equipment Inspector (" at bounding box center [519, 434] width 439 height 25
paste input "02TT-EI"
type input "Theory Test - Equipment Inspector (02TT-EI)"
drag, startPoint x: 229, startPoint y: 436, endPoint x: 0, endPoint y: 430, distance: 229.1
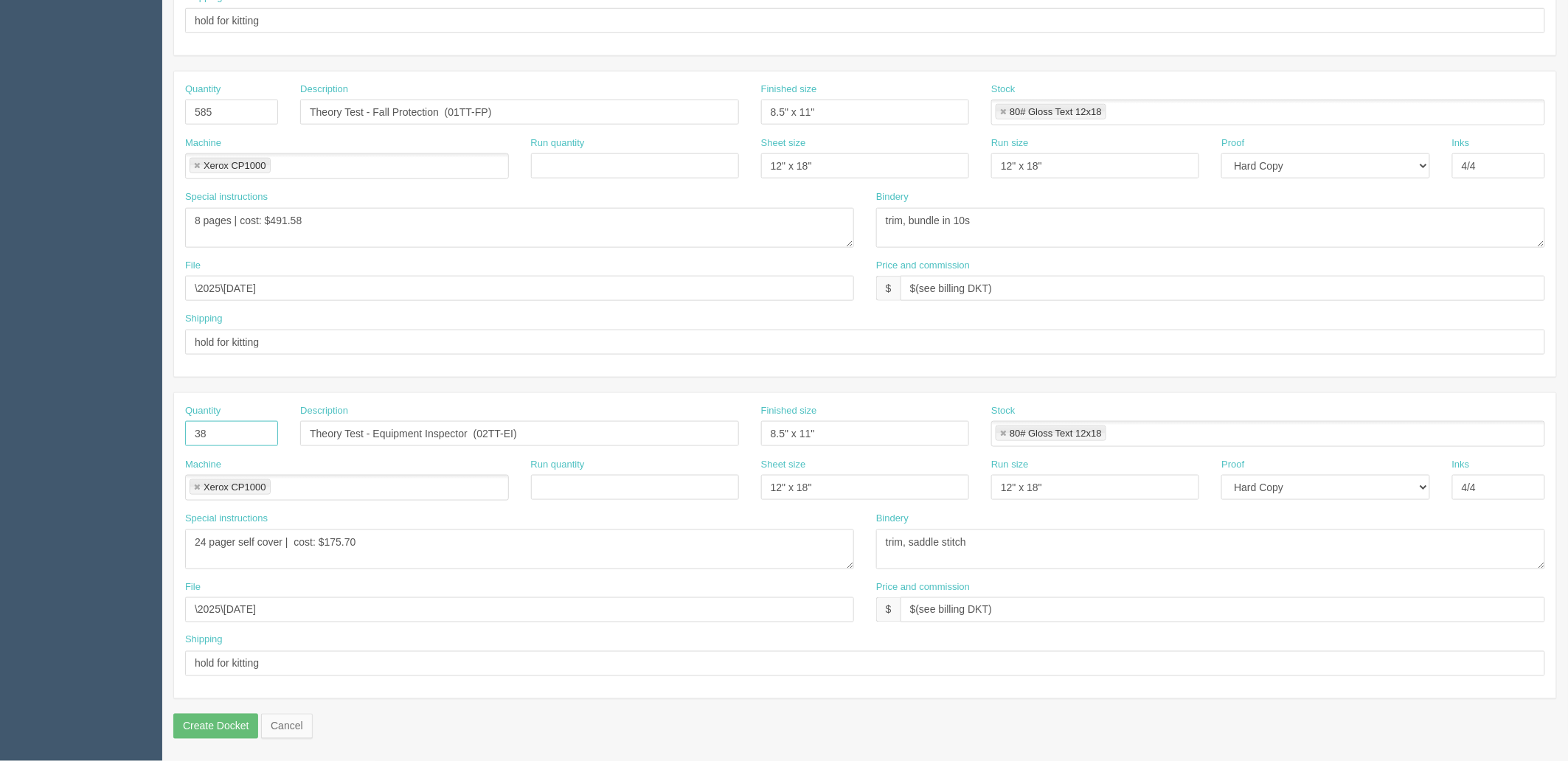
click at [0, 430] on section "Dockets Estimates Customers" at bounding box center [784, 109] width 1568 height 1303
type input "580"
drag, startPoint x: 1000, startPoint y: 230, endPoint x: 995, endPoint y: 239, distance: 10.3
click at [1000, 230] on textarea "trim, bundle in 10s" at bounding box center [1211, 228] width 669 height 40
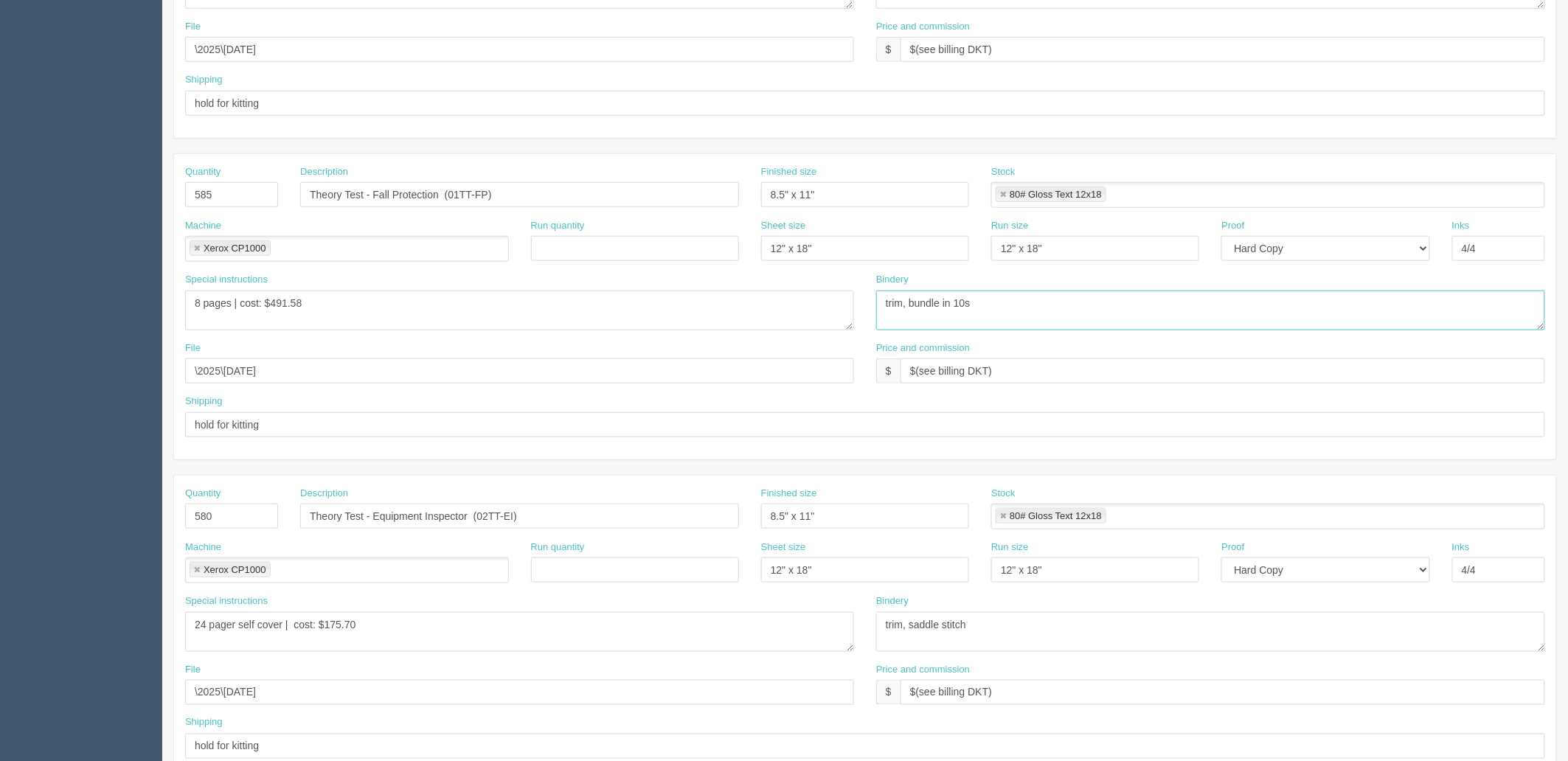
scroll to position [252, 0]
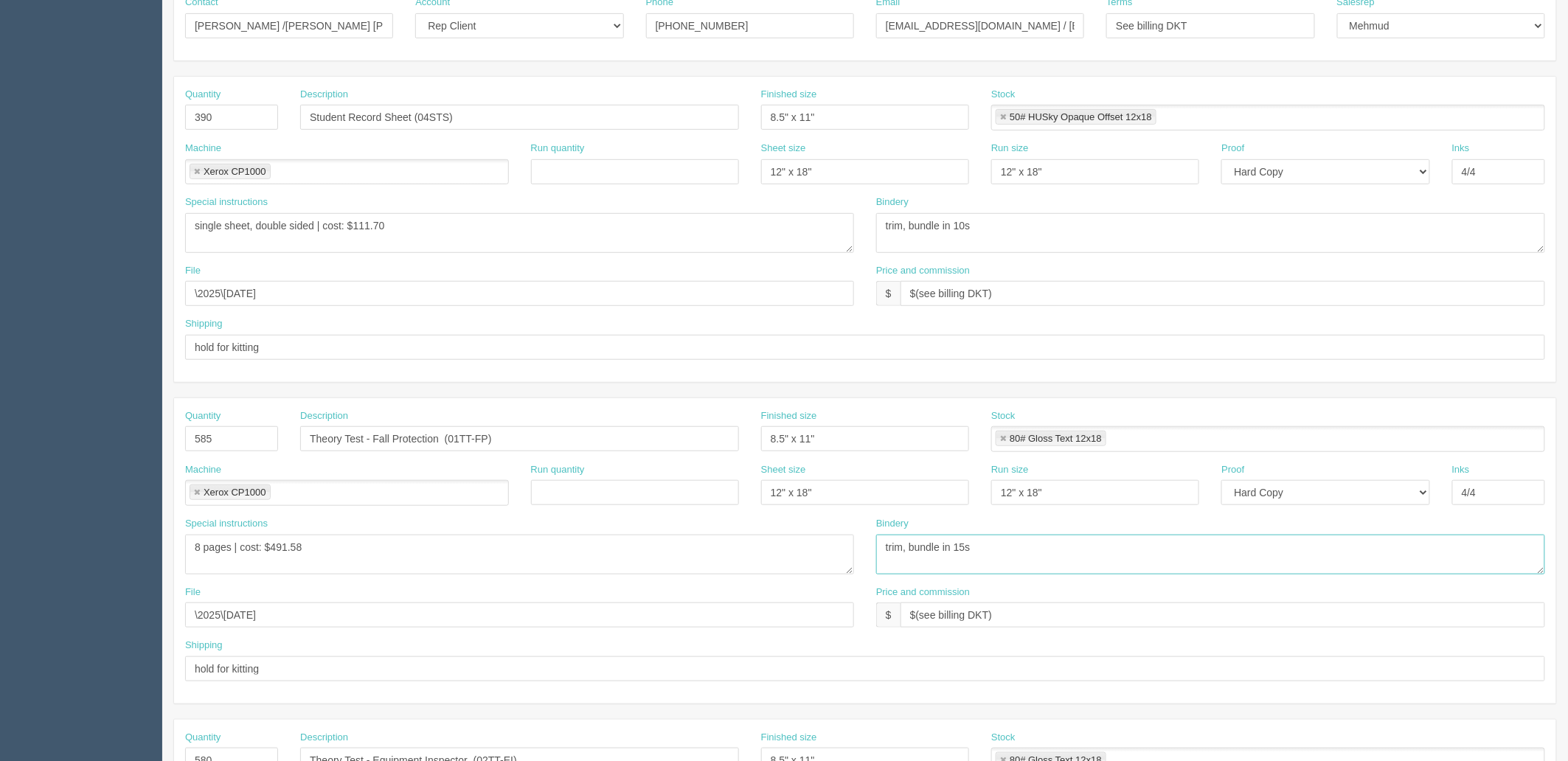
click at [994, 546] on textarea "trim, bundle in 15s" at bounding box center [1211, 555] width 669 height 40
type textarea "trim, bundle in 15s = total 39 bundles"
click at [1009, 225] on textarea "trim, score, bundle in 5s" at bounding box center [1211, 233] width 669 height 40
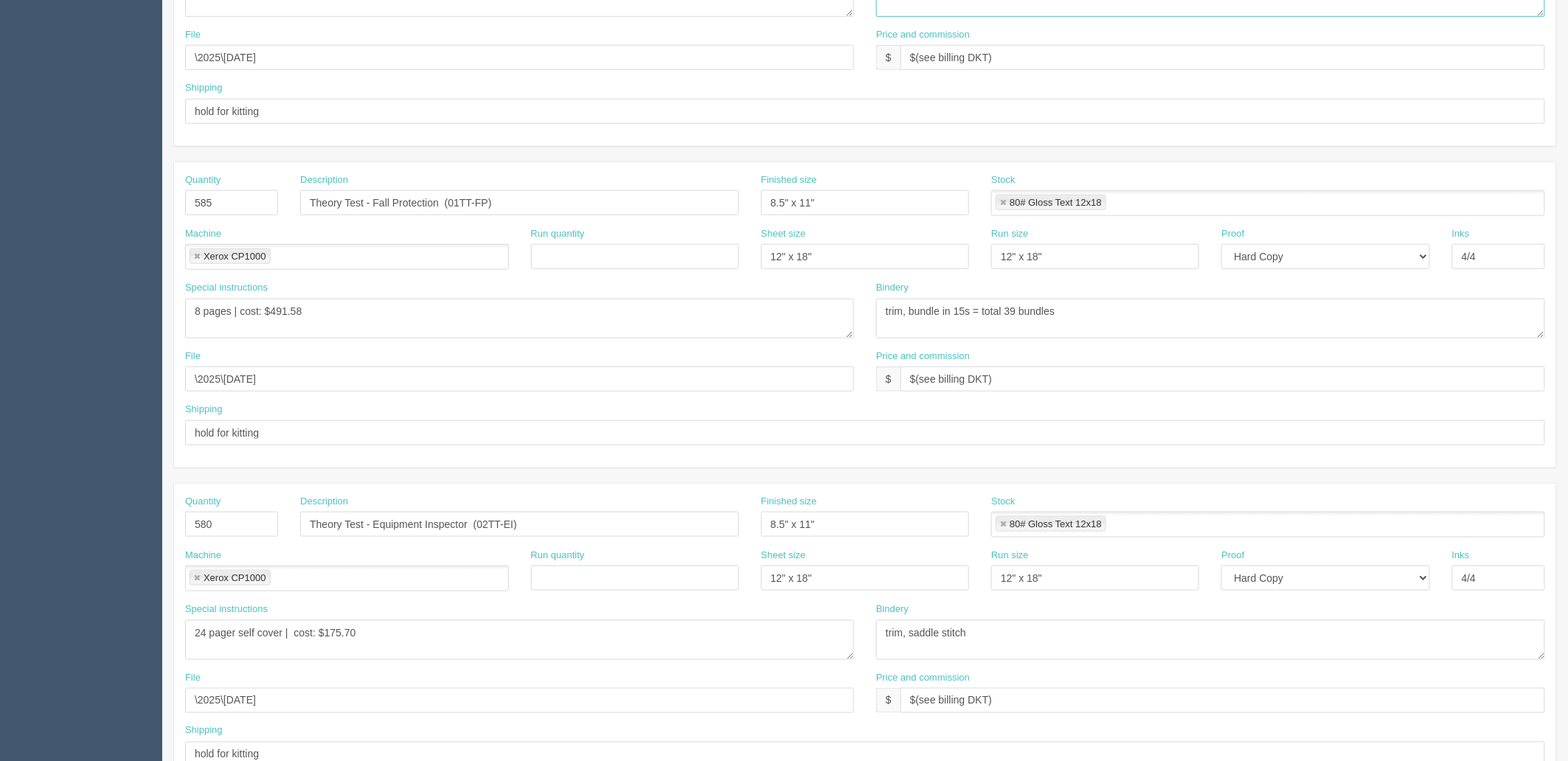
scroll to position [497, 0]
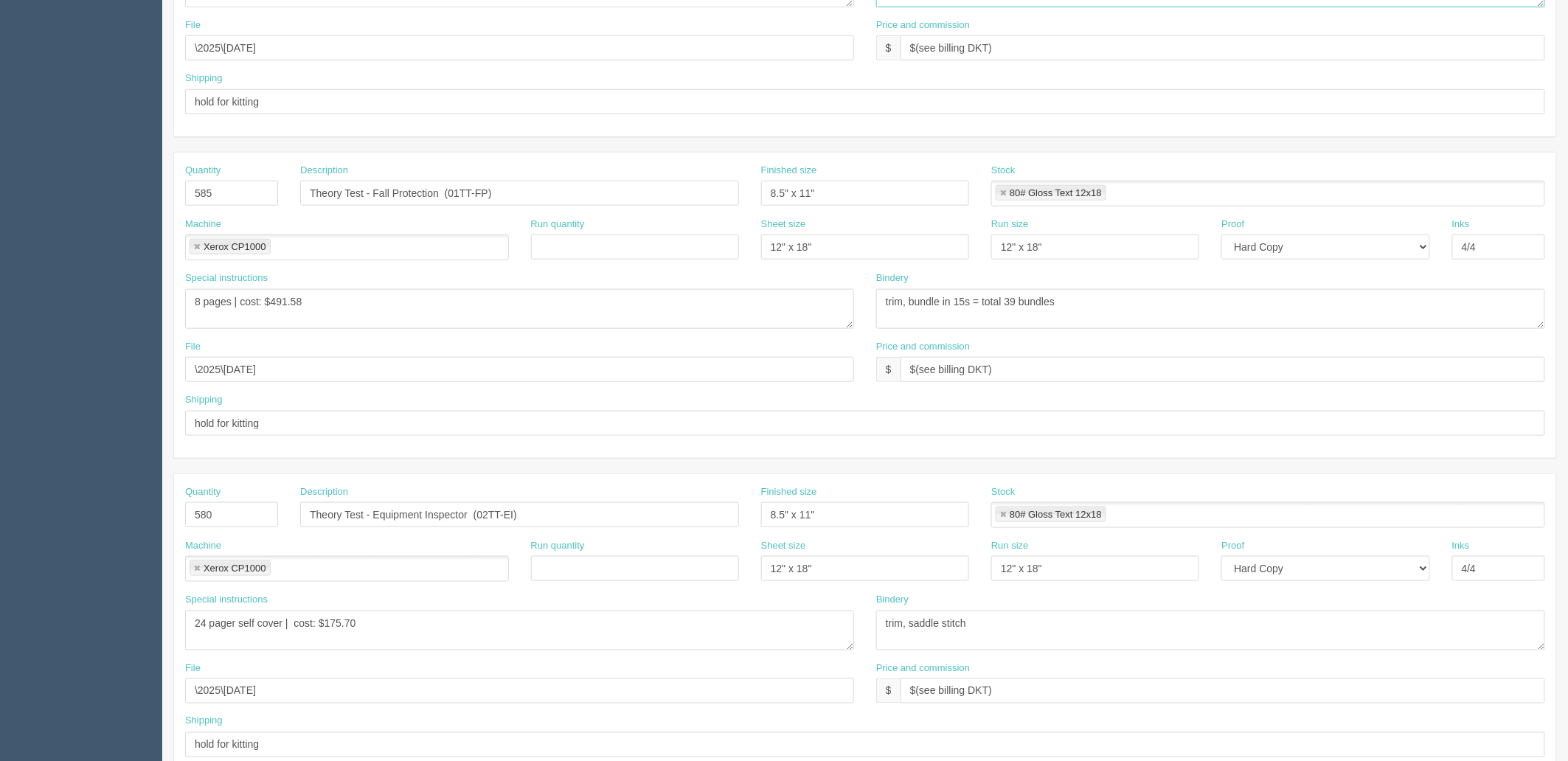
type textarea "trim, bundle in 10s = total 39 bundles"
drag, startPoint x: 1026, startPoint y: 630, endPoint x: 588, endPoint y: 617, distance: 438.2
click at [588, 617] on div "Special instructions 24 pager self cover | cost: $175.70 Bindery trim, saddle s…" at bounding box center [865, 628] width 1382 height 69
paste textarea "bundle in 10s = total 39 bundles"
type textarea "trim, bundle in 10s = total 39 bundles"
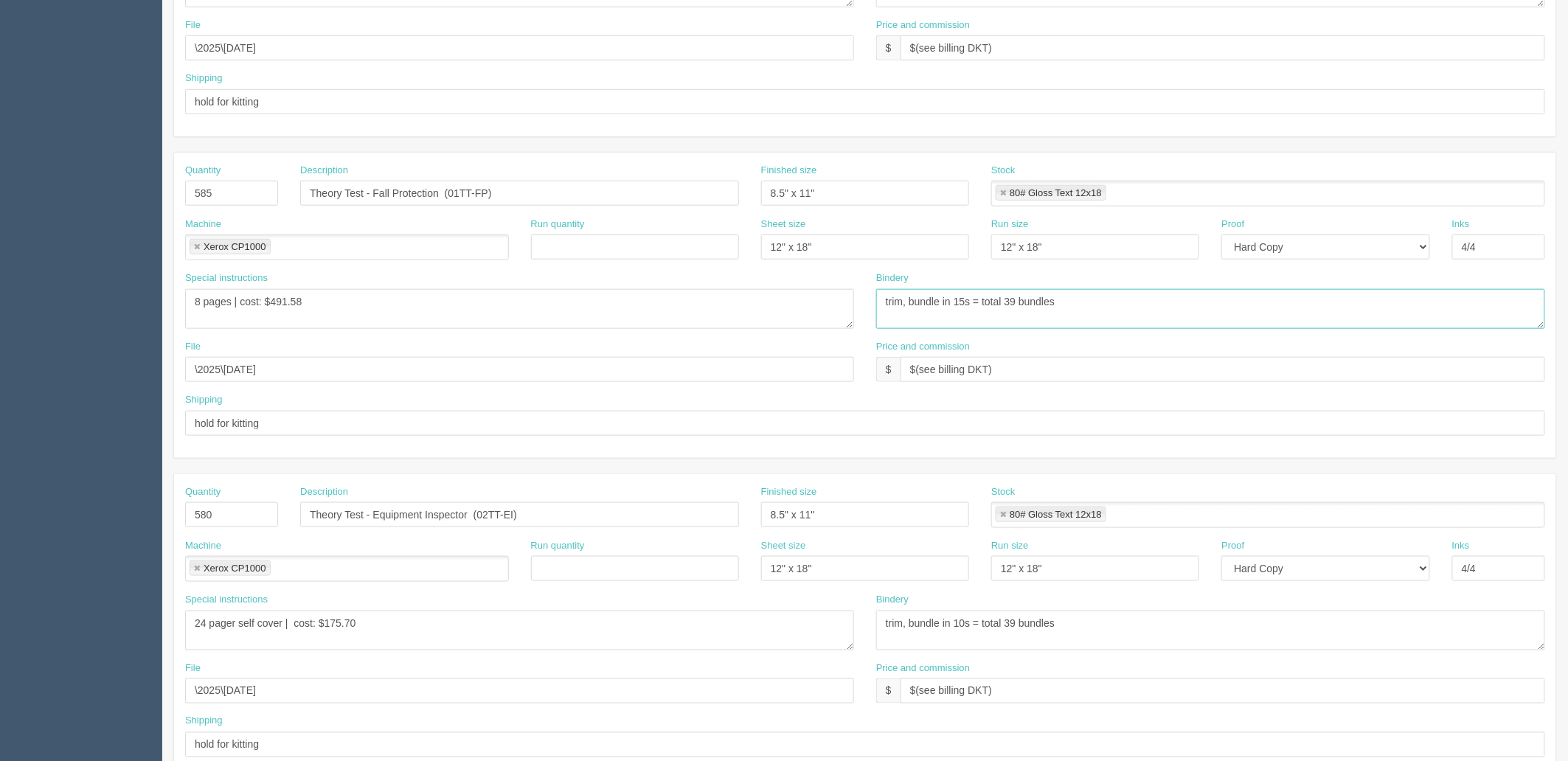
click at [913, 302] on textarea "trim, bundle in 15s = total 39 bundles" at bounding box center [1211, 309] width 669 height 40
type textarea "trim, saddlestitch and bundle in 15s = total 39 bundles"
drag, startPoint x: 334, startPoint y: 625, endPoint x: 969, endPoint y: 632, distance: 635.0
click at [968, 632] on div "Special instructions 24 pager self cover | cost: $175.70 Bindery trim, saddle s…" at bounding box center [865, 628] width 1382 height 69
type textarea "4 pager | cost: $237.45"
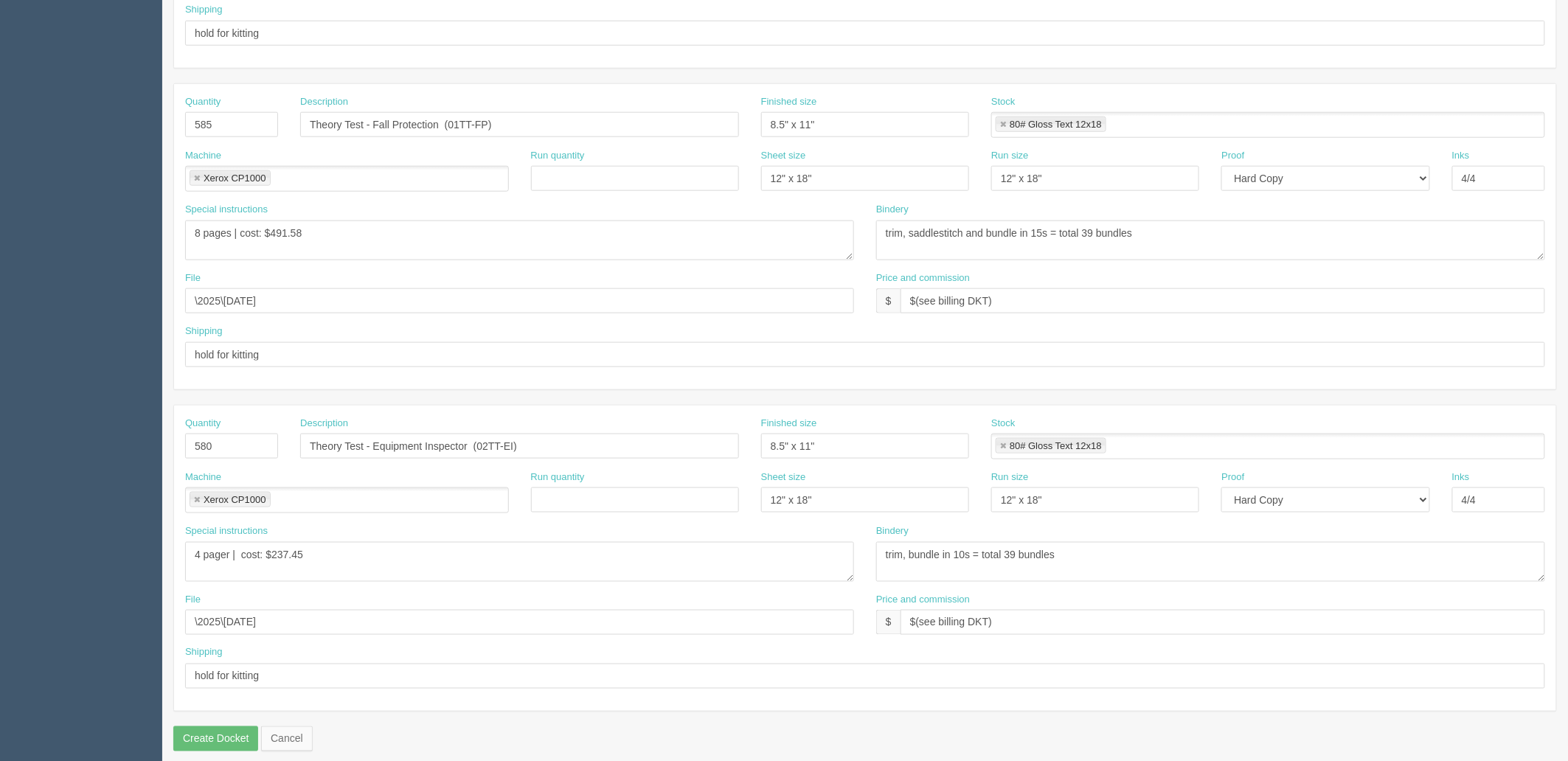
scroll to position [579, 0]
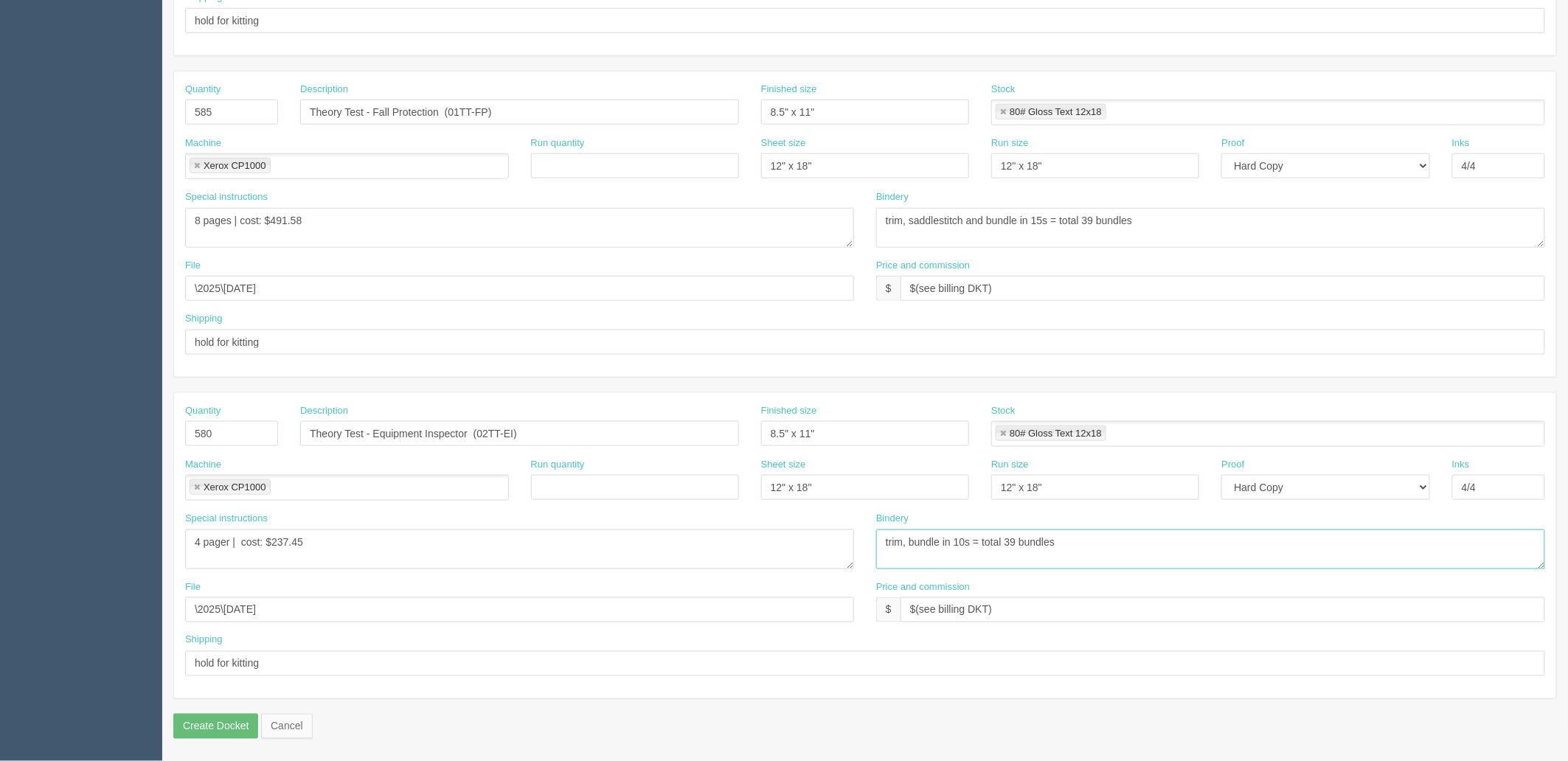
click at [915, 538] on textarea "trim, saddle stitch" at bounding box center [1211, 549] width 669 height 40
type textarea "trim, fold in the middle, bundle in 10s = total 39 bundles"
drag, startPoint x: 282, startPoint y: 535, endPoint x: 709, endPoint y: 539, distance: 427.0
click at [706, 548] on textarea "24 pager self cover | cost: $175.70" at bounding box center [519, 549] width 669 height 40
type textarea "4 pager | cost: $281.69"
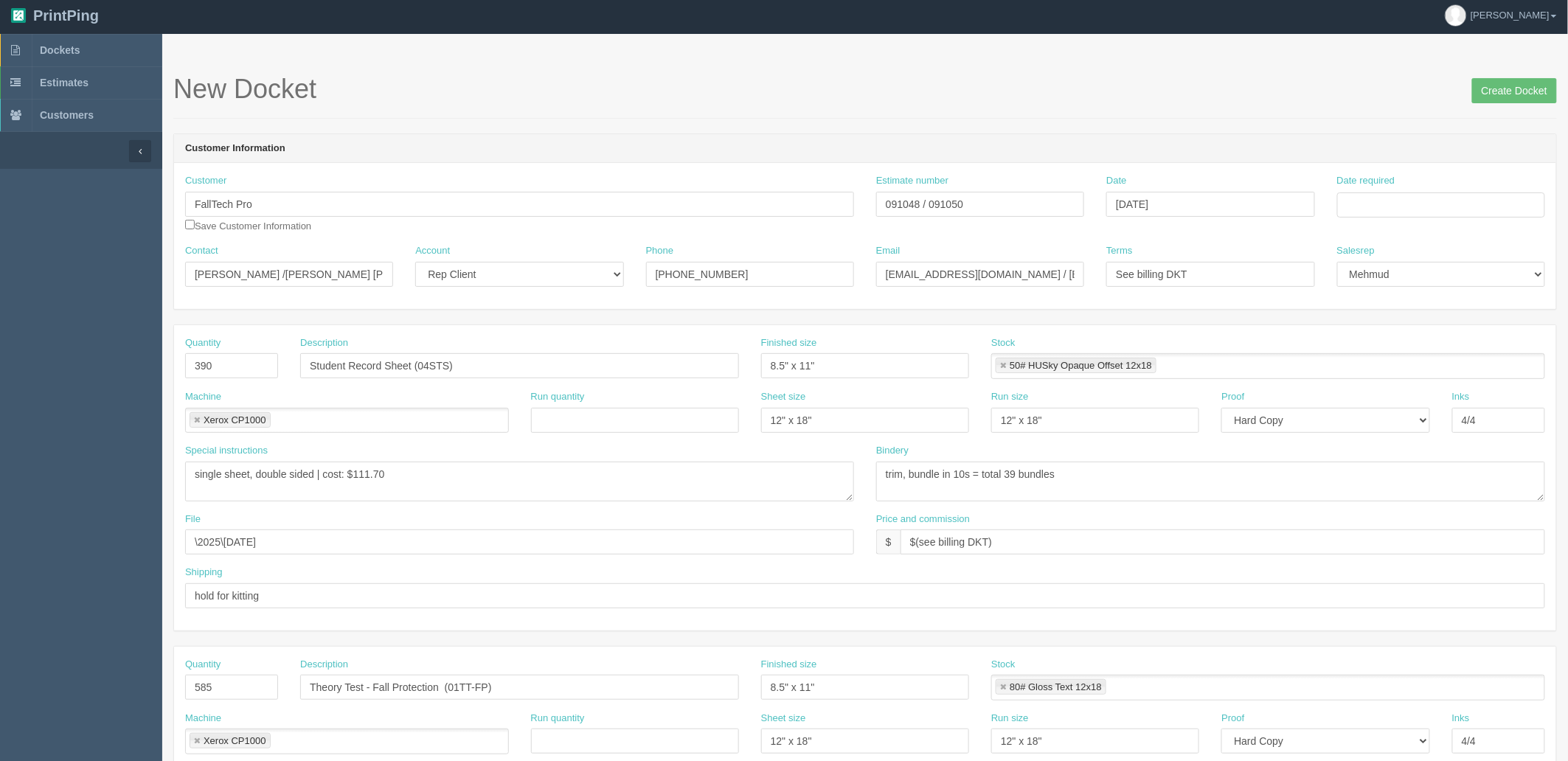
scroll to position [0, 0]
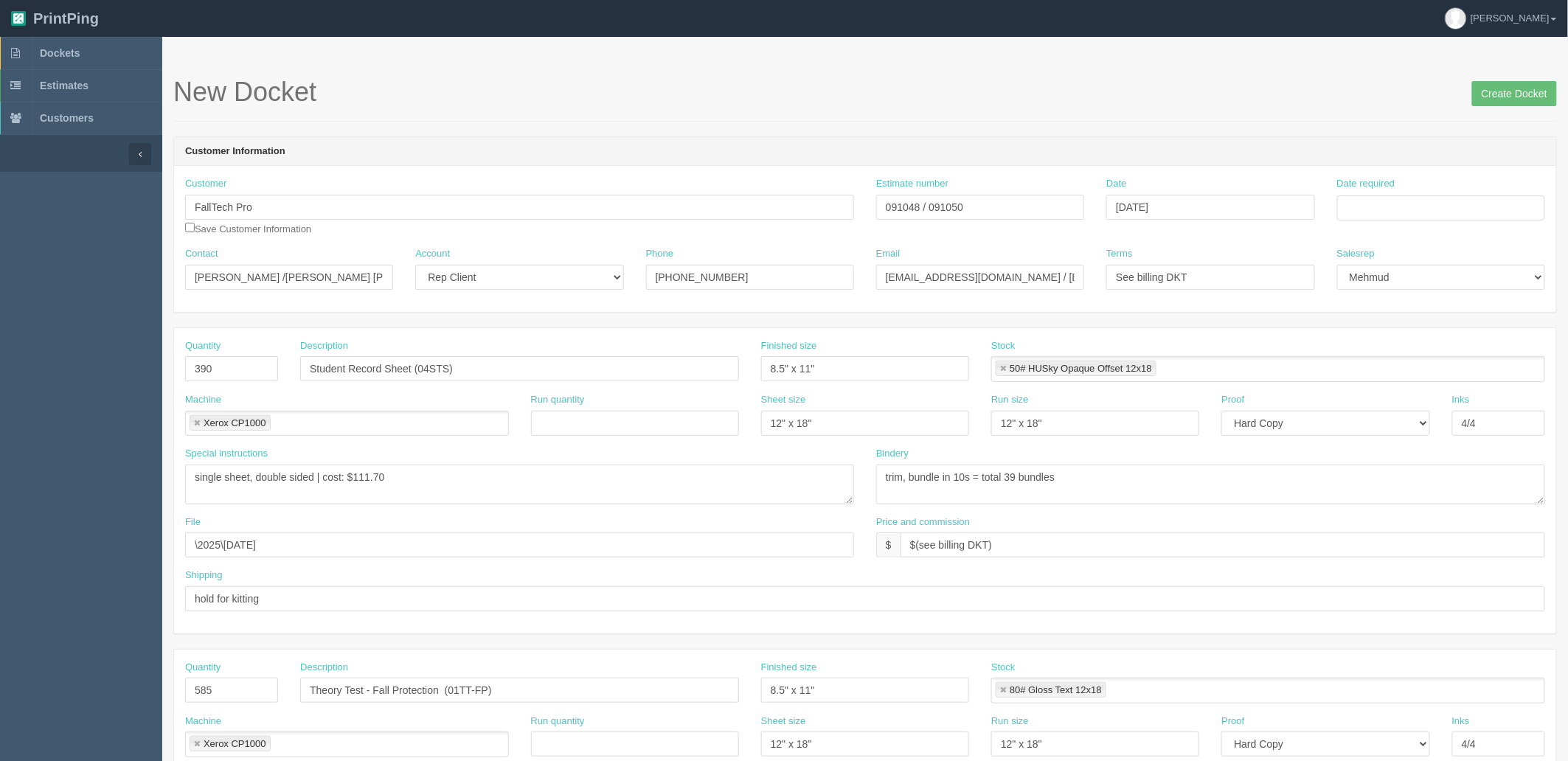
click at [854, 129] on form "New Docket Create Docket Customer Information Customer FallTech Pro Save Custom…" at bounding box center [865, 697] width 1384 height 1240
click at [951, 206] on input "091048 / 091050" at bounding box center [980, 207] width 208 height 25
paste input "091050"
type input "091048 / 091050 / 091050"
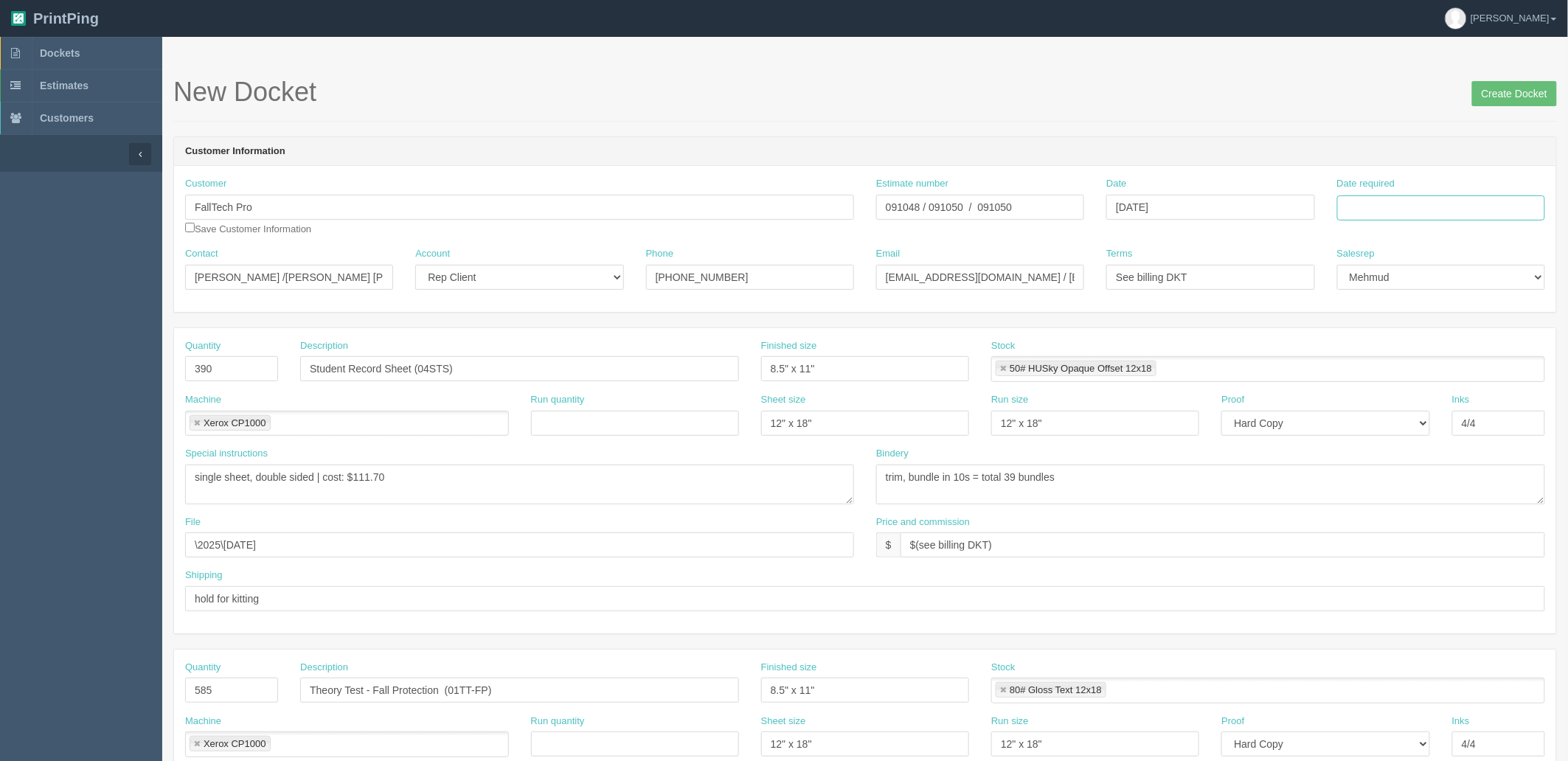
drag, startPoint x: 1426, startPoint y: 209, endPoint x: 1426, endPoint y: 218, distance: 9.0
click at [1426, 209] on input "Date required" at bounding box center [1441, 208] width 208 height 25
click at [1393, 393] on td "7" at bounding box center [1391, 391] width 18 height 22
click at [1435, 310] on td "9" at bounding box center [1431, 307] width 19 height 22
type input "[DATE]"
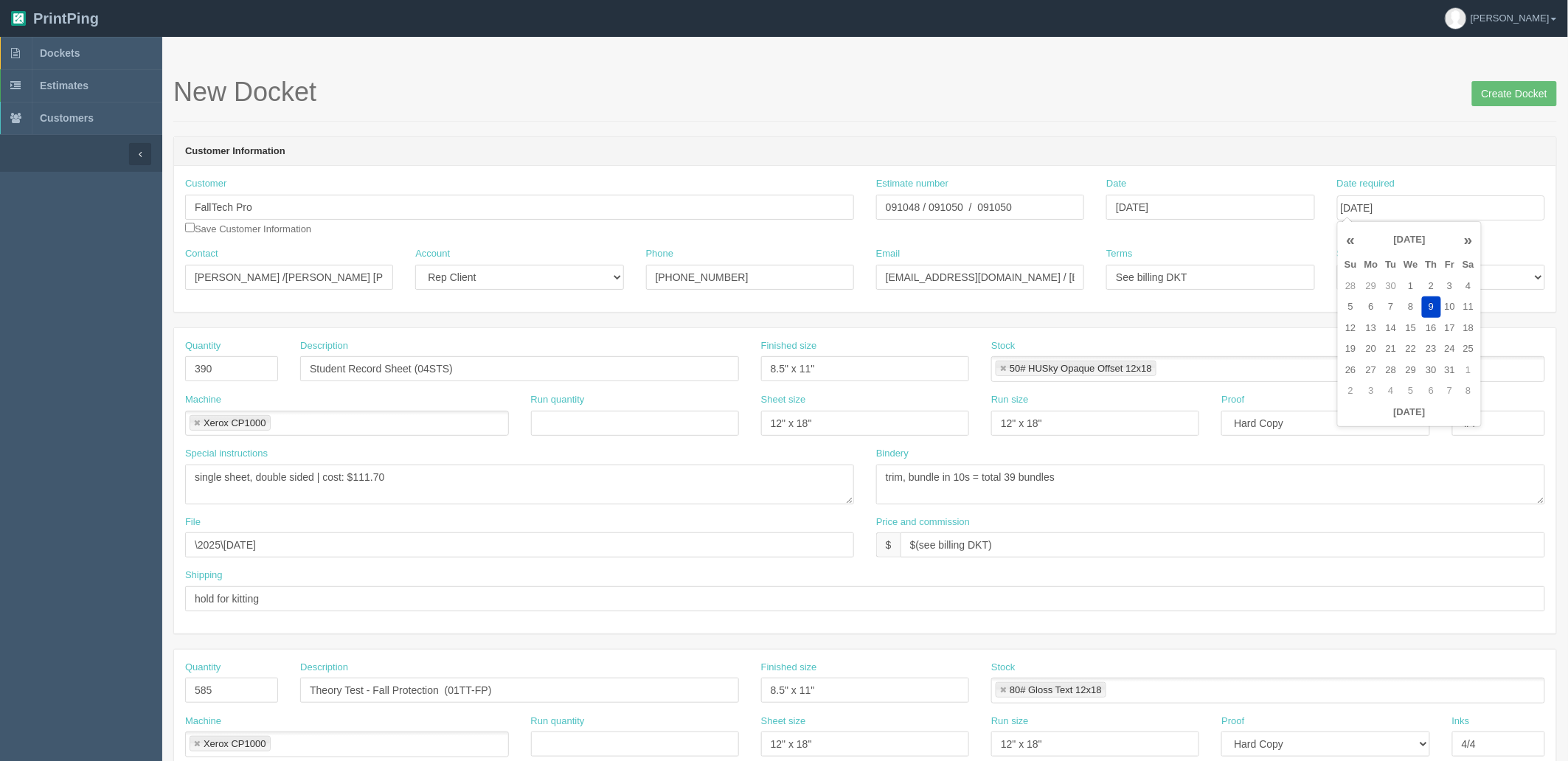
click at [1303, 133] on form "New Docket Create Docket Customer Information Customer FallTech Pro Save Custom…" at bounding box center [865, 697] width 1384 height 1240
click at [1252, 197] on input "[DATE]" at bounding box center [1210, 207] width 208 height 25
click at [1160, 367] on td "30" at bounding box center [1160, 370] width 18 height 22
type input "[DATE]"
click at [935, 65] on section "New Docket Create Docket Customer Information Customer FallTech Pro Save Custom…" at bounding box center [865, 688] width 1406 height 1303
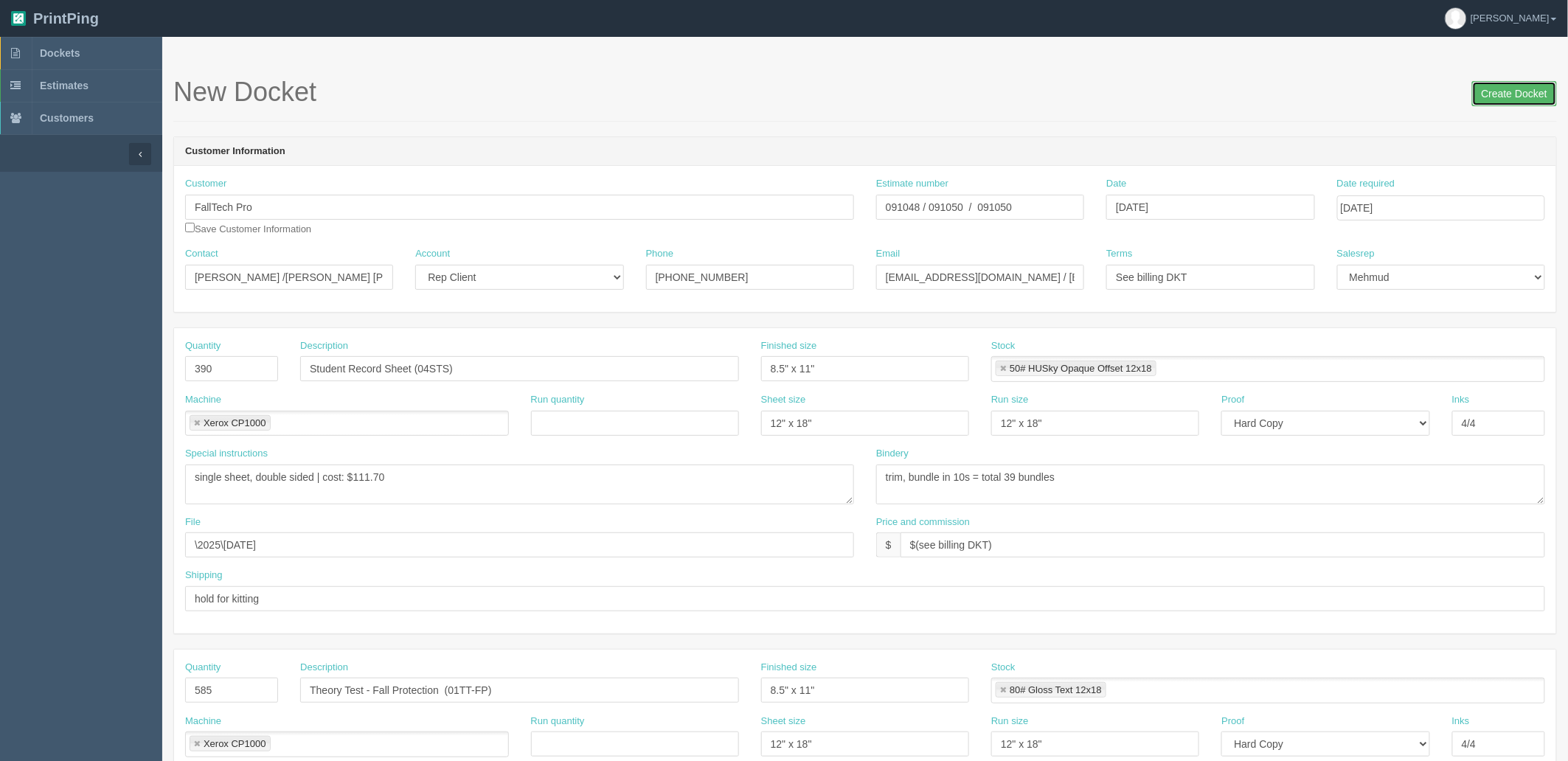
click at [1528, 96] on input "Create Docket" at bounding box center [1515, 94] width 85 height 25
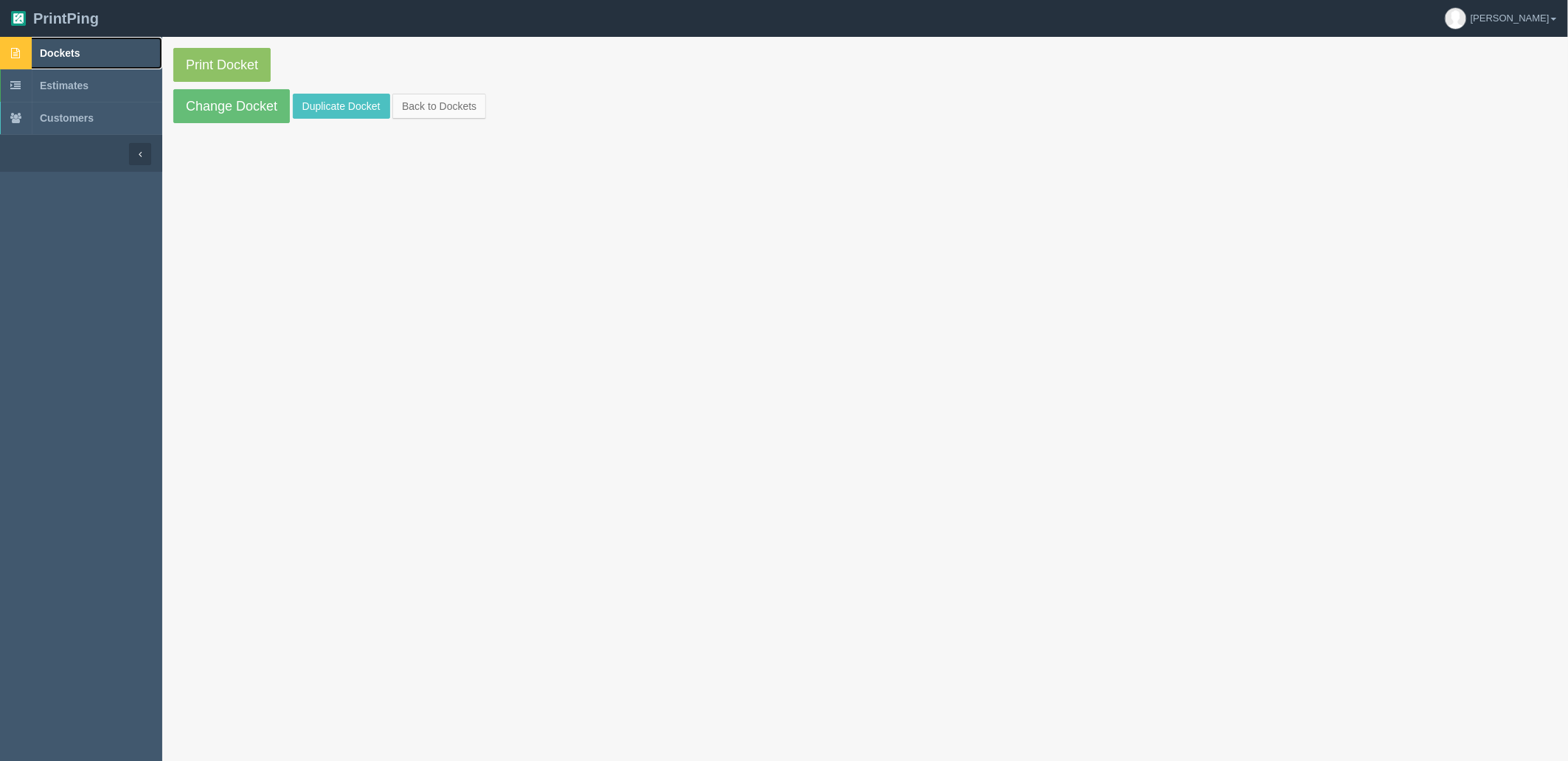
click at [71, 58] on span "Dockets" at bounding box center [60, 52] width 40 height 12
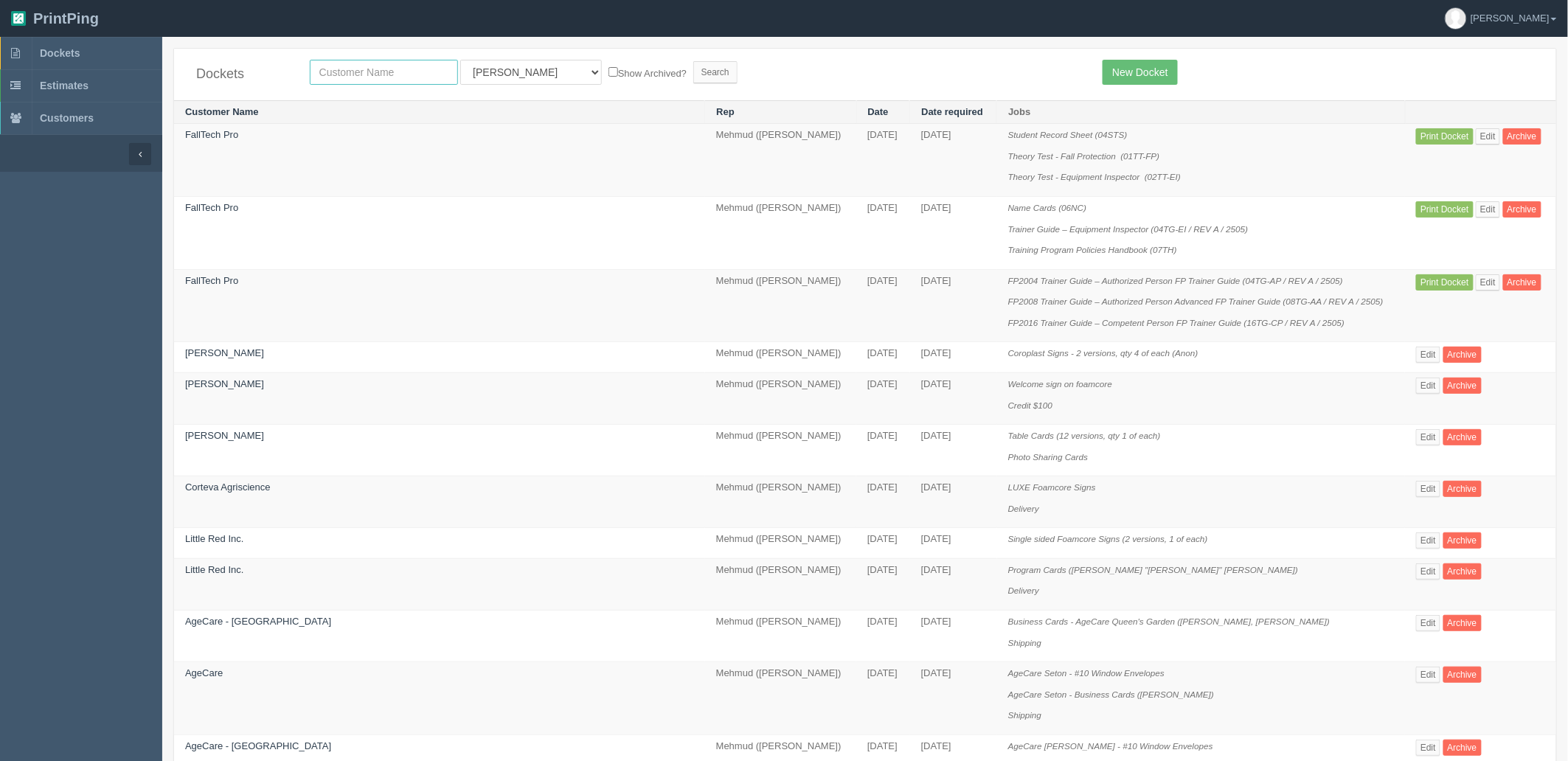
click at [349, 69] on input "text" at bounding box center [384, 72] width 148 height 25
type input "falltech"
click at [693, 61] on input "Search" at bounding box center [715, 72] width 44 height 23
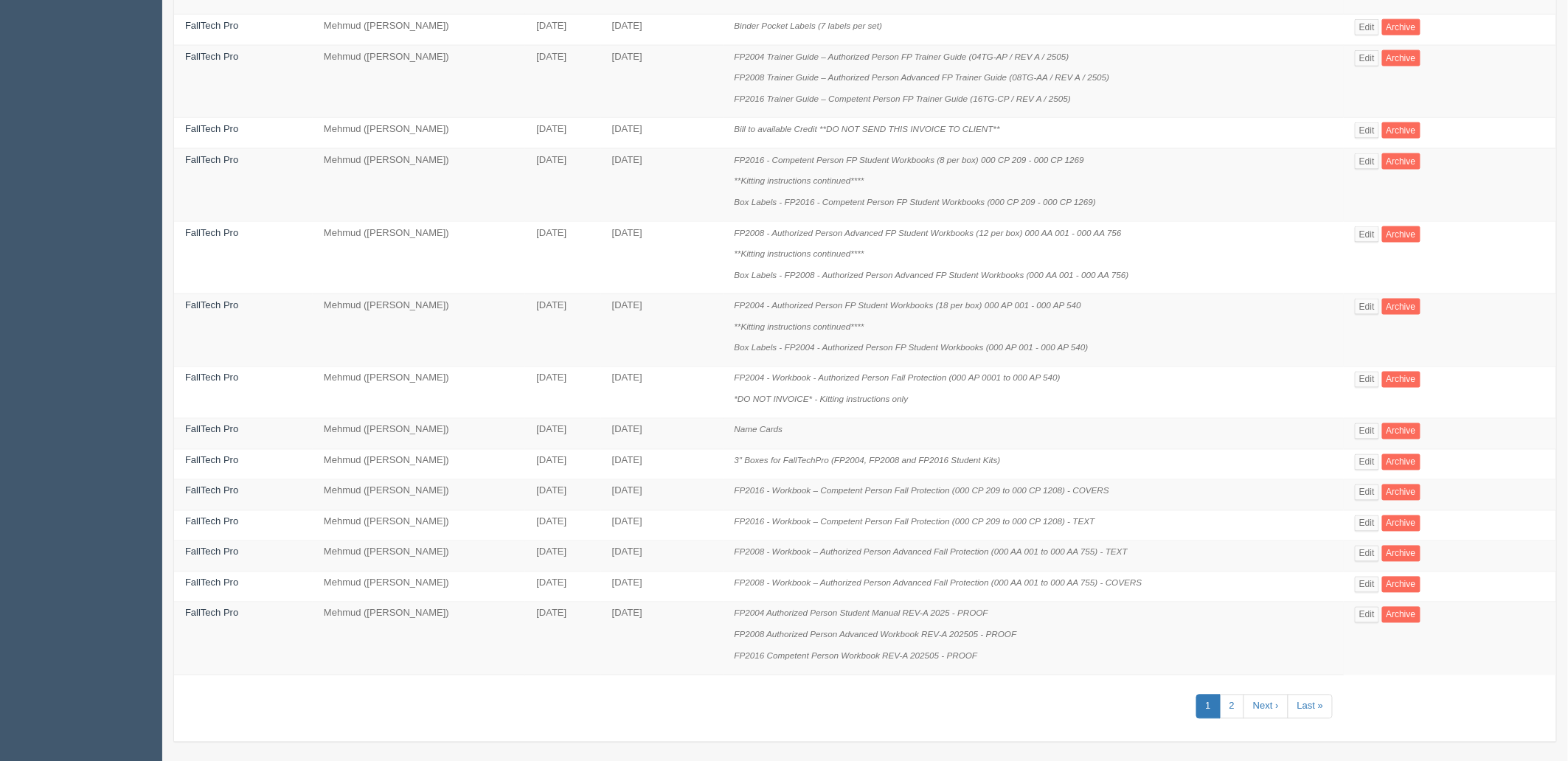
scroll to position [828, 0]
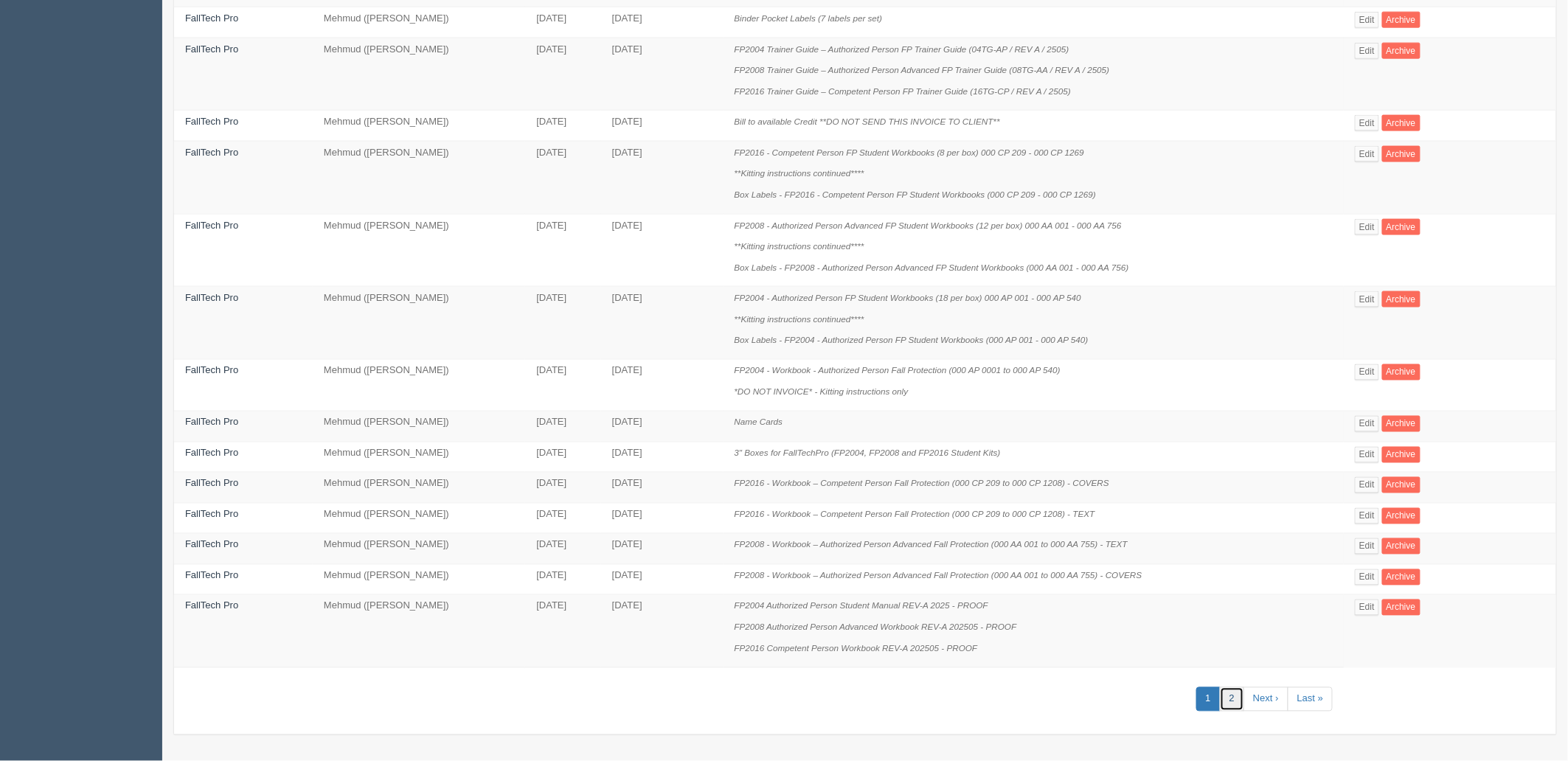
click at [1237, 696] on link "2" at bounding box center [1232, 700] width 24 height 24
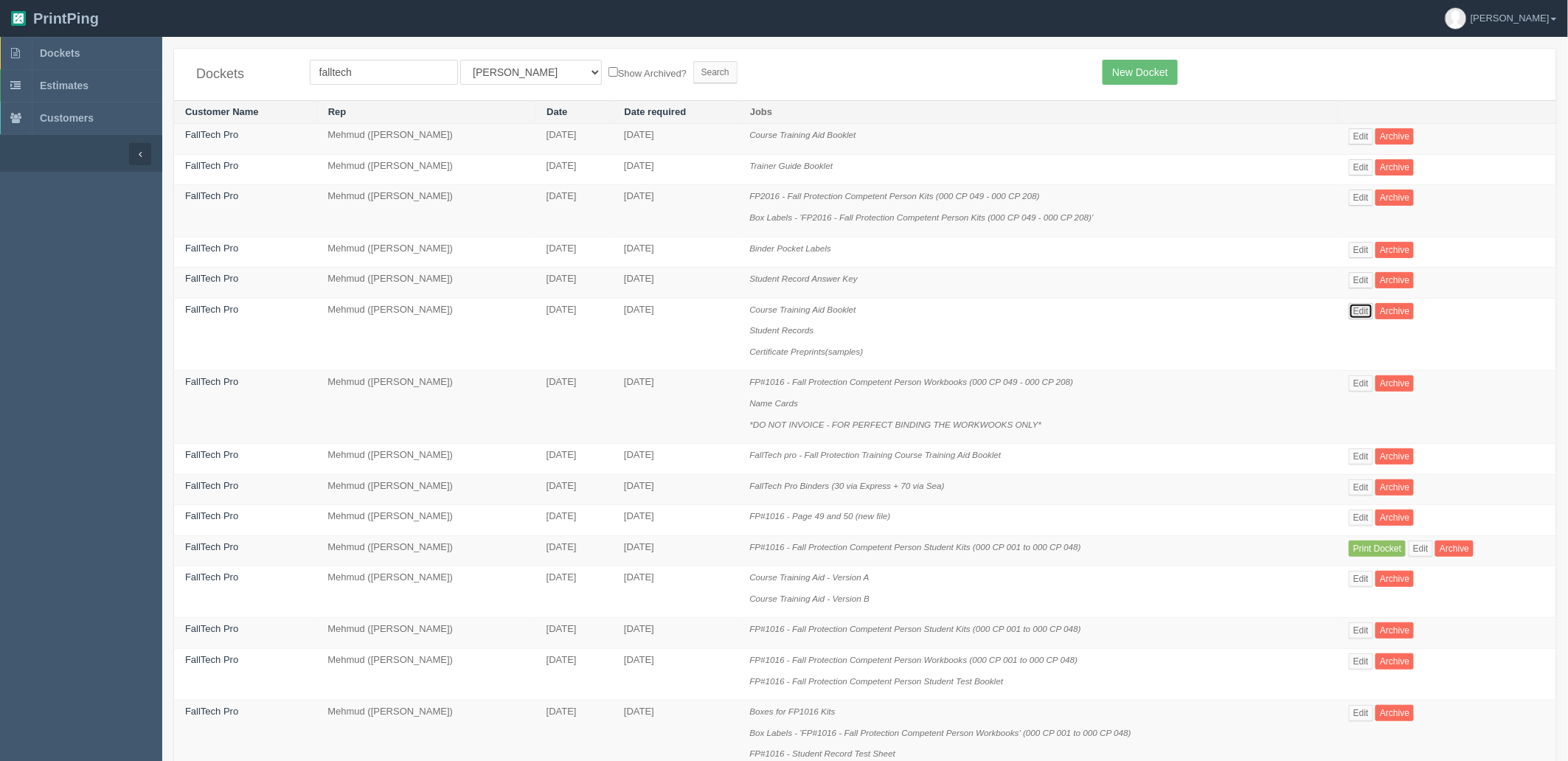
click at [1373, 312] on link "Edit" at bounding box center [1361, 311] width 24 height 16
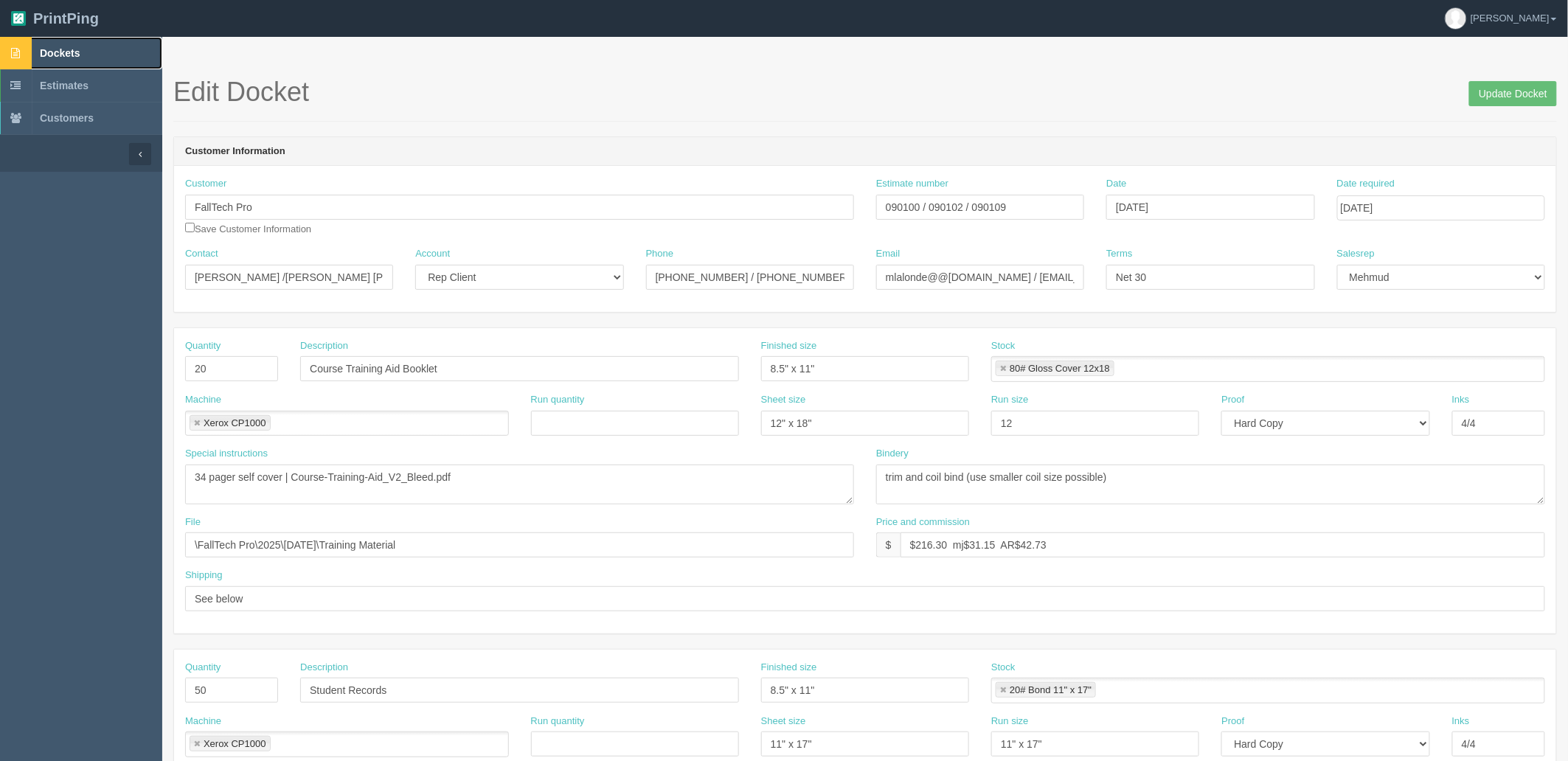
click at [75, 50] on span "Dockets" at bounding box center [60, 52] width 40 height 12
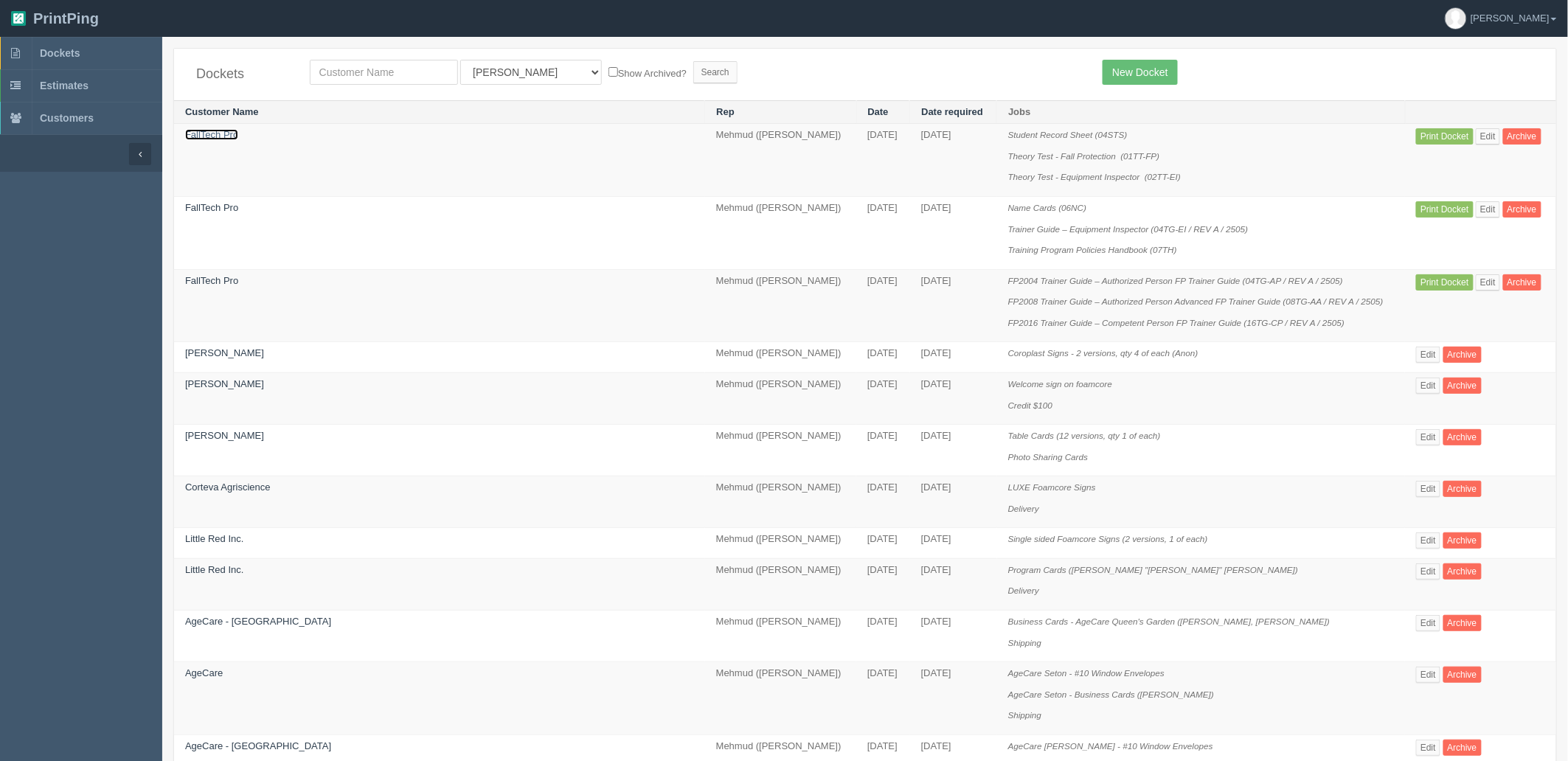
click at [205, 134] on link "FallTech Pro" at bounding box center [211, 134] width 53 height 11
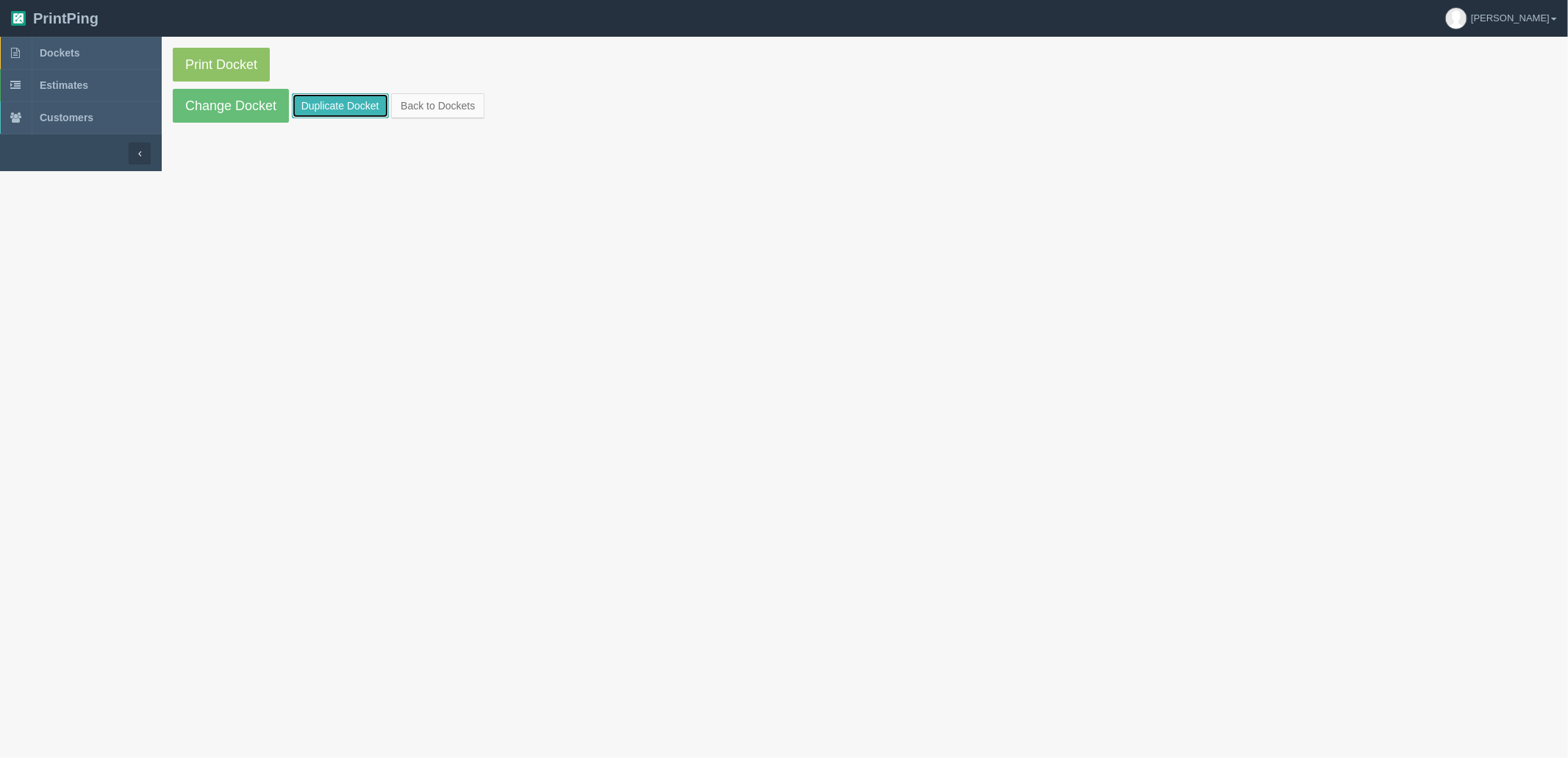
click at [314, 99] on link "Duplicate Docket" at bounding box center [341, 106] width 97 height 25
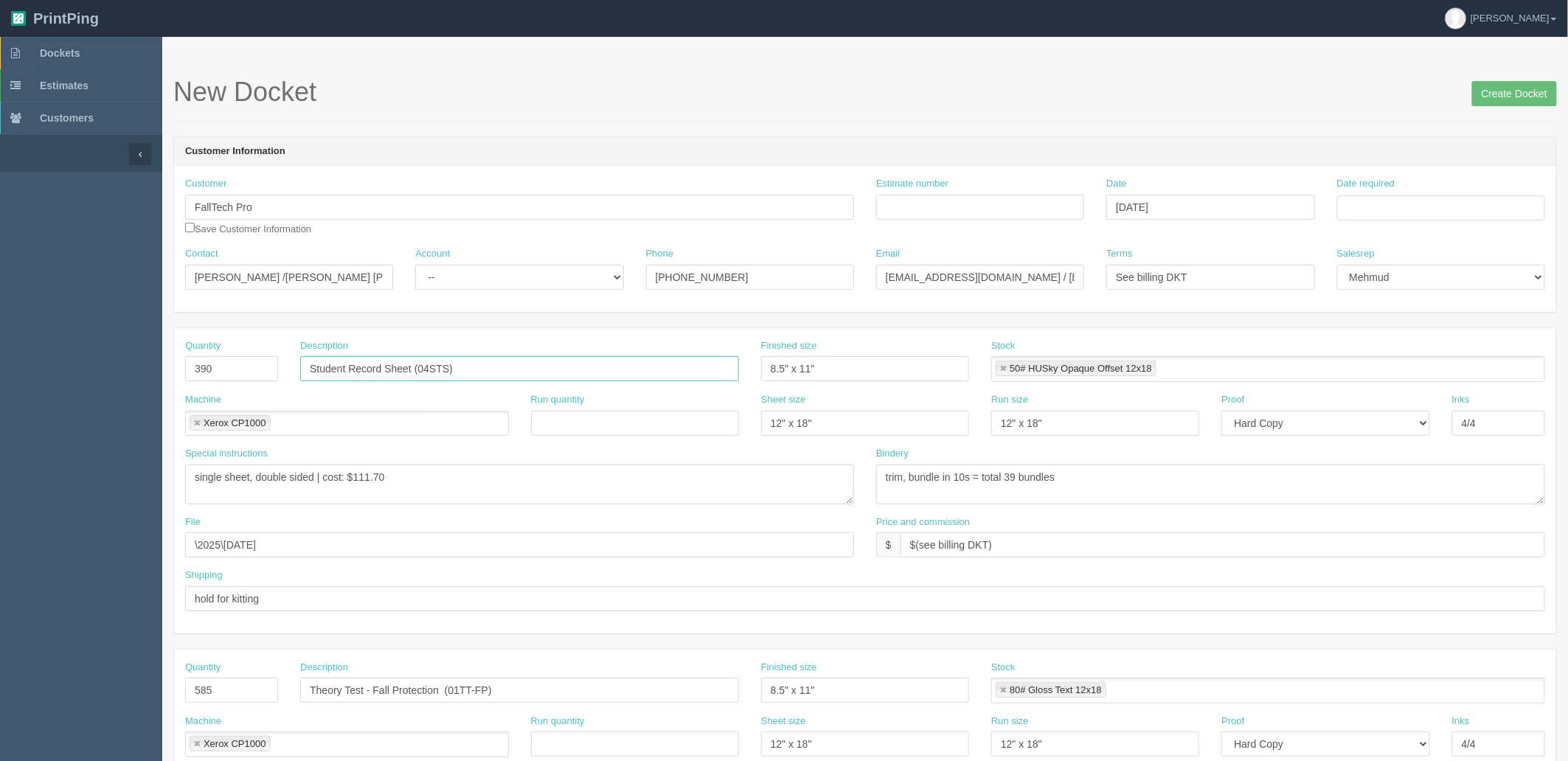
drag, startPoint x: 478, startPoint y: 367, endPoint x: 152, endPoint y: 360, distance: 326.1
click at [152, 360] on section "Dockets Estimates Customers" at bounding box center [784, 688] width 1568 height 1303
paste input "Trainer Certificate"
click at [541, 371] on input "Trainer Certificate (" at bounding box center [519, 369] width 439 height 25
paste input "12TC"
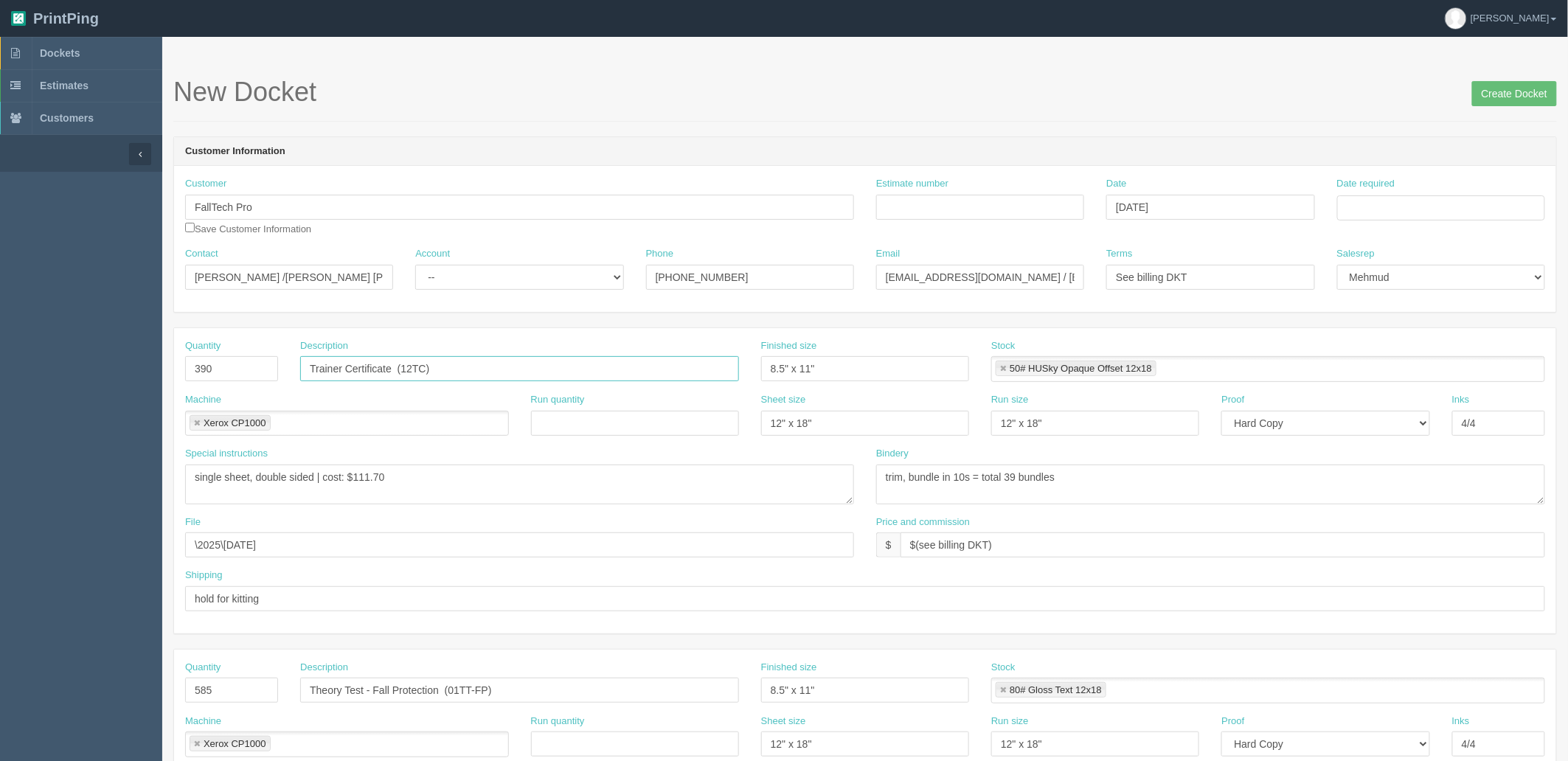
type input "Trainer Certificate (12TC)"
click at [0, 350] on section "Dockets Estimates Customers" at bounding box center [784, 688] width 1568 height 1303
type input "100"
click at [1004, 371] on link at bounding box center [1004, 369] width 9 height 10
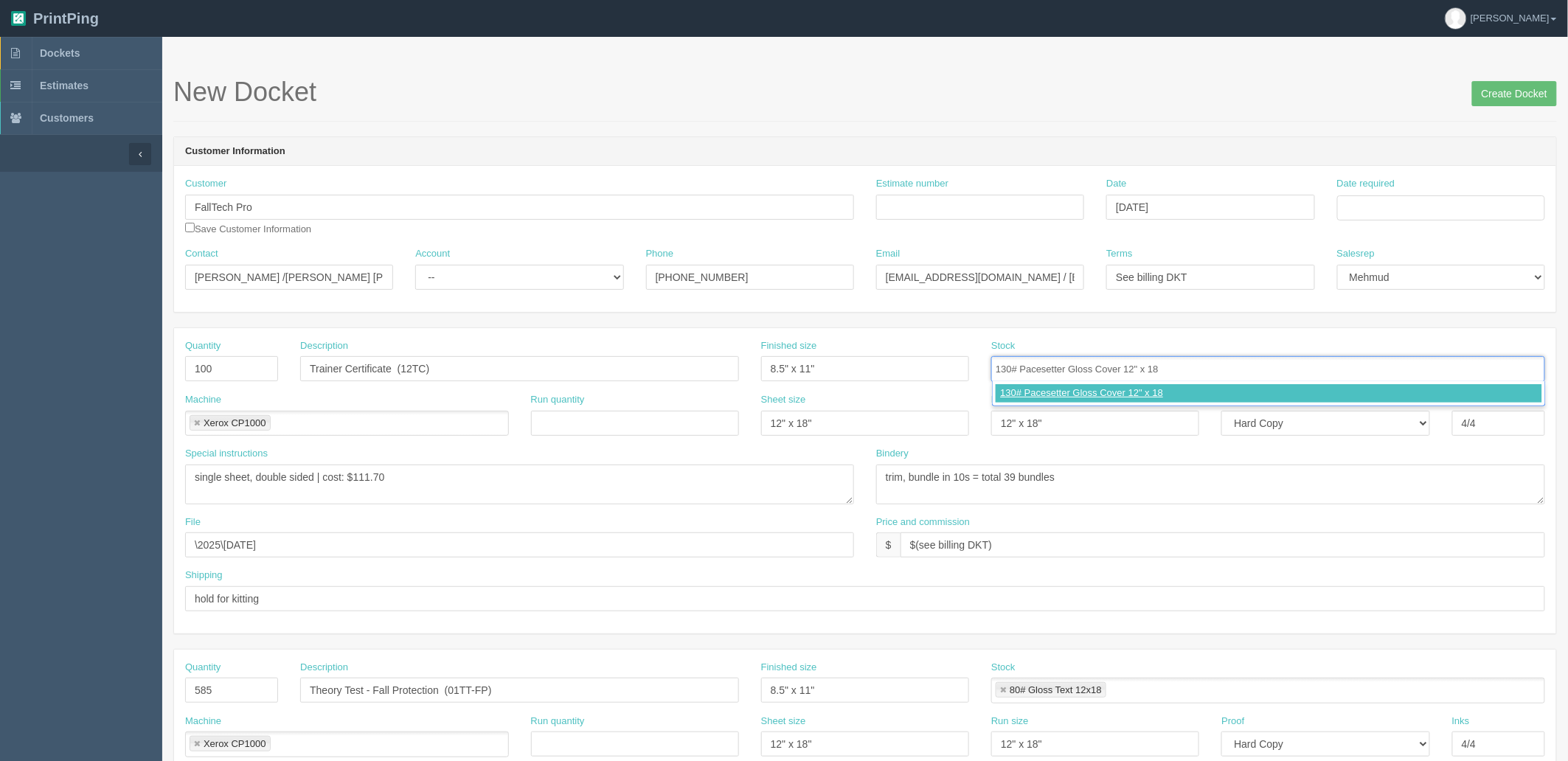
type input "130# Pacesetter Gloss Cover 12" x 18""
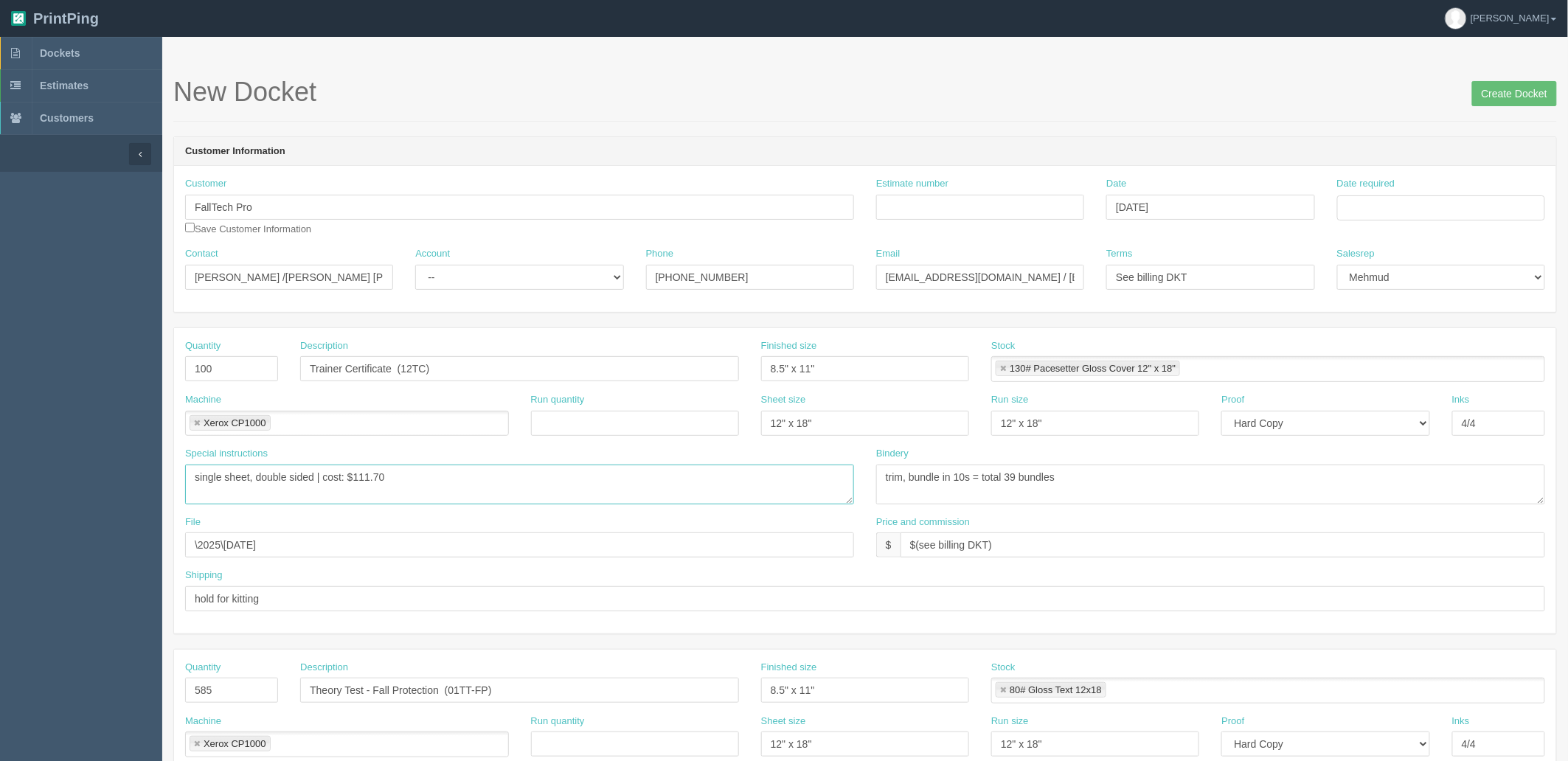
drag, startPoint x: 362, startPoint y: 475, endPoint x: 927, endPoint y: 433, distance: 566.6
click at [926, 438] on div "Quantity 100 Description Trainer Certificate (12TC) Finished size 8.5" x 11" St…" at bounding box center [865, 481] width 1382 height 306
type textarea "single sheet, double sided | cost: $149.54"
drag, startPoint x: 838, startPoint y: 371, endPoint x: 234, endPoint y: 350, distance: 604.4
click at [247, 354] on div "Quantity 100 Description Trainer Certificate (12TC) Finished size 8.5" x 11" St…" at bounding box center [865, 366] width 1382 height 54
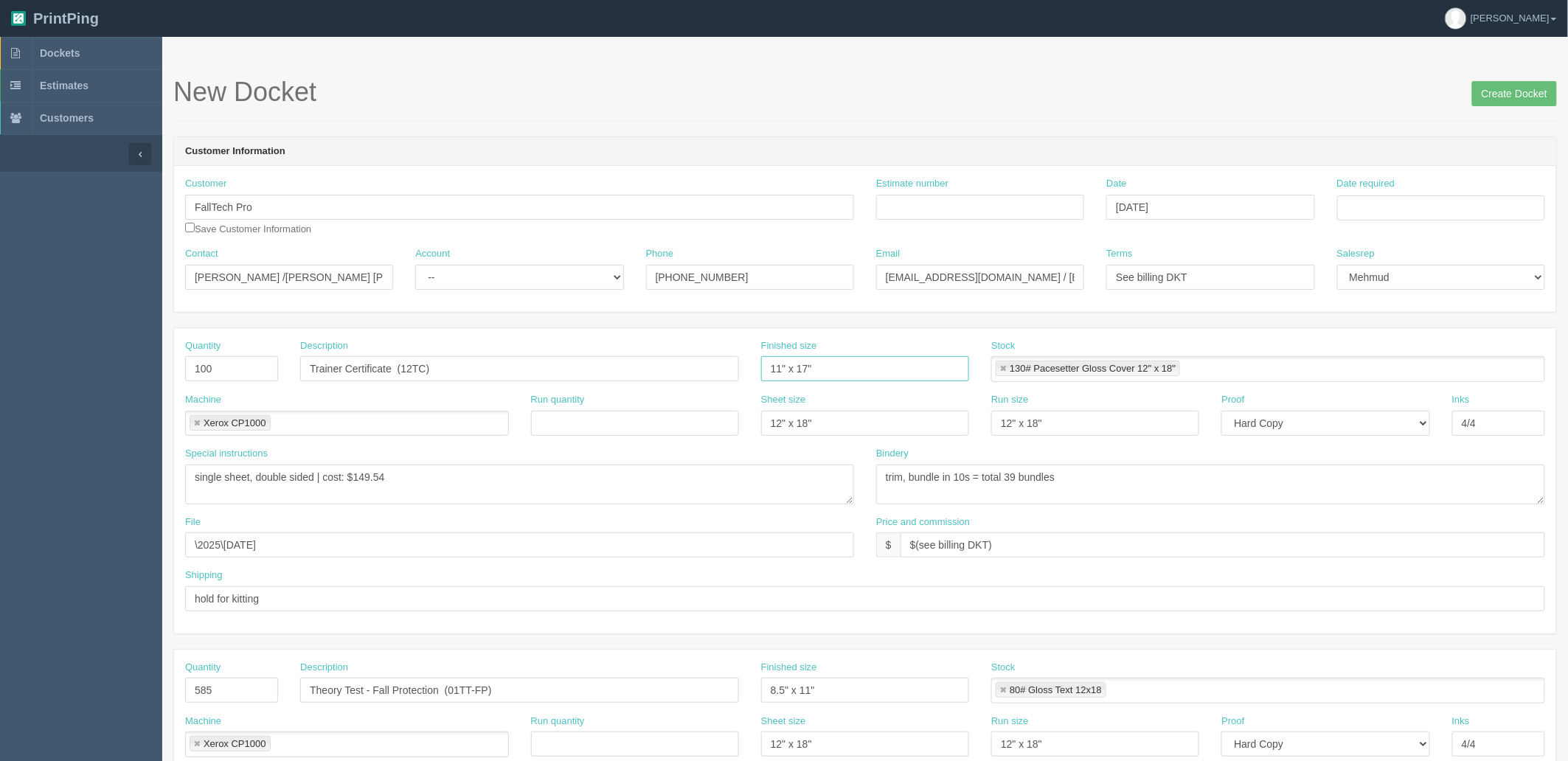
type input "11" x 17""
drag, startPoint x: 1112, startPoint y: 477, endPoint x: 390, endPoint y: 477, distance: 722.0
click at [391, 477] on div "Special instructions single sheet, double sided | cost: $111.70 Bindery trim, b…" at bounding box center [865, 481] width 1382 height 69
type textarea "trim, score, fold"
click at [911, 207] on input "Estimate number" at bounding box center [980, 207] width 208 height 25
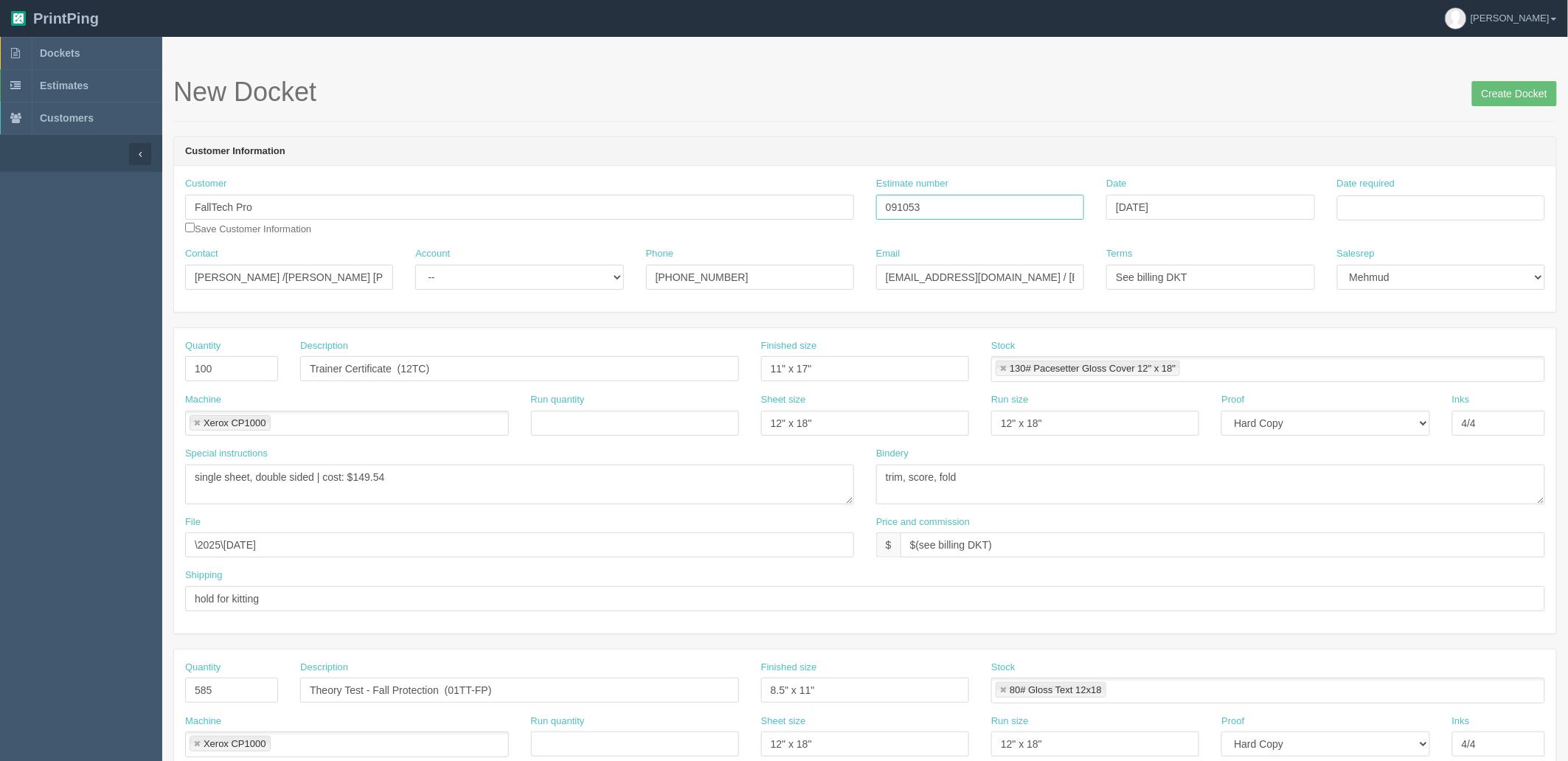
type input "091053"
click at [1412, 200] on input "Date required" at bounding box center [1441, 208] width 208 height 25
click at [1385, 369] on td "30" at bounding box center [1391, 371] width 18 height 22
click at [1435, 389] on td "9" at bounding box center [1431, 391] width 19 height 22
type input "October 9, 2025"
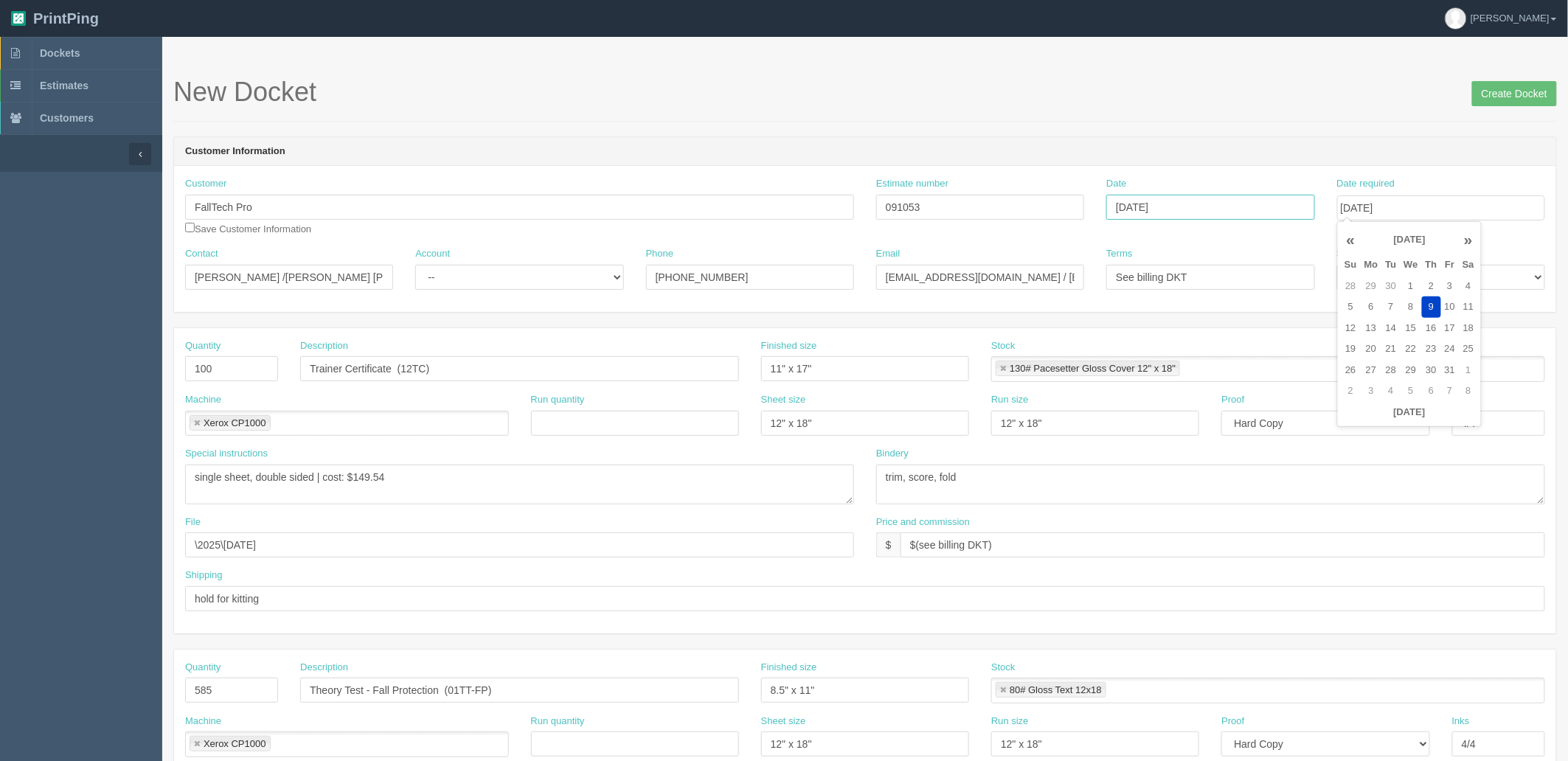
click at [1238, 207] on input "[DATE]" at bounding box center [1210, 207] width 208 height 25
click at [1162, 369] on td "30" at bounding box center [1160, 370] width 18 height 22
type input "[DATE]"
click at [978, 96] on h1 "New Docket Create Docket" at bounding box center [865, 92] width 1384 height 30
click at [471, 274] on select "-- Existing Client Allrush Client Rep Client" at bounding box center [519, 278] width 208 height 25
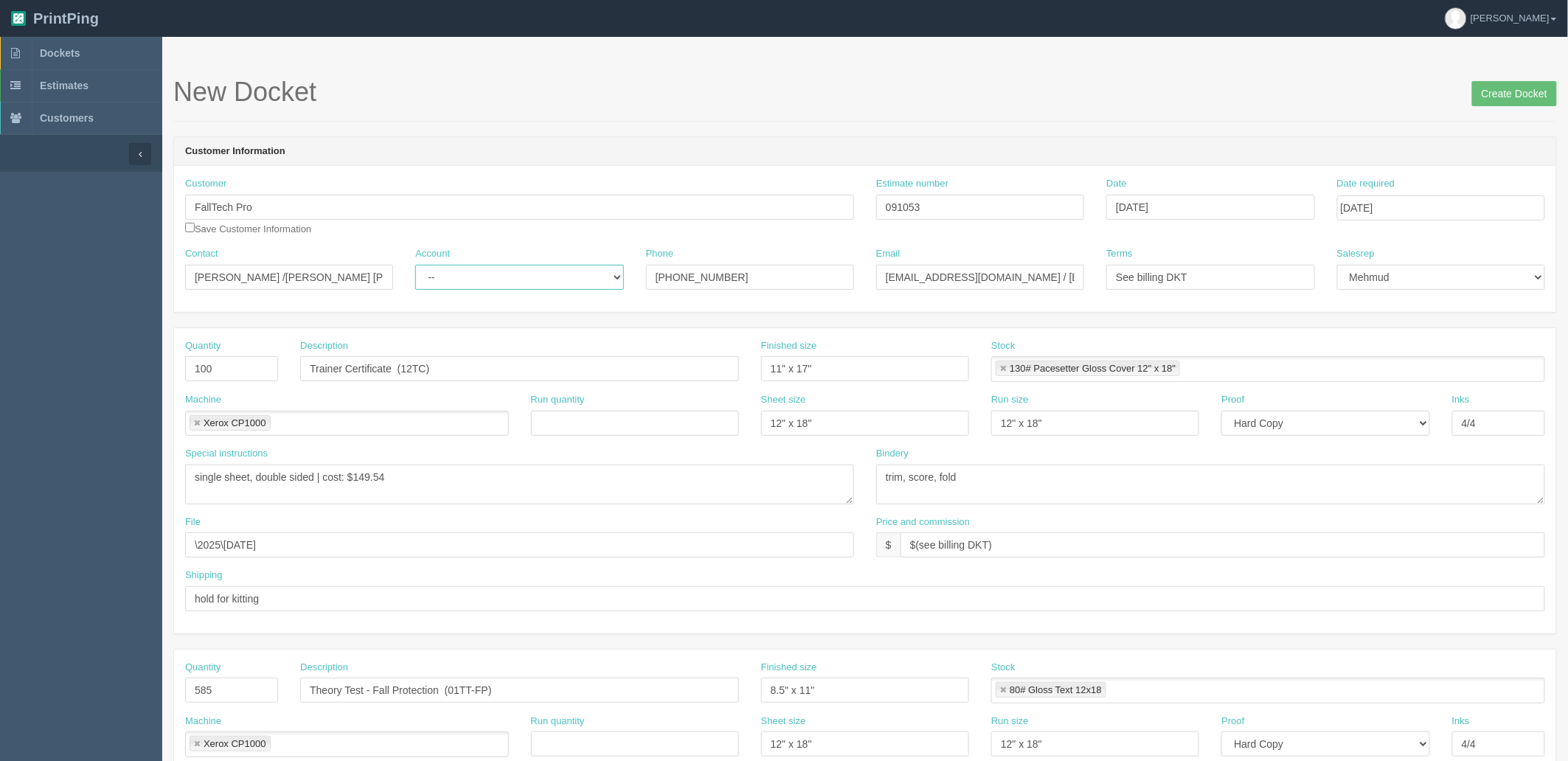
select select "Rep Client"
click at [416, 265] on select "-- Existing Client Allrush Client Rep Client" at bounding box center [519, 278] width 208 height 25
click at [940, 209] on input "091053" at bounding box center [980, 207] width 208 height 25
paste input "90100"
type input "091053 / 090100"
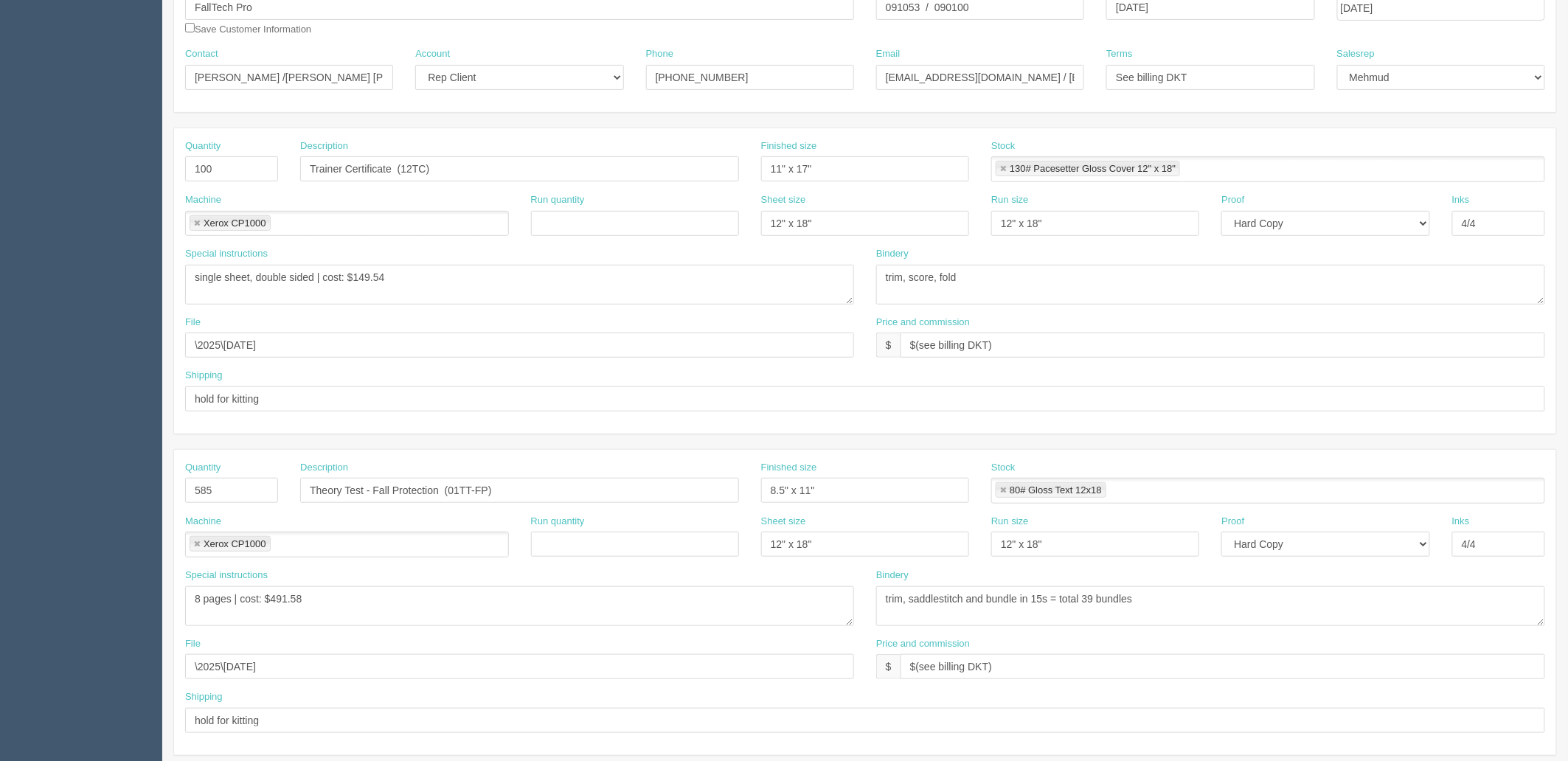
scroll to position [245, 0]
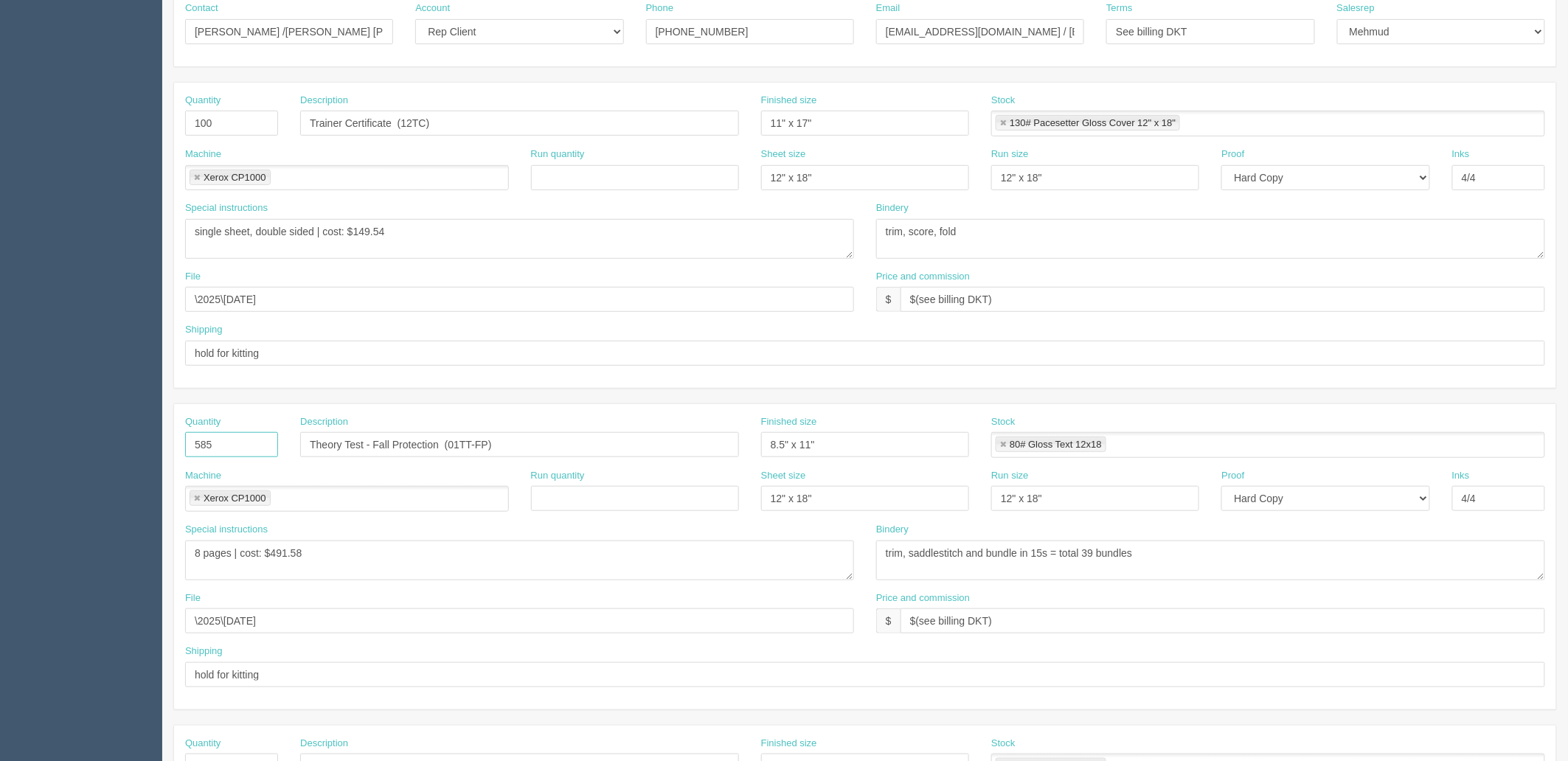
drag, startPoint x: 188, startPoint y: 438, endPoint x: 0, endPoint y: 431, distance: 188.1
click at [0, 431] on section "Dockets Estimates Customers" at bounding box center [784, 442] width 1568 height 1303
type input "870"
click at [525, 440] on input "Theory Test - Fall Protection (01TT-FP)" at bounding box center [519, 445] width 439 height 25
drag, startPoint x: 562, startPoint y: 445, endPoint x: 59, endPoint y: 444, distance: 503.0
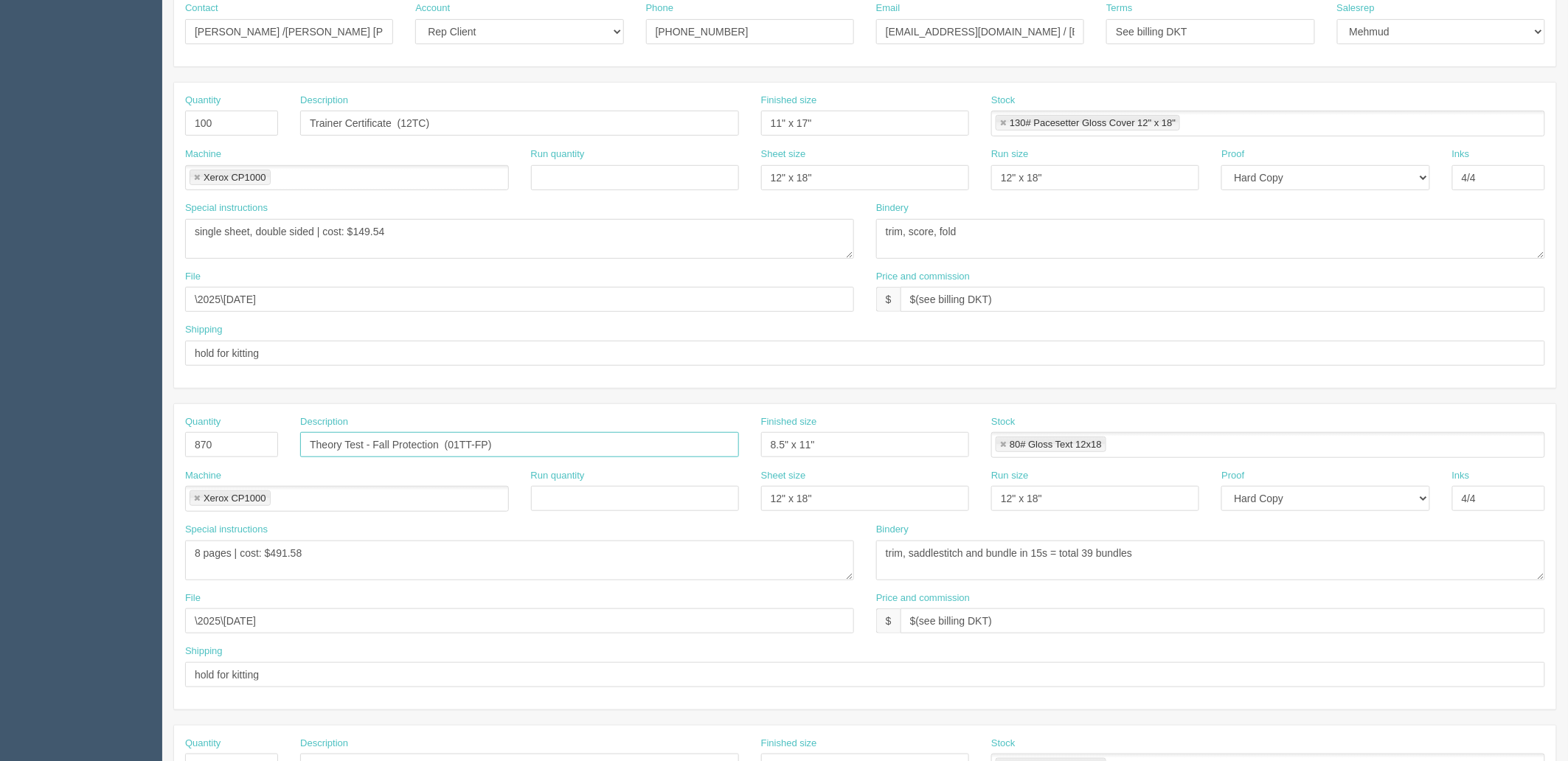
click at [59, 444] on section "Dockets Estimates Customers" at bounding box center [784, 442] width 1568 height 1303
paste input "Course Training Aid Booklet - Fall Protection (Box of 15 workbooks"
drag, startPoint x: 525, startPoint y: 444, endPoint x: 829, endPoint y: 448, distance: 304.0
click at [829, 448] on div "Quantity 870 Description Course Training Aid Booklet - Fall Protection (Box of …" at bounding box center [865, 443] width 1382 height 54
paste input "03CTA-FP"
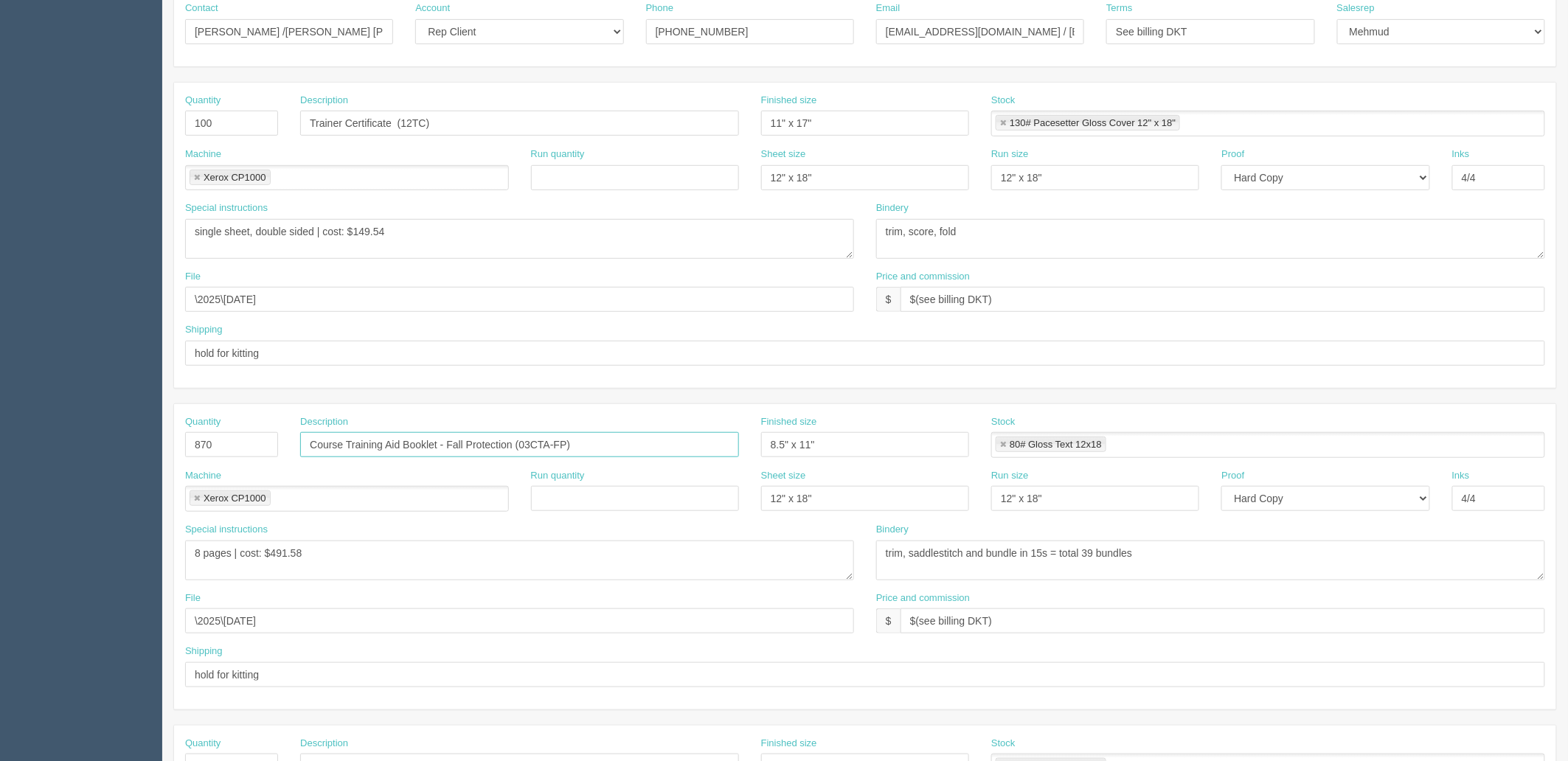
type input "Course Training Aid Booklet - Fall Protection (03CTA-FP)"
click at [1000, 445] on link at bounding box center [1004, 445] width 9 height 10
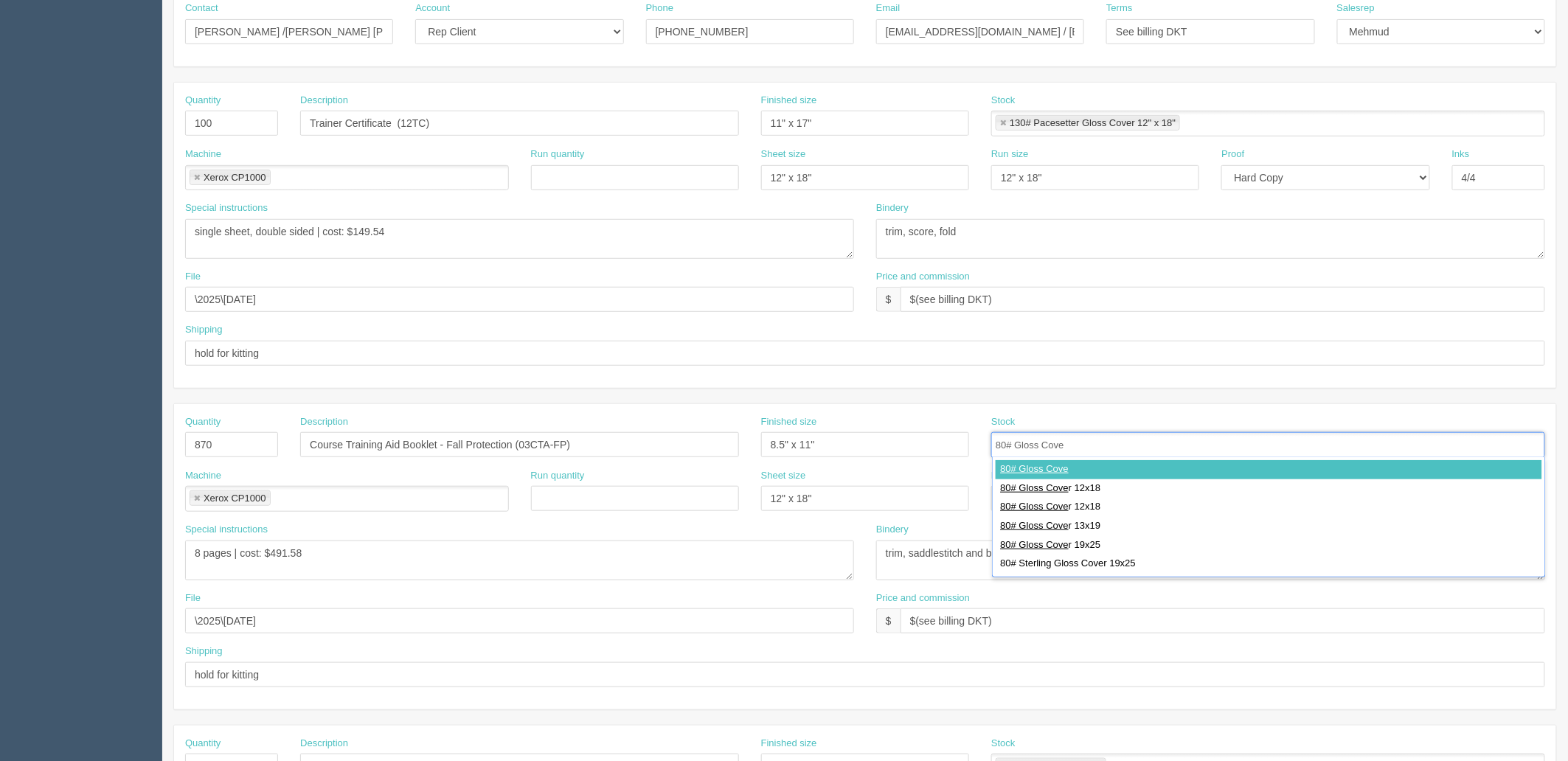
type input "80# Gloss Cover"
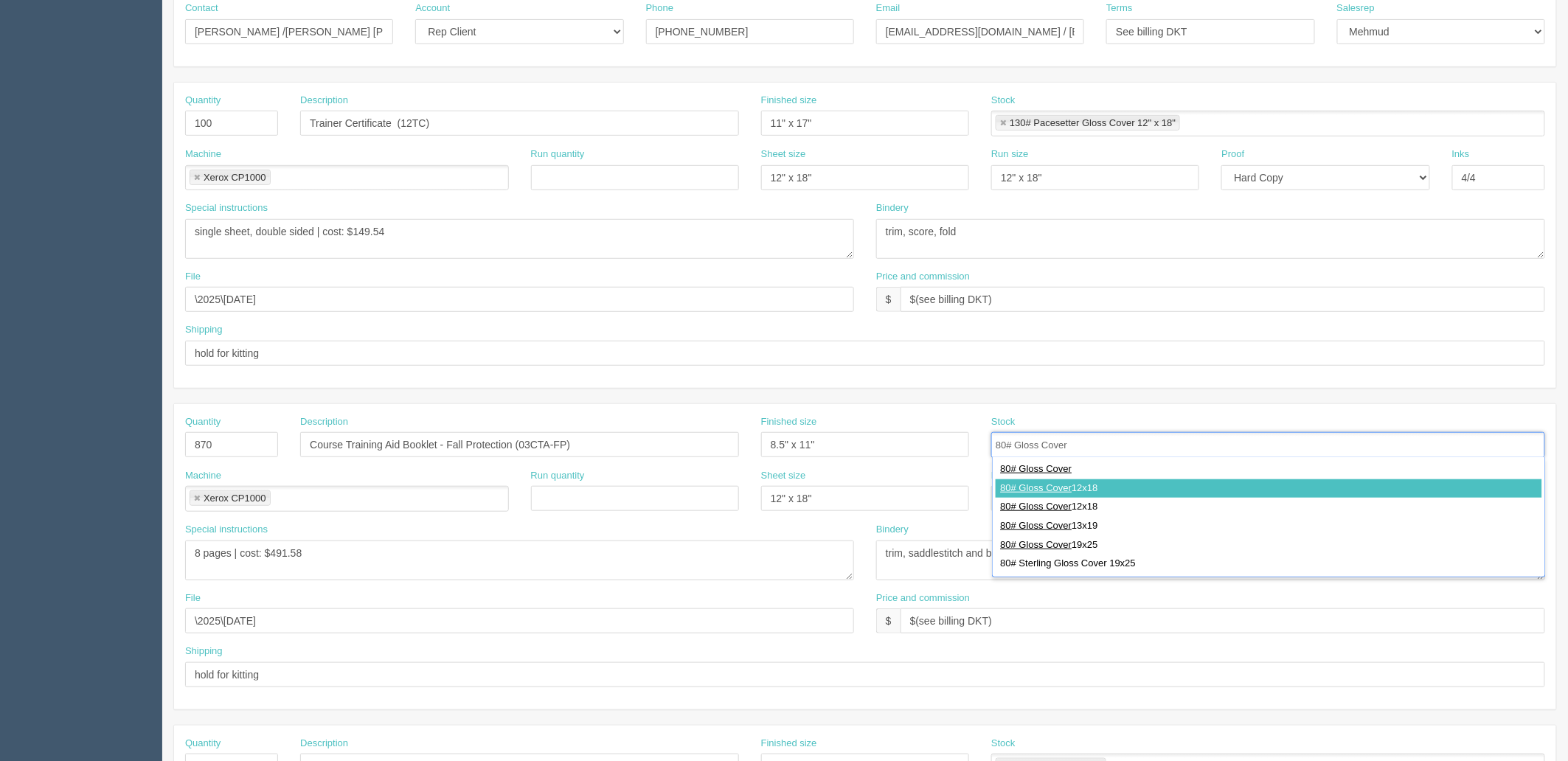
type input "80# Gloss Cover 12x18"
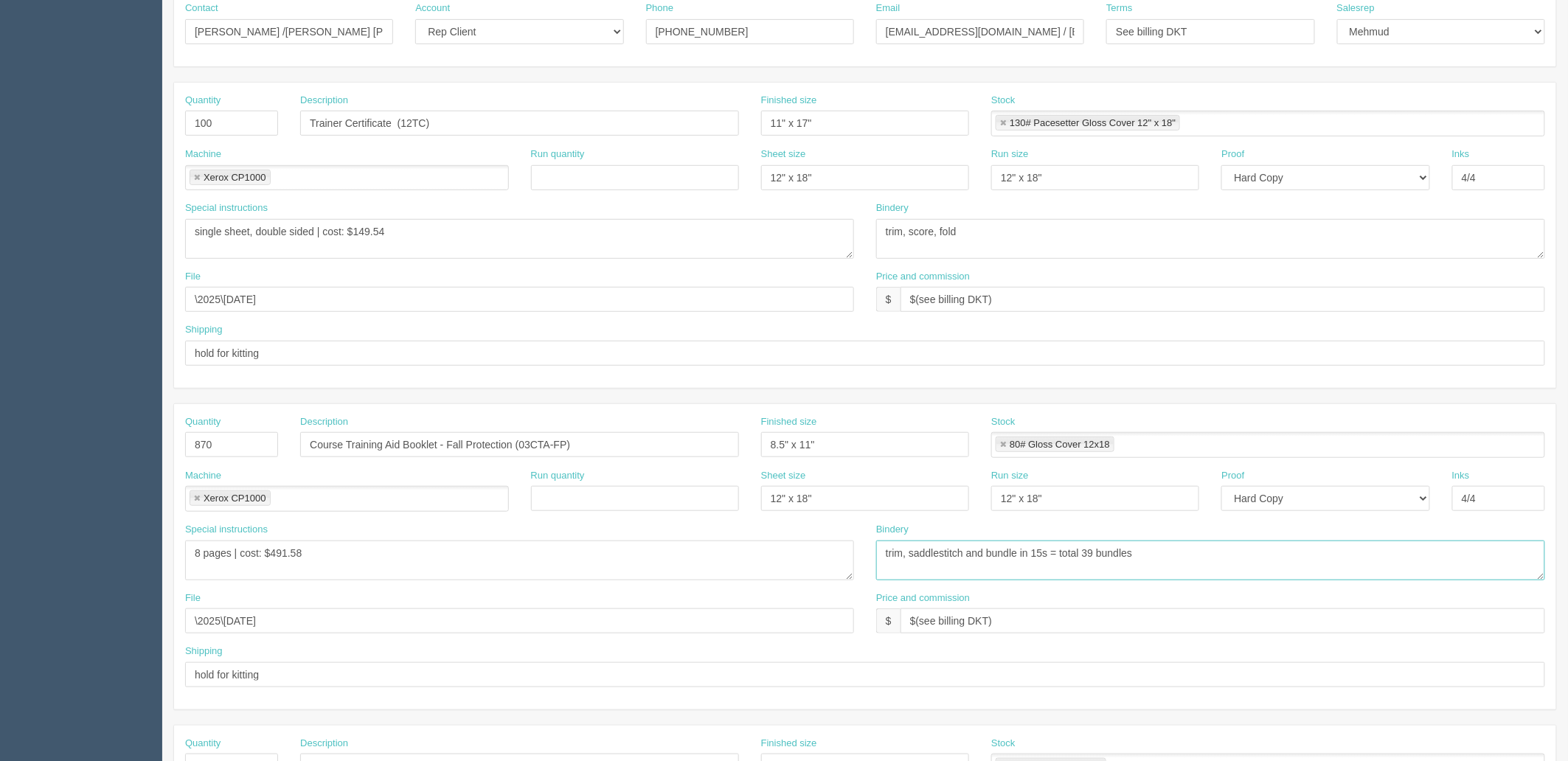
drag, startPoint x: 911, startPoint y: 555, endPoint x: 2222, endPoint y: 528, distance: 1311.3
click at [1568, 528] on html "PrintPing Zack Edit account ( zack@allrush.ca ) Logout Dockets Estimates" at bounding box center [784, 425] width 1568 height 1340
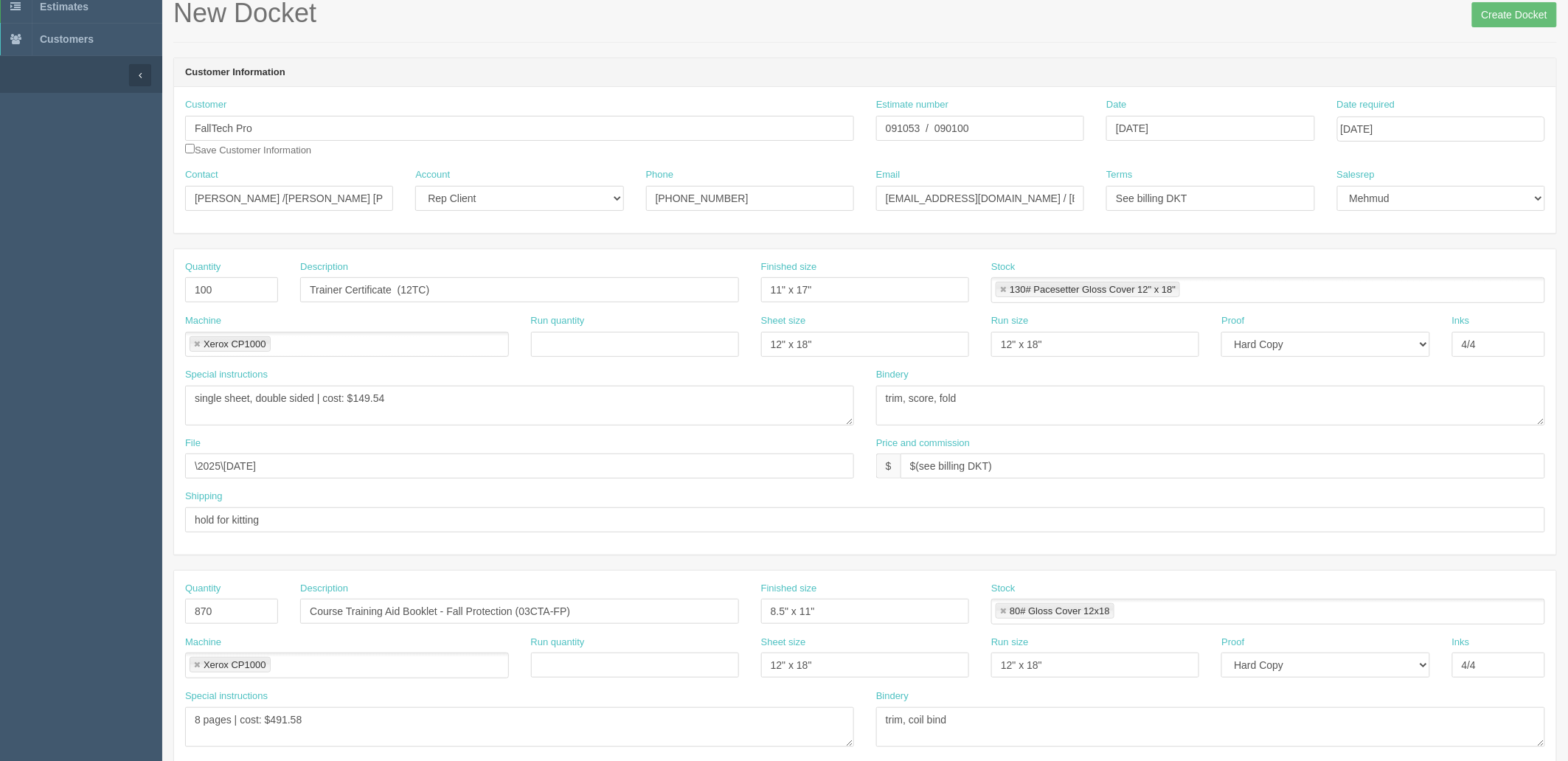
scroll to position [0, 0]
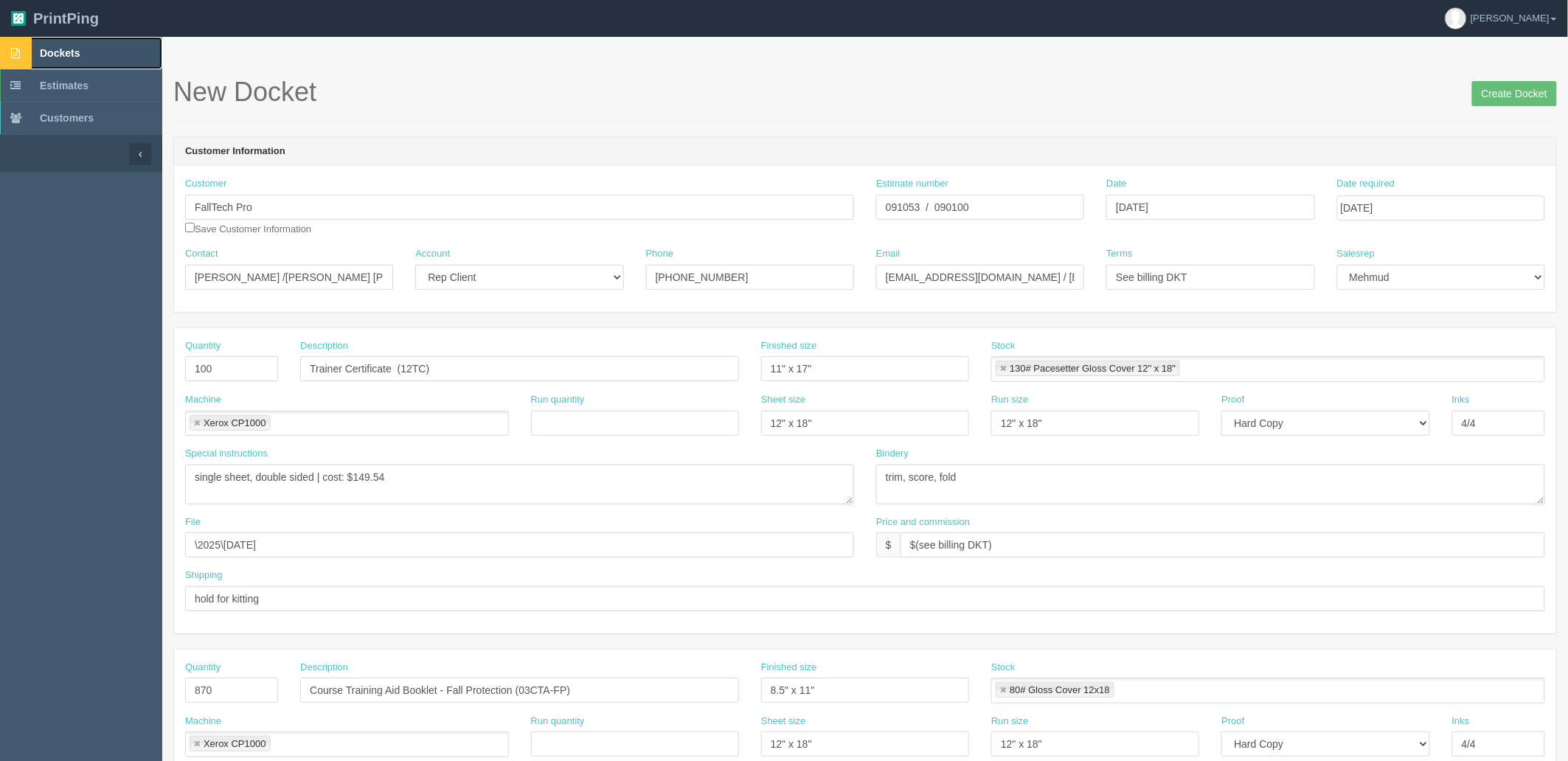
drag, startPoint x: 74, startPoint y: 51, endPoint x: 115, endPoint y: 32, distance: 45.2
click at [74, 50] on span "Dockets" at bounding box center [60, 52] width 40 height 12
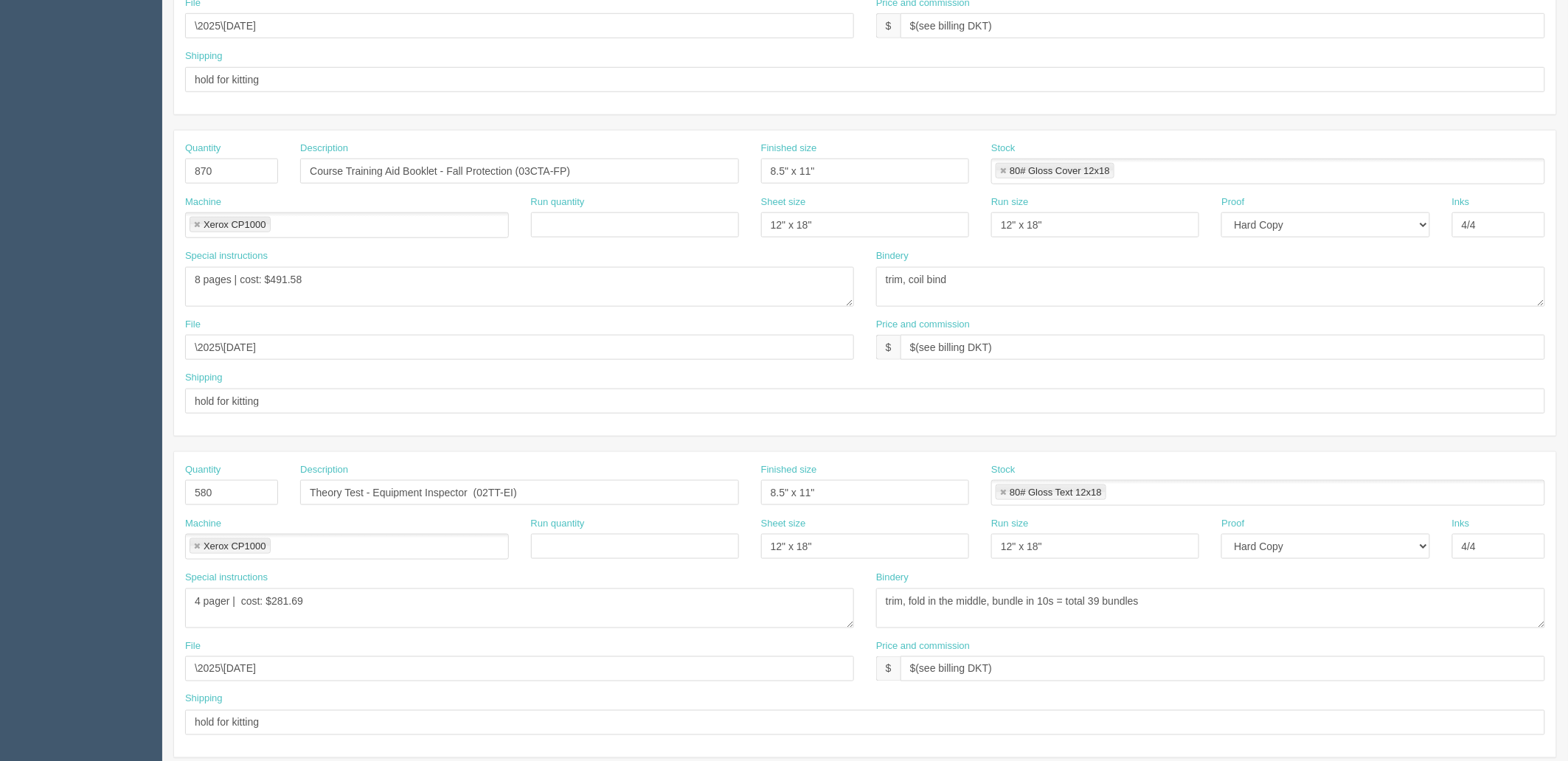
scroll to position [573, 0]
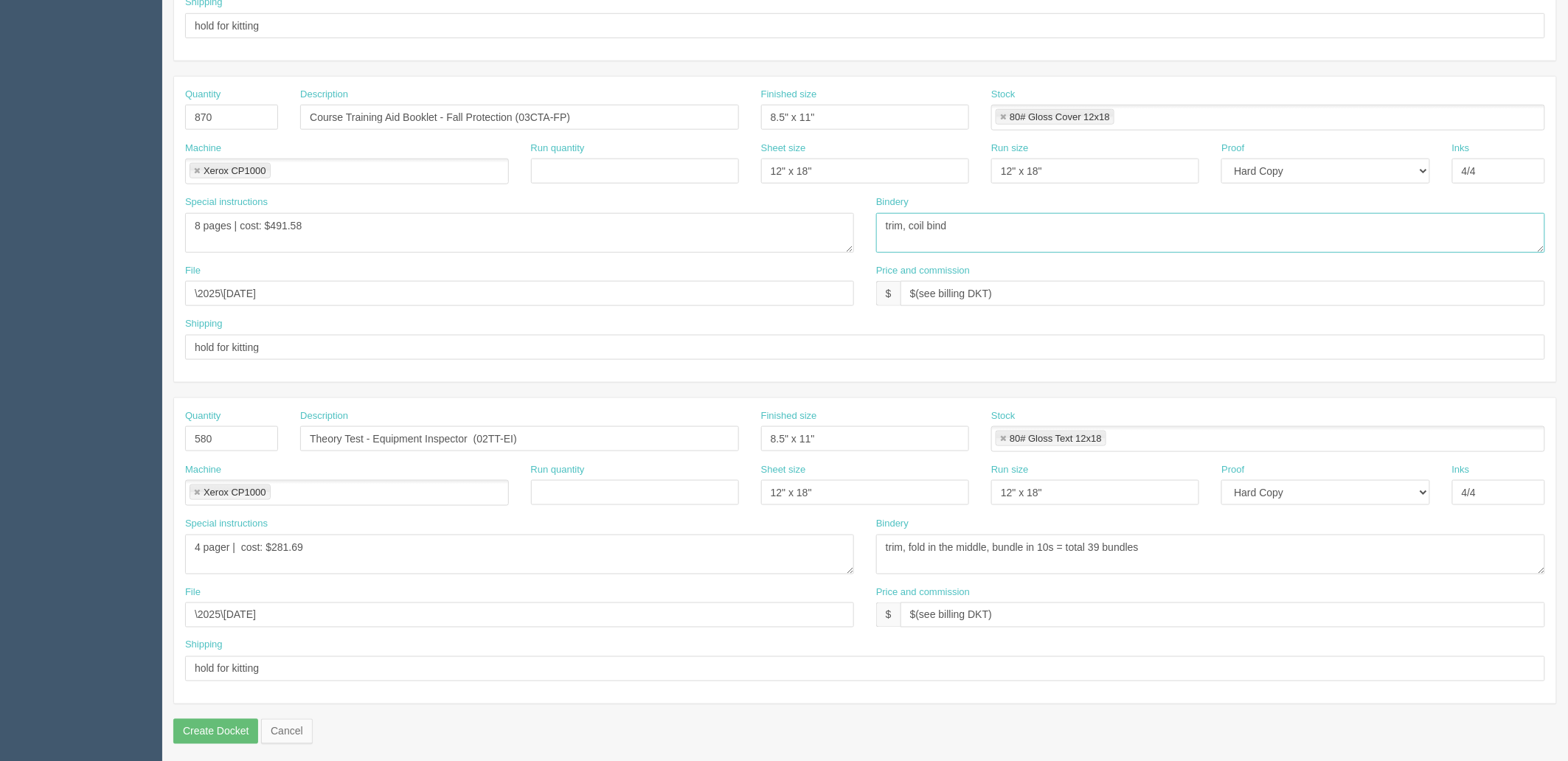
click at [986, 220] on textarea "trim, saddlestitch and bundle in 15s = total 39 bundles" at bounding box center [1211, 233] width 669 height 40
type textarea "trim, coil bind 7mm"
drag, startPoint x: 369, startPoint y: 216, endPoint x: 239, endPoint y: 216, distance: 130.0
click at [367, 216] on textarea "8 pages | cost: $491.58" at bounding box center [519, 233] width 669 height 40
drag, startPoint x: 276, startPoint y: 225, endPoint x: 729, endPoint y: 173, distance: 456.0
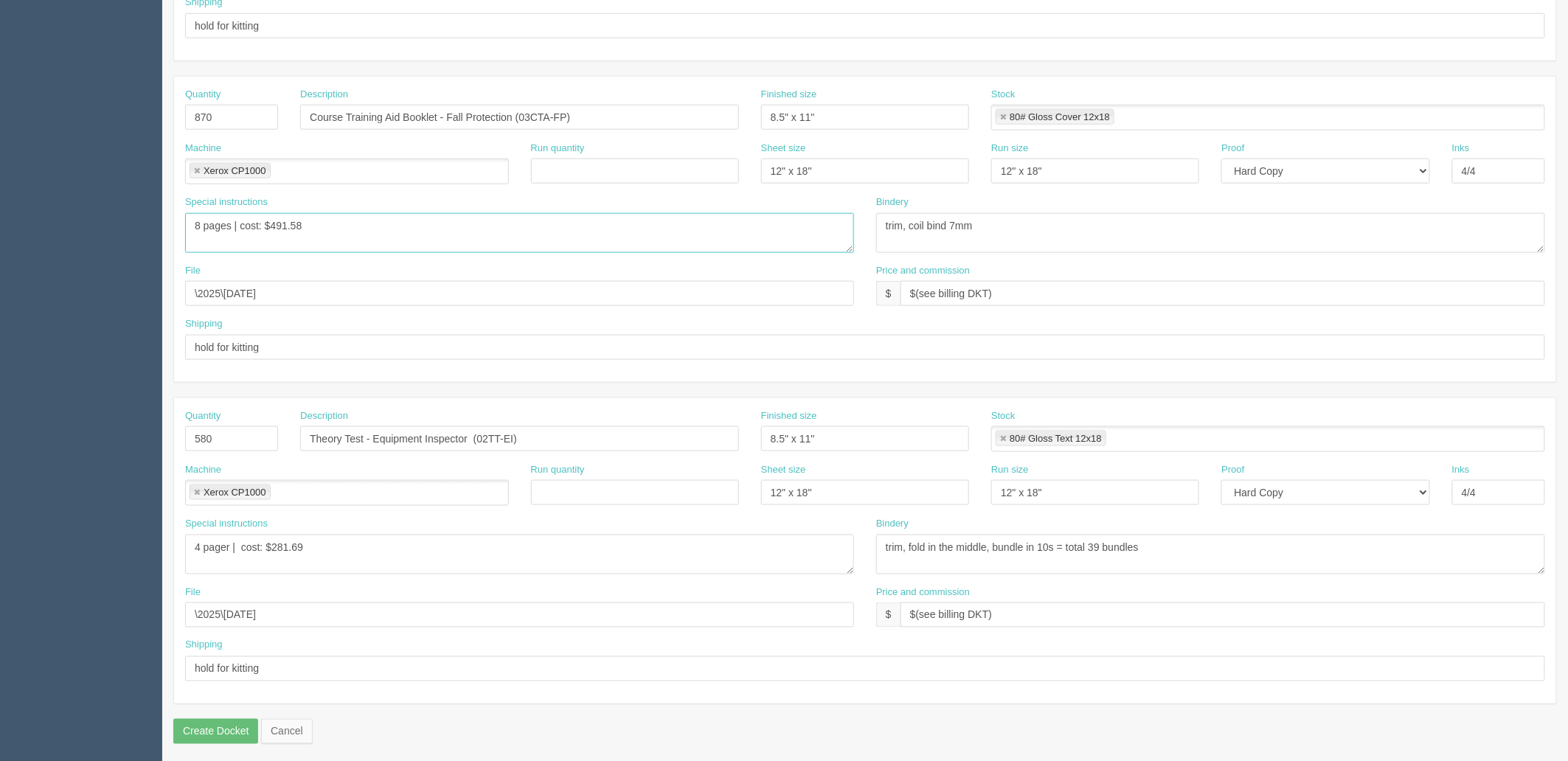
click at [727, 181] on div "Quantity 870 Description Course Training Aid Booklet - Fall Protection (03CTA-F…" at bounding box center [865, 229] width 1382 height 306
drag, startPoint x: 163, startPoint y: 224, endPoint x: 101, endPoint y: 195, distance: 68.4
click at [124, 212] on section "Dockets Estimates Customers" at bounding box center [784, 115] width 1568 height 1303
type textarea "32 pages, self cover| cost: $3,000.89"
click at [395, 350] on input "hold for kitting" at bounding box center [865, 347] width 1361 height 25
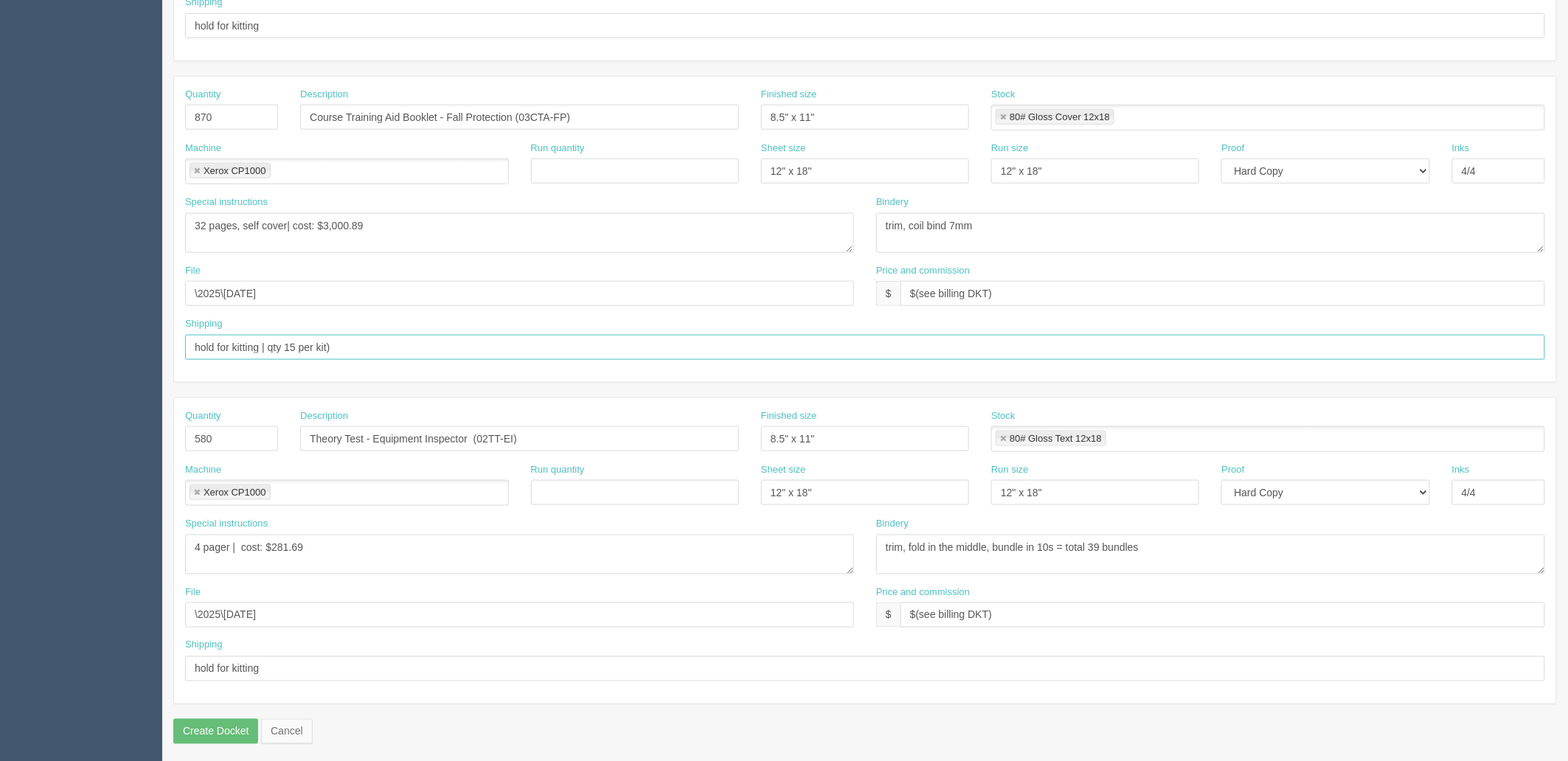
type input "hold for kitting | qty 15 per kit)"
drag, startPoint x: 625, startPoint y: 445, endPoint x: 168, endPoint y: 444, distance: 457.0
click at [130, 444] on section "Dockets Estimates Customers" at bounding box center [784, 115] width 1568 height 1303
drag, startPoint x: 217, startPoint y: 438, endPoint x: 97, endPoint y: 434, distance: 120.1
click at [97, 434] on section "Dockets Estimates Customers" at bounding box center [784, 115] width 1568 height 1303
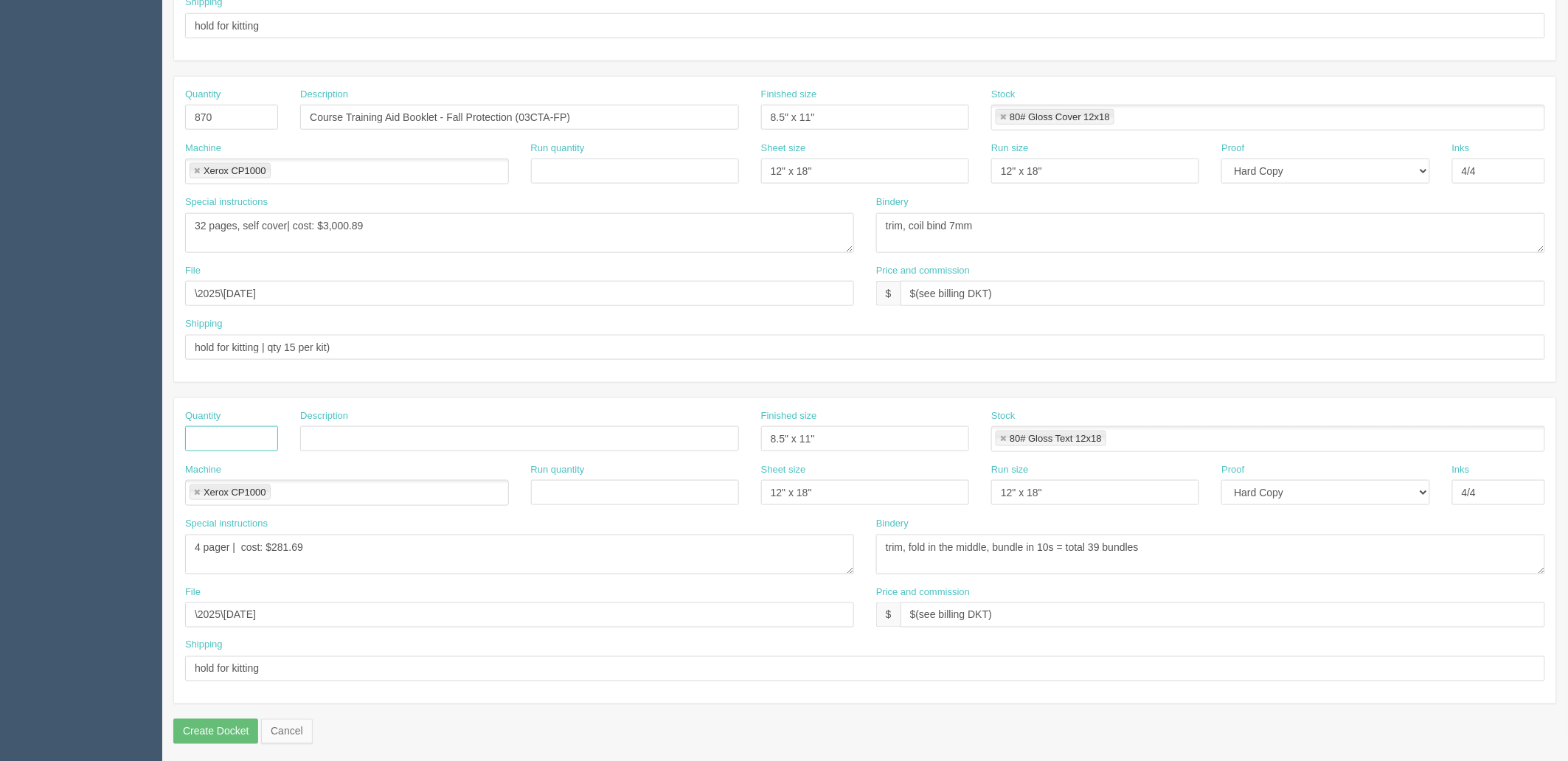
click at [194, 494] on link at bounding box center [197, 493] width 9 height 10
drag, startPoint x: 87, startPoint y: 548, endPoint x: 0, endPoint y: 548, distance: 87.0
click at [0, 548] on section "Dockets Estimates Customers" at bounding box center [784, 115] width 1568 height 1303
drag, startPoint x: 313, startPoint y: 610, endPoint x: 0, endPoint y: 615, distance: 313.0
click at [0, 613] on section "Dockets Estimates Customers" at bounding box center [784, 115] width 1568 height 1303
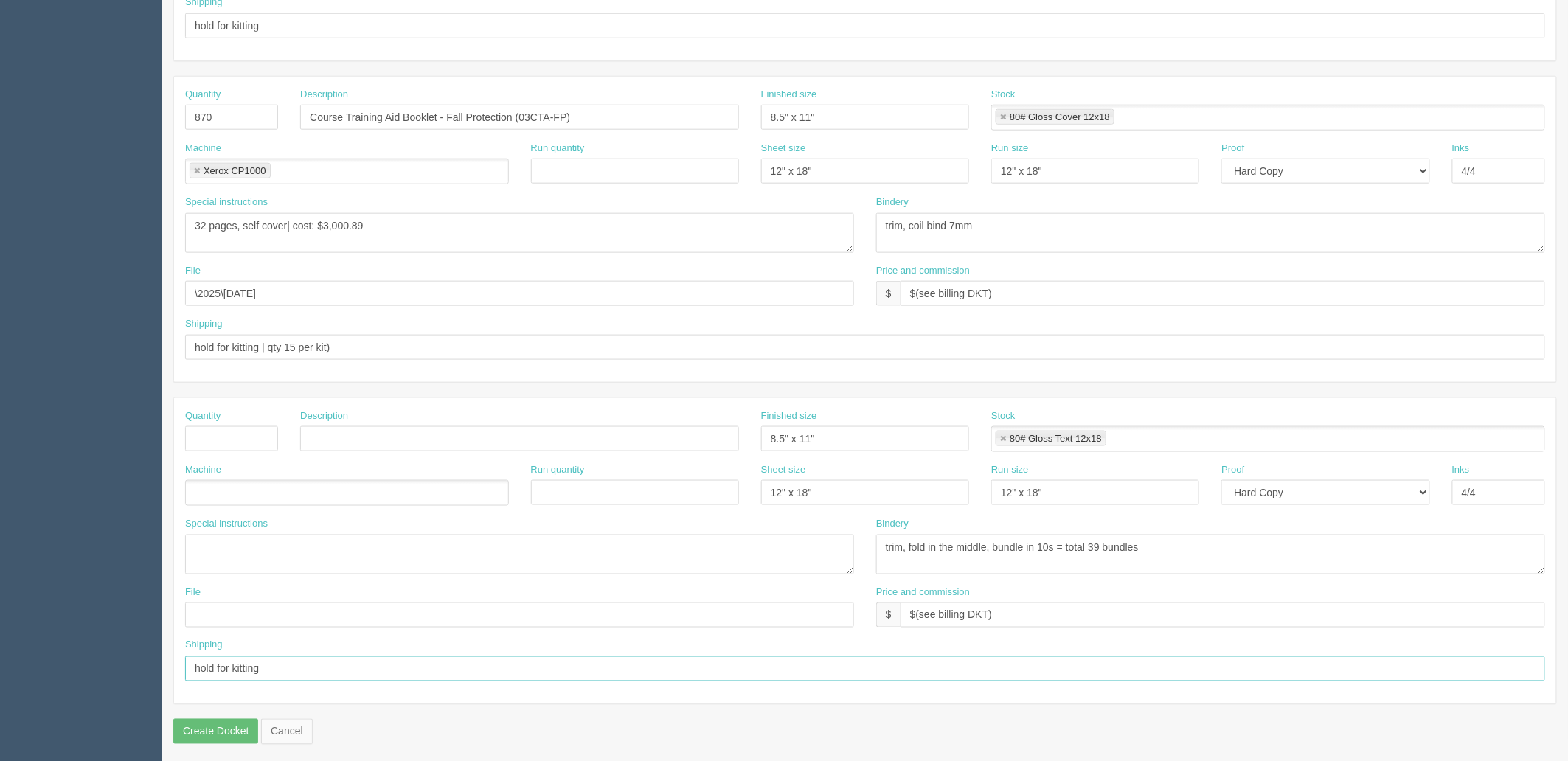
drag, startPoint x: 222, startPoint y: 673, endPoint x: 133, endPoint y: 655, distance: 90.8
click at [0, 663] on section "Dockets Estimates Customers" at bounding box center [784, 115] width 1568 height 1303
drag, startPoint x: 1032, startPoint y: 617, endPoint x: 559, endPoint y: 614, distance: 473.0
click at [559, 614] on div "File Price and commission $ $(see billing DKT)" at bounding box center [865, 613] width 1382 height 54
drag, startPoint x: 1182, startPoint y: 545, endPoint x: 801, endPoint y: 570, distance: 381.8
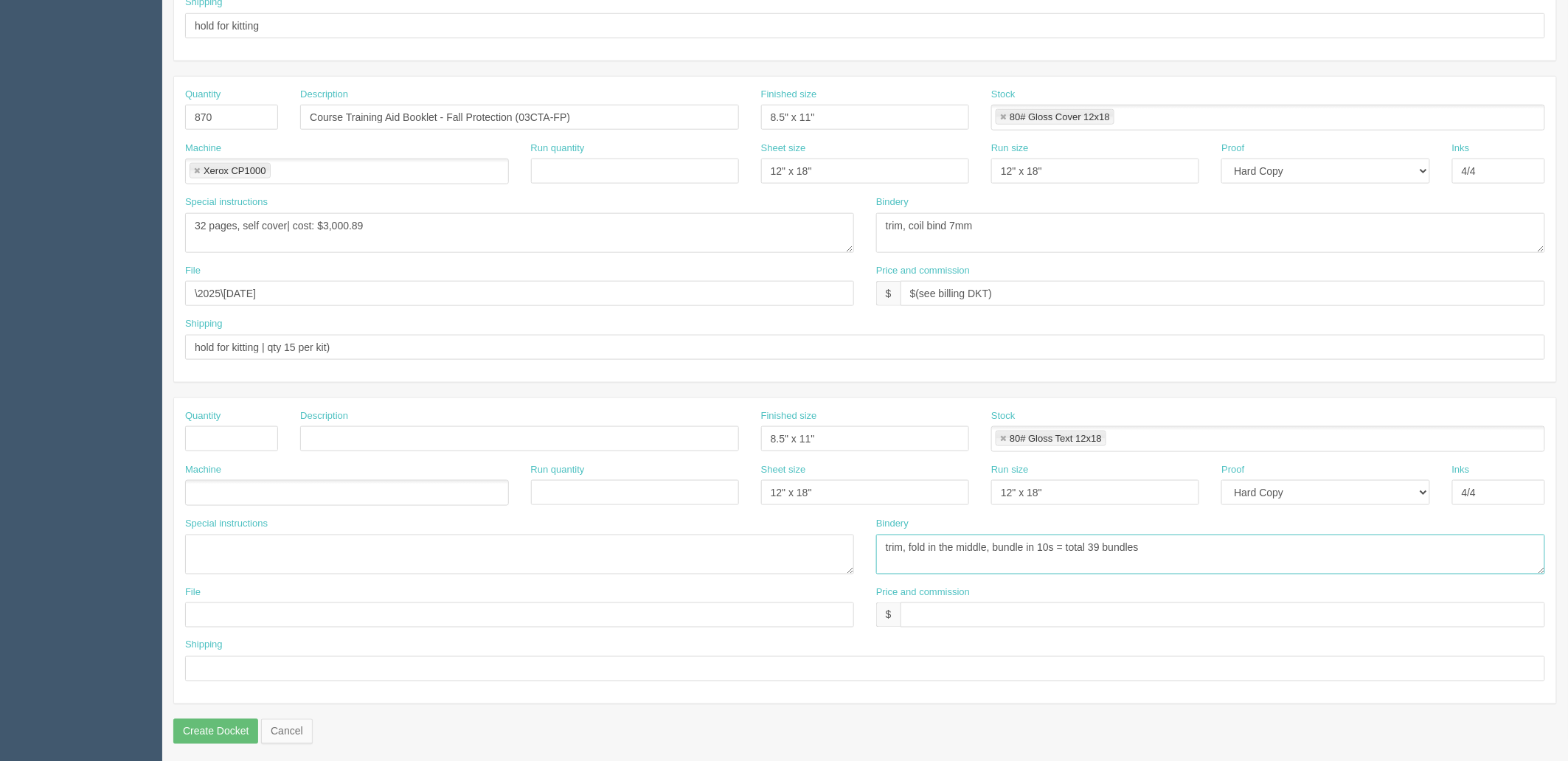
click at [801, 570] on div "Special instructions 4 pager | cost: $281.69 Bindery trim, fold in the middle, …" at bounding box center [865, 552] width 1382 height 69
drag, startPoint x: 1057, startPoint y: 492, endPoint x: 852, endPoint y: 492, distance: 205.0
click at [852, 492] on div "Machine Run quantity Sheet size 12" x 18" Run size 12" x 18" Proof -- Email Har…" at bounding box center [865, 491] width 1382 height 54
drag, startPoint x: 819, startPoint y: 496, endPoint x: 628, endPoint y: 496, distance: 191.0
click at [628, 496] on div "Machine Run quantity Sheet size 12" x 18" Run size Proof -- Email Hard Copy Ink…" at bounding box center [865, 491] width 1382 height 54
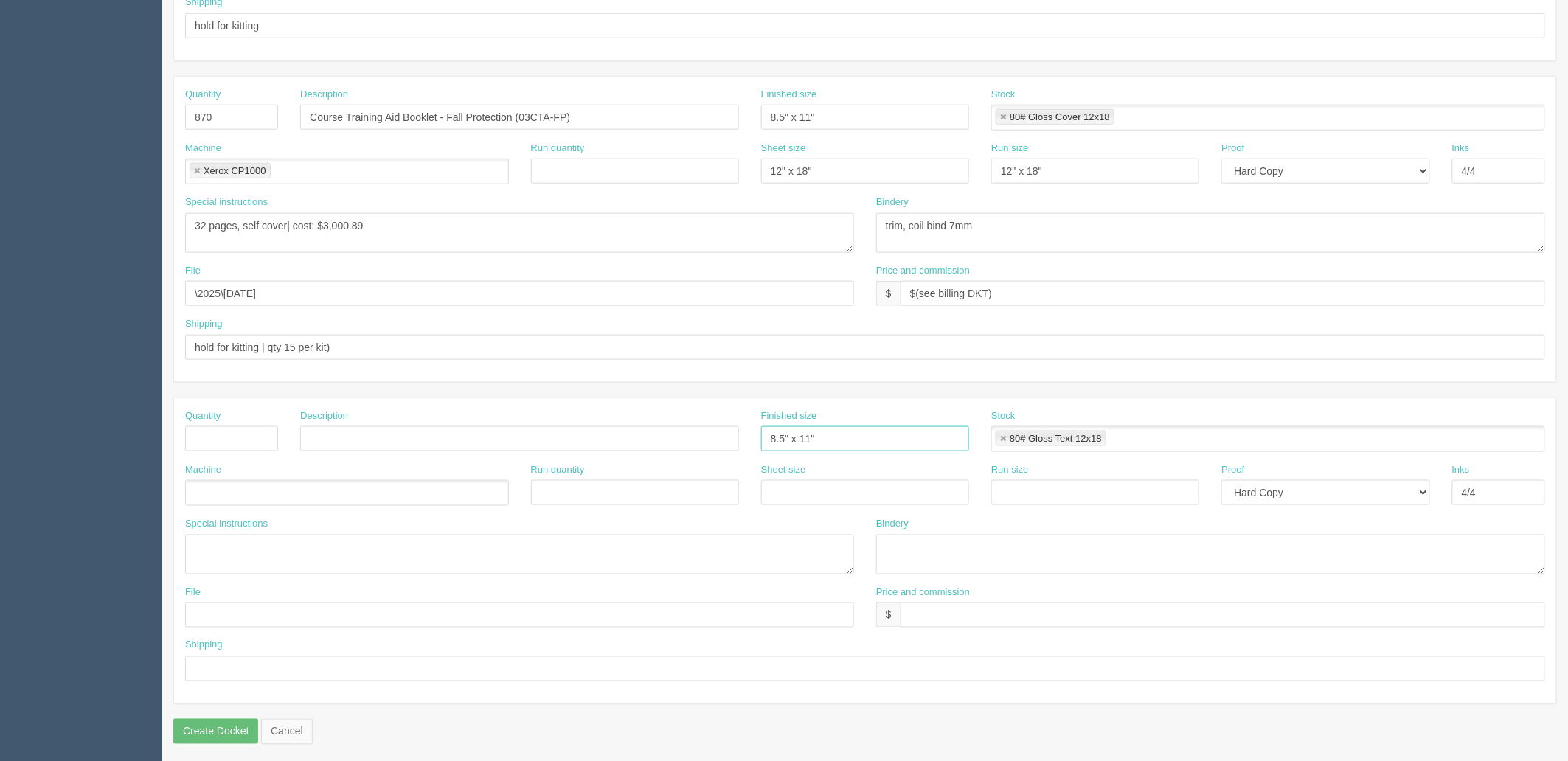
drag, startPoint x: 824, startPoint y: 436, endPoint x: 566, endPoint y: 436, distance: 258.0
click at [566, 436] on div "Quantity Description Finished size 8.5" x 11" Stock 80# Gloss Text 12x18 80# Gl…" at bounding box center [865, 436] width 1382 height 54
click at [1004, 438] on link at bounding box center [1004, 439] width 9 height 10
drag, startPoint x: 1277, startPoint y: 494, endPoint x: 1286, endPoint y: 501, distance: 11.4
click at [1277, 494] on select "-- Email Hard Copy" at bounding box center [1325, 493] width 208 height 25
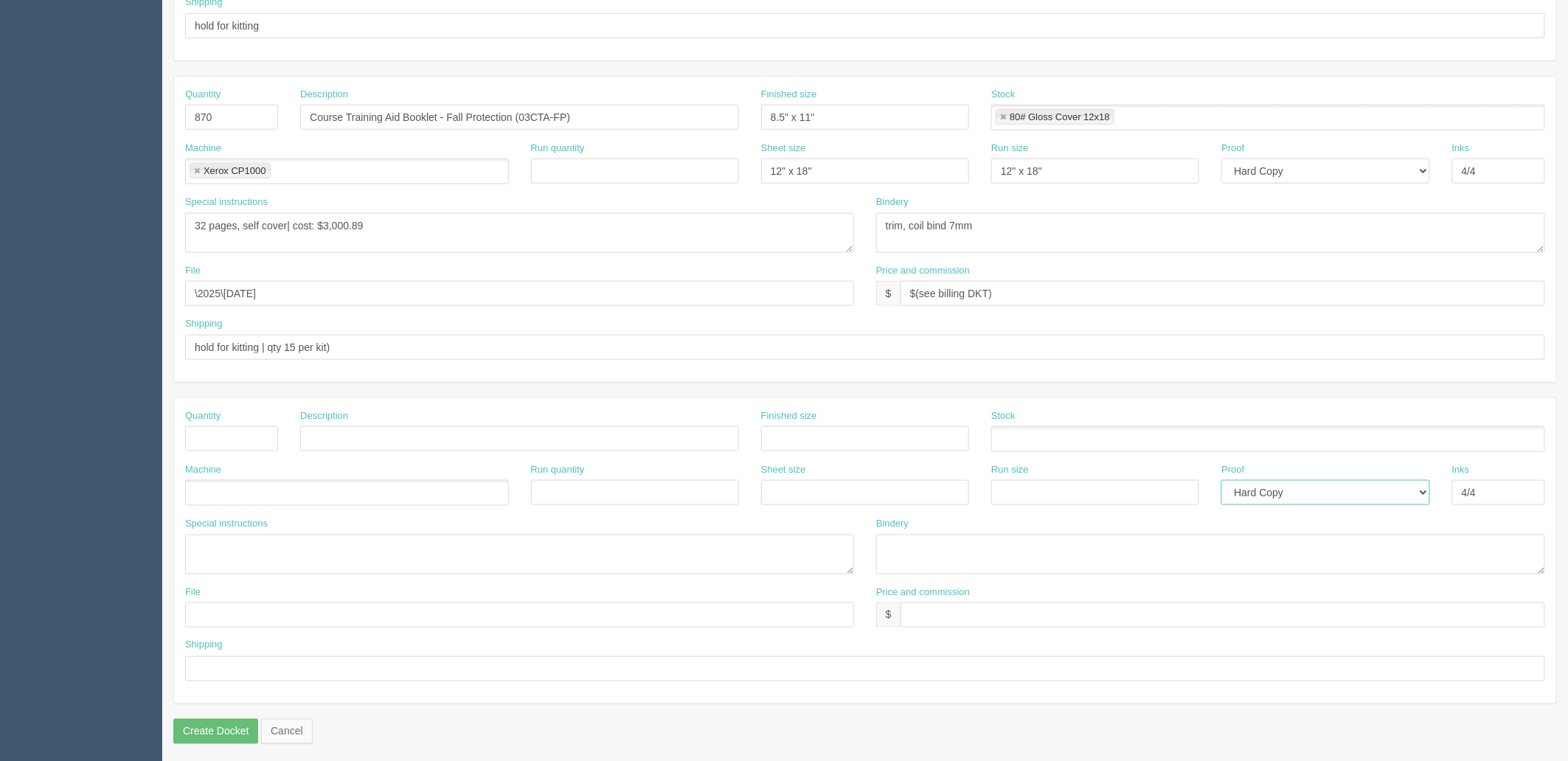
select select
click at [1222, 481] on select "-- Email Hard Copy" at bounding box center [1325, 493] width 208 height 25
drag, startPoint x: 1409, startPoint y: 489, endPoint x: 1163, endPoint y: 498, distance: 246.2
click at [1219, 489] on div "Machine Run quantity Sheet size Run size Proof -- Email Hard Copy Inks 4/4" at bounding box center [865, 491] width 1382 height 54
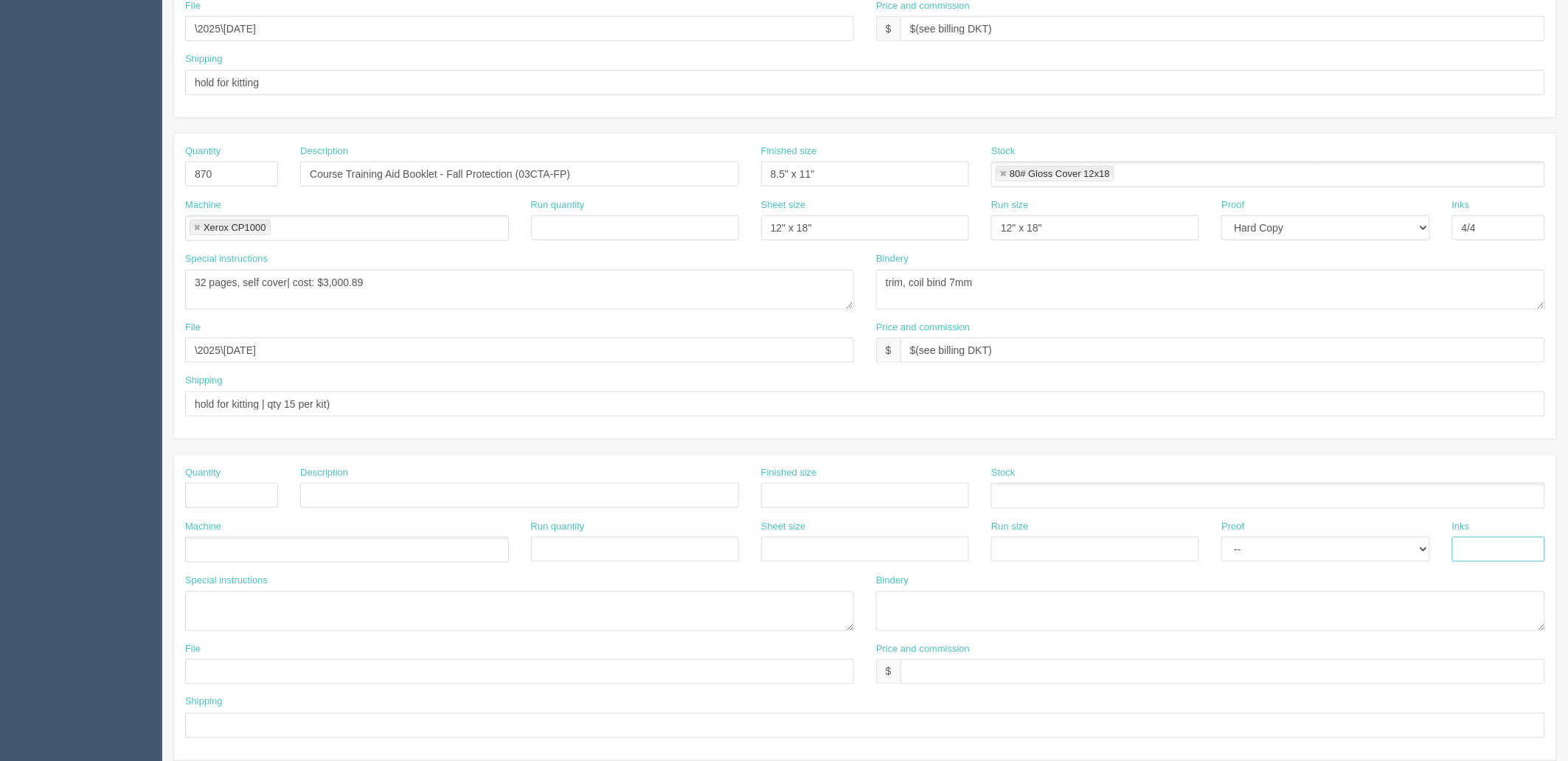
scroll to position [491, 0]
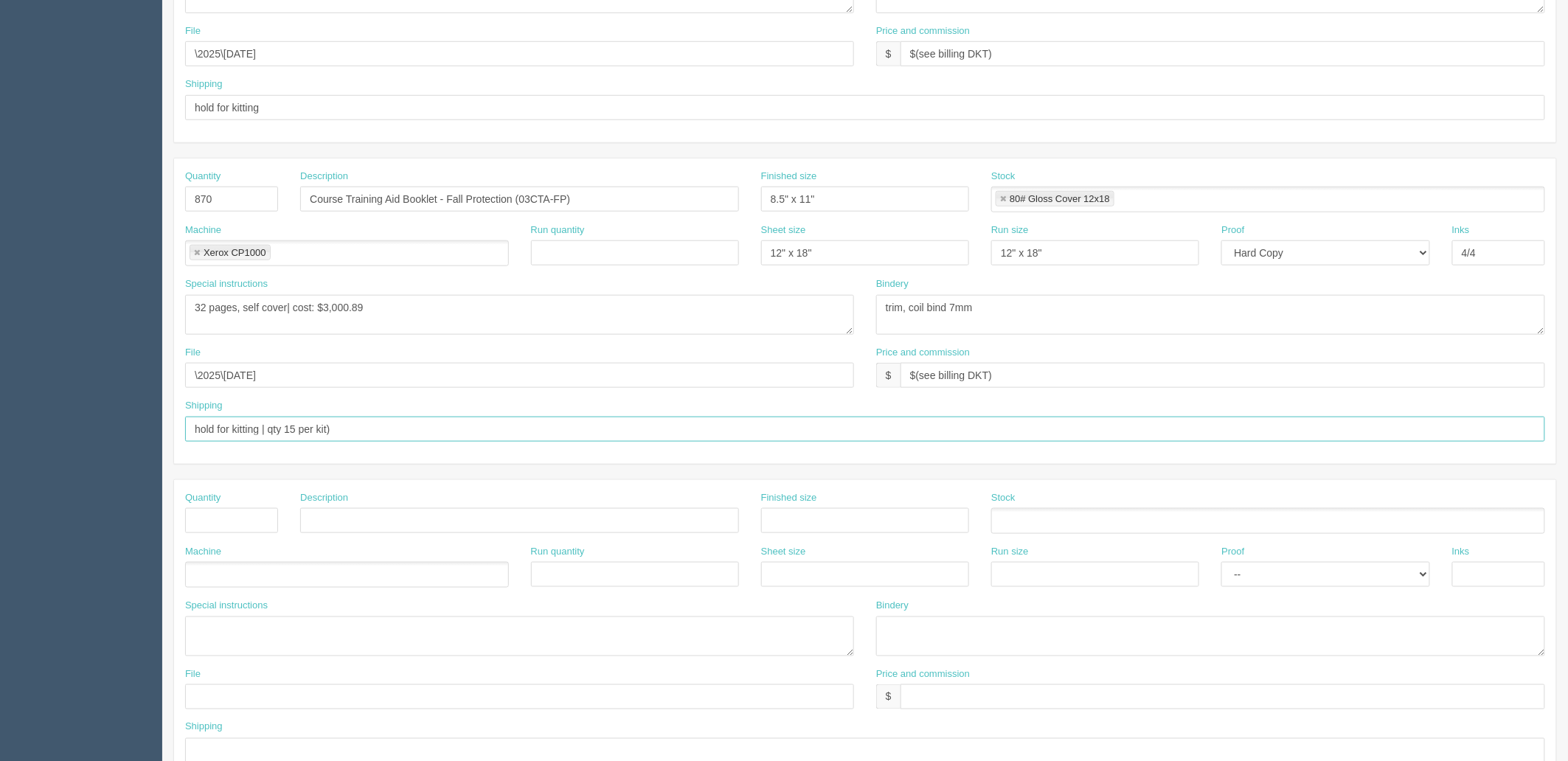
click at [380, 432] on input "hold for kitting | qty 15 per kit)" at bounding box center [865, 429] width 1361 height 25
click at [381, 428] on input "hold for kitting | qty 15 per kit" at bounding box center [865, 429] width 1361 height 25
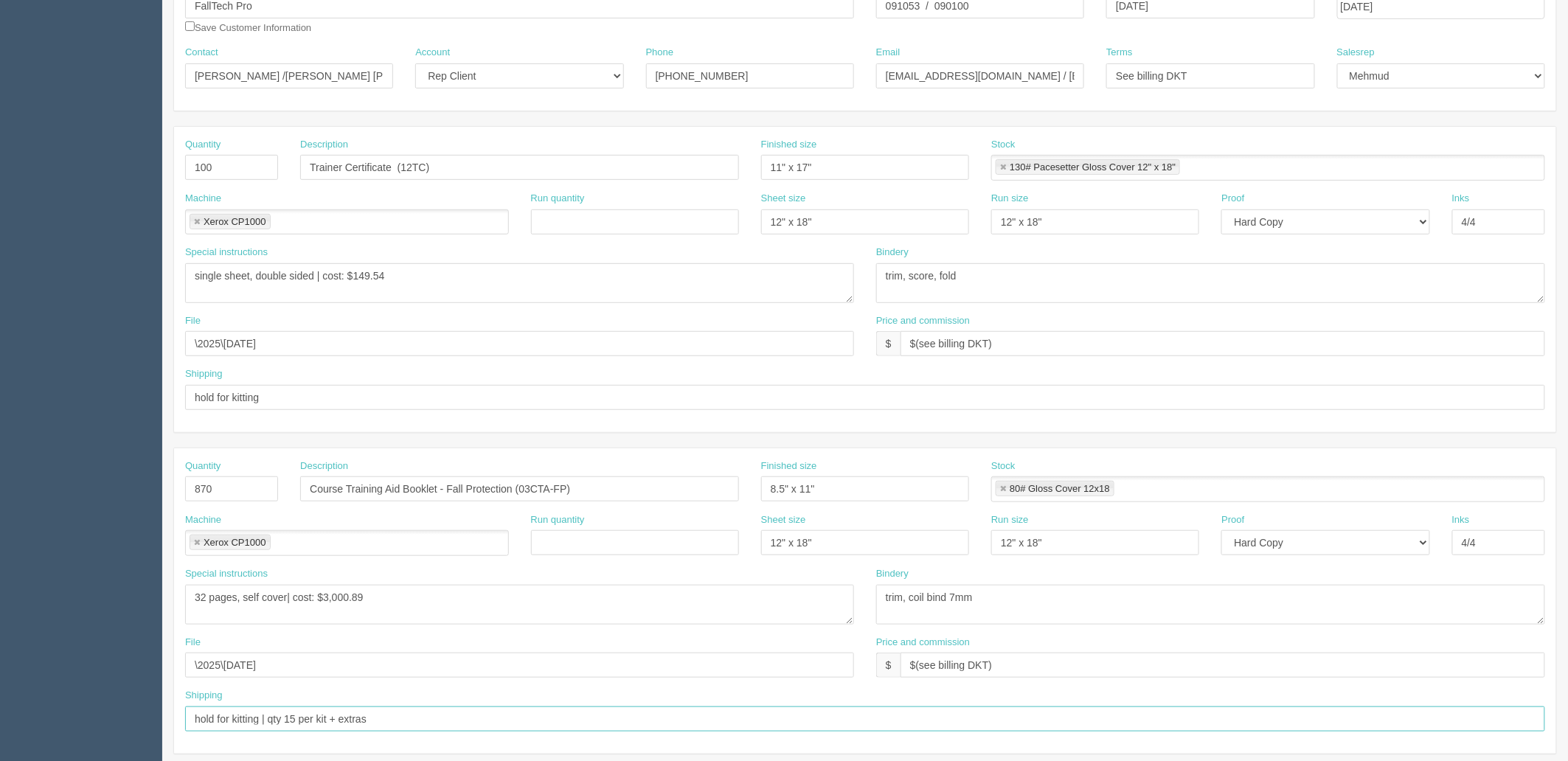
scroll to position [0, 0]
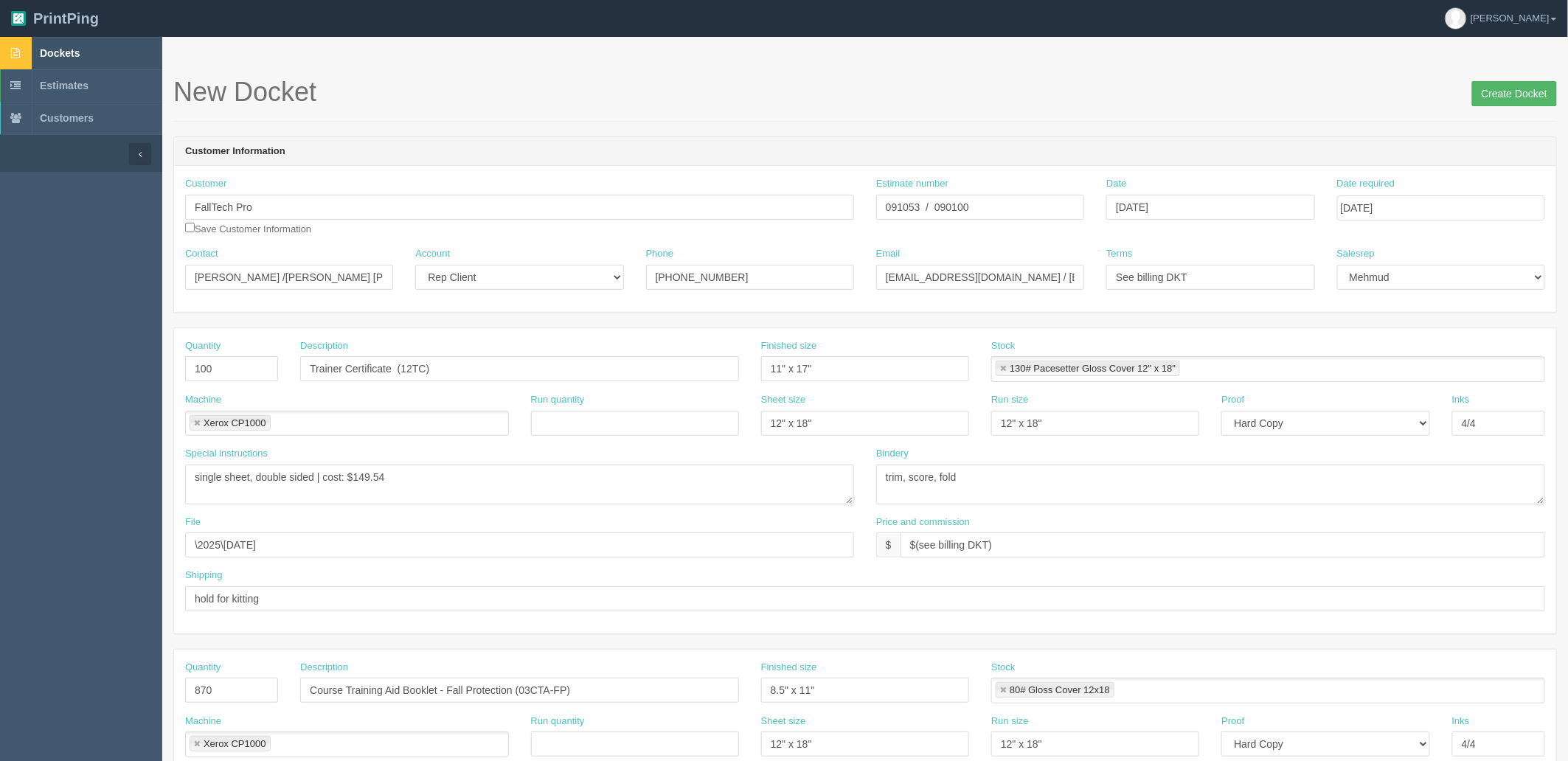
type input "hold for kitting | qty 15 per kit + extras"
click at [1490, 95] on input "Create Docket" at bounding box center [1515, 94] width 85 height 25
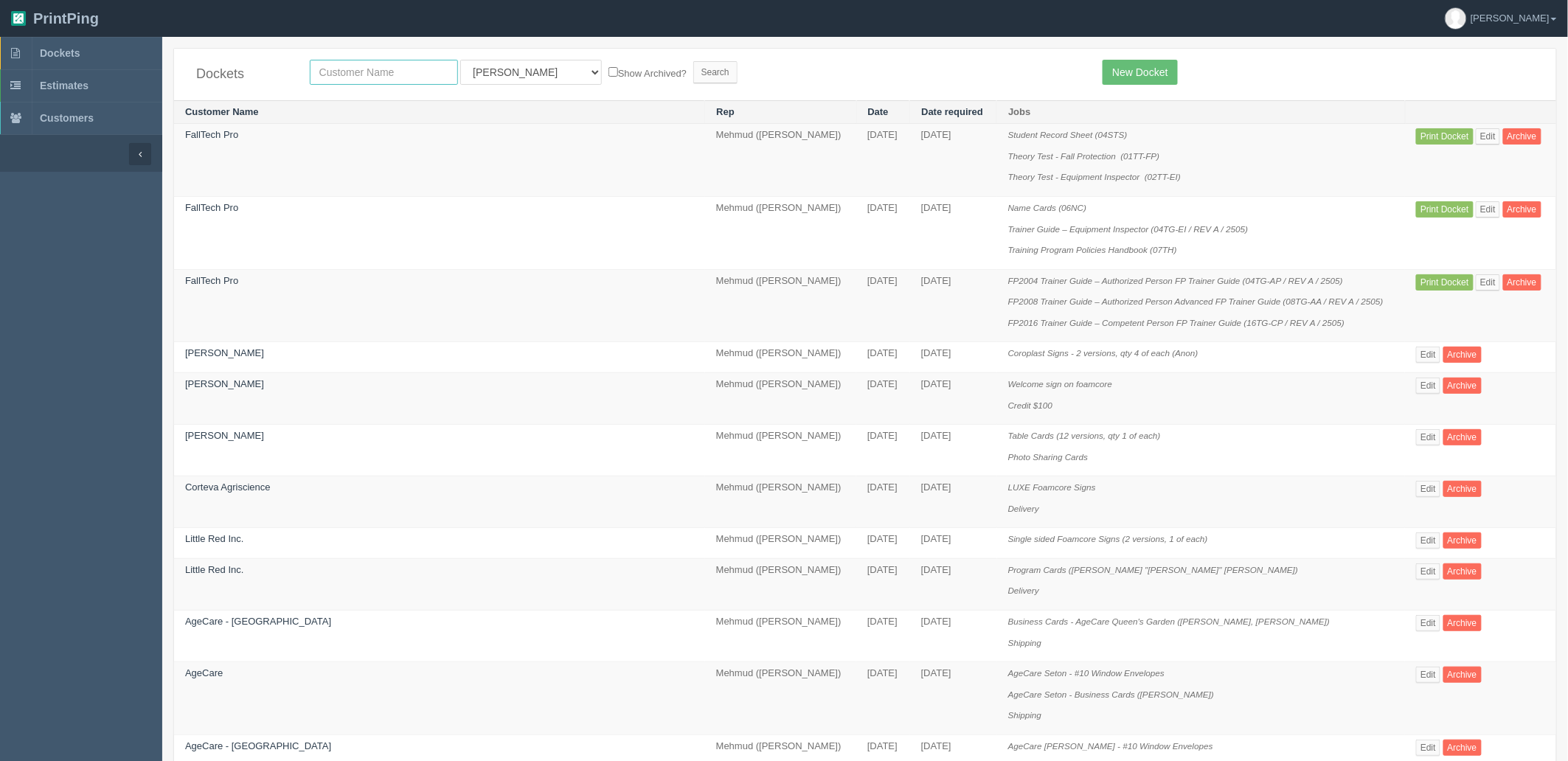
click at [388, 74] on input "text" at bounding box center [384, 72] width 148 height 25
type input "falltech"
click at [693, 61] on input "Search" at bounding box center [715, 72] width 44 height 23
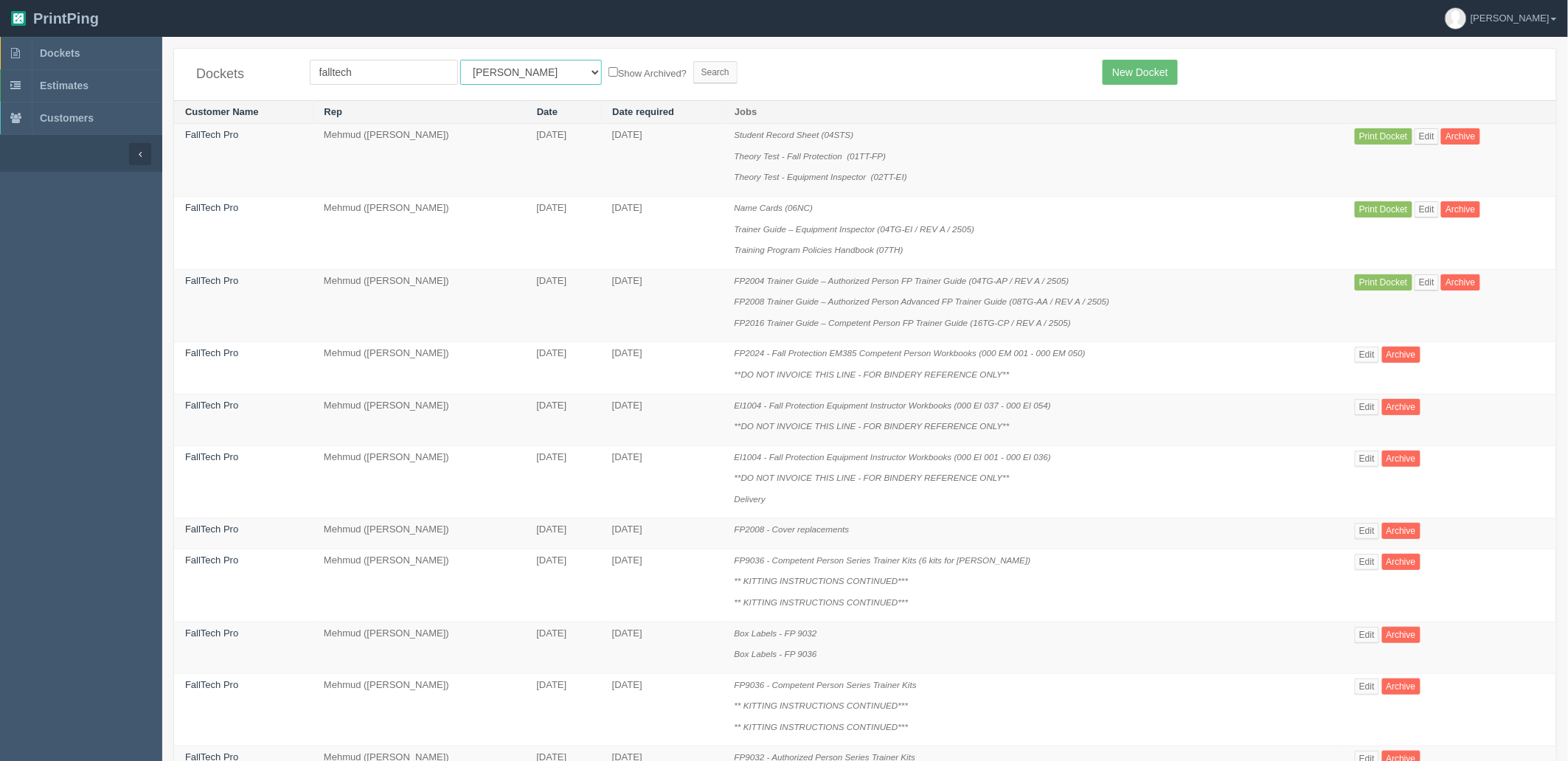
click at [500, 71] on select "All Users Ali Ali Test 1 Aly Amy Ankit Arif Brandon Dan France Greg Jim Mark Ma…" at bounding box center [531, 72] width 142 height 25
select select "8"
click at [461, 60] on select "All Users Ali Ali Test 1 Aly Amy Ankit Arif Brandon Dan France Greg Jim Mark Ma…" at bounding box center [531, 72] width 142 height 25
click at [693, 78] on input "Search" at bounding box center [715, 72] width 44 height 23
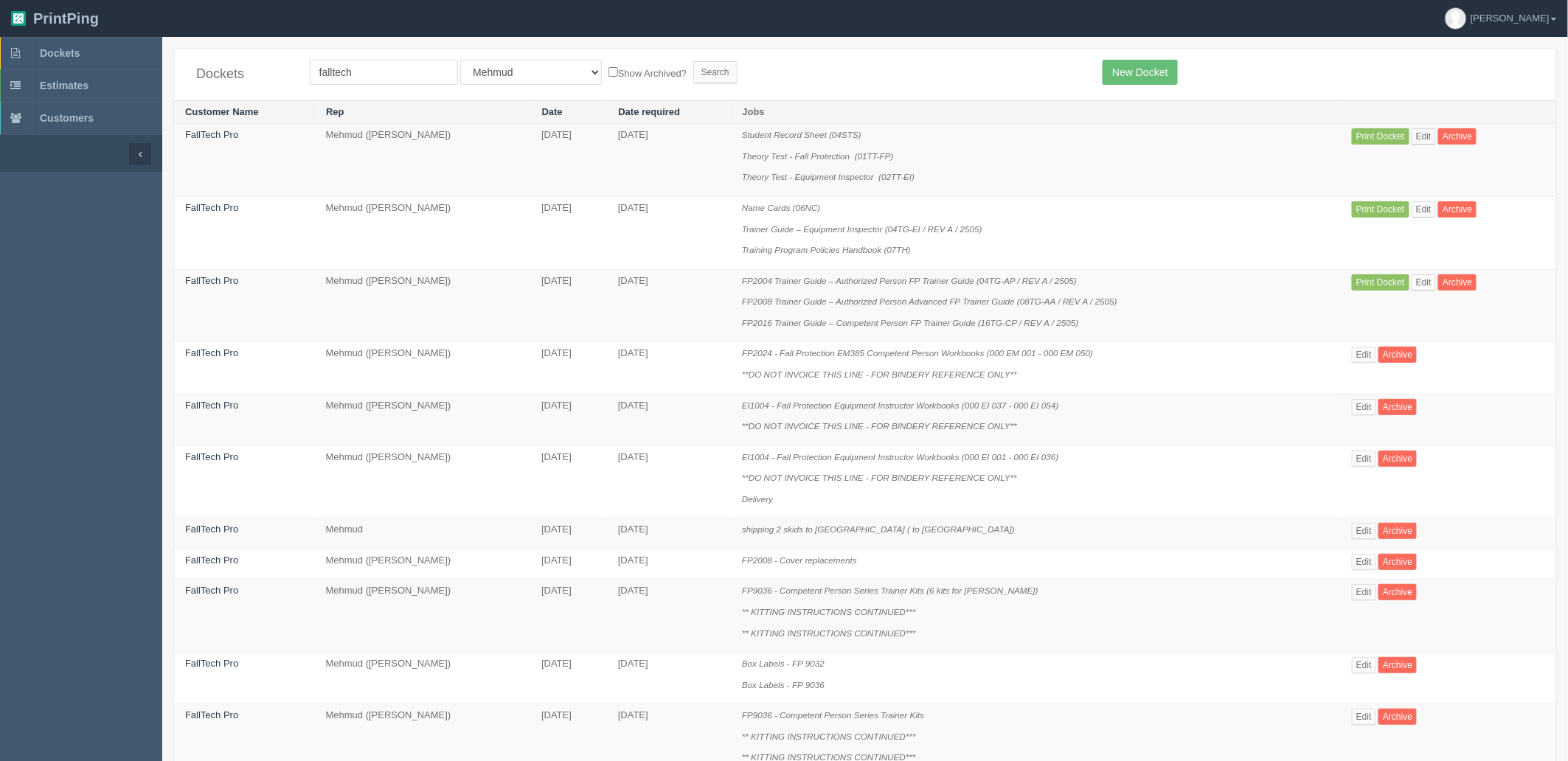
click at [860, 69] on form "falltech All Users [PERSON_NAME] Test 1 [PERSON_NAME] [PERSON_NAME] [PERSON_NAM…" at bounding box center [696, 72] width 772 height 25
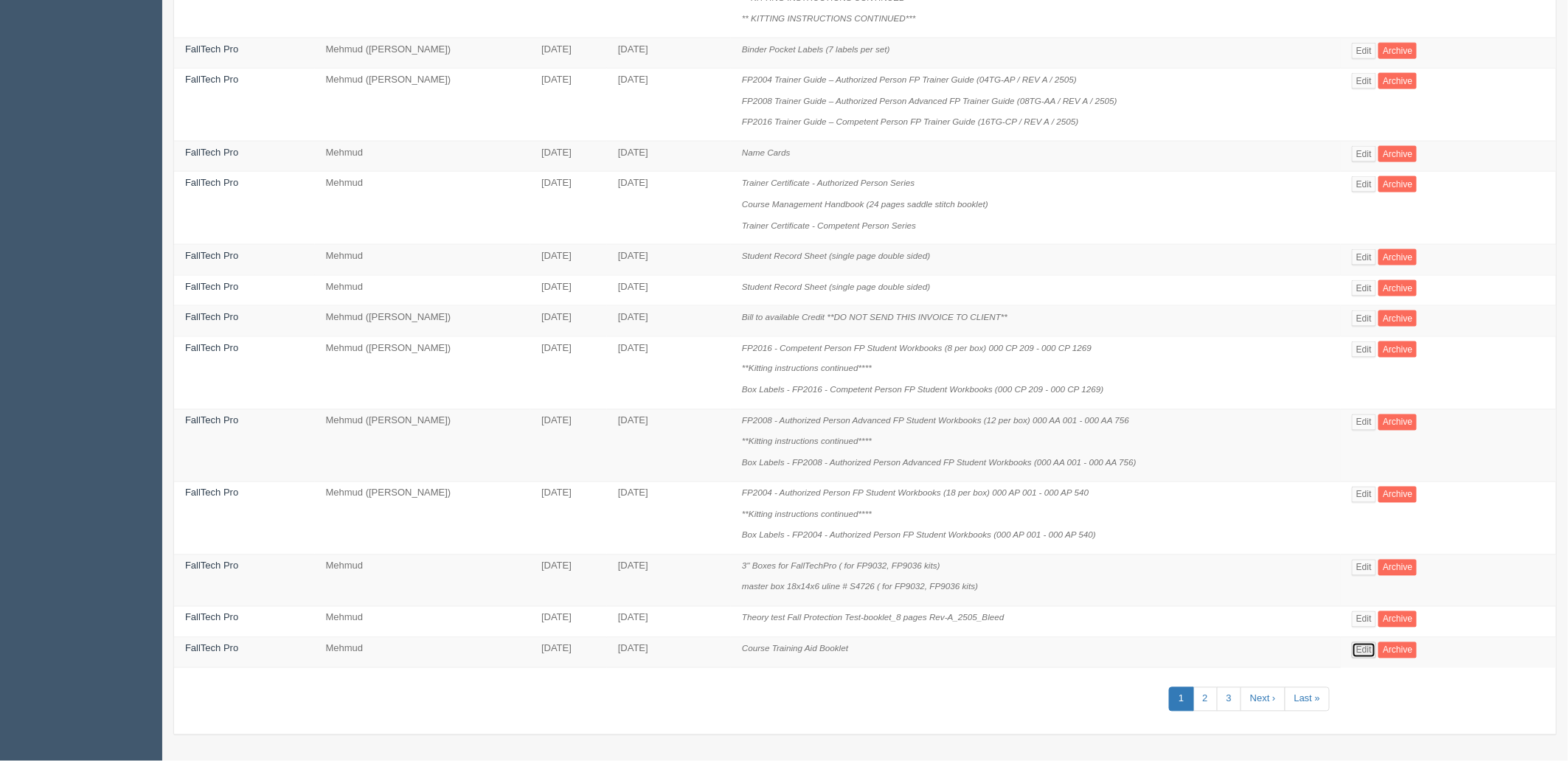
click at [1376, 653] on link "Edit" at bounding box center [1364, 651] width 24 height 16
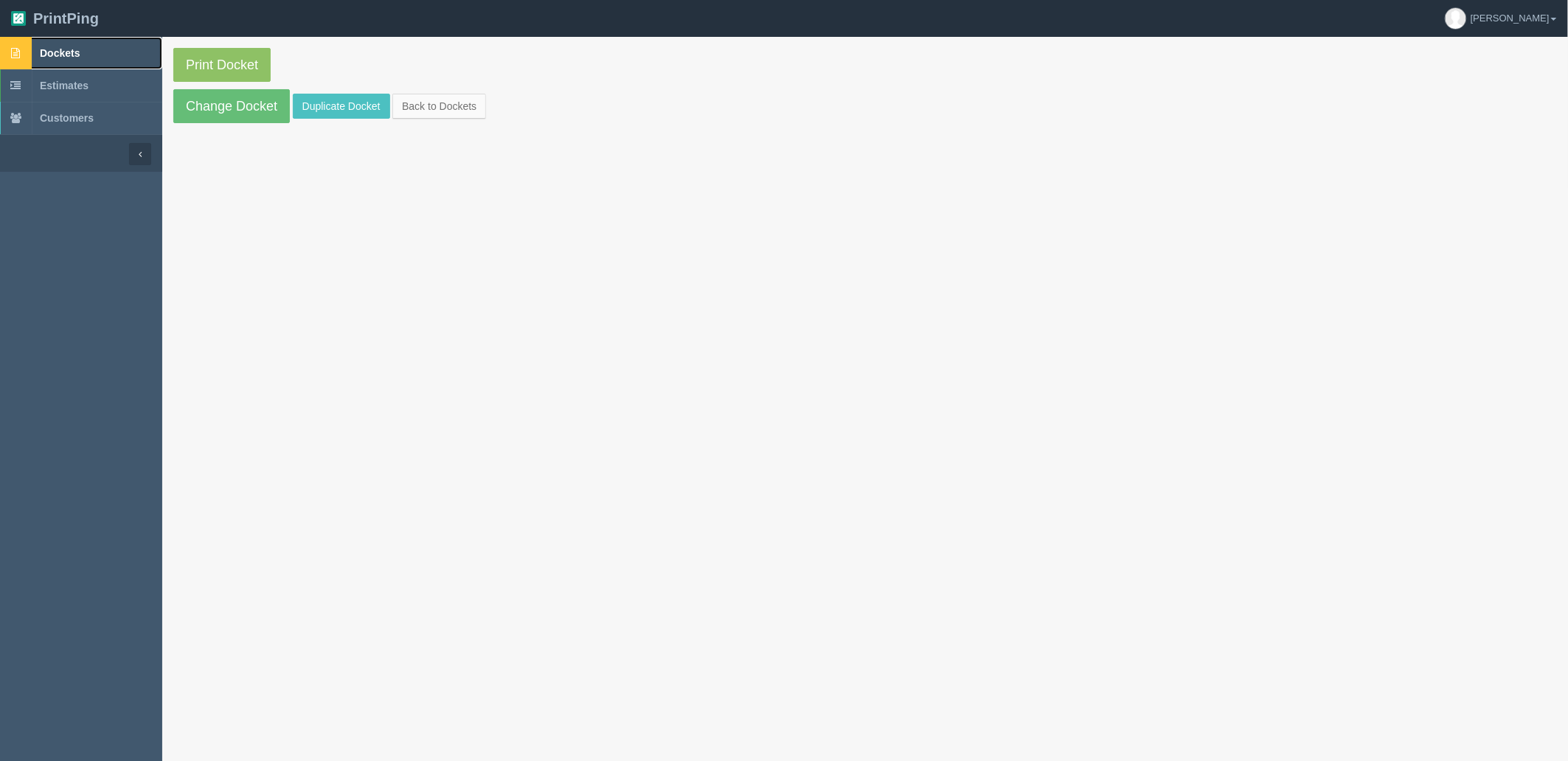
click at [64, 51] on span "Dockets" at bounding box center [60, 52] width 40 height 12
